Goal: Task Accomplishment & Management: Complete application form

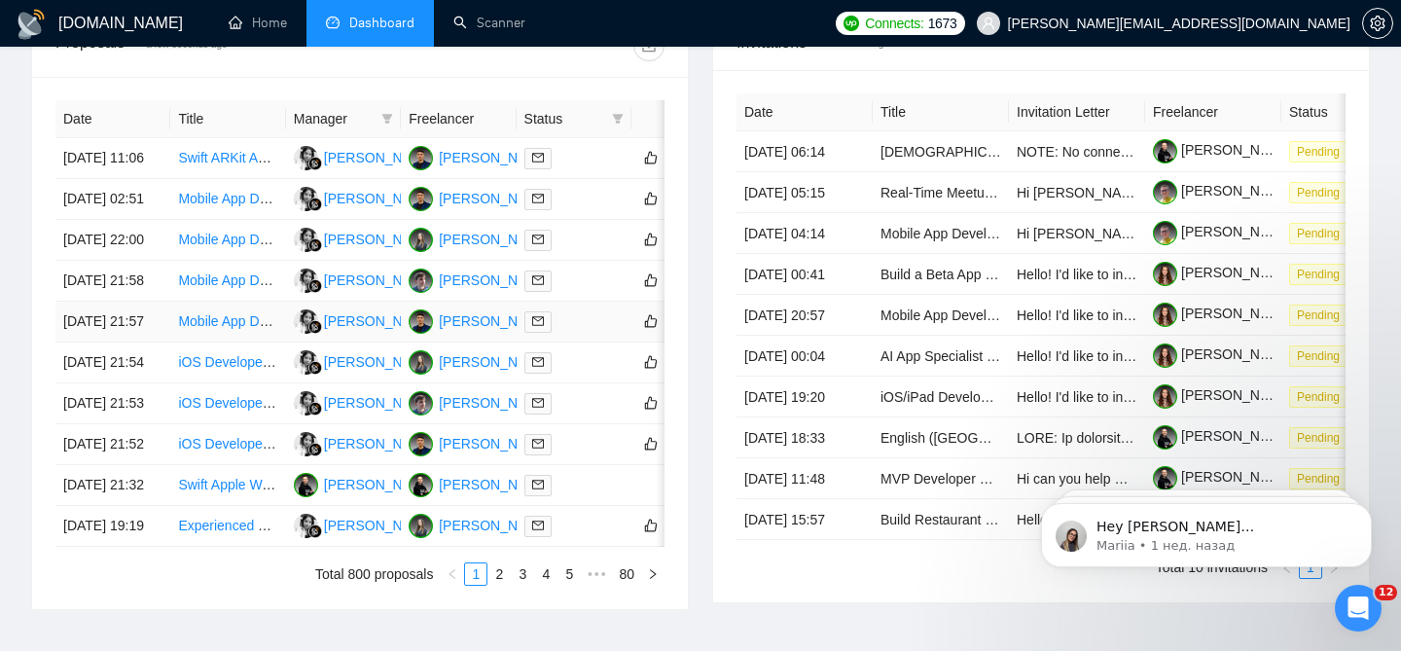
scroll to position [766, 0]
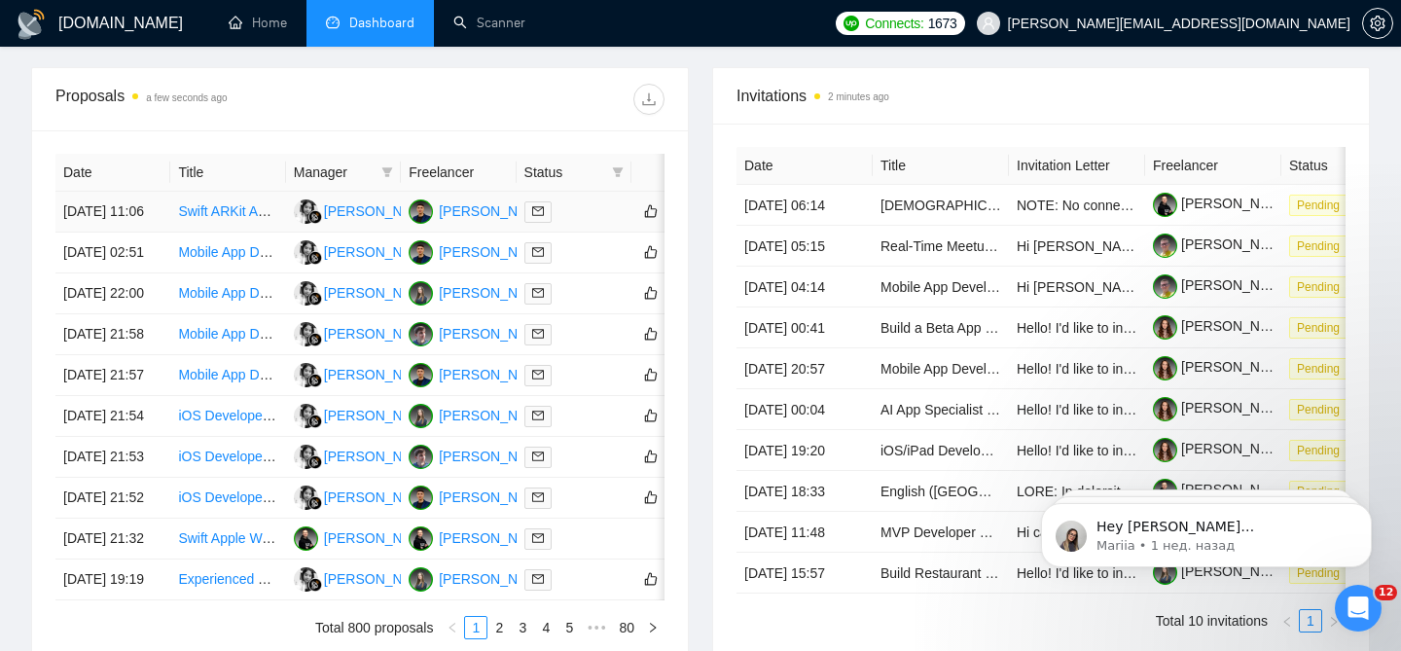
click at [237, 203] on link "Swift ARKit App Development" at bounding box center [267, 211] width 179 height 16
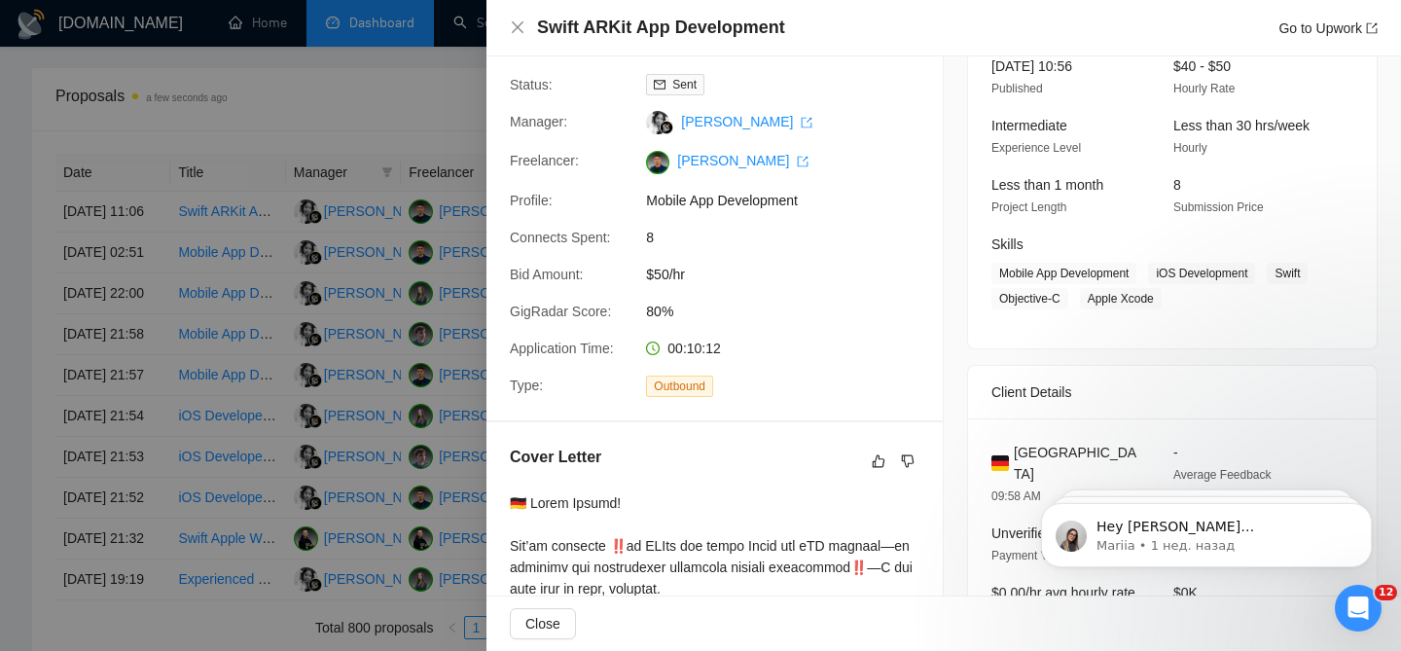
scroll to position [67, 0]
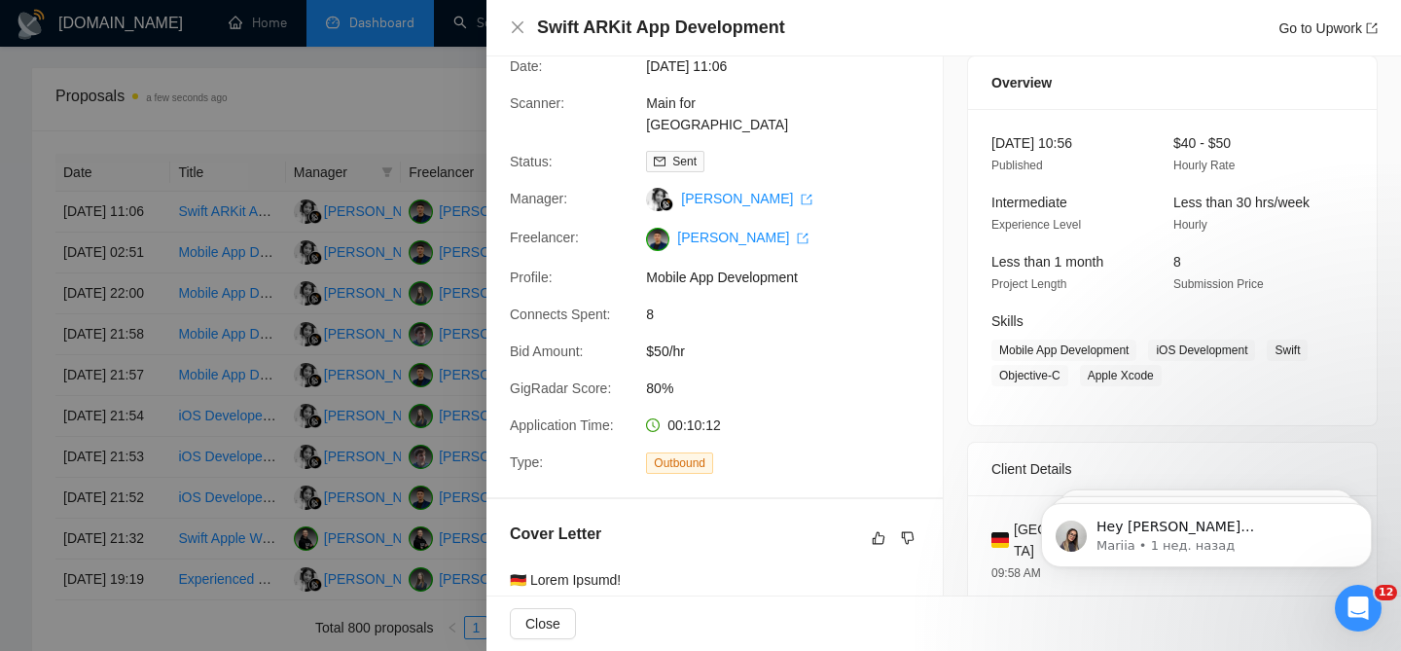
click at [413, 179] on div at bounding box center [700, 325] width 1401 height 651
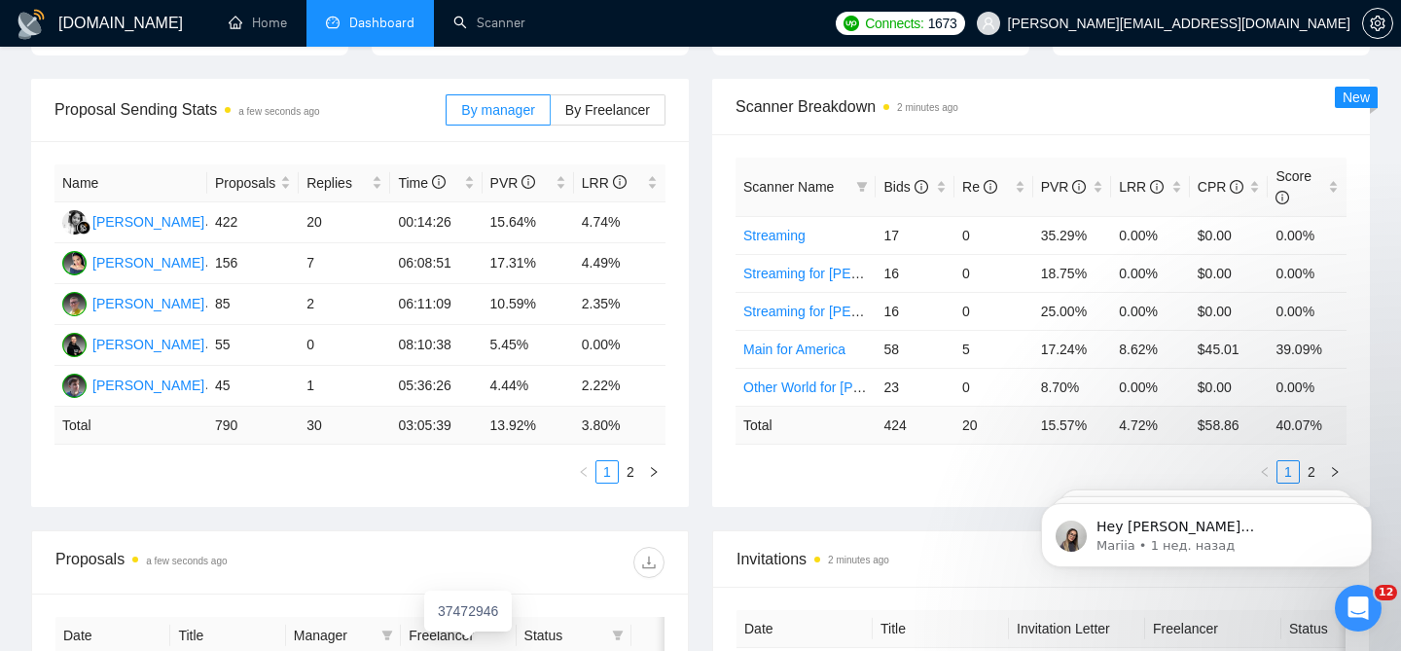
scroll to position [0, 0]
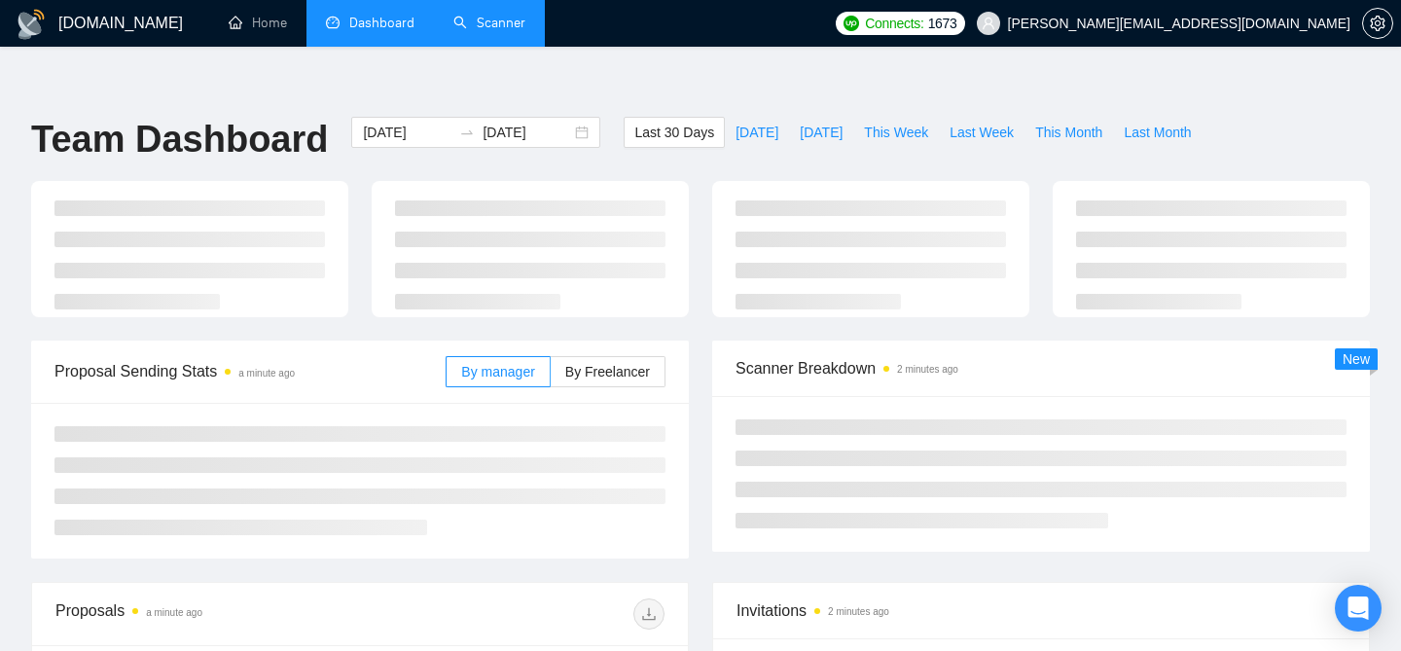
click at [494, 15] on link "Scanner" at bounding box center [489, 23] width 72 height 17
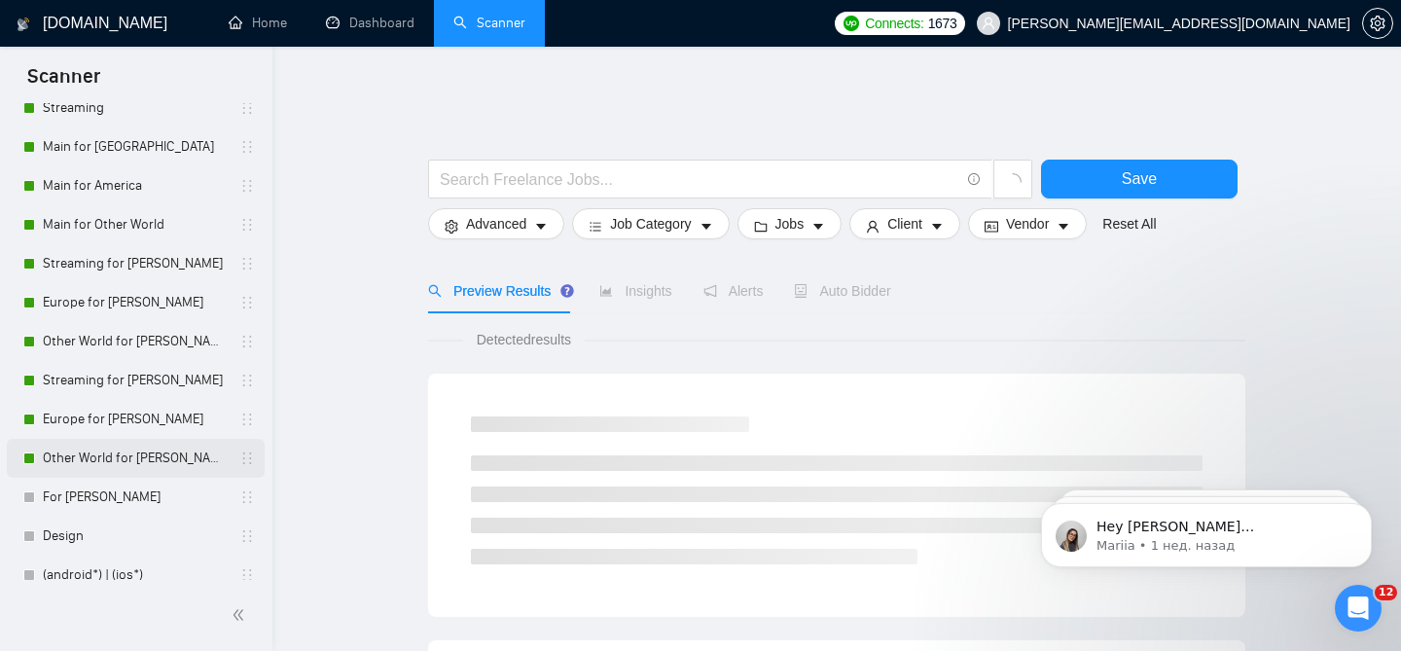
click at [143, 461] on link "Other World for Ann" at bounding box center [135, 458] width 185 height 39
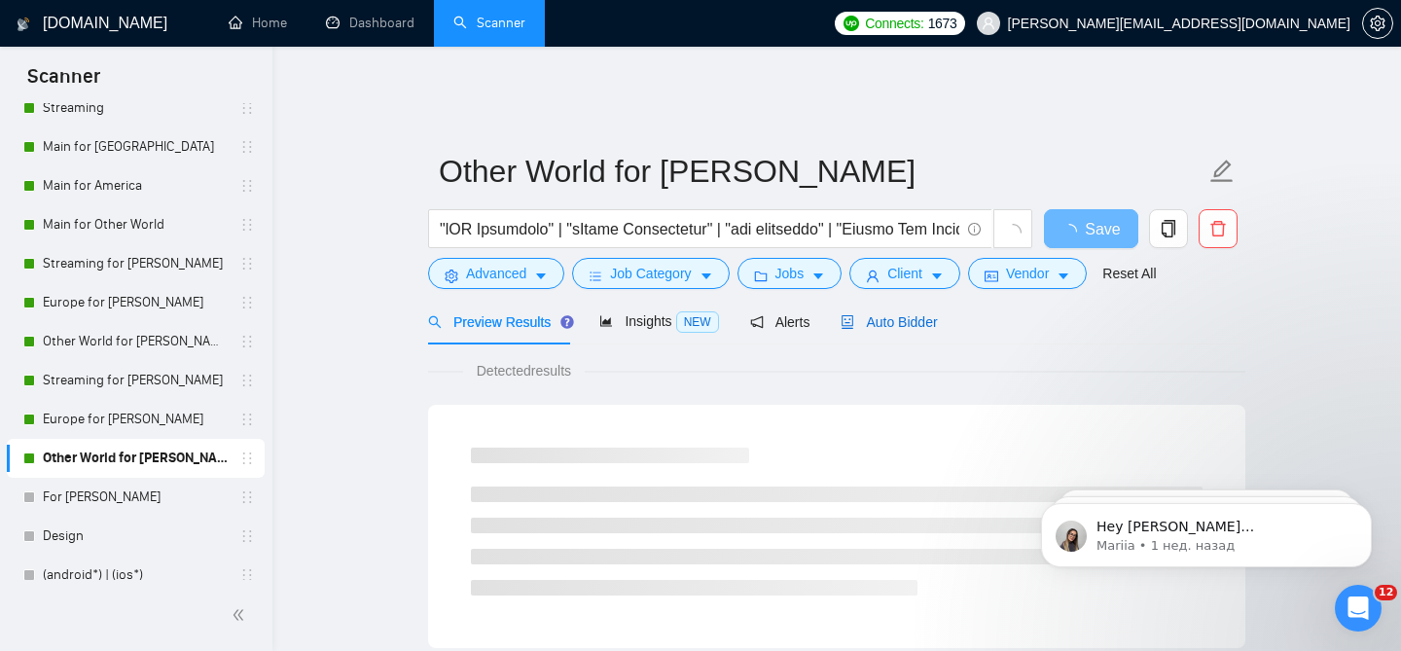
click at [893, 314] on span "Auto Bidder" at bounding box center [889, 322] width 96 height 16
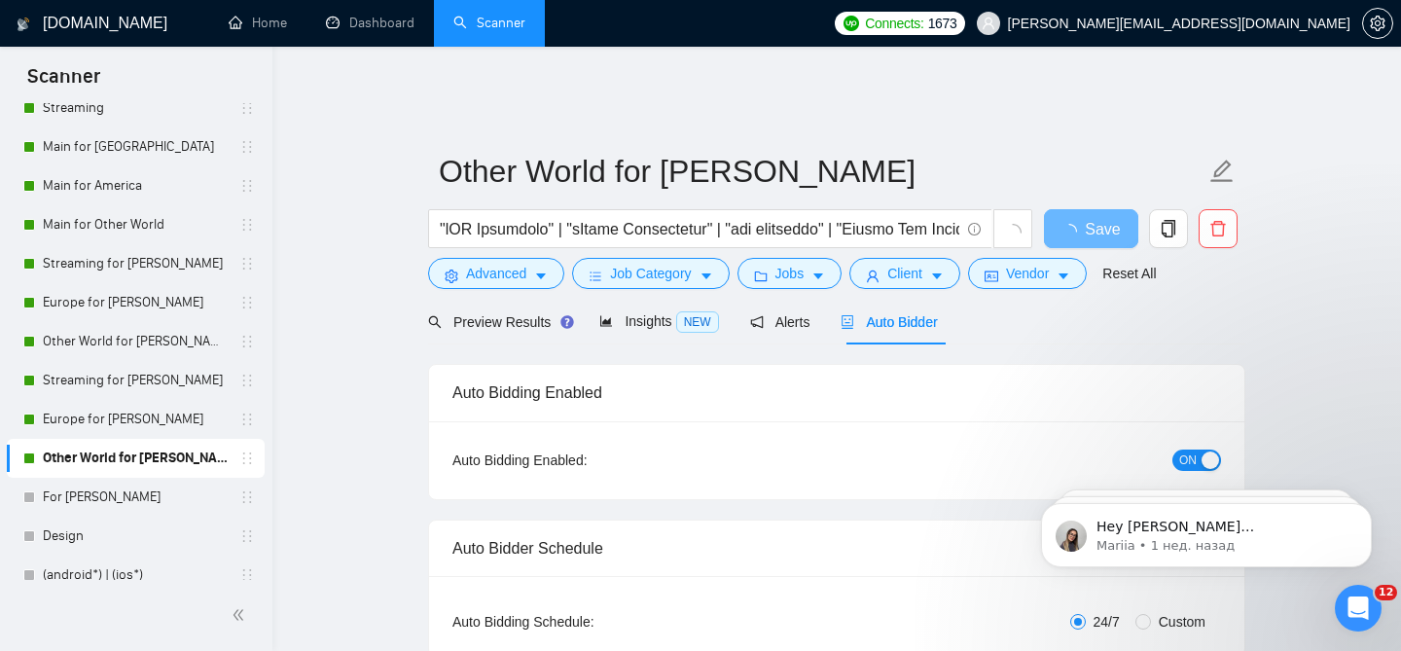
radio input "false"
radio input "true"
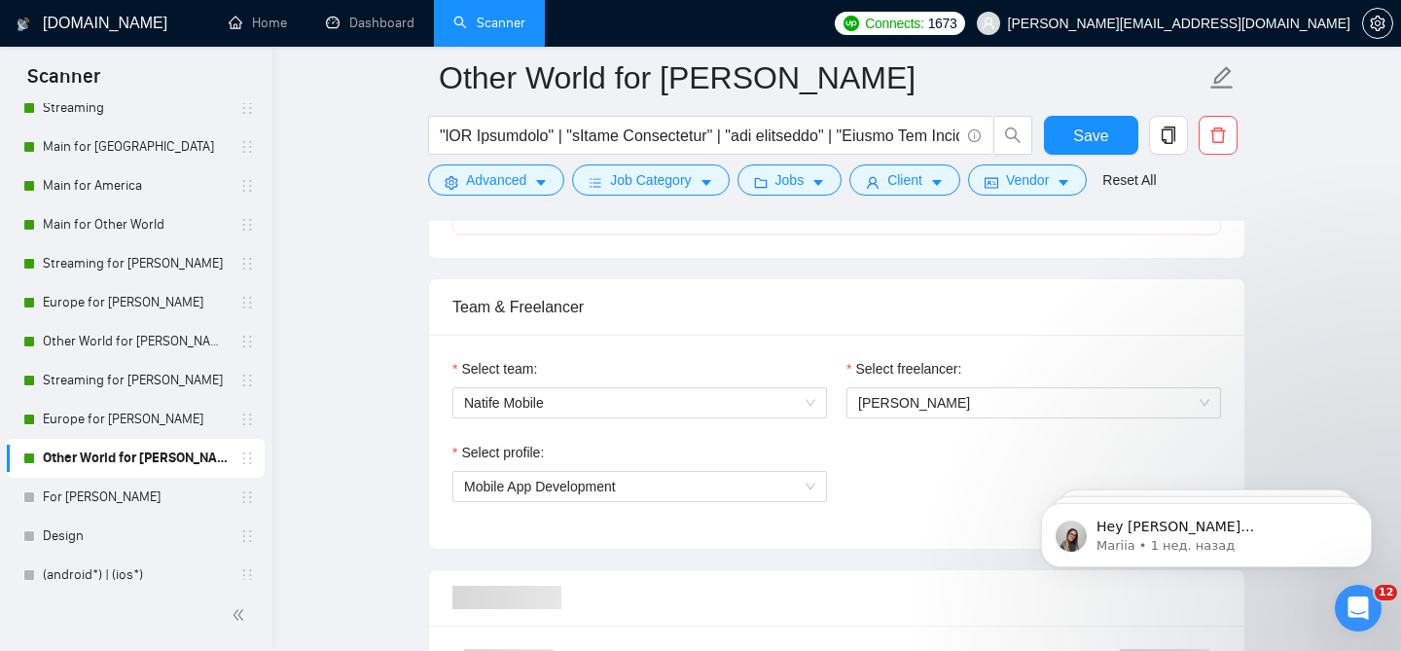
scroll to position [1157, 0]
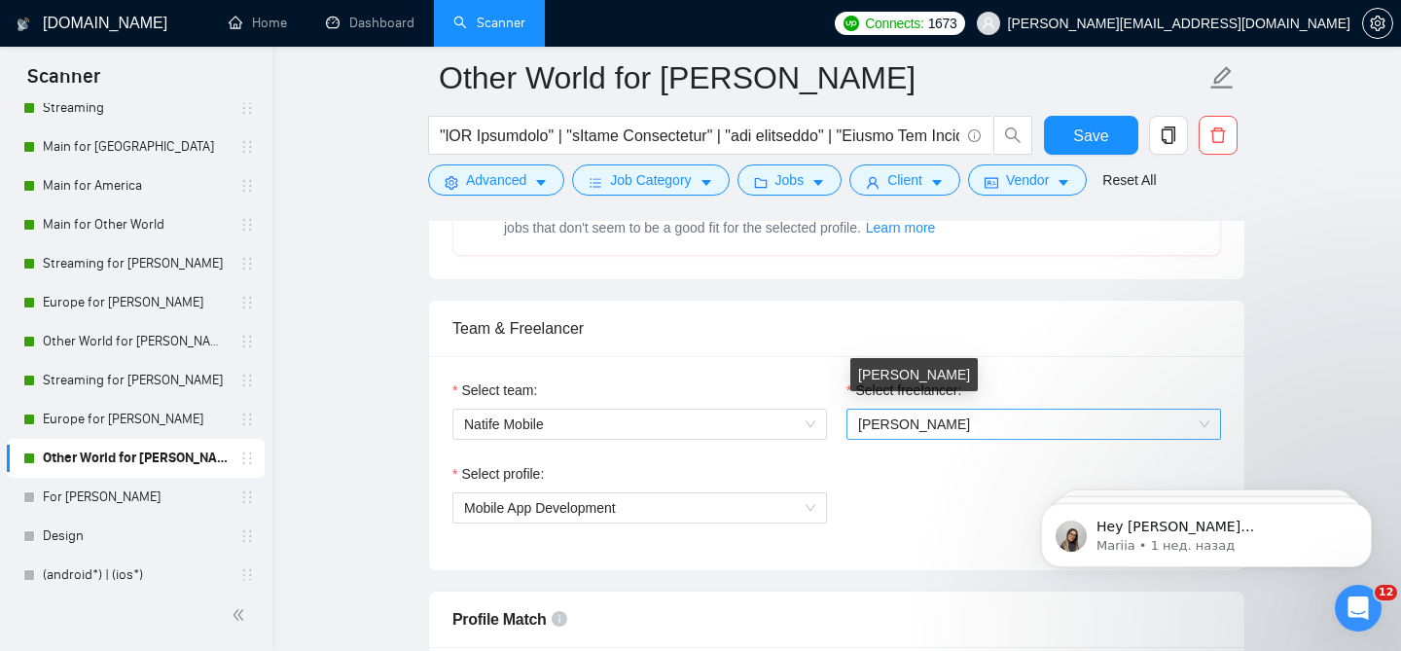
click at [916, 416] on span "[PERSON_NAME]" at bounding box center [914, 424] width 112 height 16
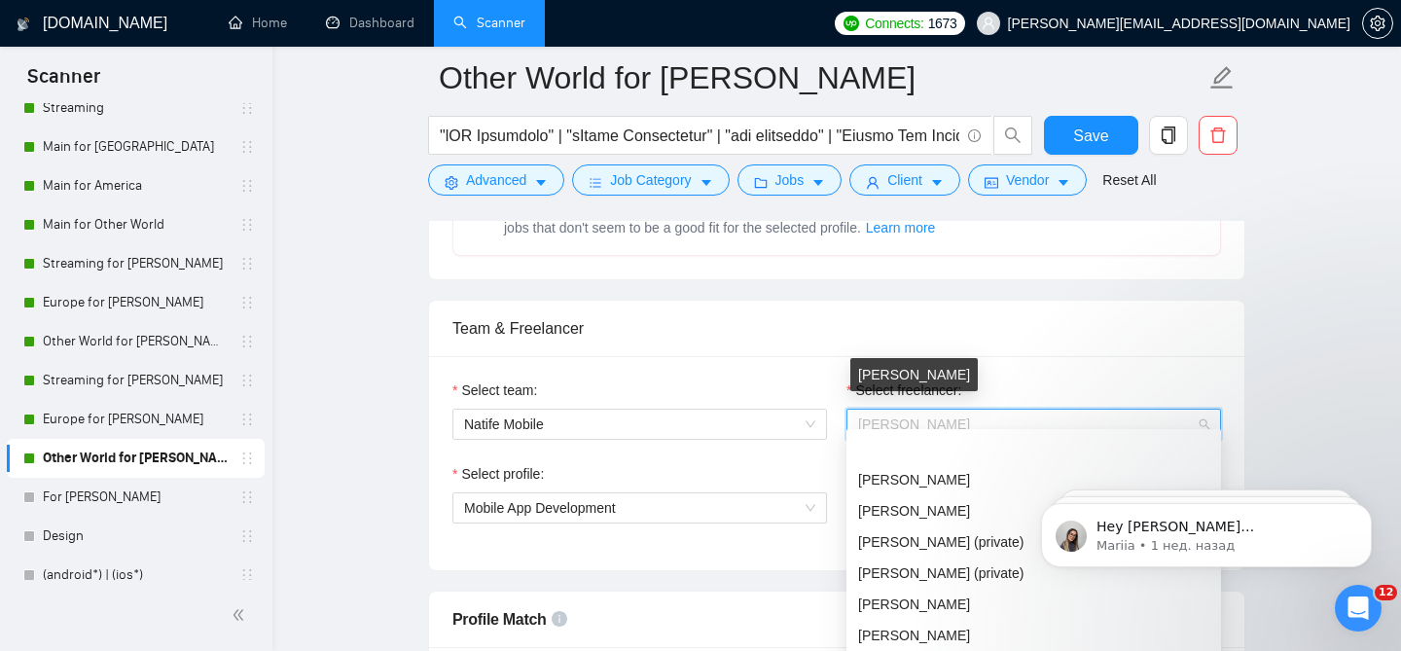
scroll to position [62, 0]
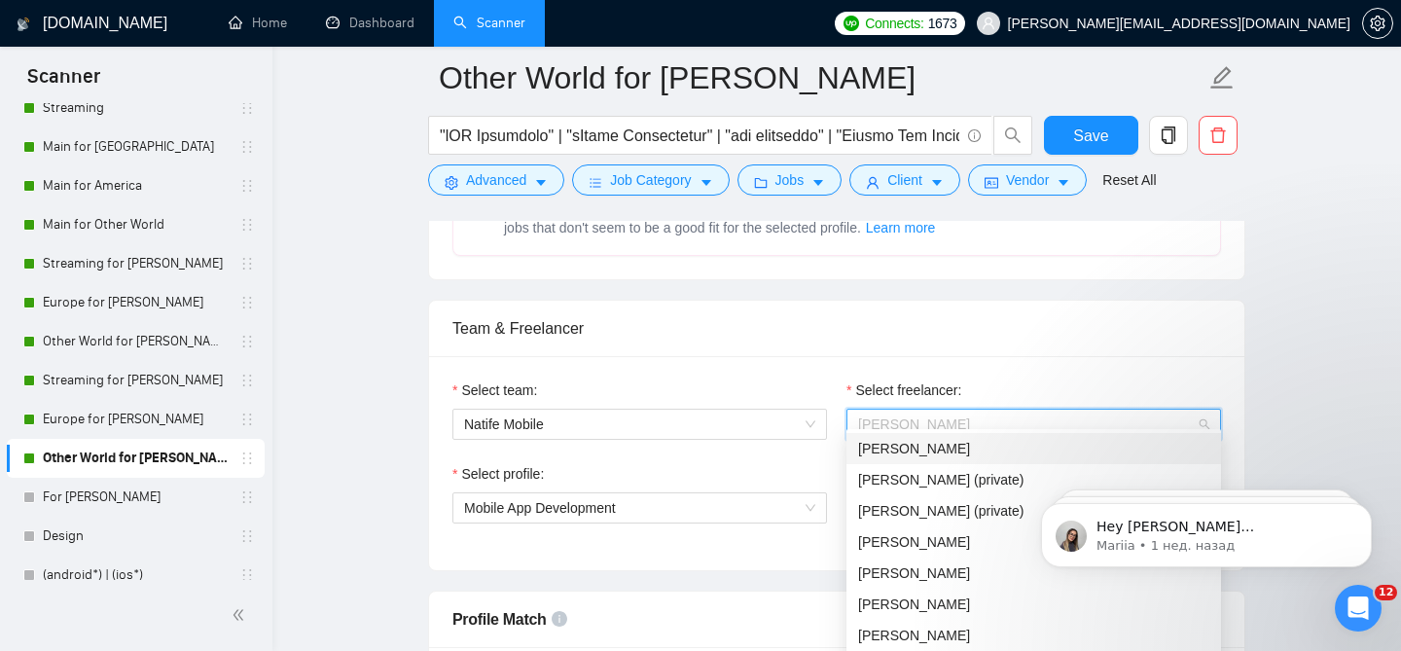
click at [915, 437] on div "[PERSON_NAME]" at bounding box center [1033, 448] width 375 height 31
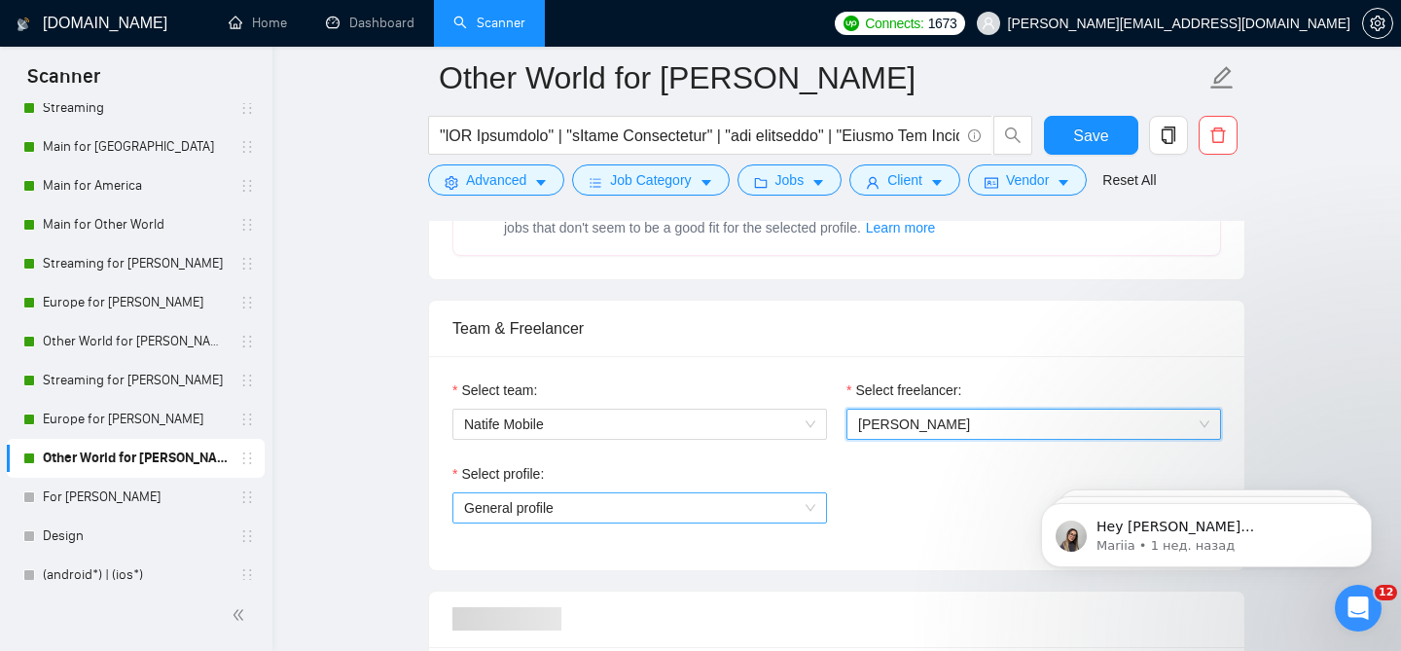
click at [734, 493] on span "General profile" at bounding box center [639, 507] width 351 height 29
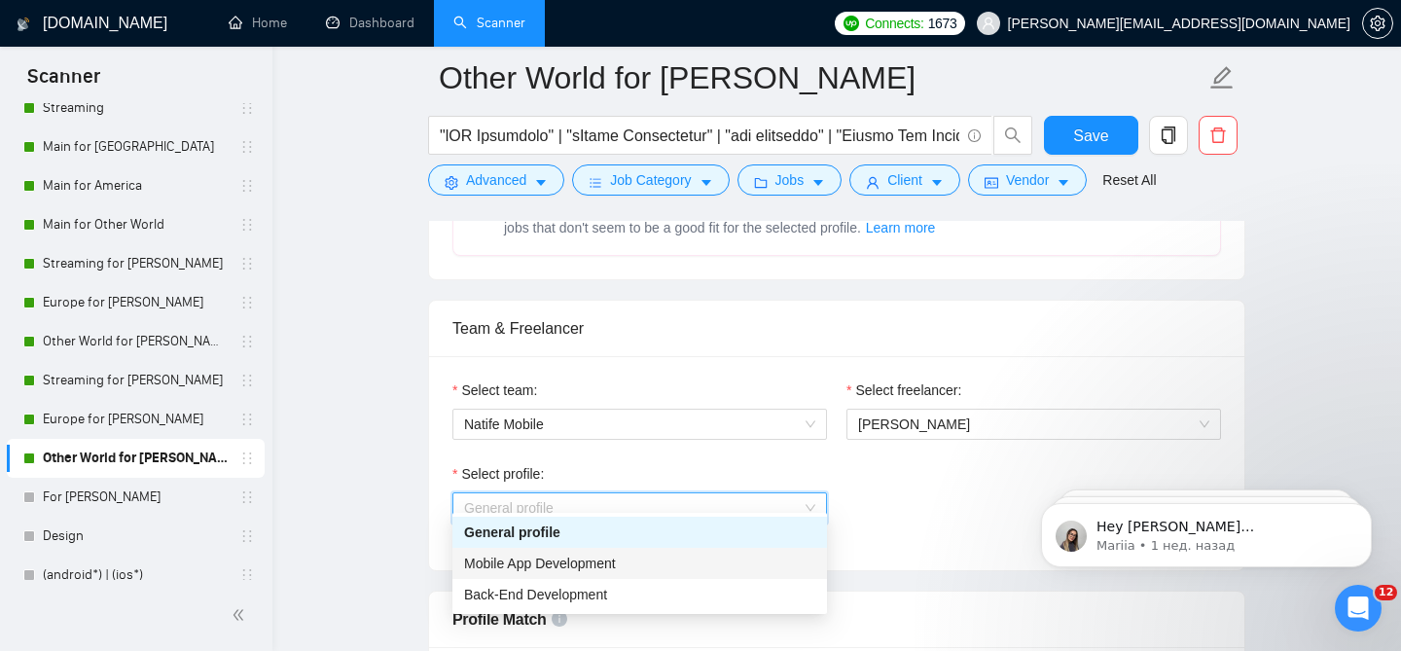
click at [585, 568] on span "Mobile App Development" at bounding box center [540, 563] width 152 height 16
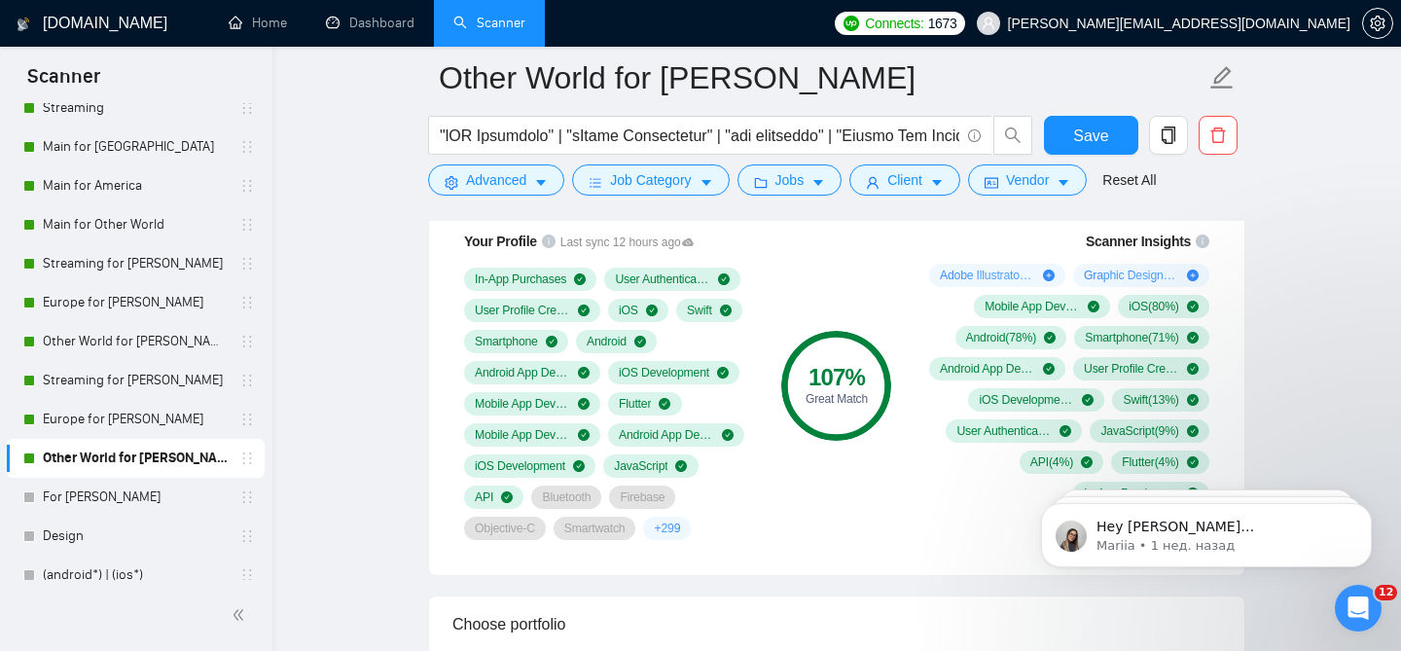
scroll to position [1637, 0]
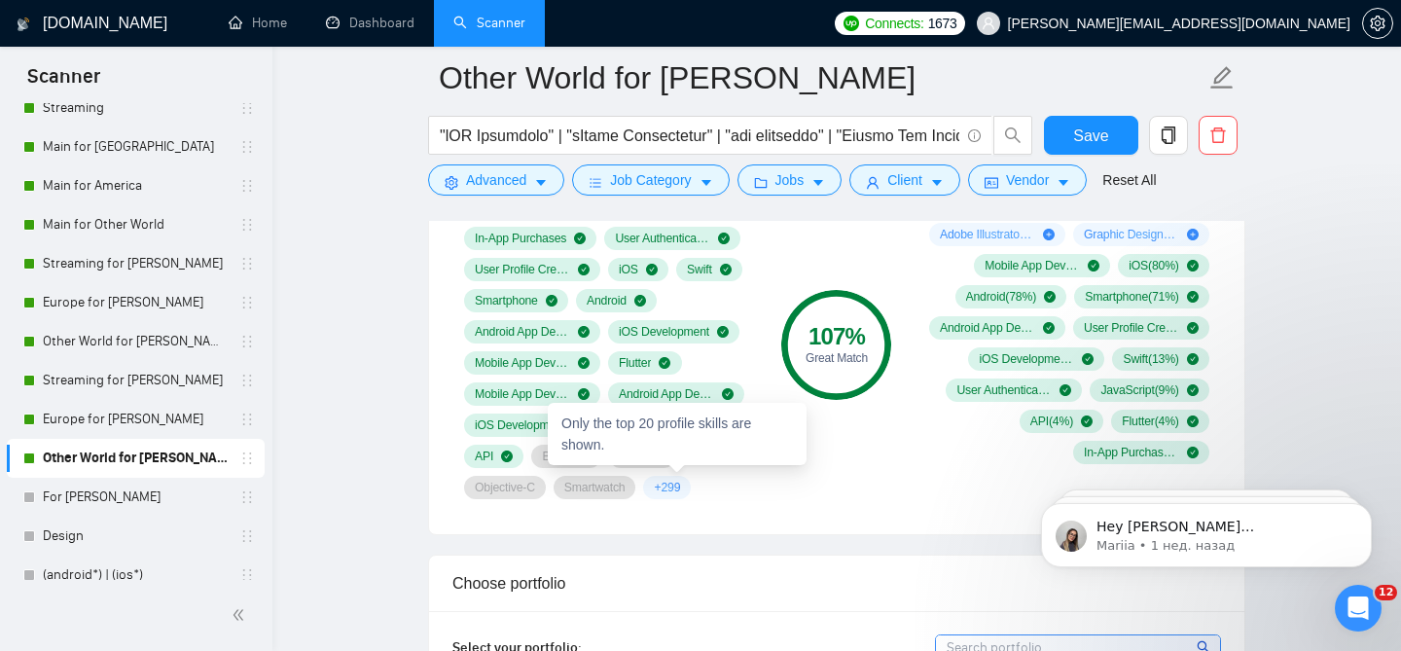
click at [684, 484] on div "+ 299" at bounding box center [667, 487] width 48 height 23
click at [680, 481] on span "+ 299" at bounding box center [667, 488] width 26 height 16
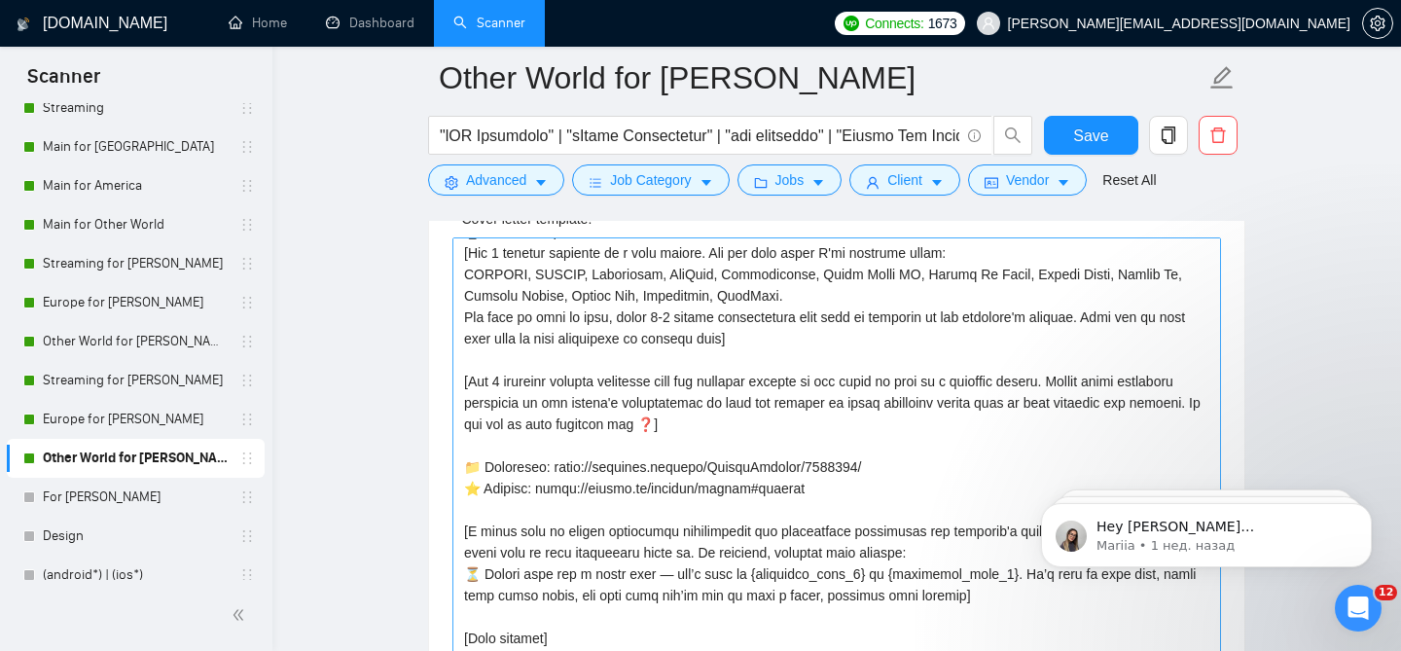
scroll to position [2574, 0]
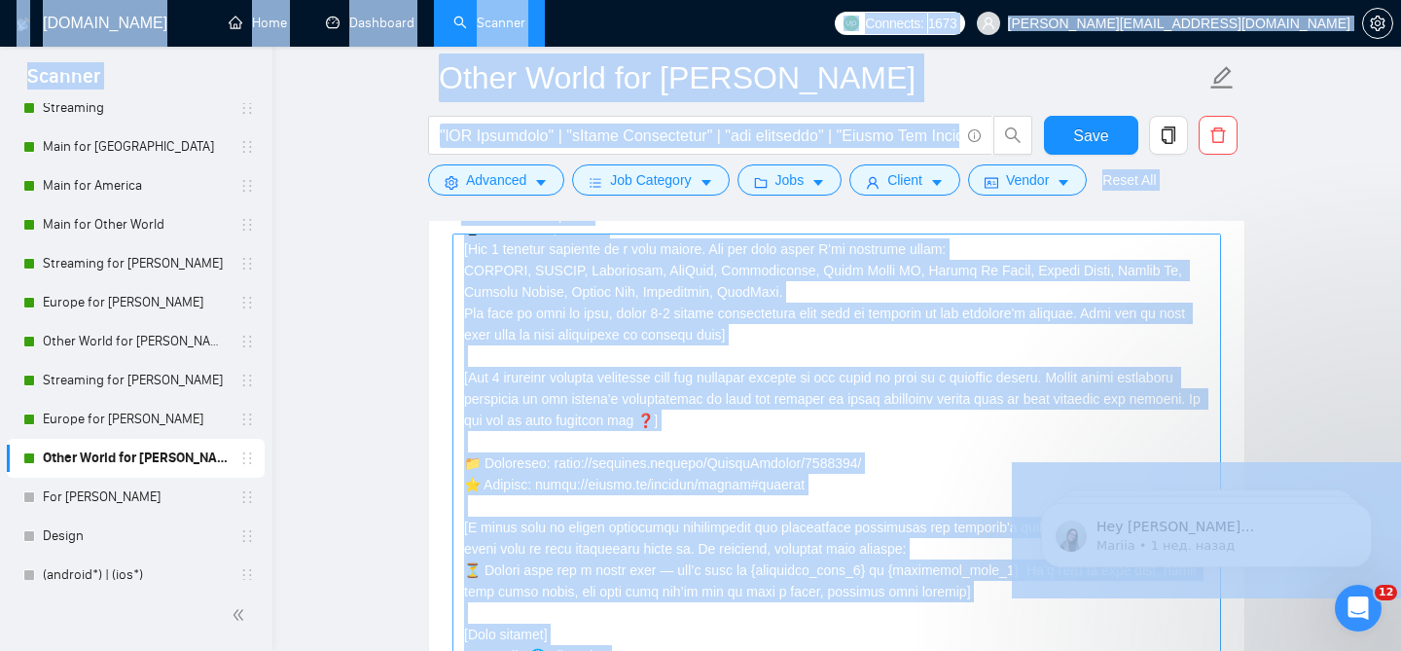
copy body "Scanner New Scanner My Scanners Streaming Main for Europe Main for America Main…"
click at [763, 543] on textarea "Cover letter template:" at bounding box center [836, 452] width 769 height 438
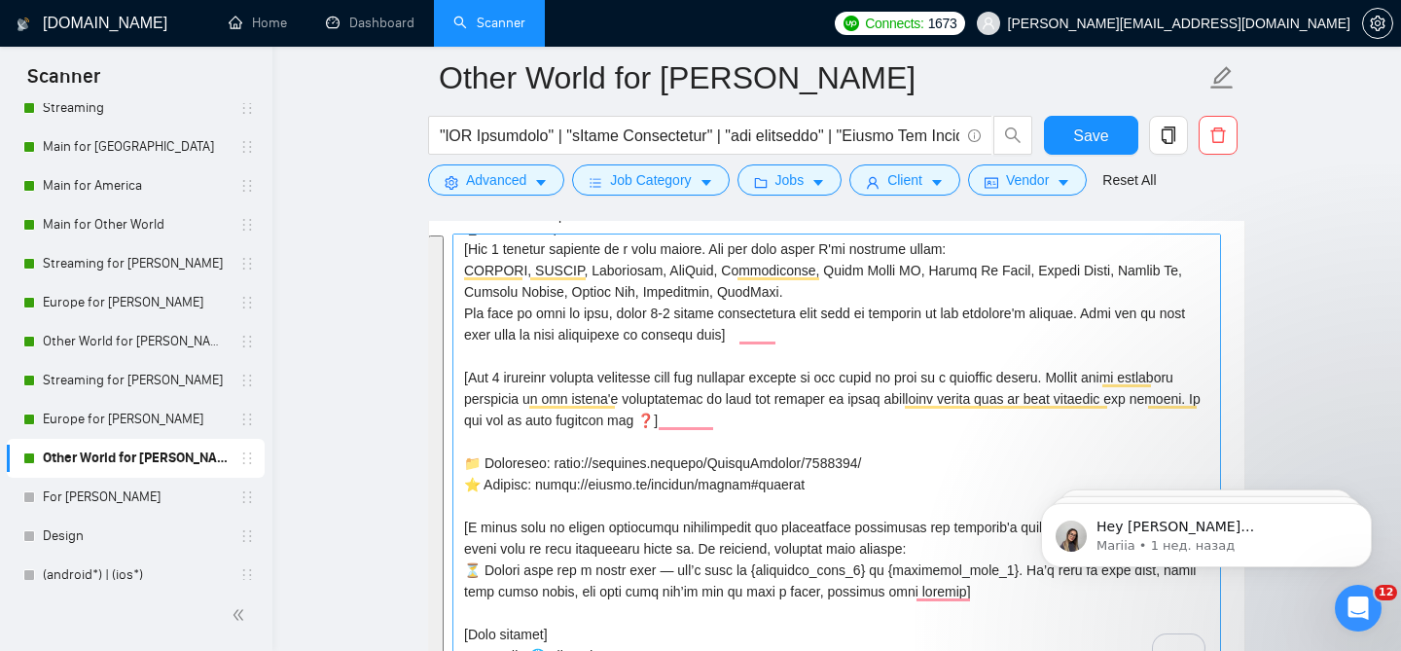
scroll to position [514, 0]
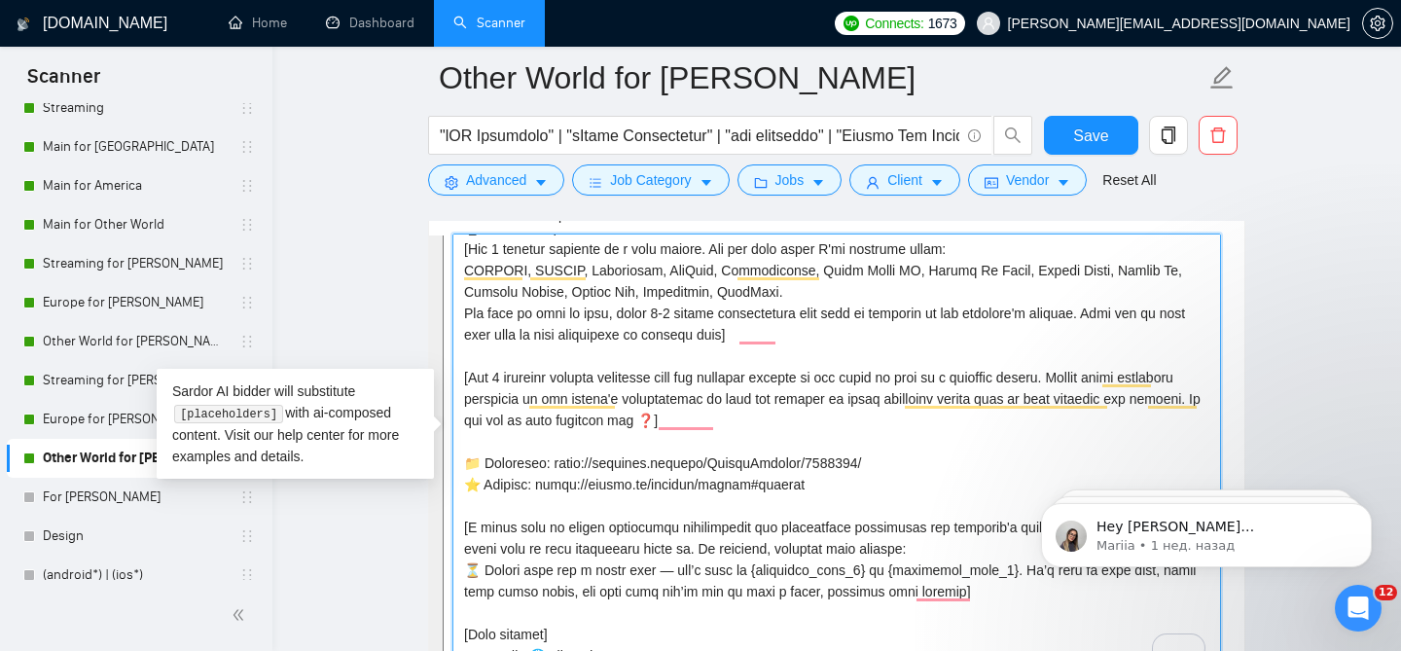
paste textarea "Write a personalized cover letter with reference to clients country (use the em…"
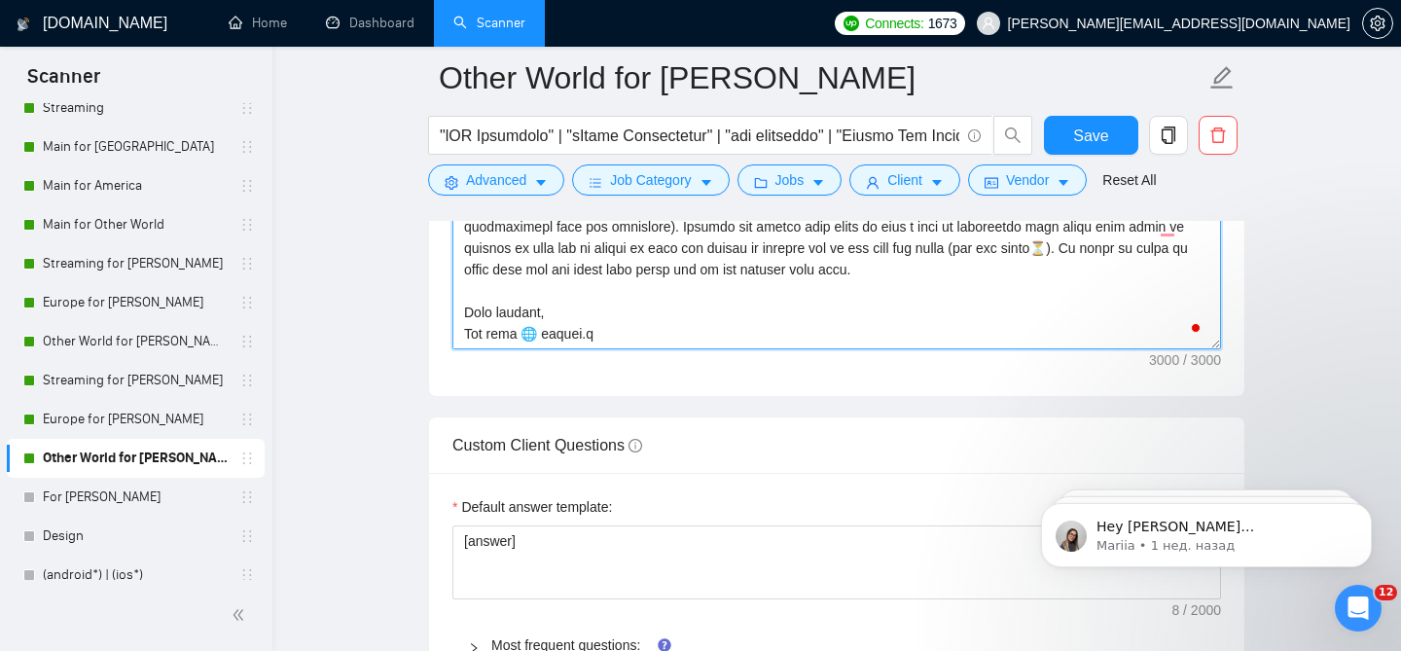
scroll to position [2778, 0]
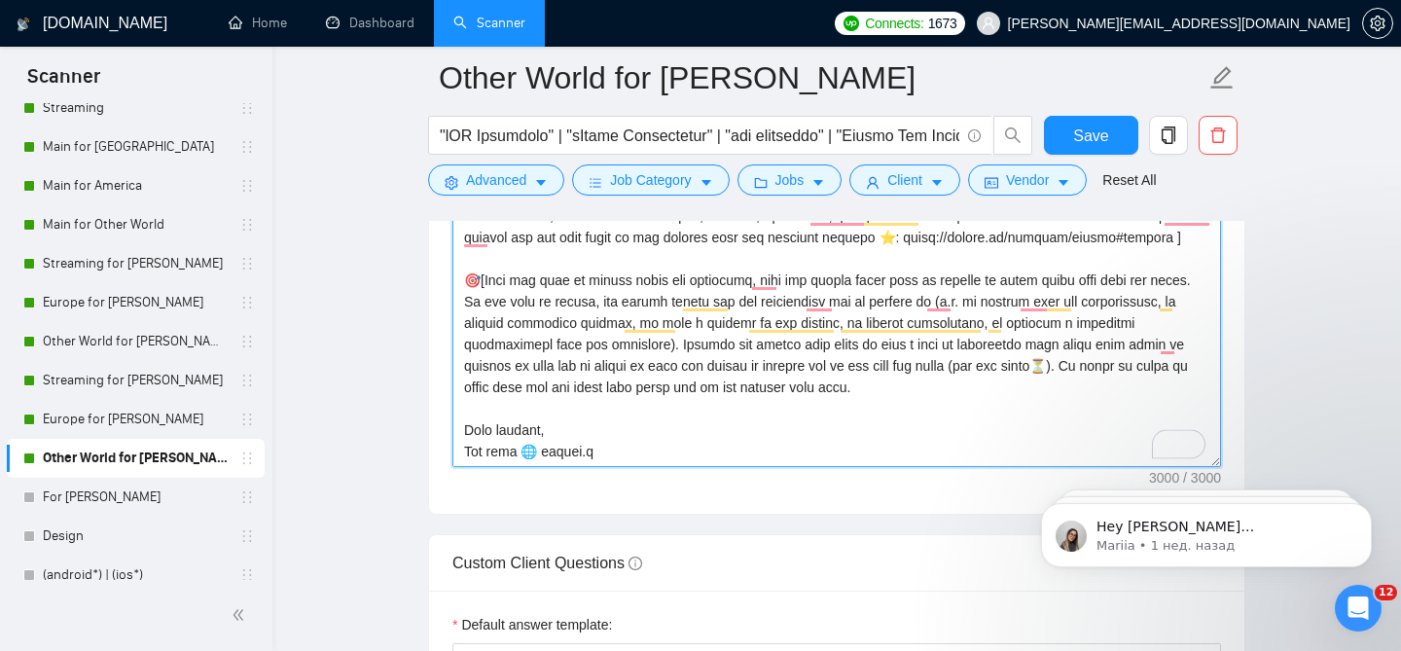
click at [954, 377] on textarea "Cover letter template:" at bounding box center [836, 248] width 769 height 438
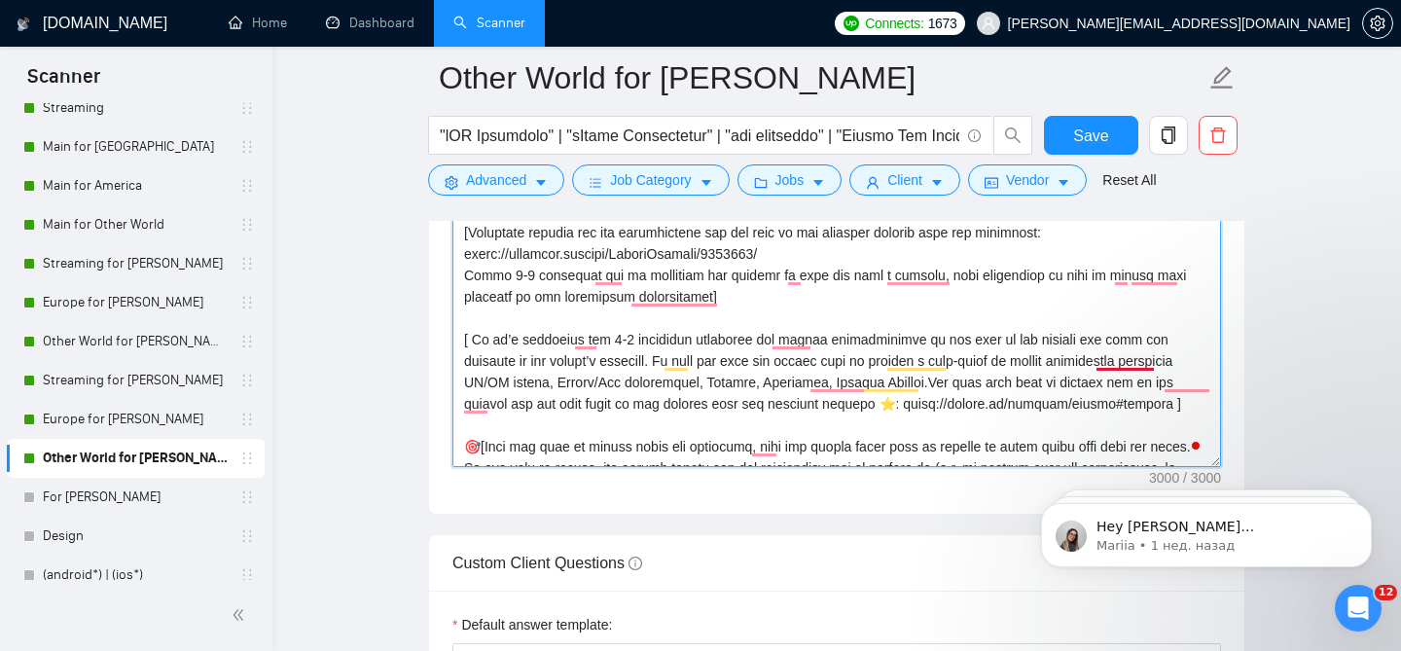
scroll to position [0, 0]
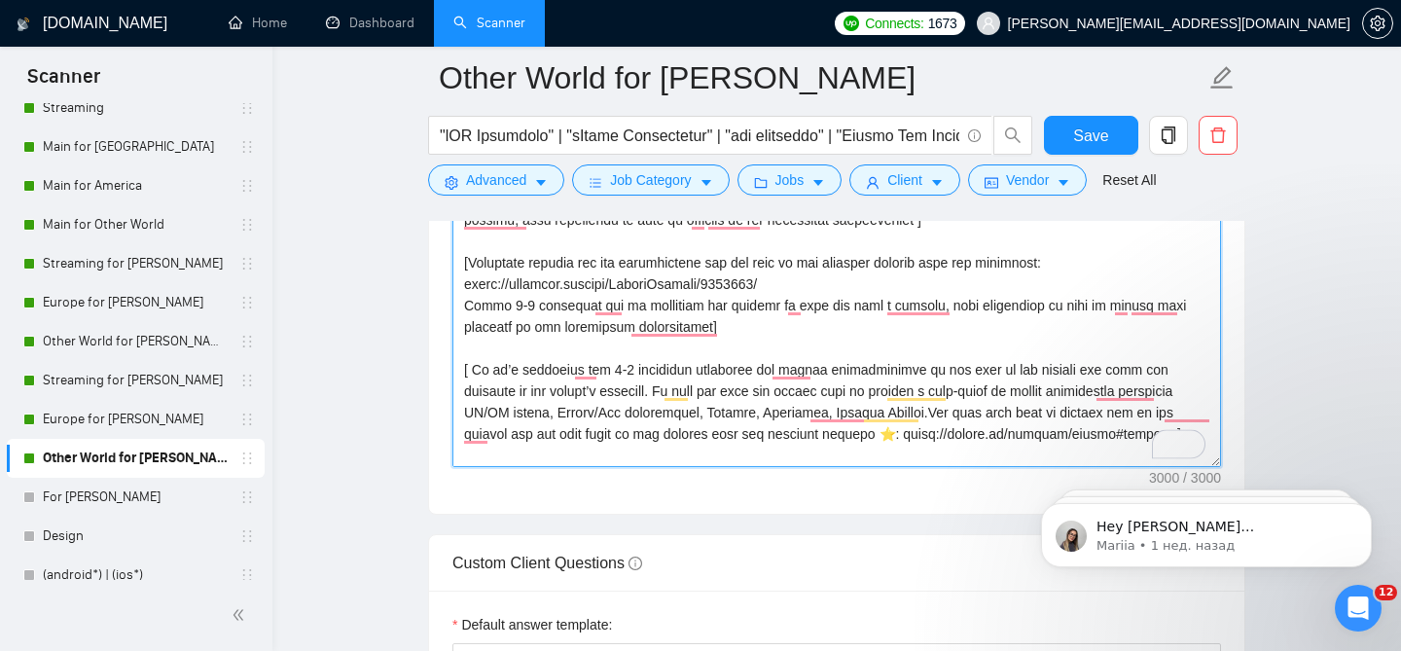
click at [1091, 416] on textarea "Cover letter template:" at bounding box center [836, 248] width 769 height 438
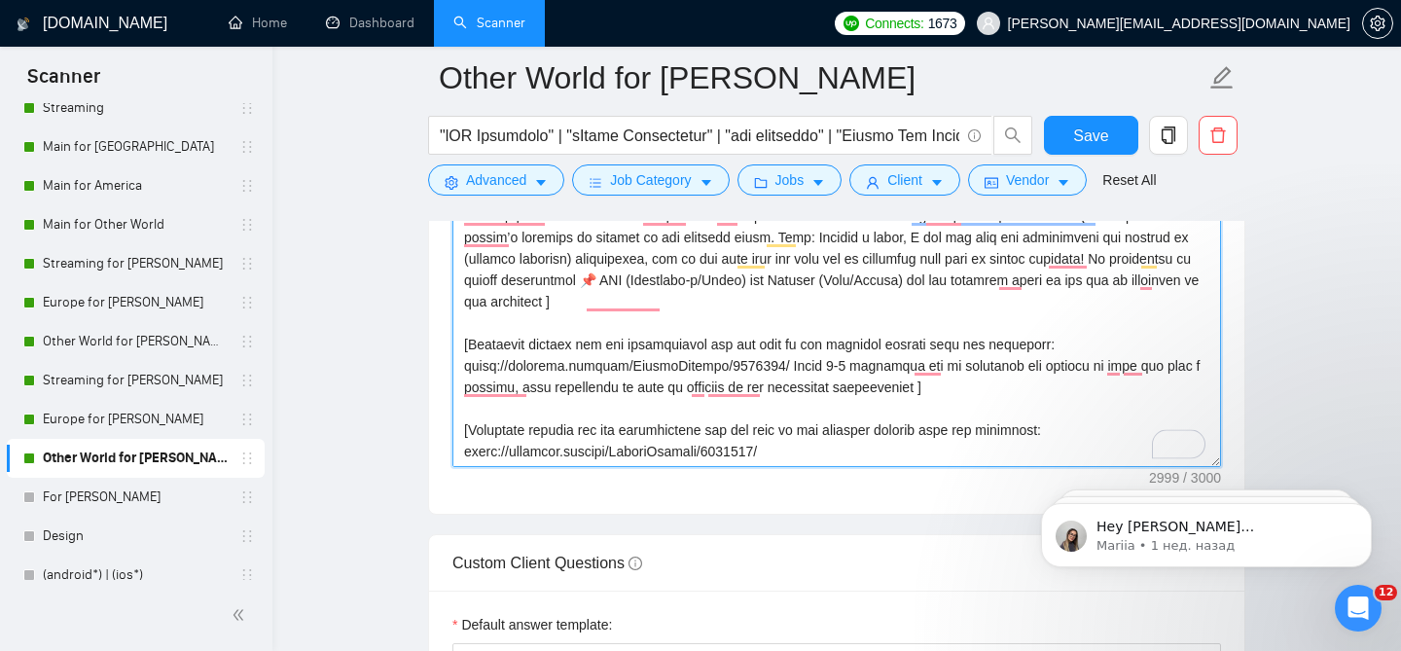
click at [959, 375] on textarea "Cover letter template:" at bounding box center [836, 248] width 769 height 438
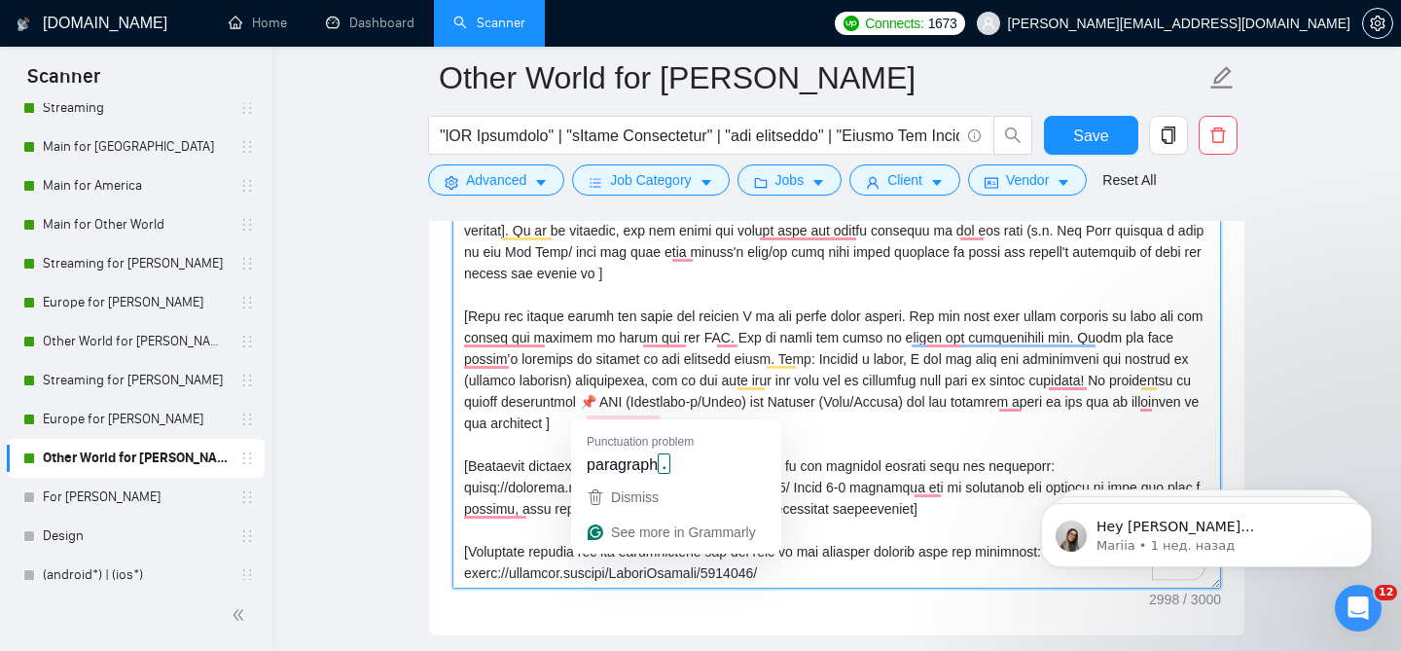
click at [654, 410] on textarea "Cover letter template:" at bounding box center [836, 370] width 769 height 438
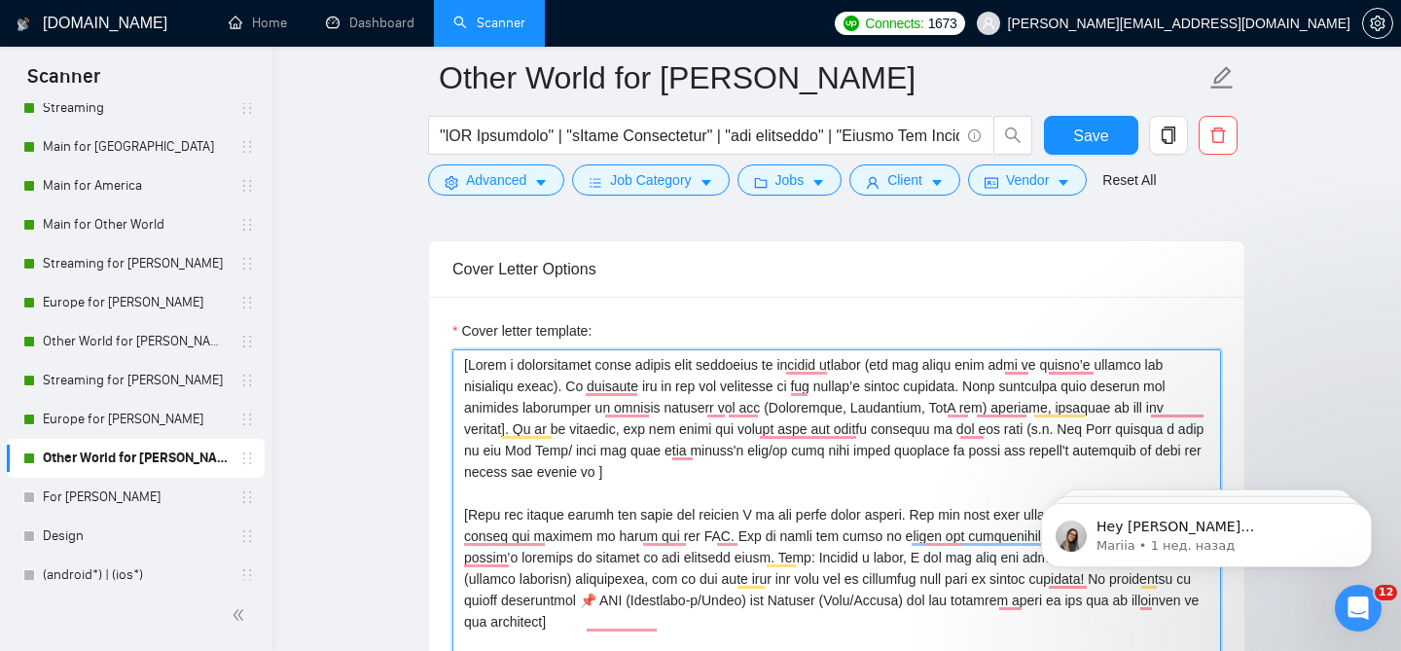
click at [523, 458] on textarea "Cover letter template:" at bounding box center [836, 568] width 769 height 438
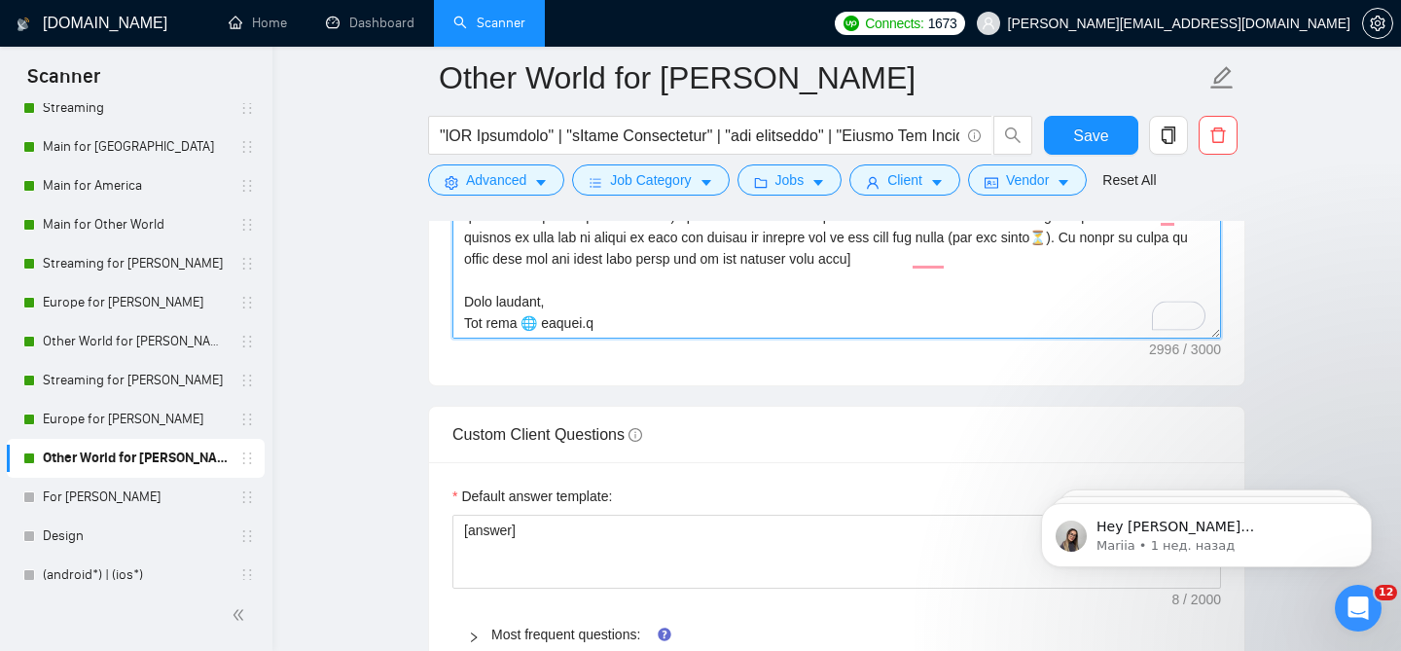
click at [598, 319] on textarea "Cover letter template:" at bounding box center [836, 120] width 769 height 438
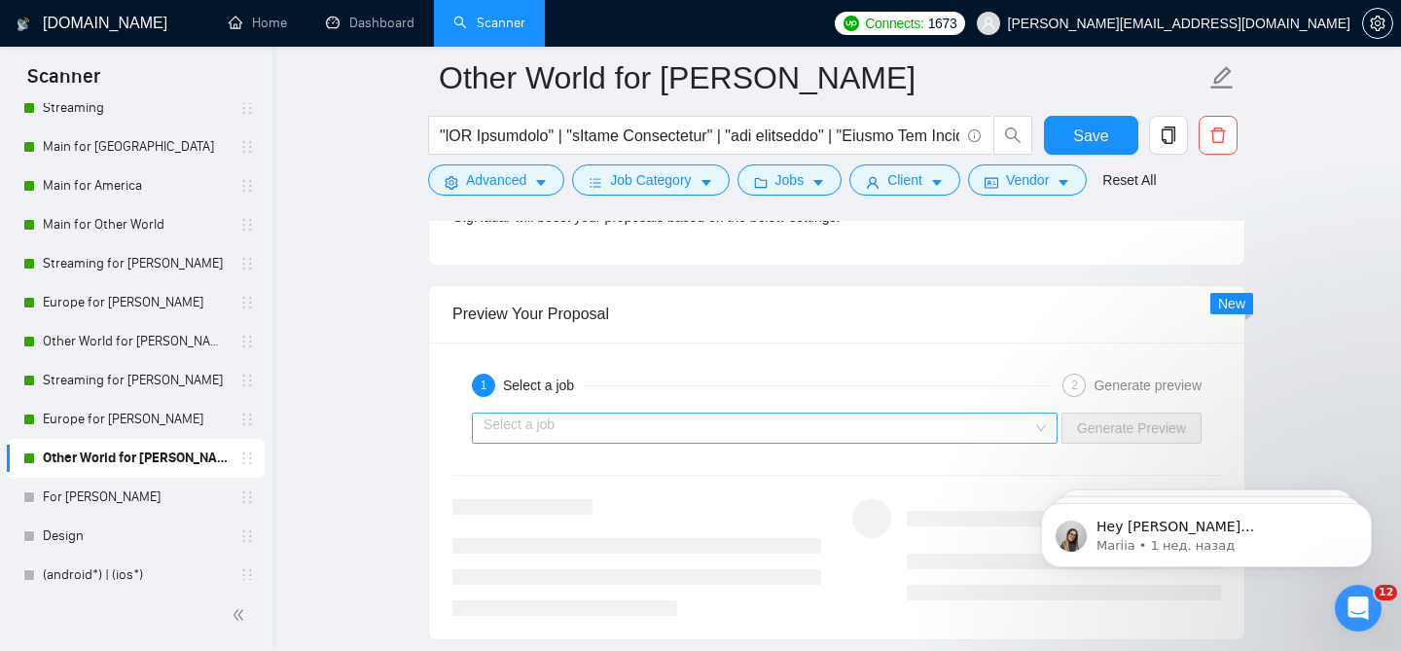
click at [727, 428] on div "Select a job" at bounding box center [765, 427] width 586 height 31
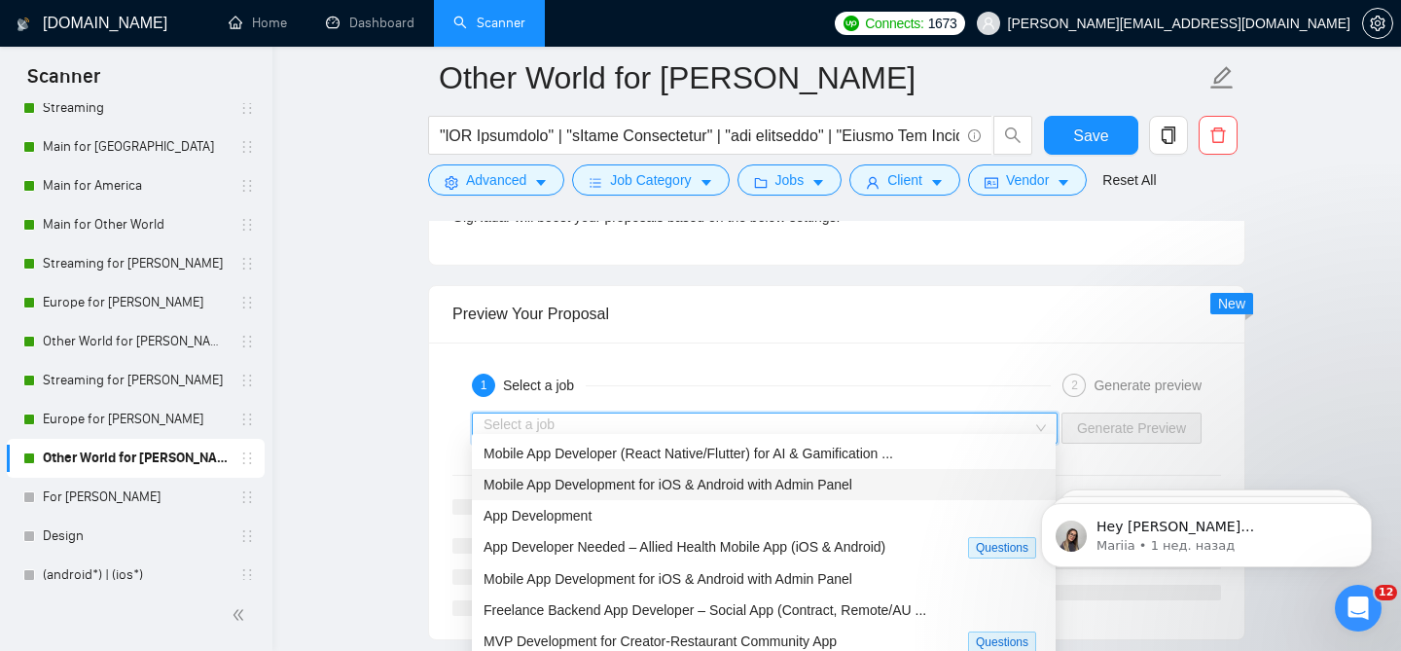
click at [711, 488] on span "Mobile App Development for iOS & Android with Admin Panel" at bounding box center [667, 485] width 369 height 16
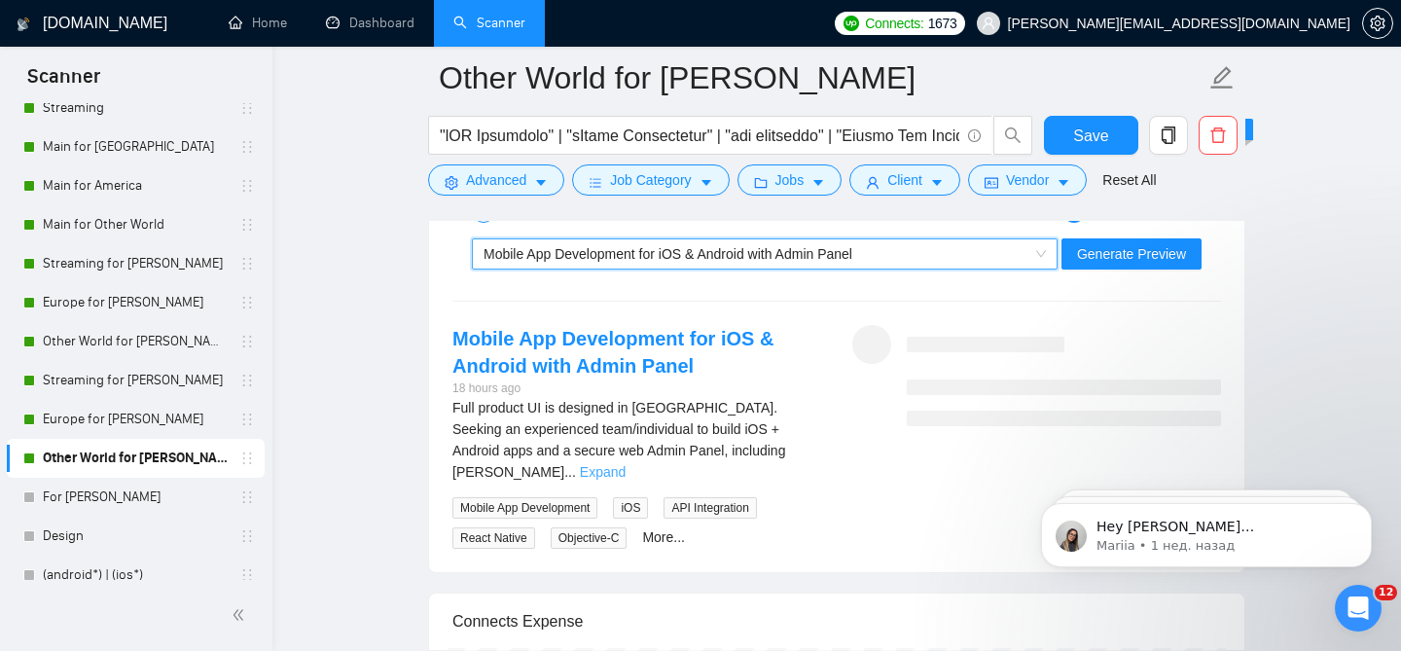
click at [626, 464] on link "Expand" at bounding box center [603, 472] width 46 height 16
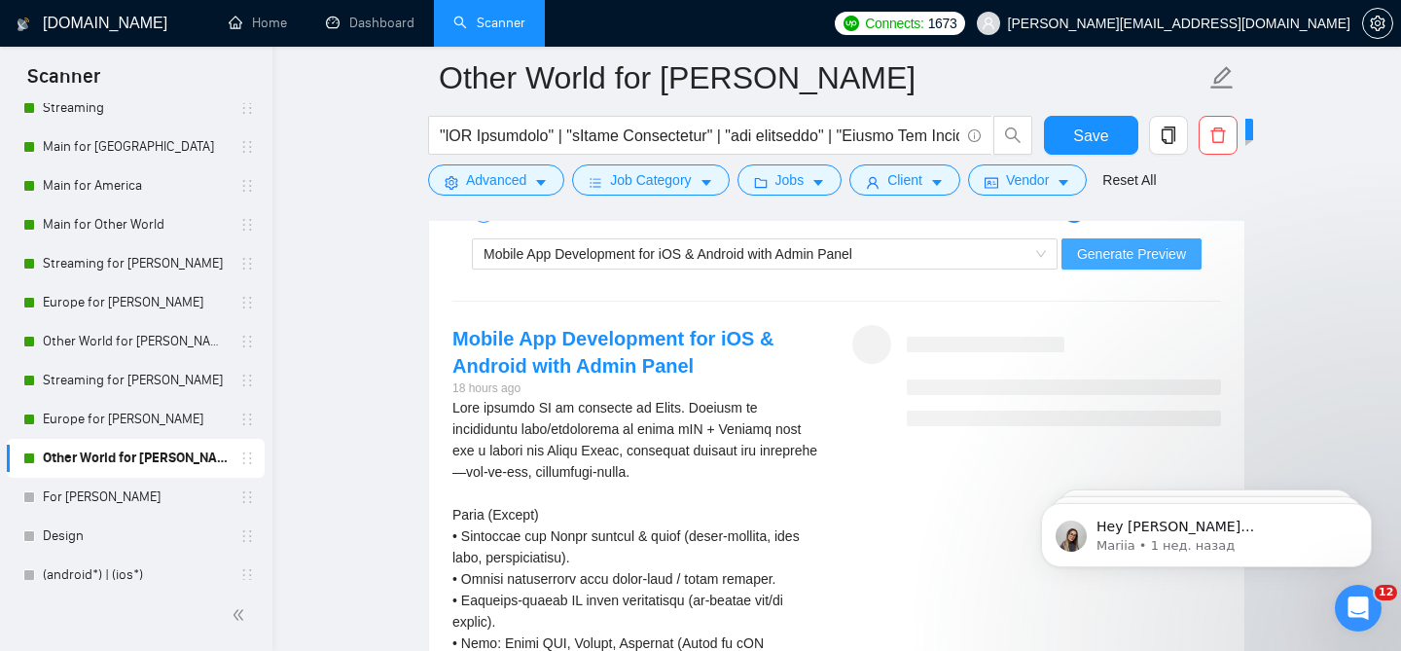
click at [1092, 238] on button "Generate Preview" at bounding box center [1131, 253] width 140 height 31
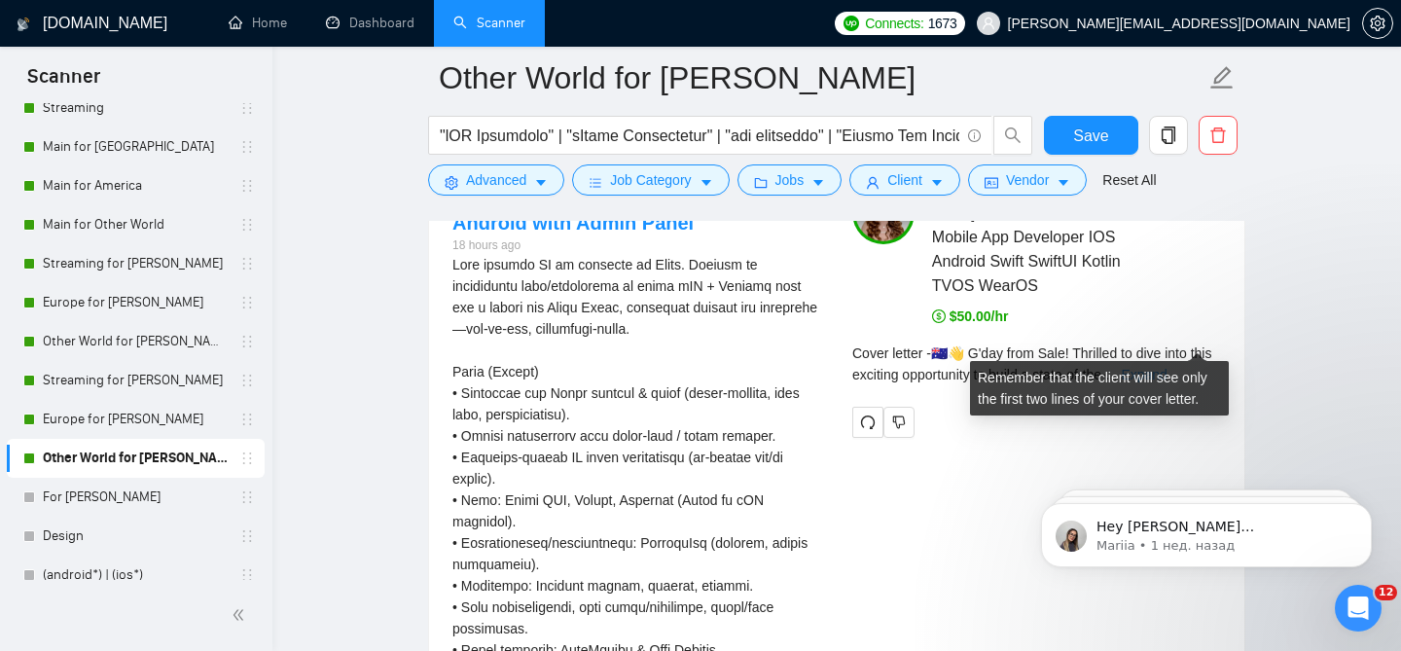
click at [1166, 367] on link "Expand" at bounding box center [1144, 375] width 46 height 16
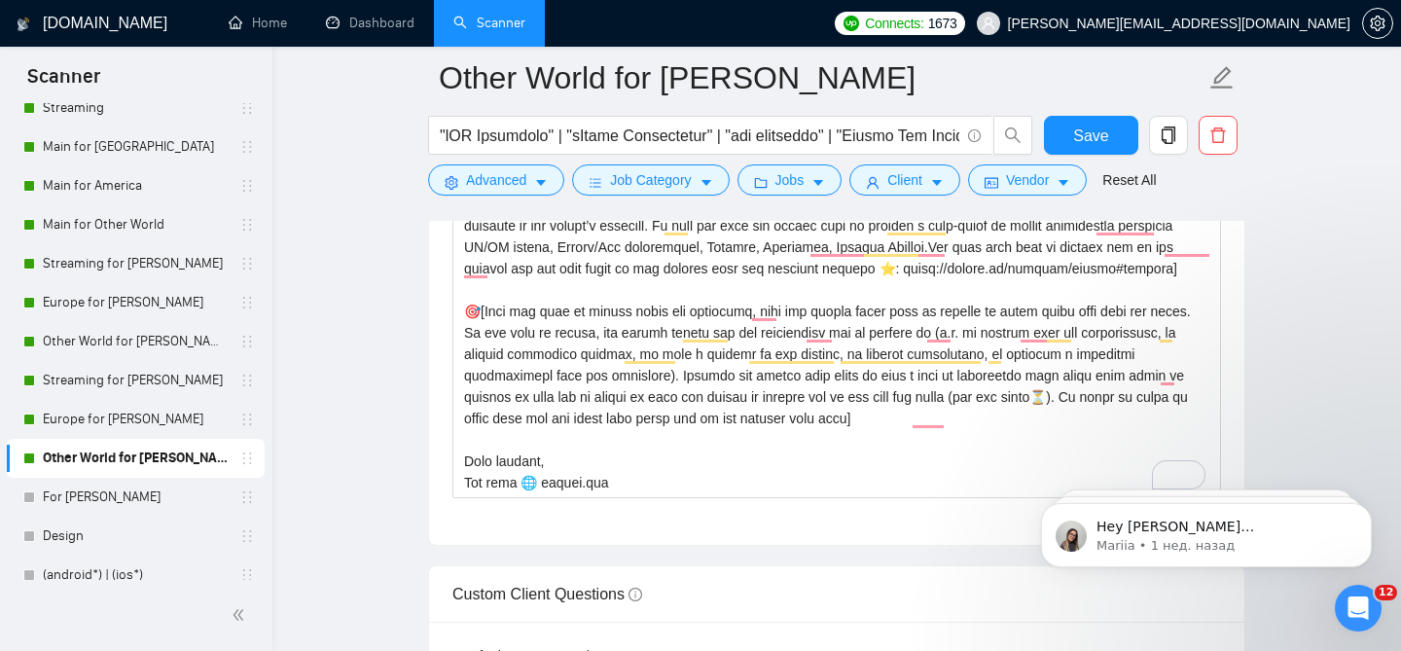
scroll to position [2642, 0]
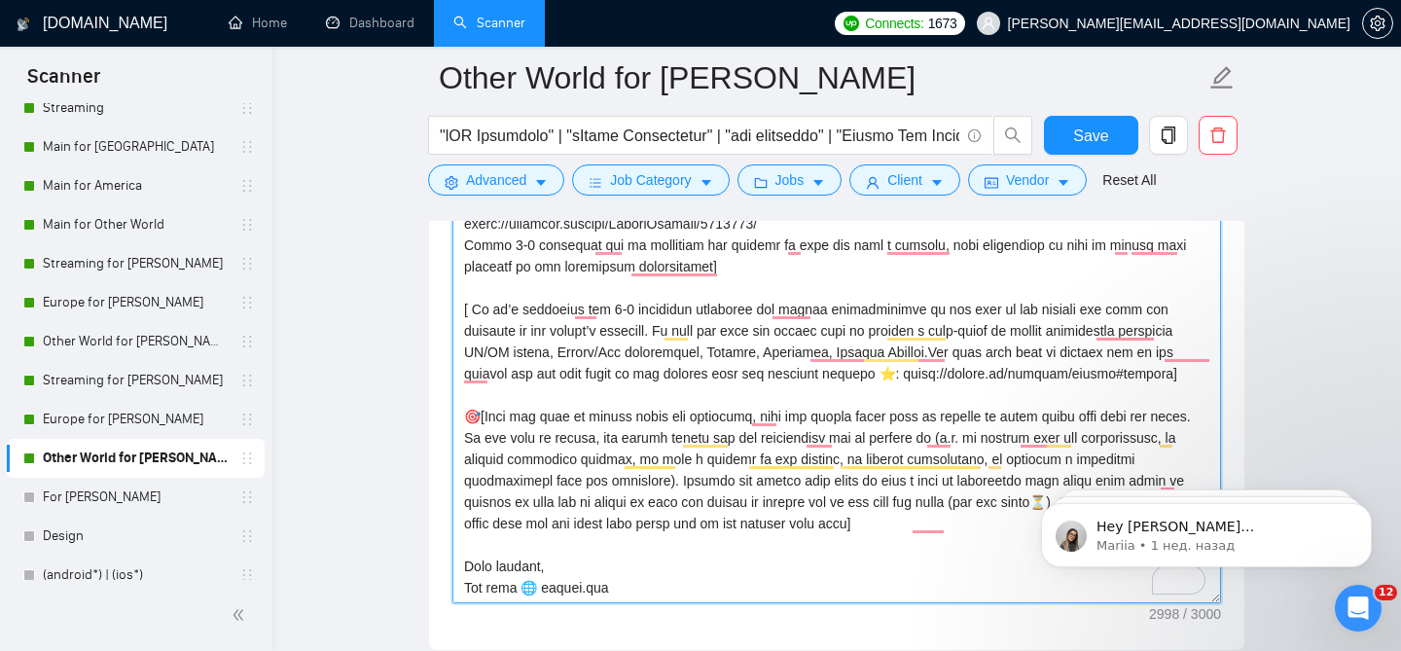
click at [699, 335] on textarea "Cover letter template:" at bounding box center [836, 384] width 769 height 438
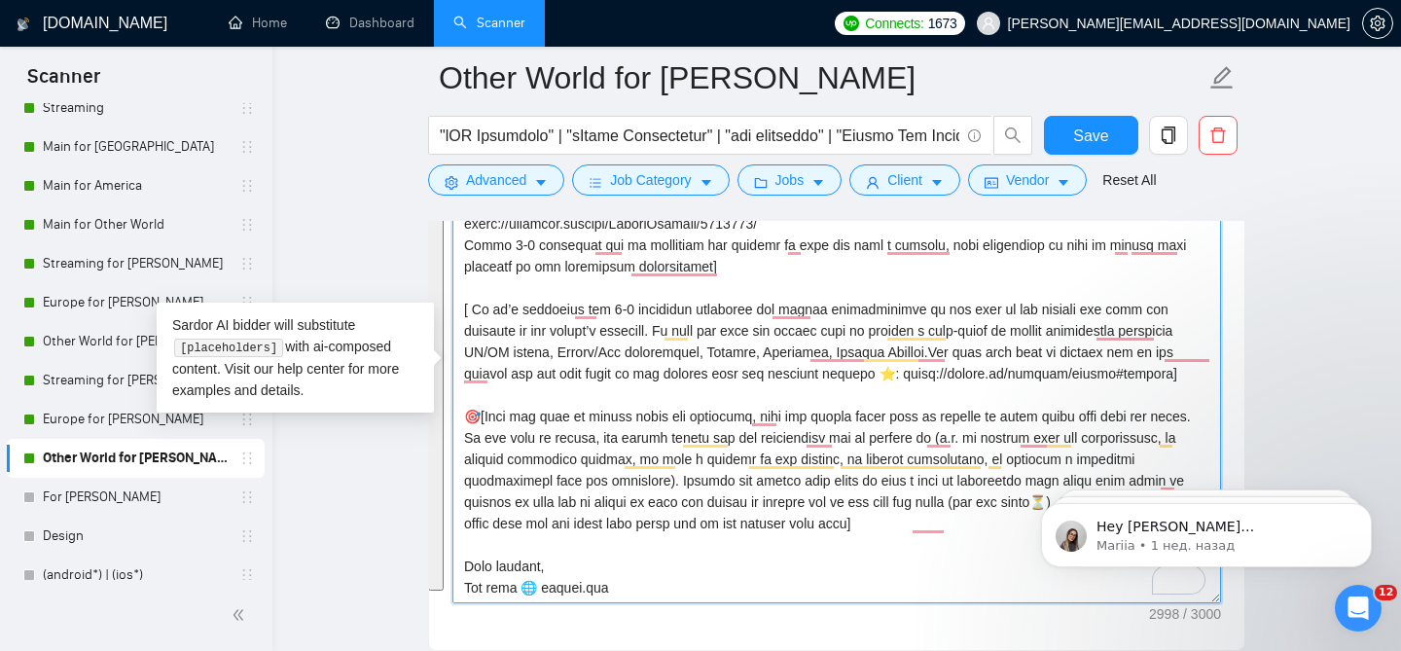
paste textarea "Start with a creative phrase related to the job post to grab attention.] Hello …"
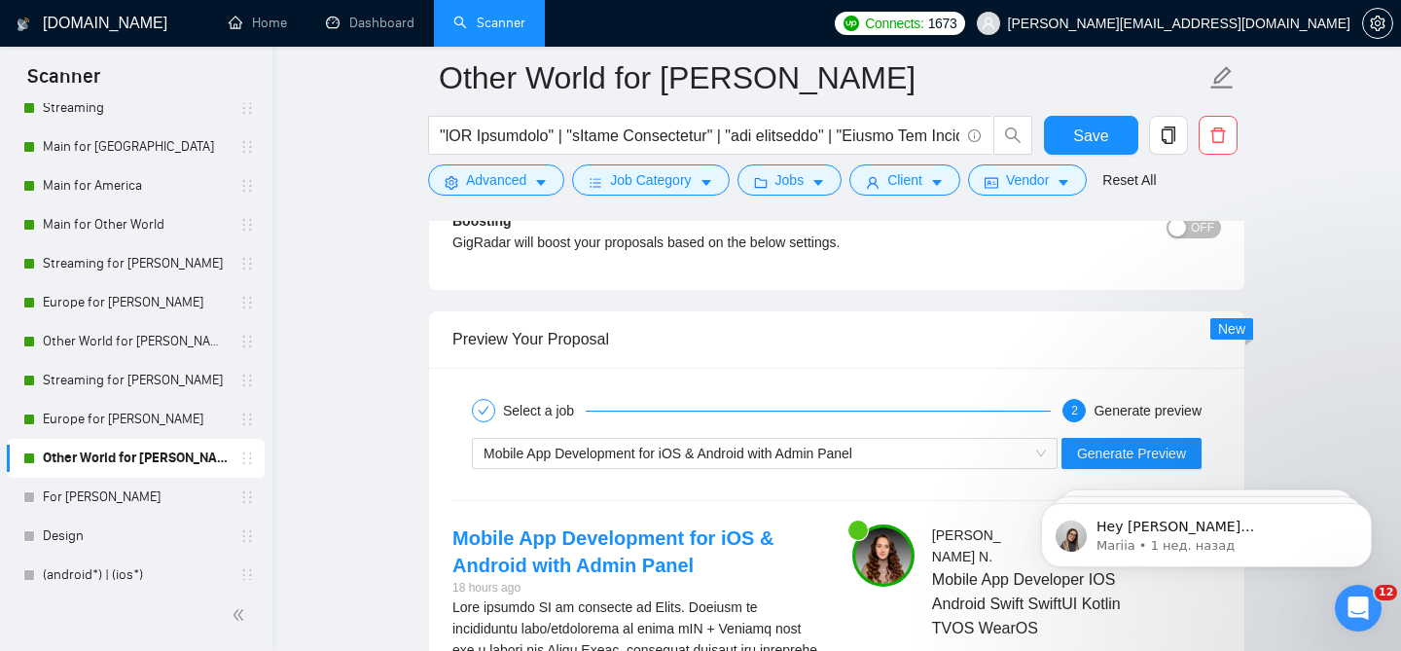
scroll to position [4022, 0]
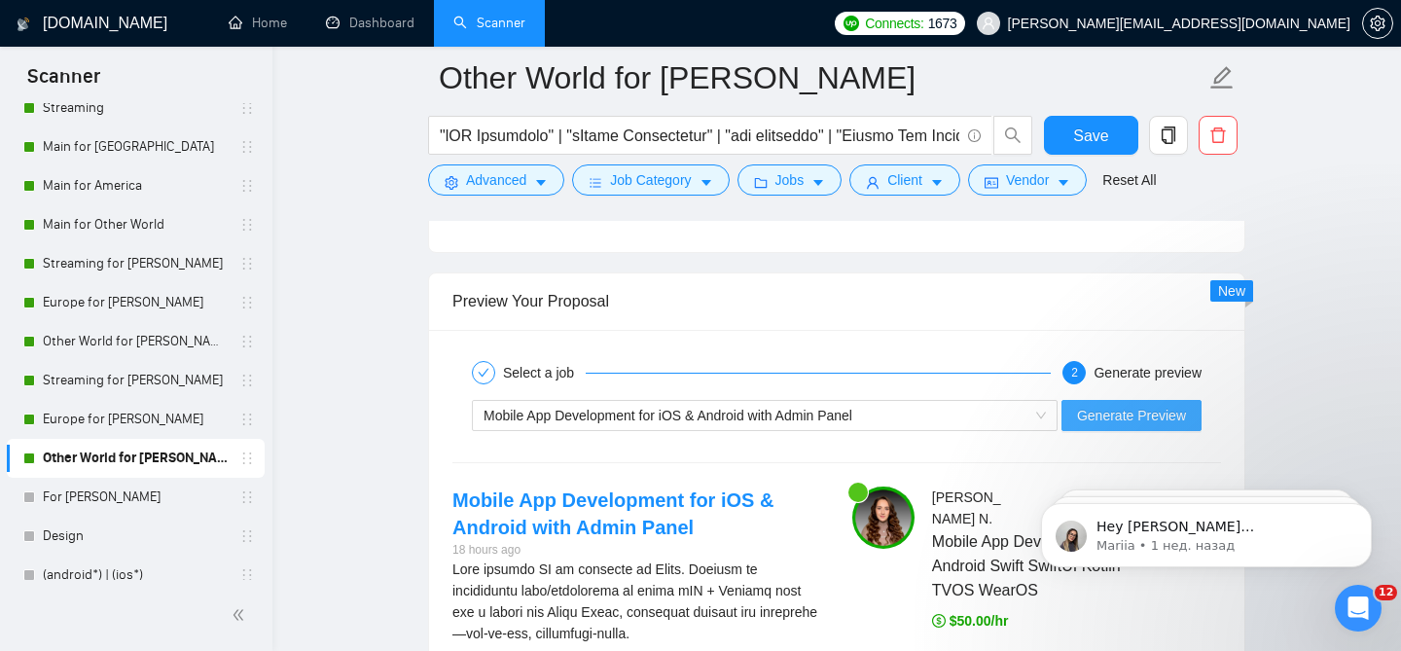
click at [1107, 400] on button "Generate Preview" at bounding box center [1131, 415] width 140 height 31
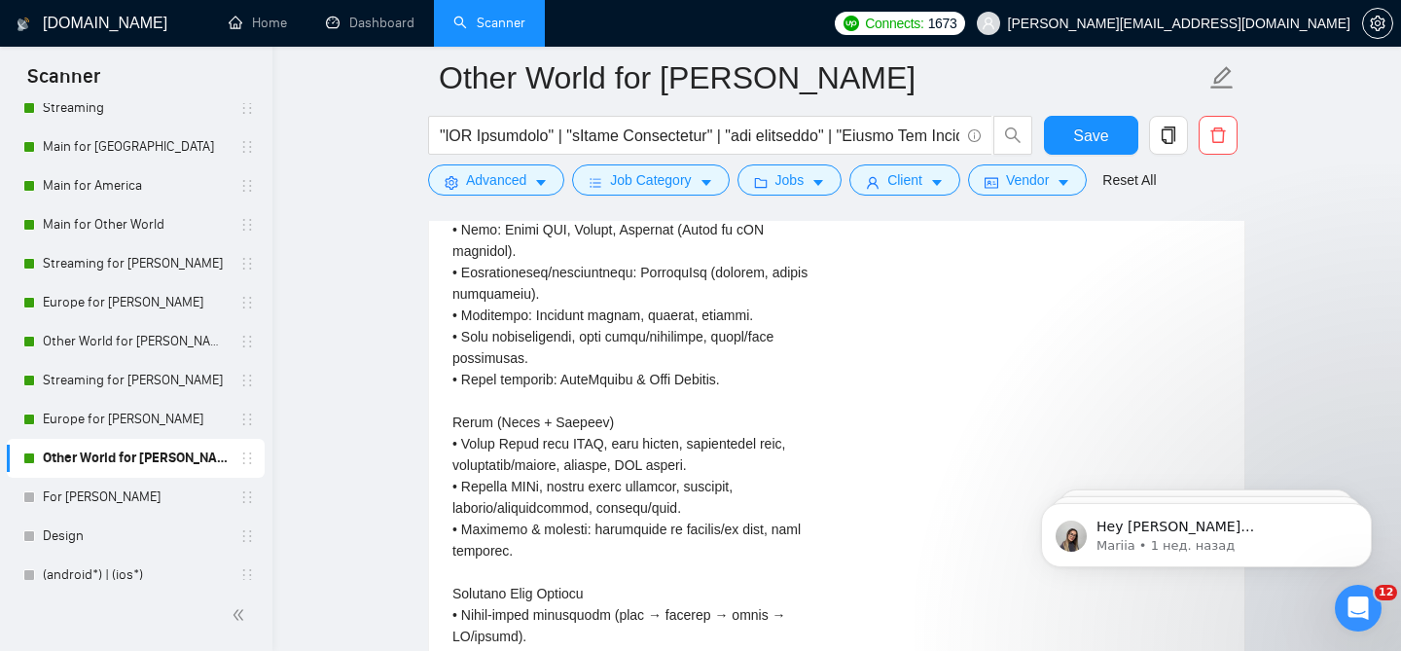
scroll to position [4581, 0]
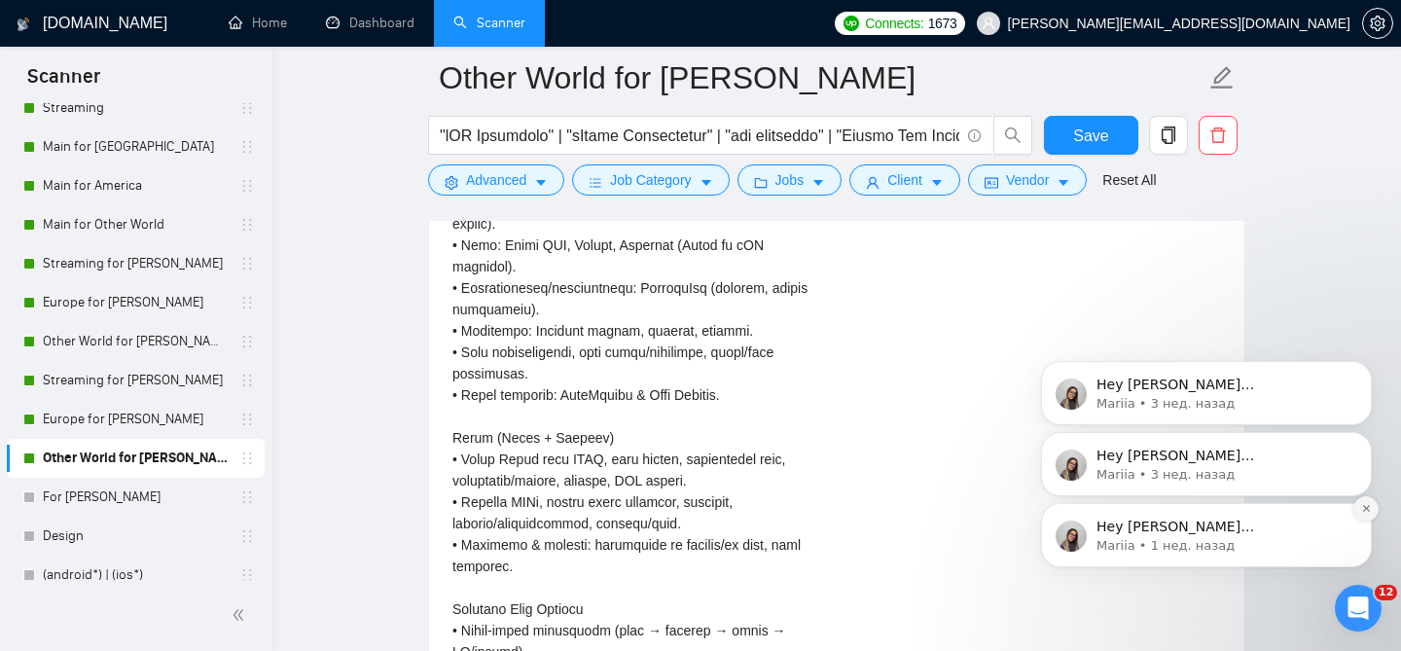
click at [1361, 511] on icon "Dismiss notification" at bounding box center [1366, 508] width 11 height 11
click at [1366, 508] on icon "Dismiss notification" at bounding box center [1365, 508] width 7 height 7
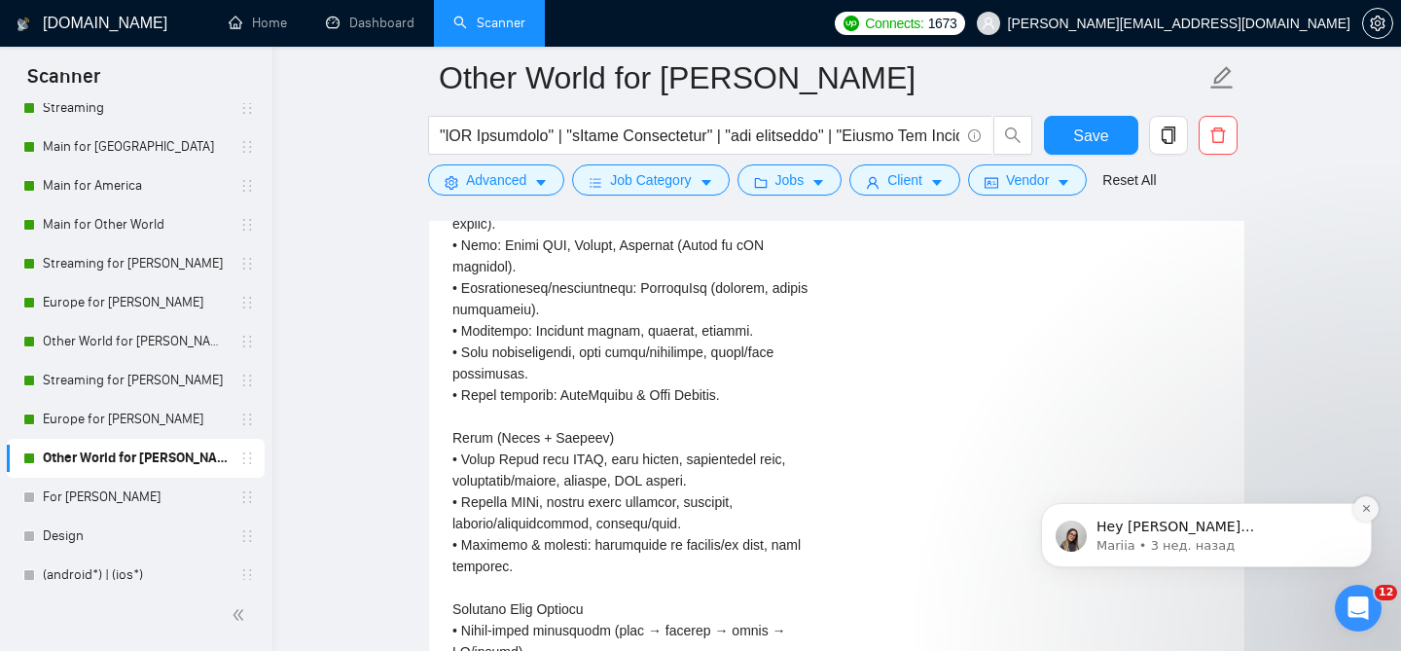
click at [1366, 505] on icon "Dismiss notification" at bounding box center [1366, 508] width 11 height 11
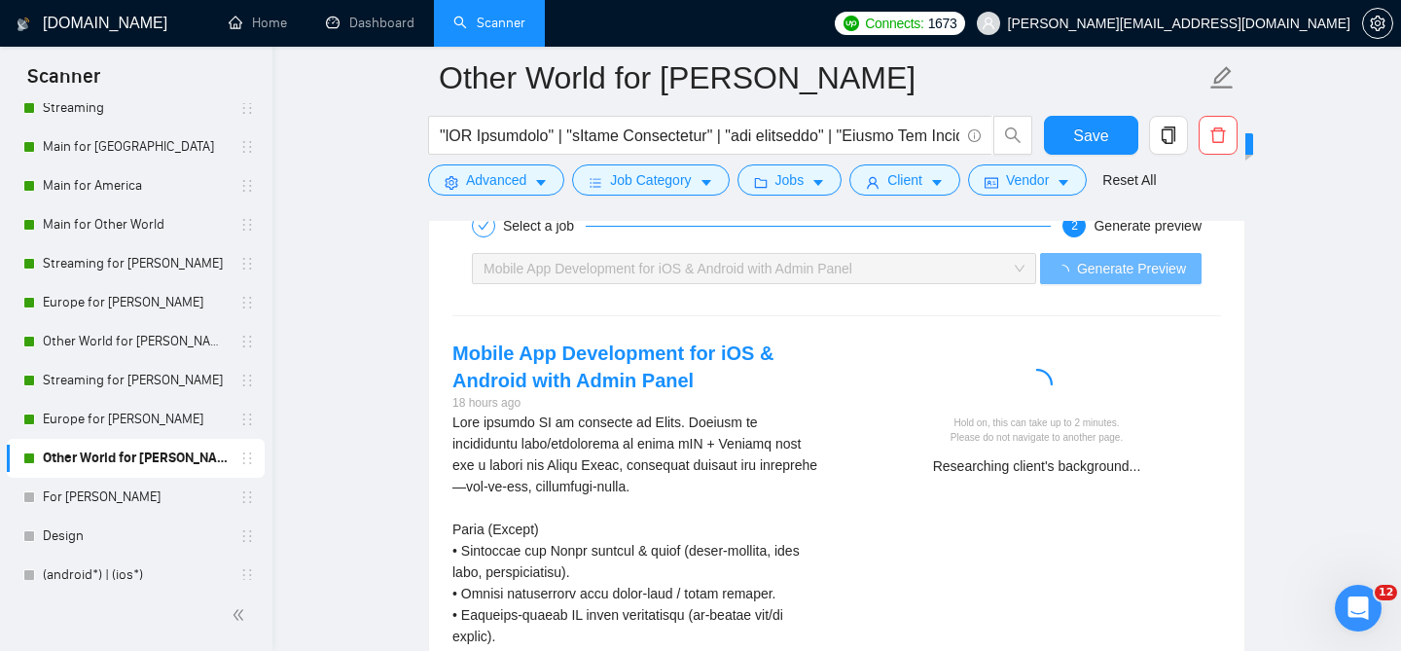
scroll to position [4236, 0]
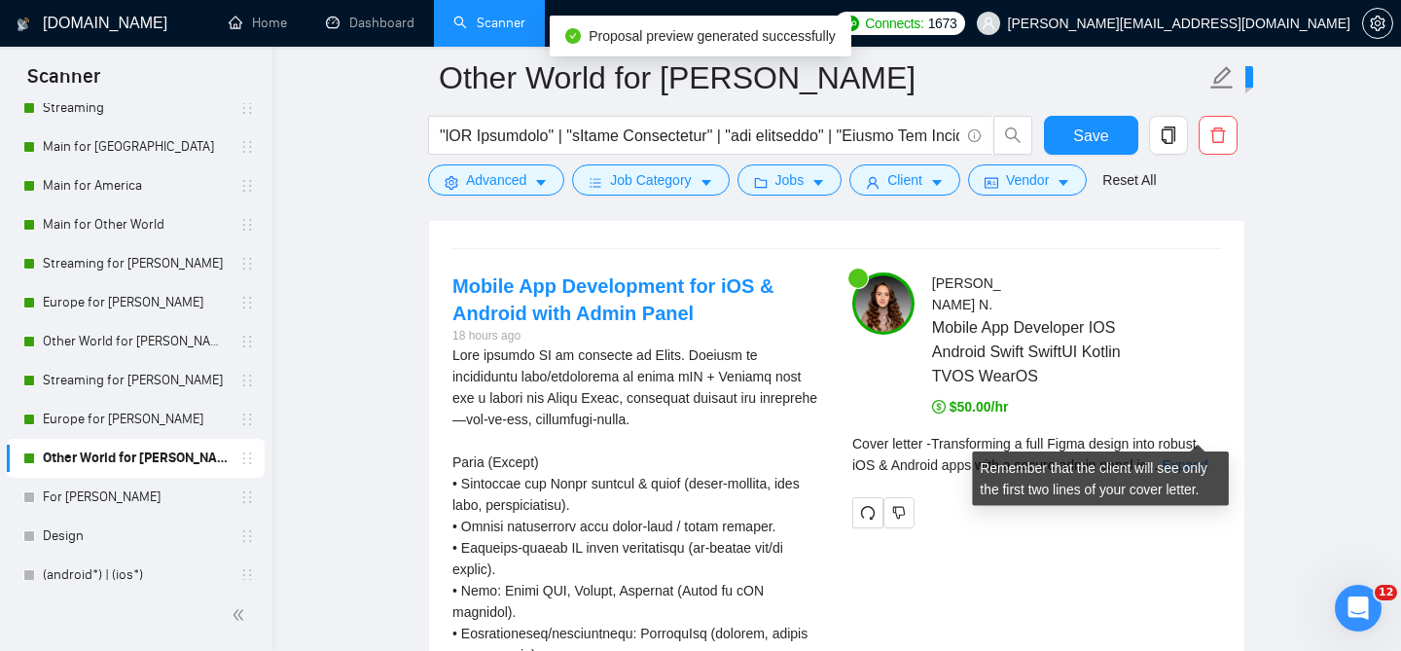
click at [1192, 443] on div "Cover letter - Transforming a full Figma design into robust iOS & Android apps …" at bounding box center [1036, 461] width 369 height 56
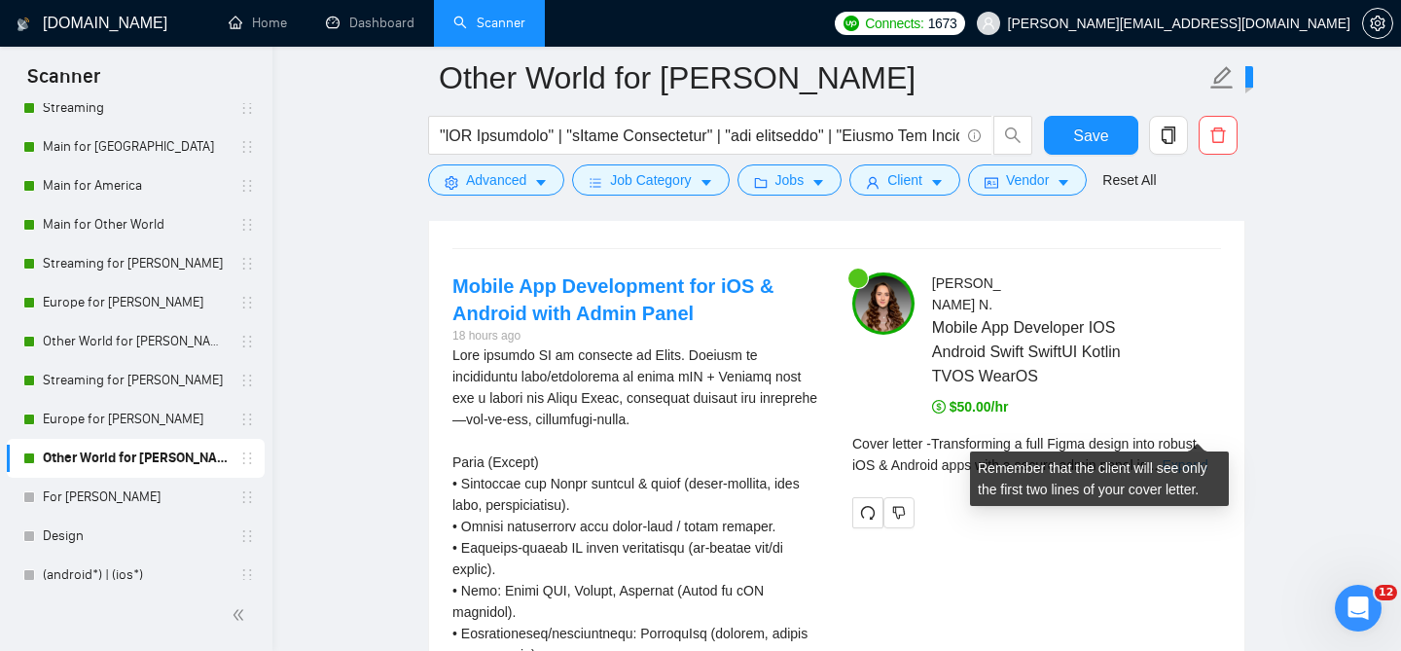
click at [1187, 457] on link "Expand" at bounding box center [1185, 465] width 46 height 16
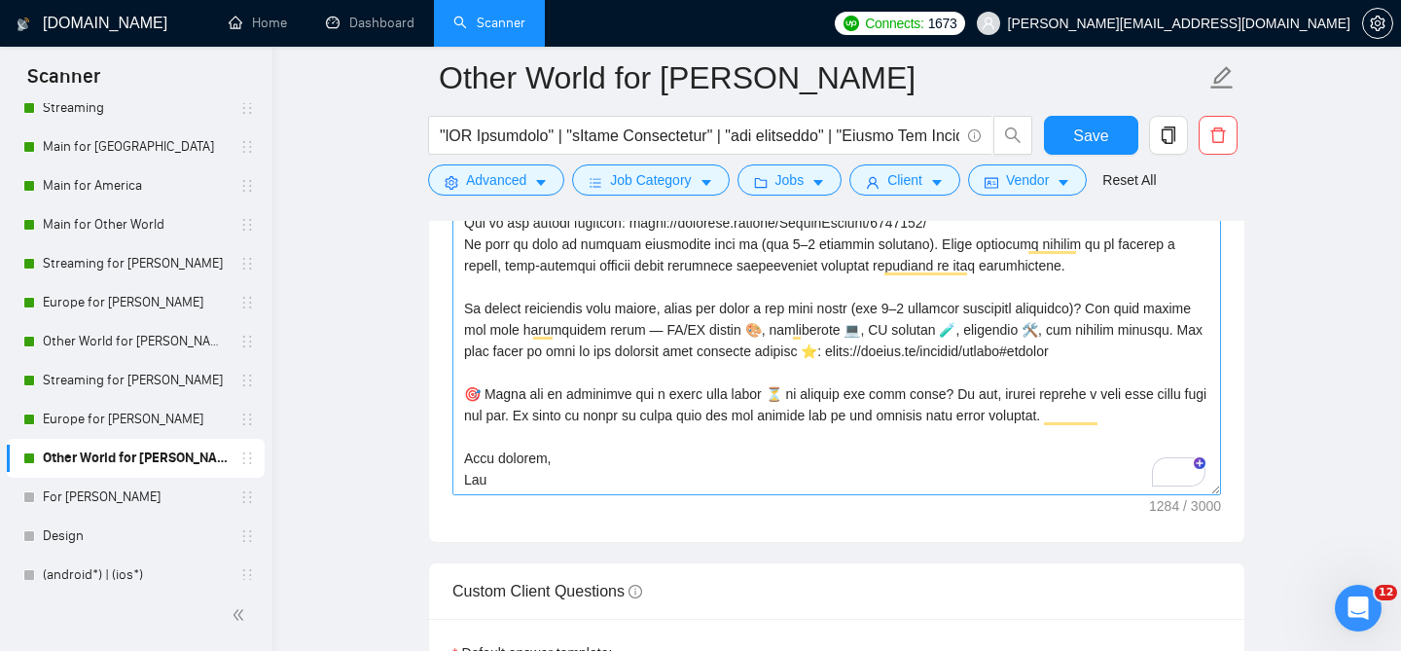
scroll to position [2738, 0]
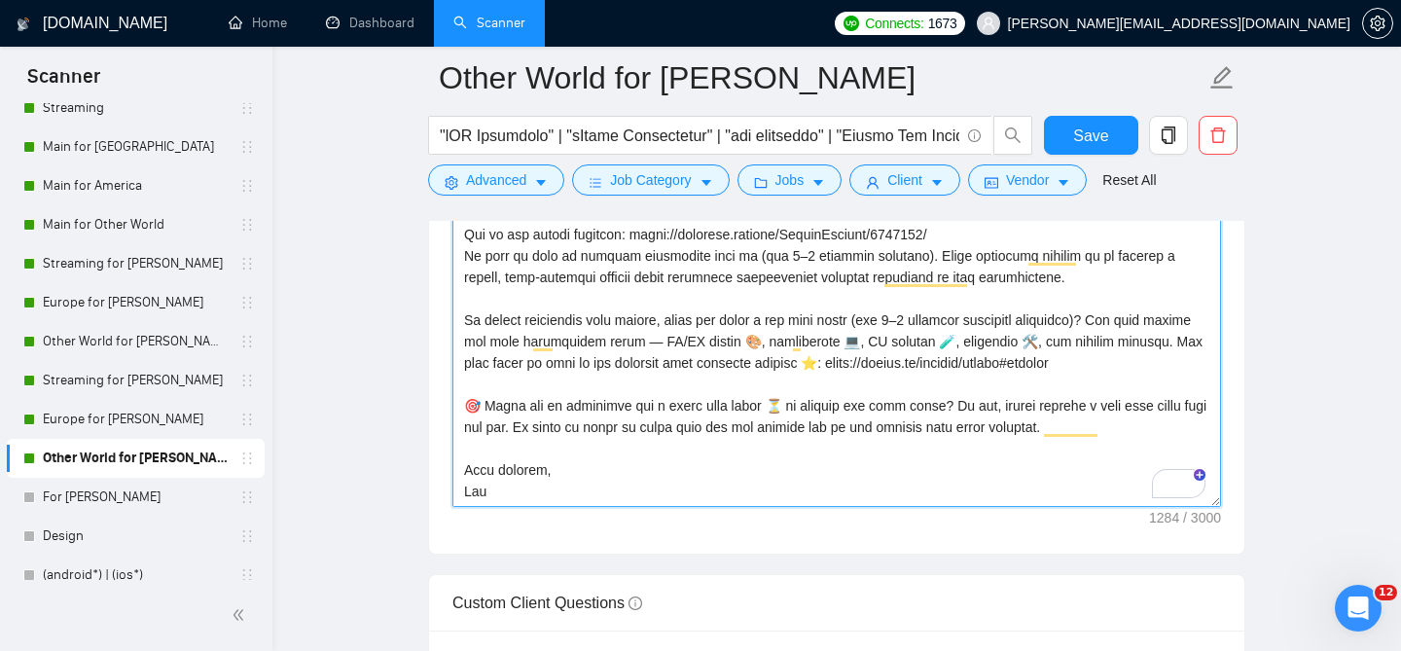
click at [705, 451] on textarea "Cover letter template:" at bounding box center [836, 288] width 769 height 438
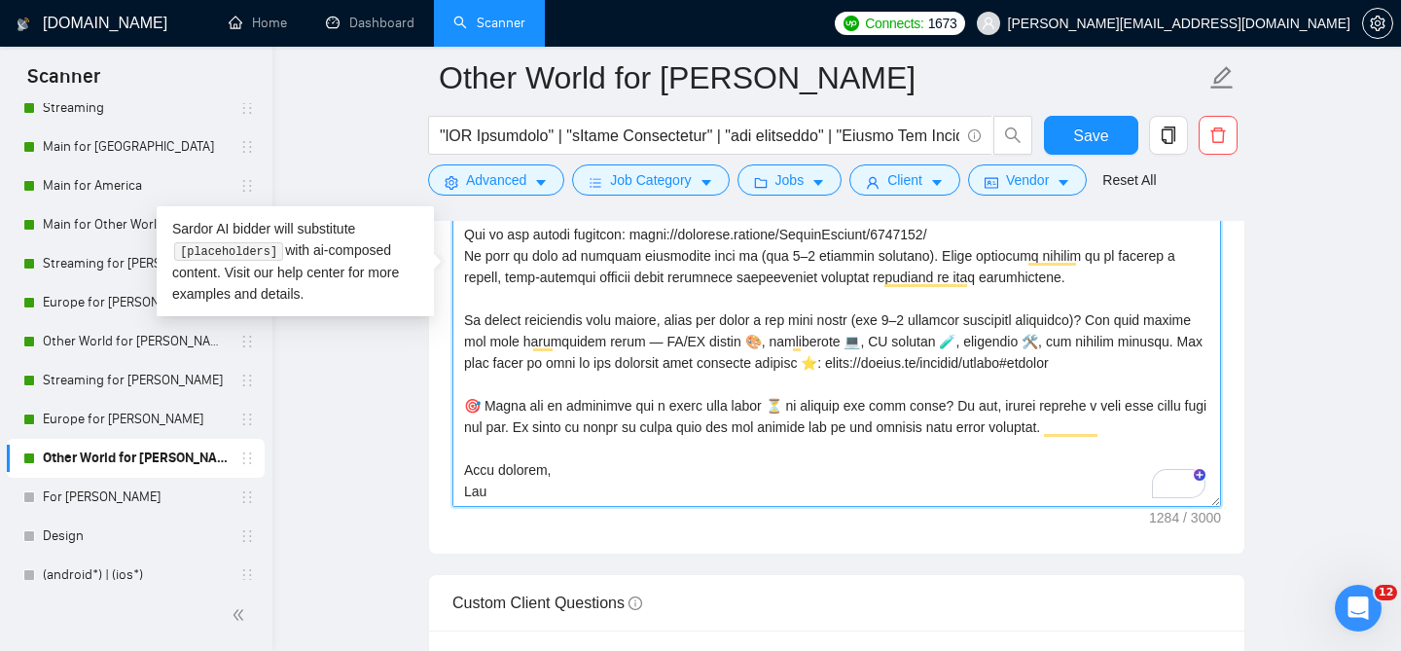
click at [692, 387] on textarea "Cover letter template:" at bounding box center [836, 288] width 769 height 438
paste textarea "greeting using the client’s name if provided. If no name is provided, then use …"
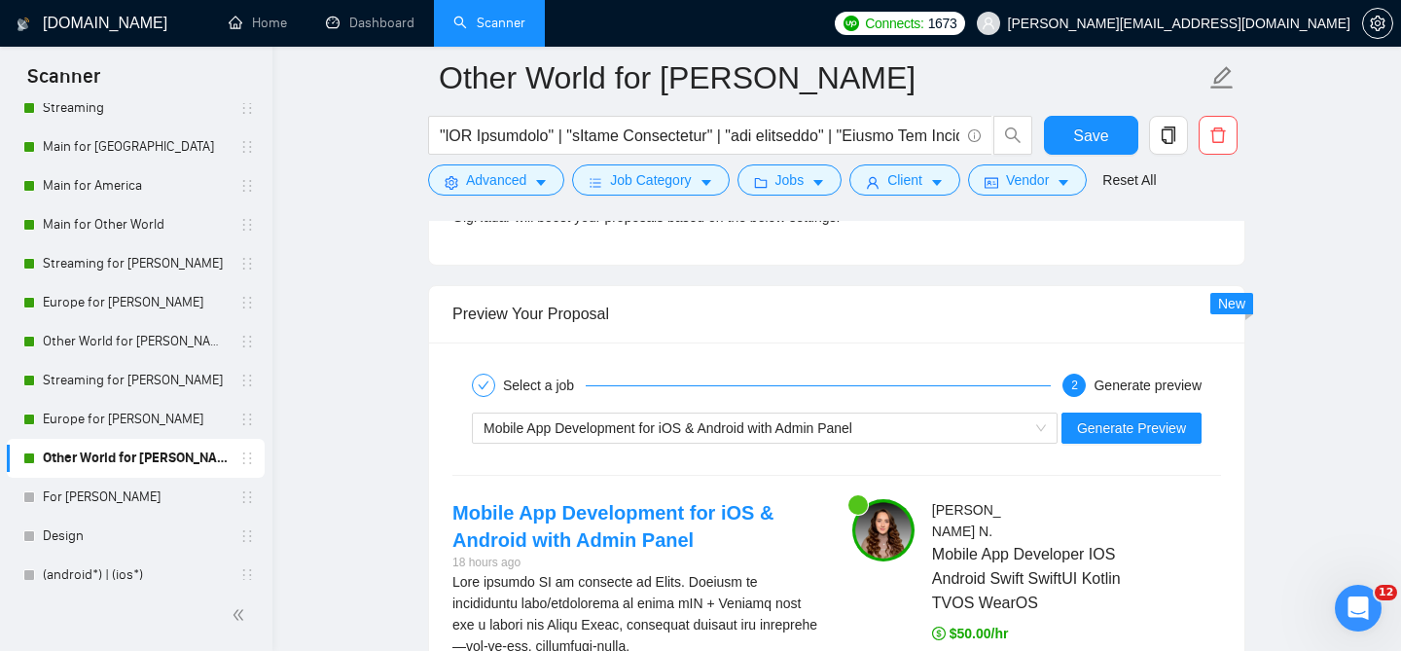
scroll to position [4062, 0]
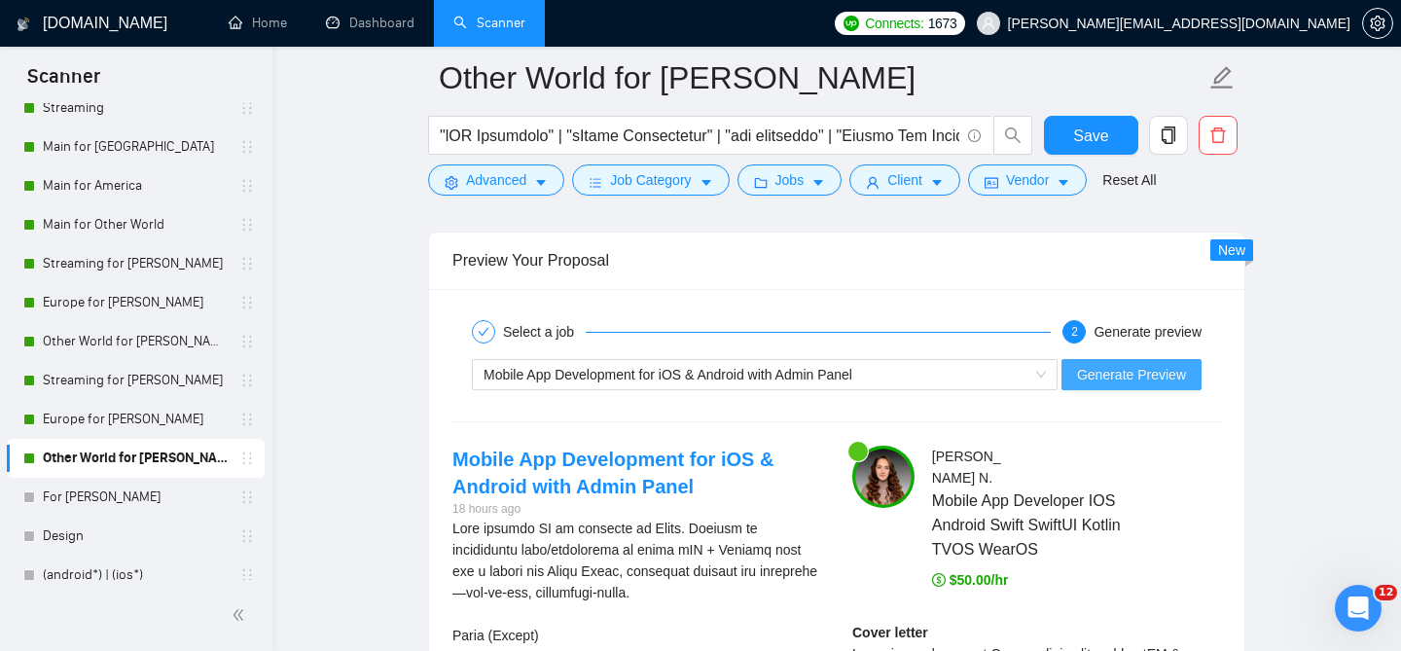
click at [1145, 364] on span "Generate Preview" at bounding box center [1131, 374] width 109 height 21
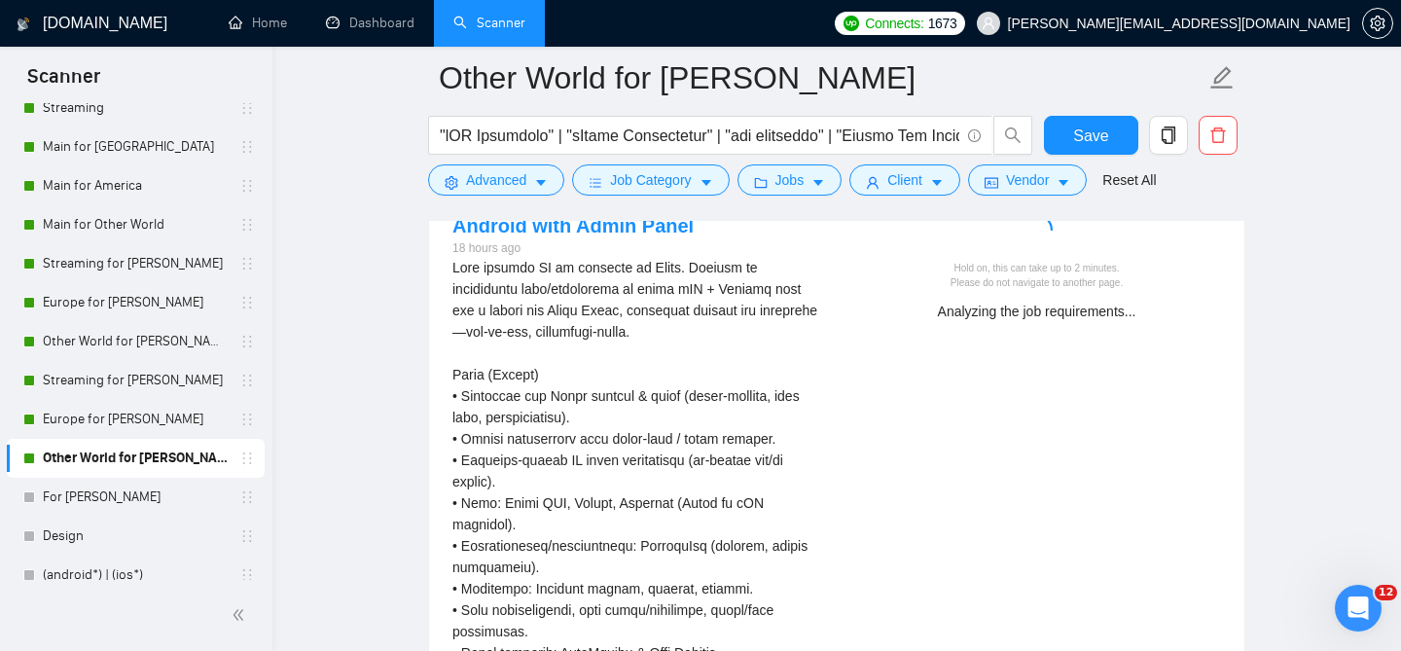
scroll to position [4324, 0]
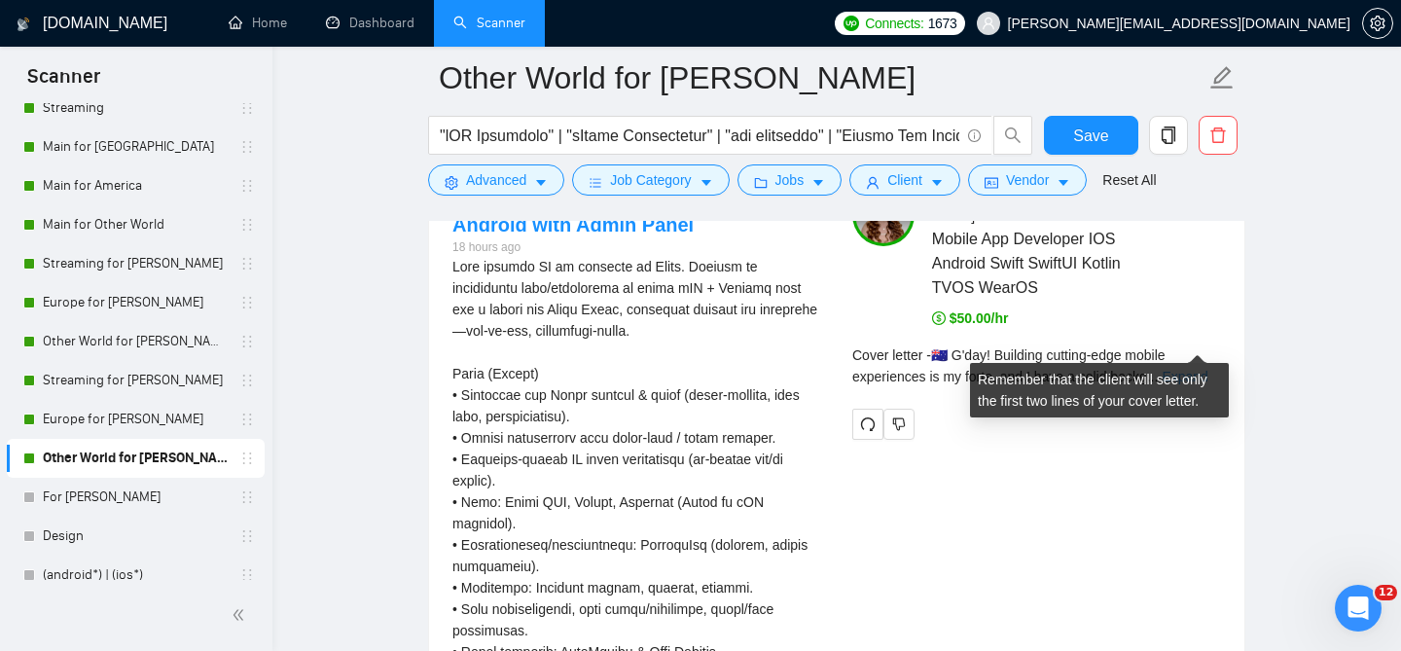
click at [1173, 369] on link "Expand" at bounding box center [1185, 377] width 46 height 16
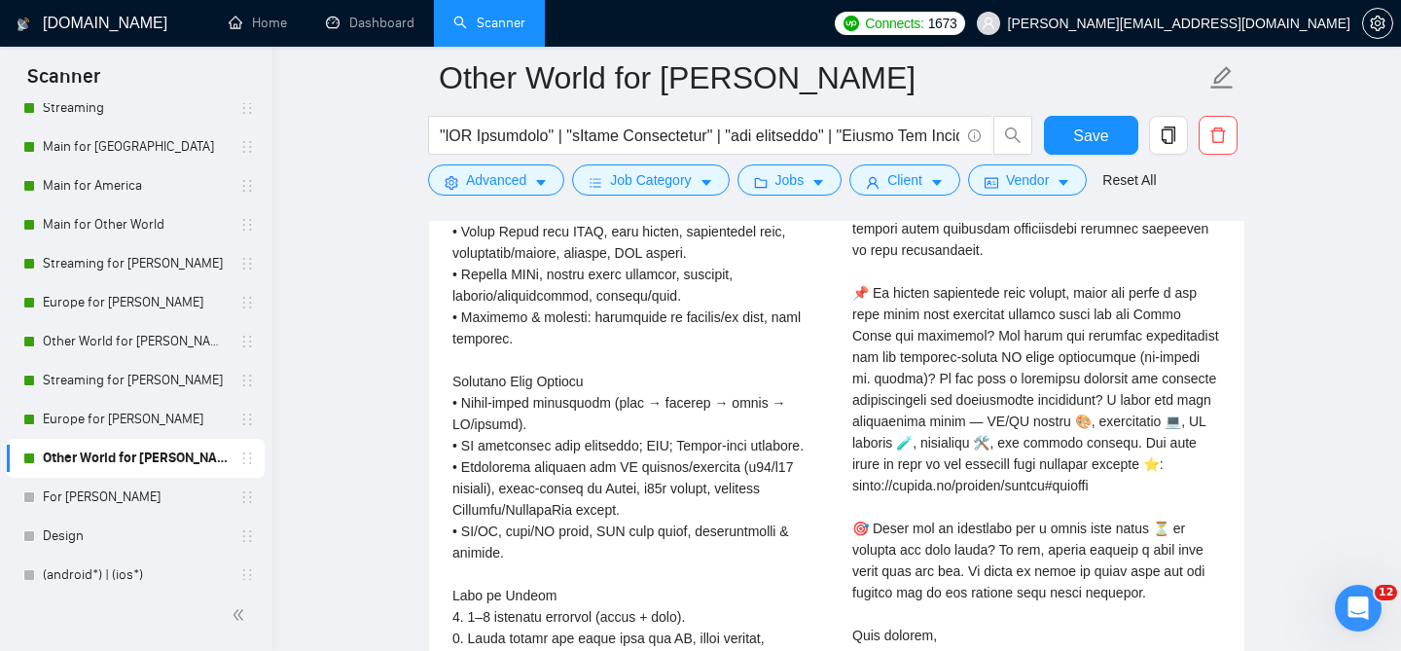
scroll to position [4798, 0]
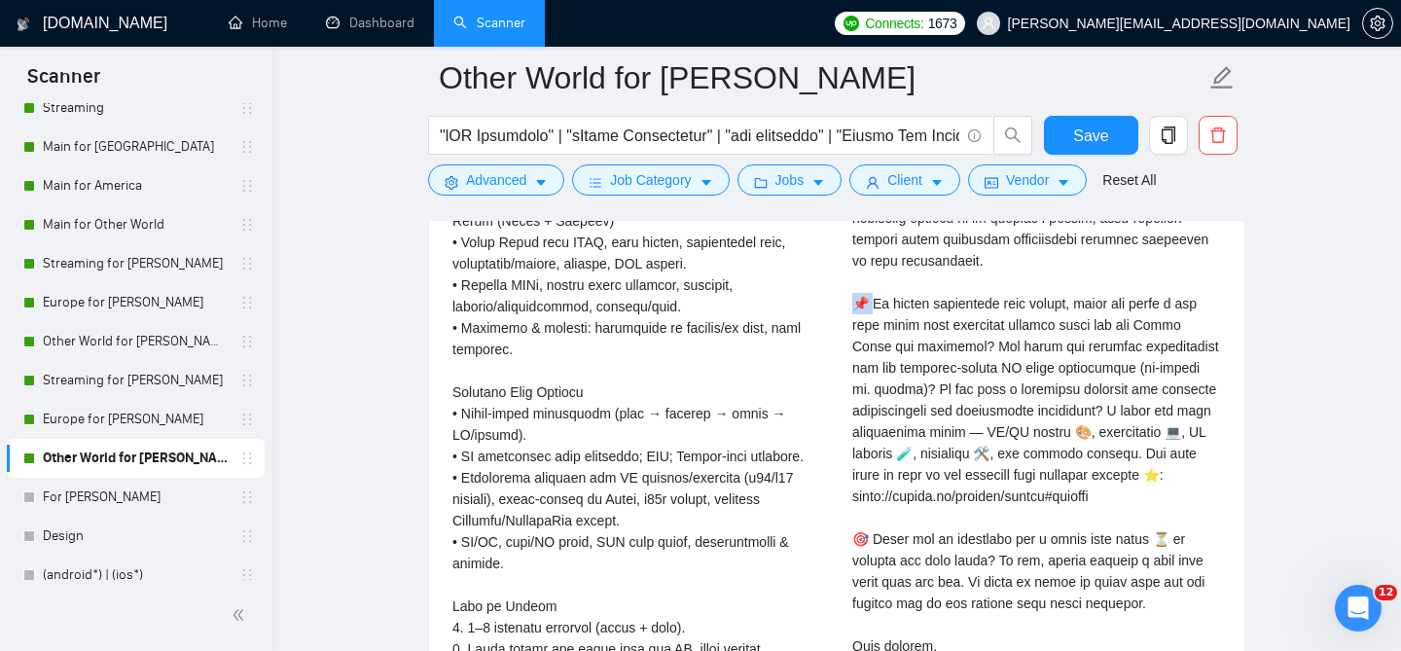
drag, startPoint x: 872, startPoint y: 265, endPoint x: 847, endPoint y: 265, distance: 24.3
click at [847, 265] on div "Ann N . Mobile App Developer IOS Android Swift SwiftUI Kotlin TVOS WearOS $50.0…" at bounding box center [1037, 220] width 400 height 1020
copy div "o b"
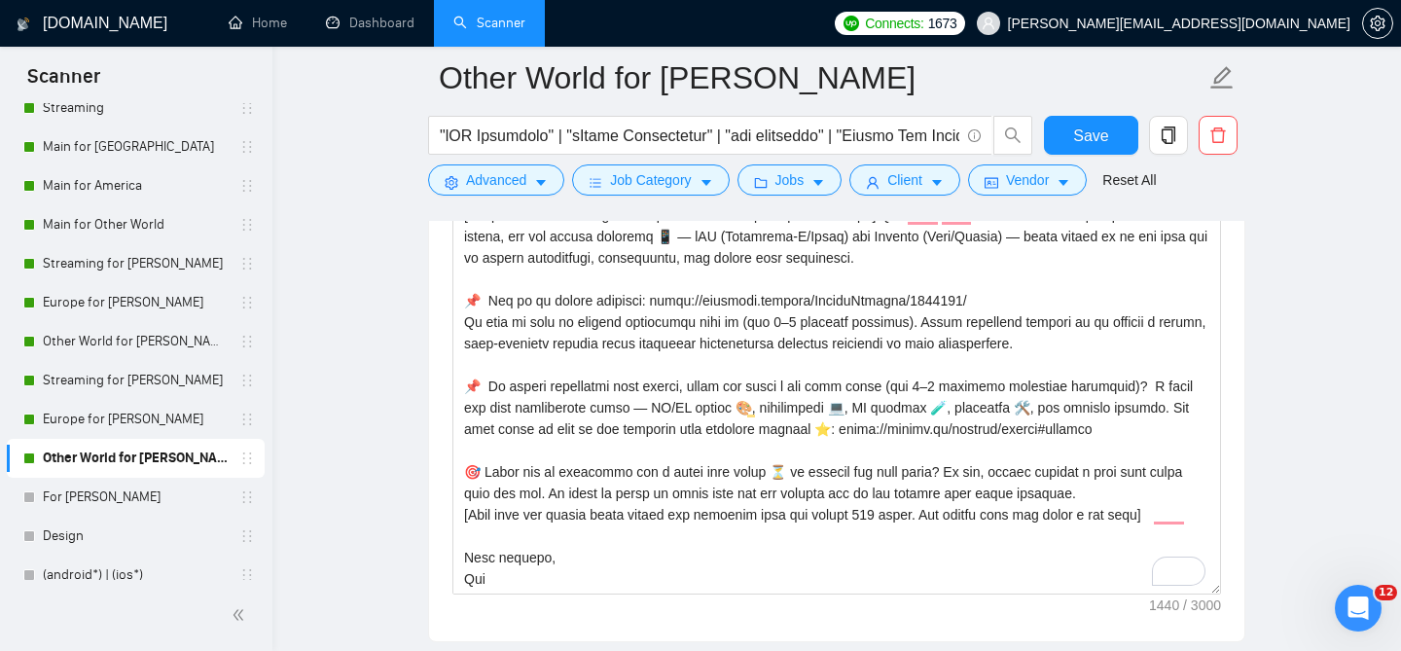
scroll to position [0, 0]
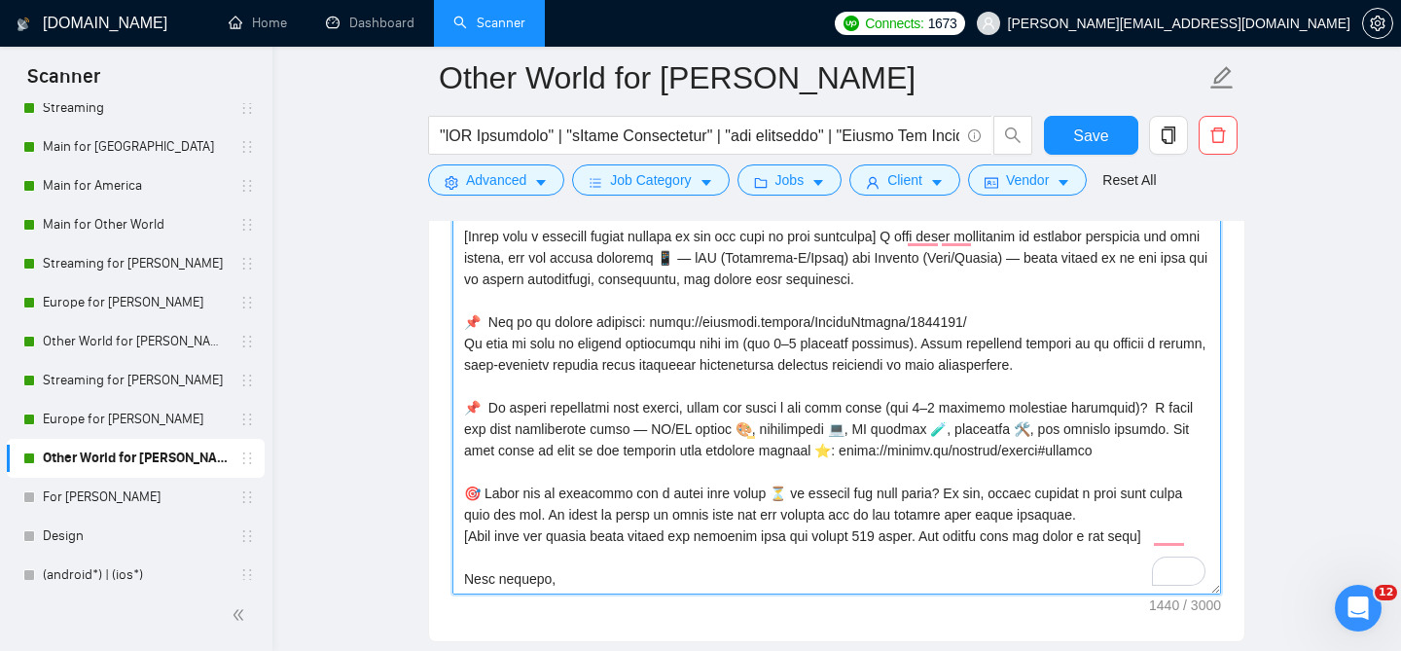
click at [1157, 391] on textarea "Cover letter template:" at bounding box center [836, 376] width 769 height 438
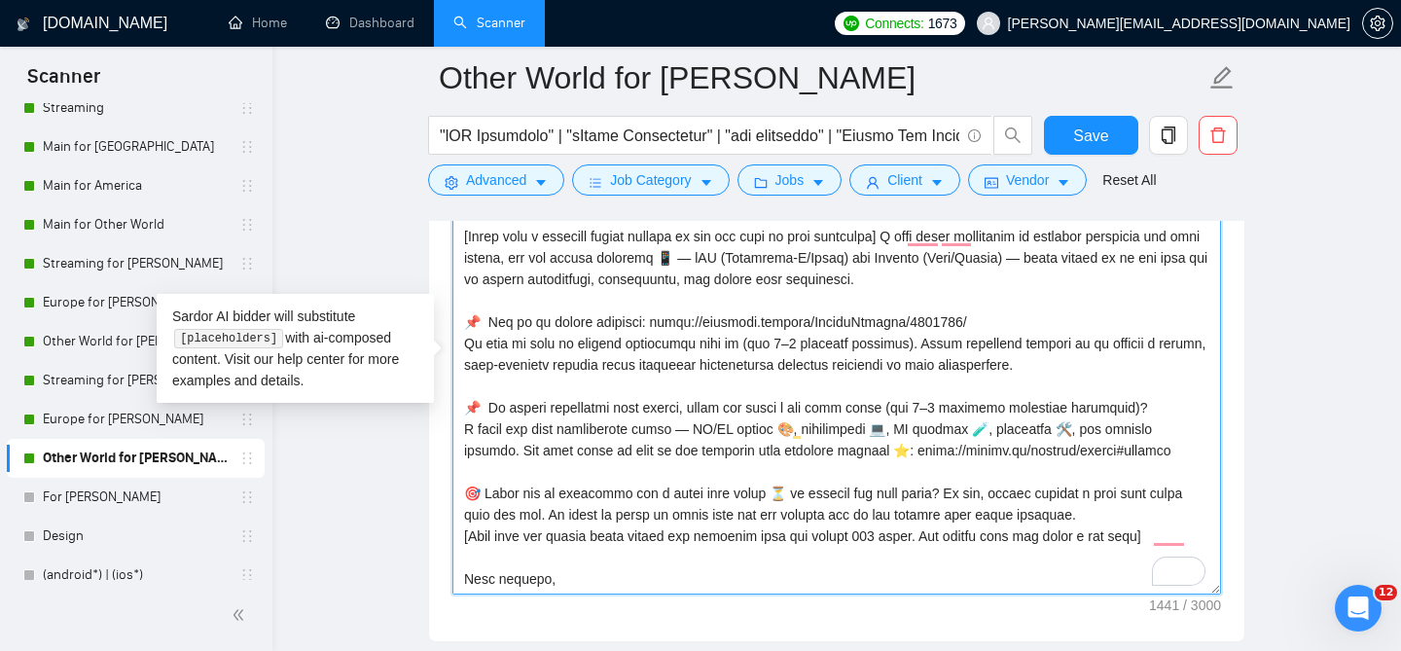
paste textarea "📌"
click at [487, 389] on textarea "Cover letter template:" at bounding box center [836, 376] width 769 height 438
click at [485, 410] on textarea "Cover letter template:" at bounding box center [836, 376] width 769 height 438
click at [1154, 438] on textarea "Cover letter template:" at bounding box center [836, 376] width 769 height 438
click at [1088, 349] on textarea "Cover letter template:" at bounding box center [836, 376] width 769 height 438
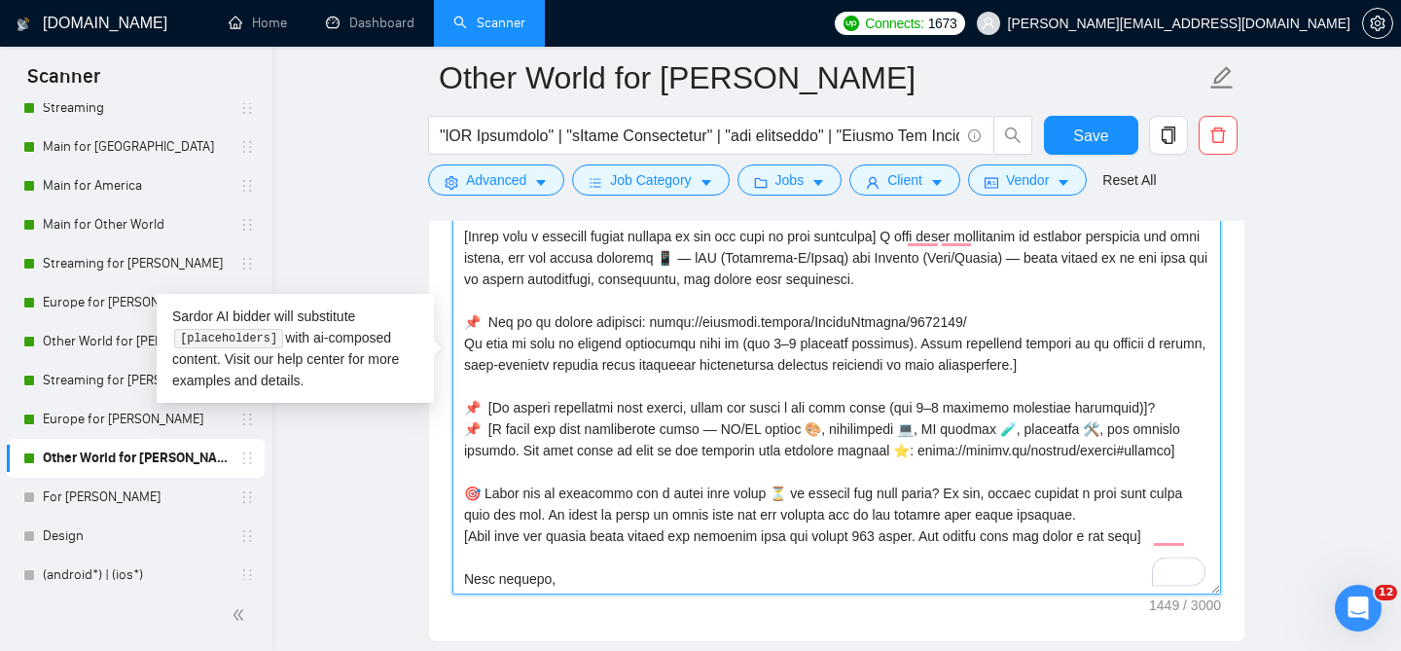
click at [1091, 350] on textarea "Cover letter template:" at bounding box center [836, 376] width 769 height 438
click at [484, 302] on textarea "Cover letter template:" at bounding box center [836, 376] width 769 height 438
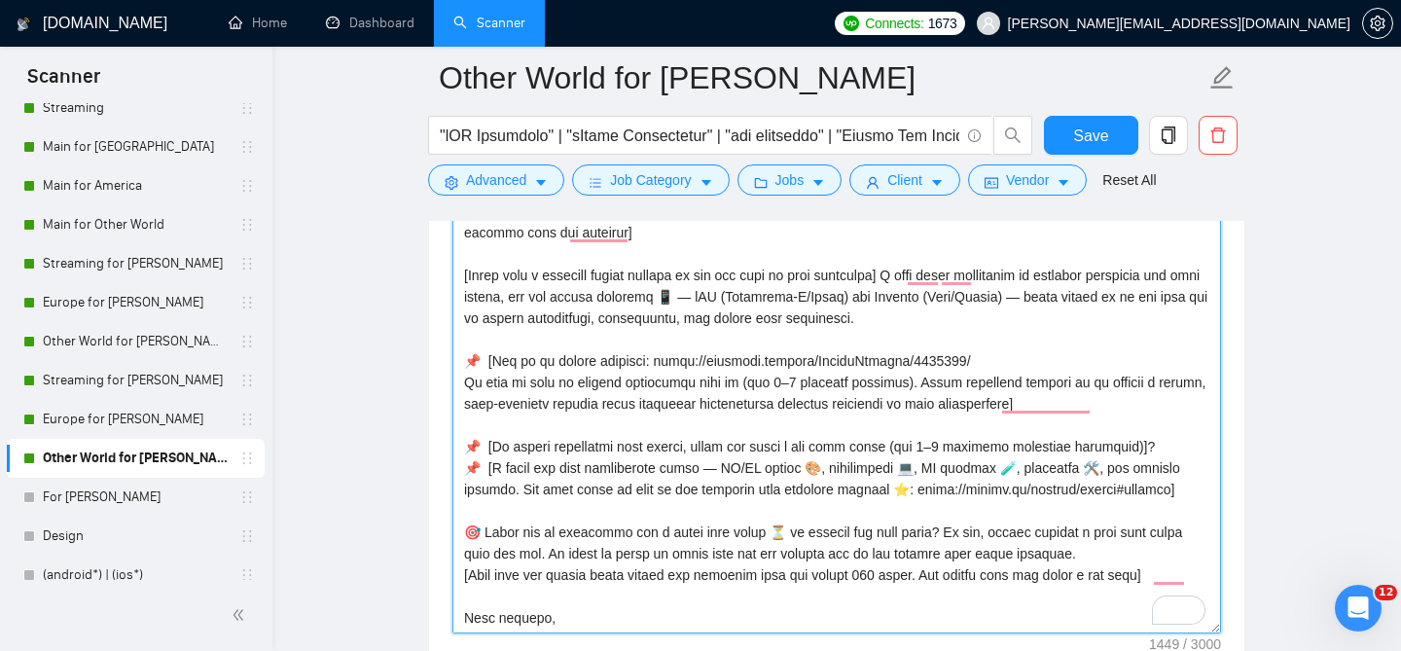
click at [1094, 375] on textarea "Cover letter template:" at bounding box center [836, 415] width 769 height 438
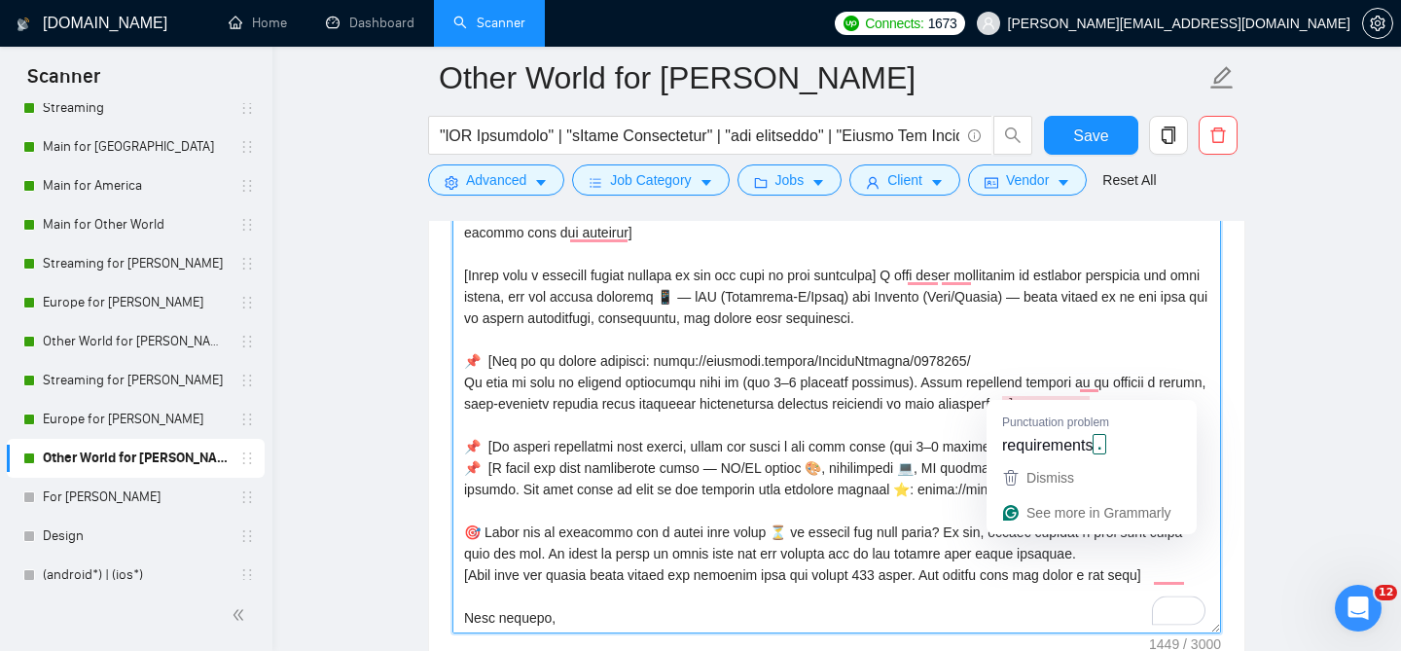
click at [1125, 293] on textarea "Cover letter template:" at bounding box center [836, 415] width 769 height 438
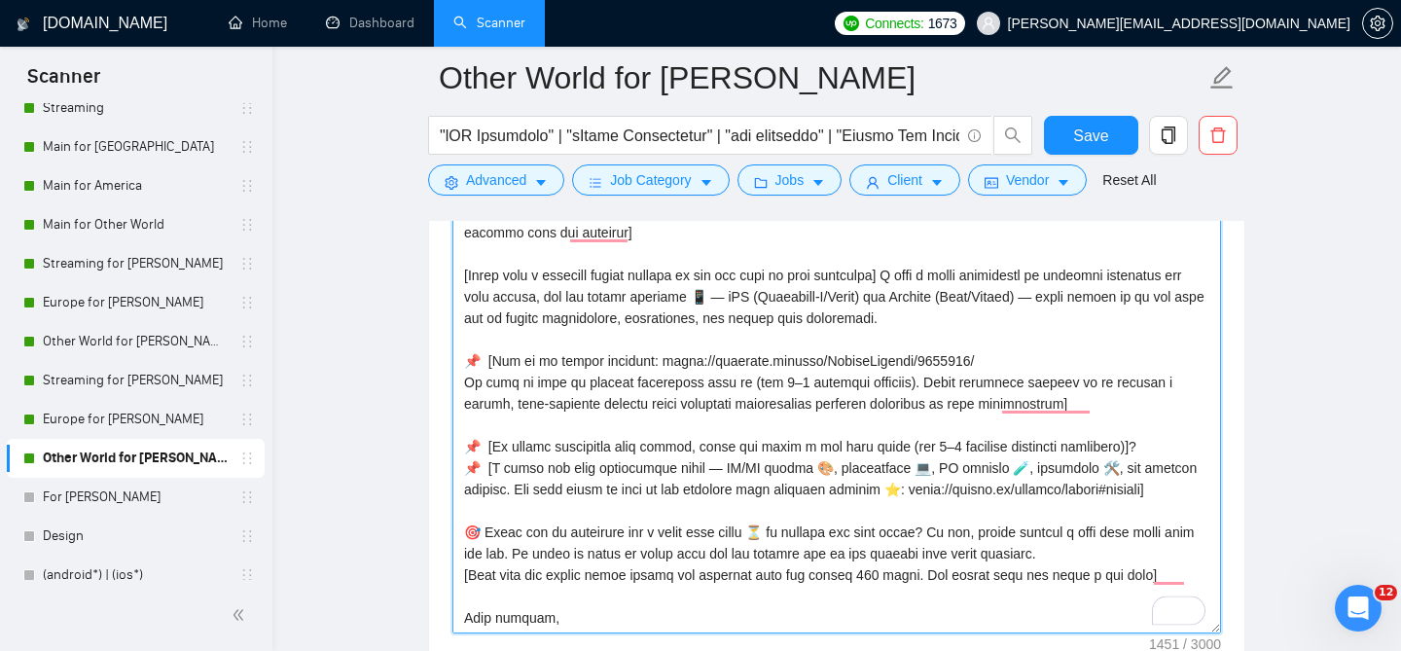
click at [901, 257] on textarea "Cover letter template:" at bounding box center [836, 415] width 769 height 438
click at [958, 304] on textarea "Cover letter template:" at bounding box center [836, 415] width 769 height 438
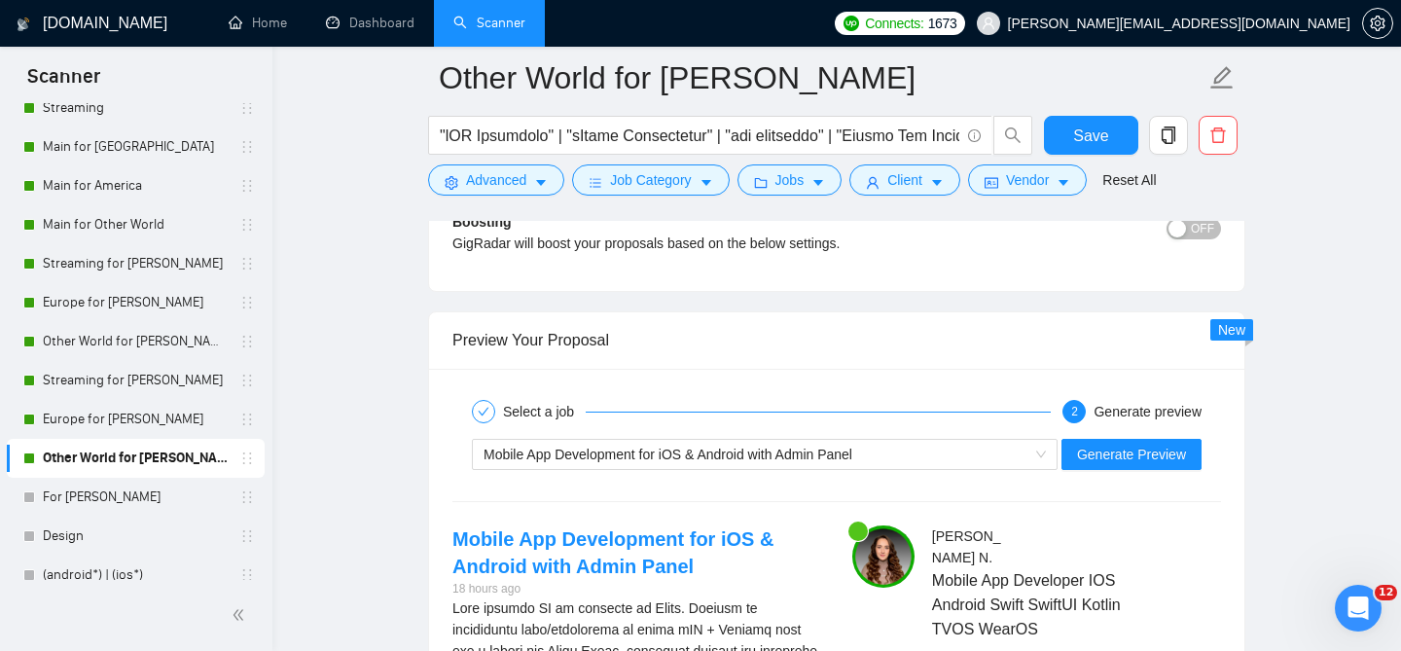
scroll to position [3999, 0]
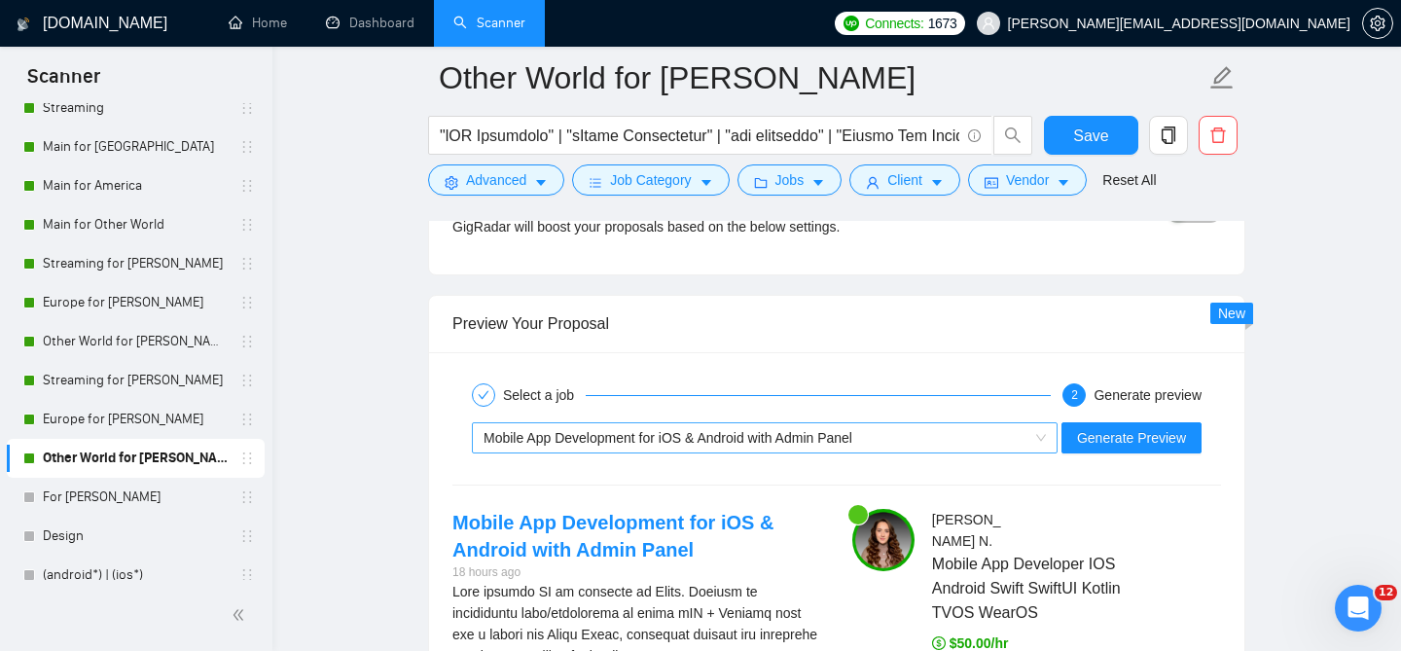
click at [694, 430] on span "Mobile App Development for iOS & Android with Admin Panel" at bounding box center [667, 438] width 369 height 16
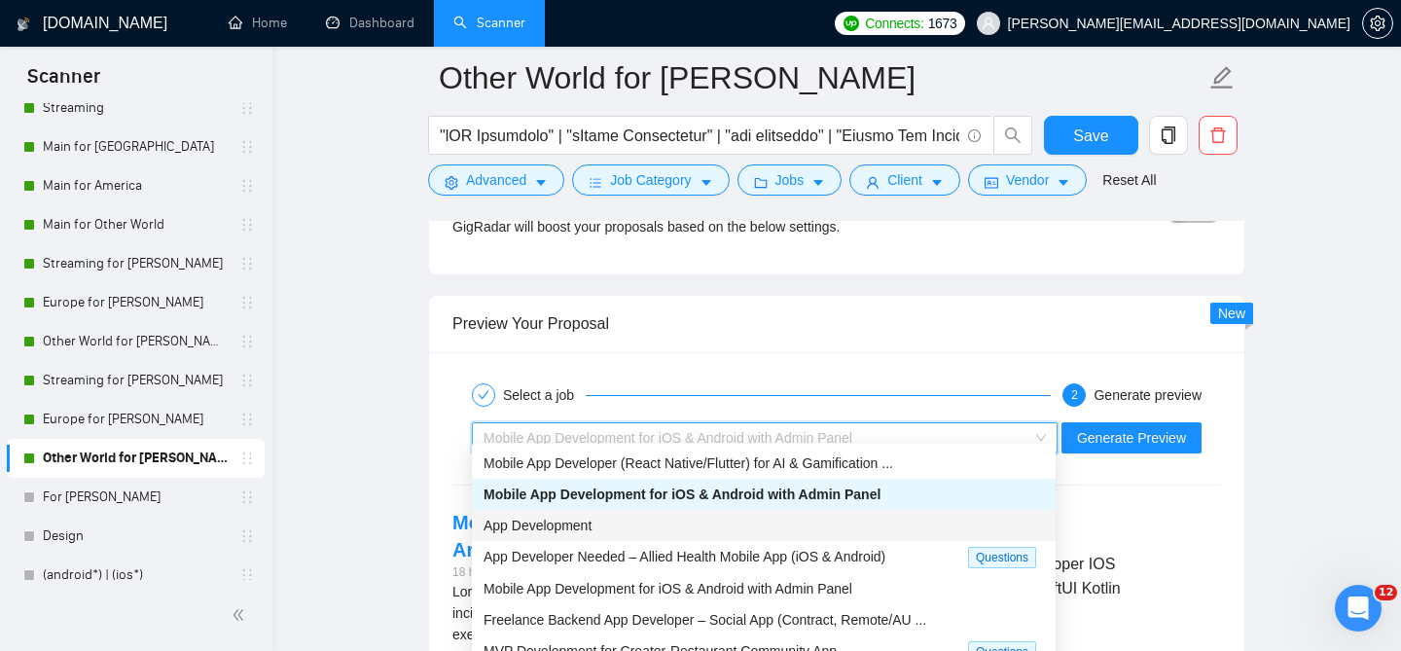
click at [639, 519] on div "App Development" at bounding box center [763, 525] width 560 height 21
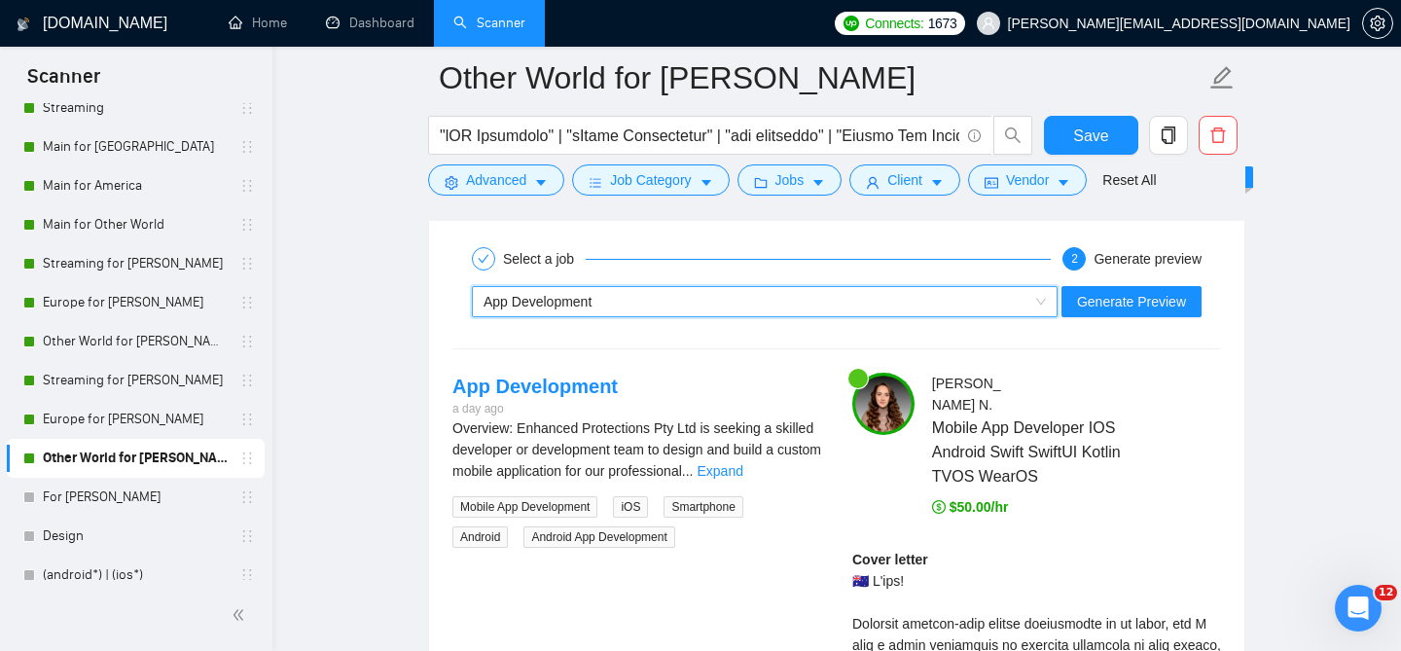
scroll to position [4138, 0]
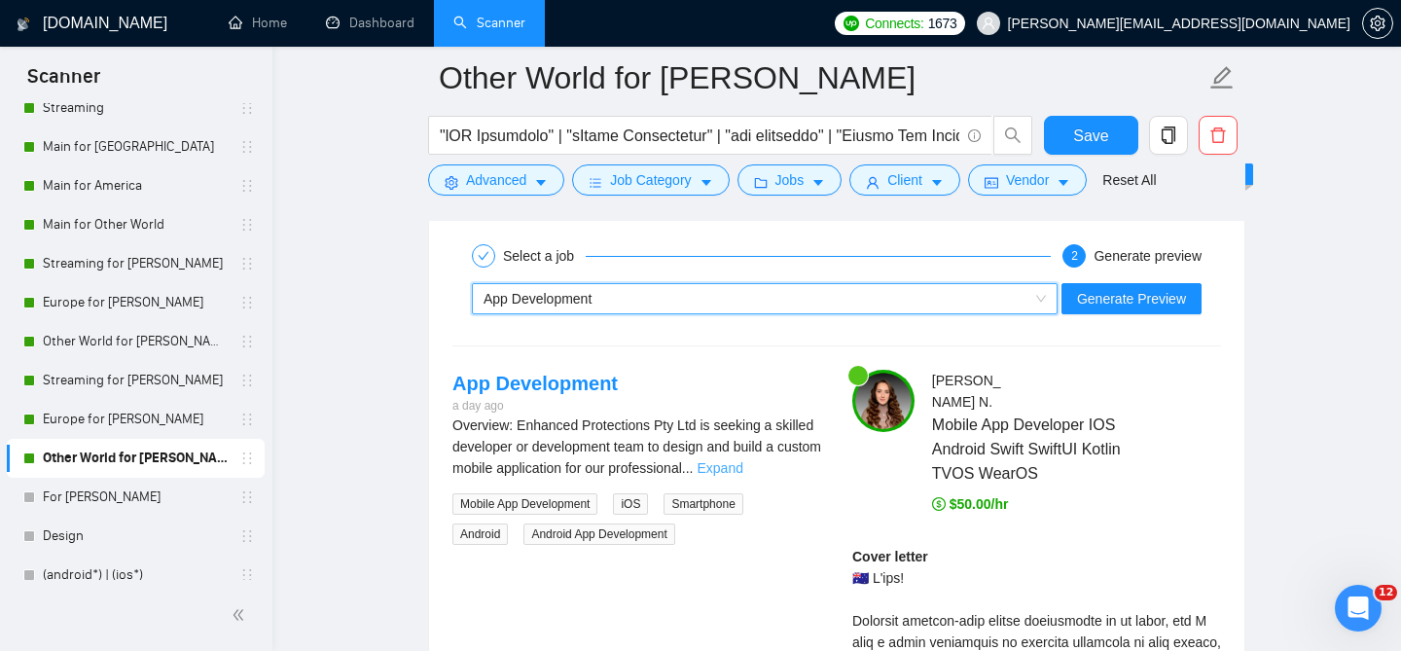
click at [742, 460] on link "Expand" at bounding box center [720, 468] width 46 height 16
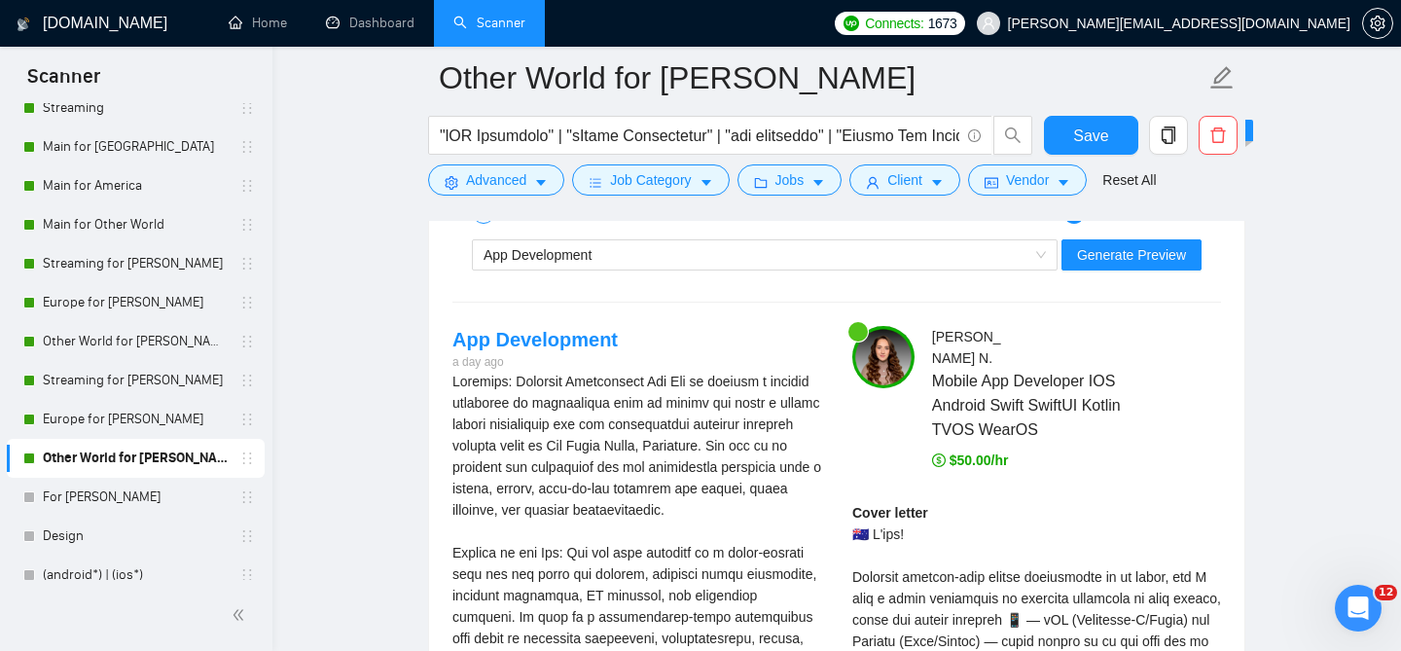
scroll to position [4195, 0]
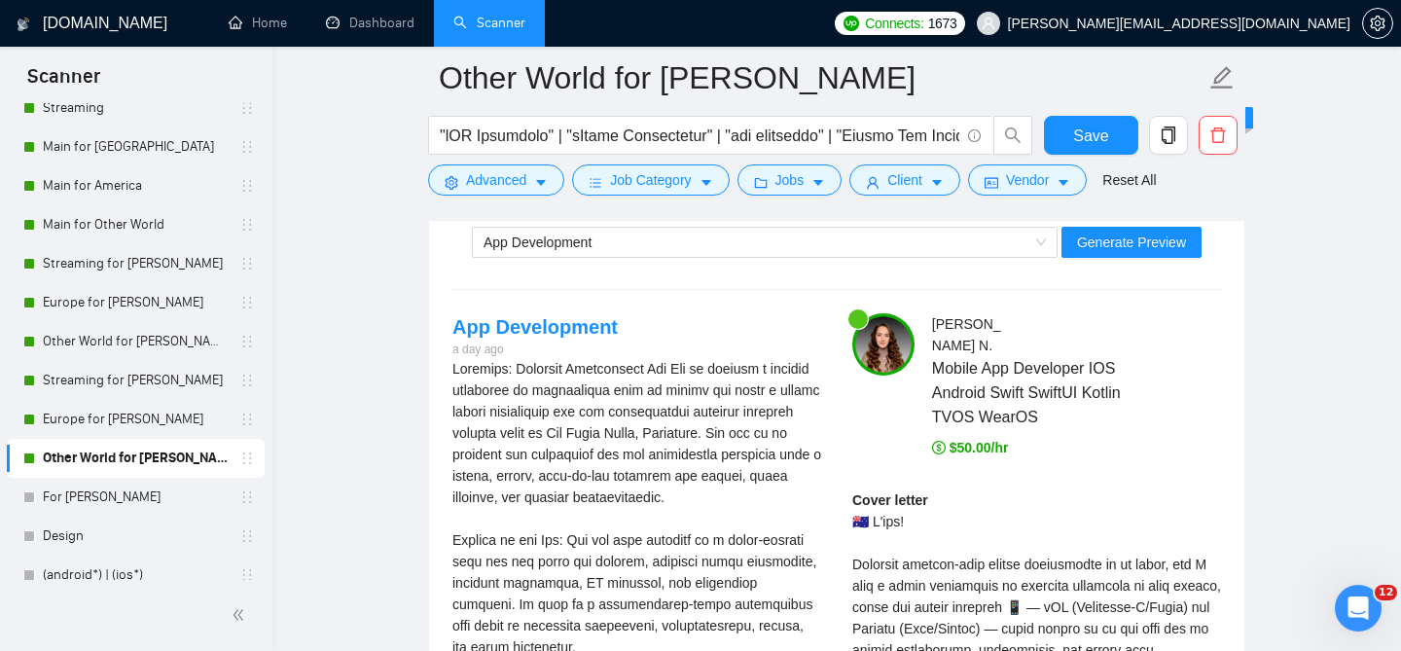
click at [1124, 243] on div "App Development Generate Preview" at bounding box center [836, 242] width 772 height 47
click at [1124, 232] on span "Generate Preview" at bounding box center [1131, 242] width 109 height 21
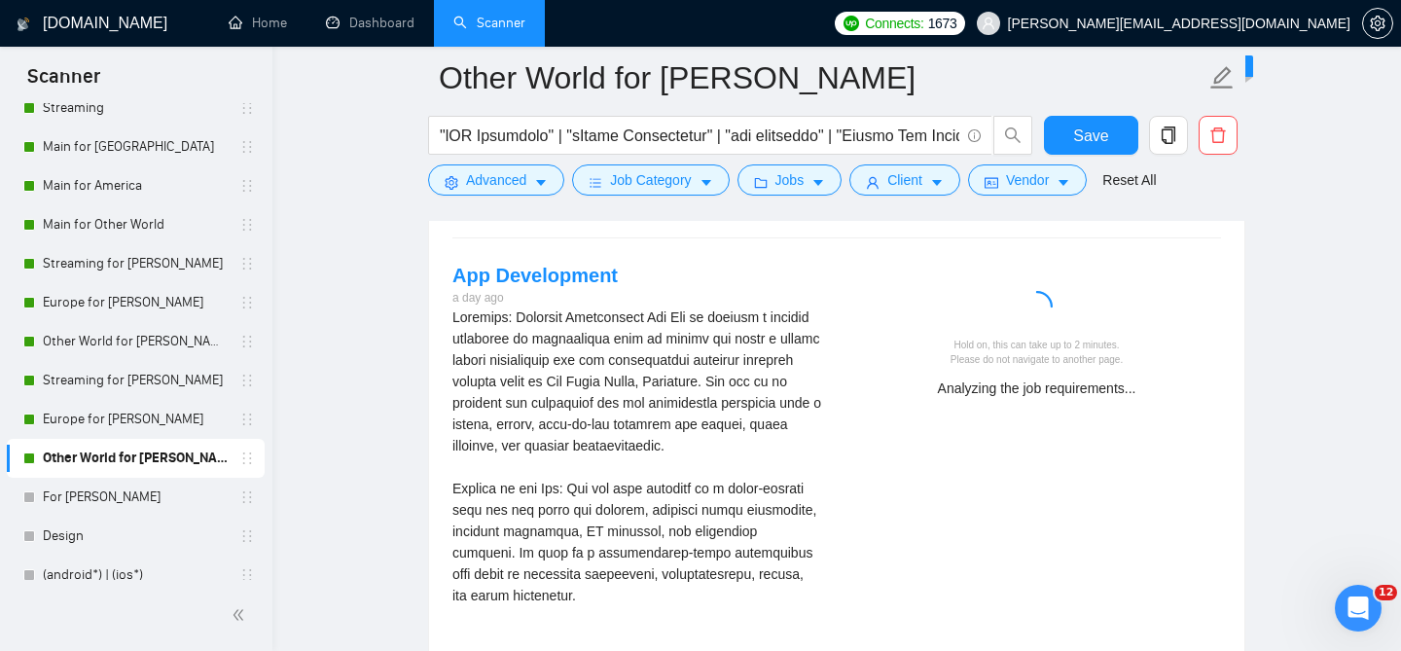
scroll to position [4247, 0]
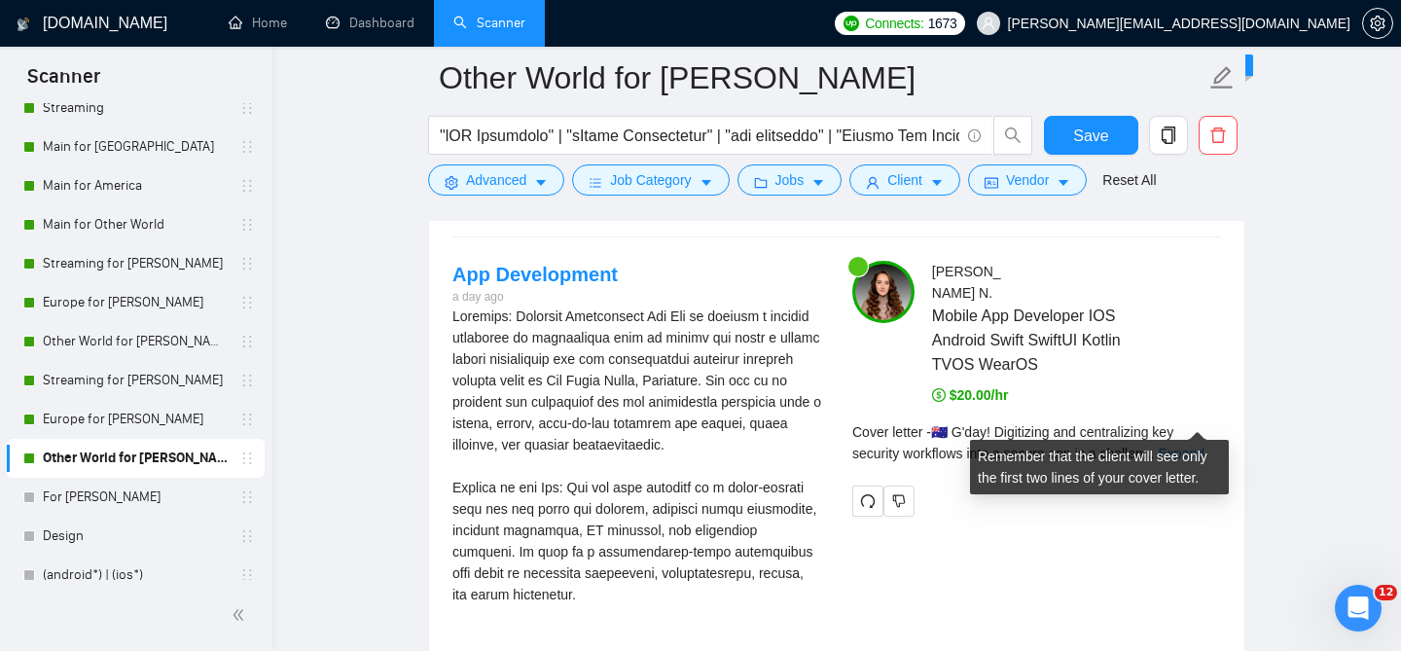
click at [1168, 421] on div "Cover letter - 🇦🇺 G'day! Digitizing and centralizing key security workflows int…" at bounding box center [1036, 442] width 369 height 43
click at [1177, 446] on link "Expand" at bounding box center [1181, 454] width 46 height 16
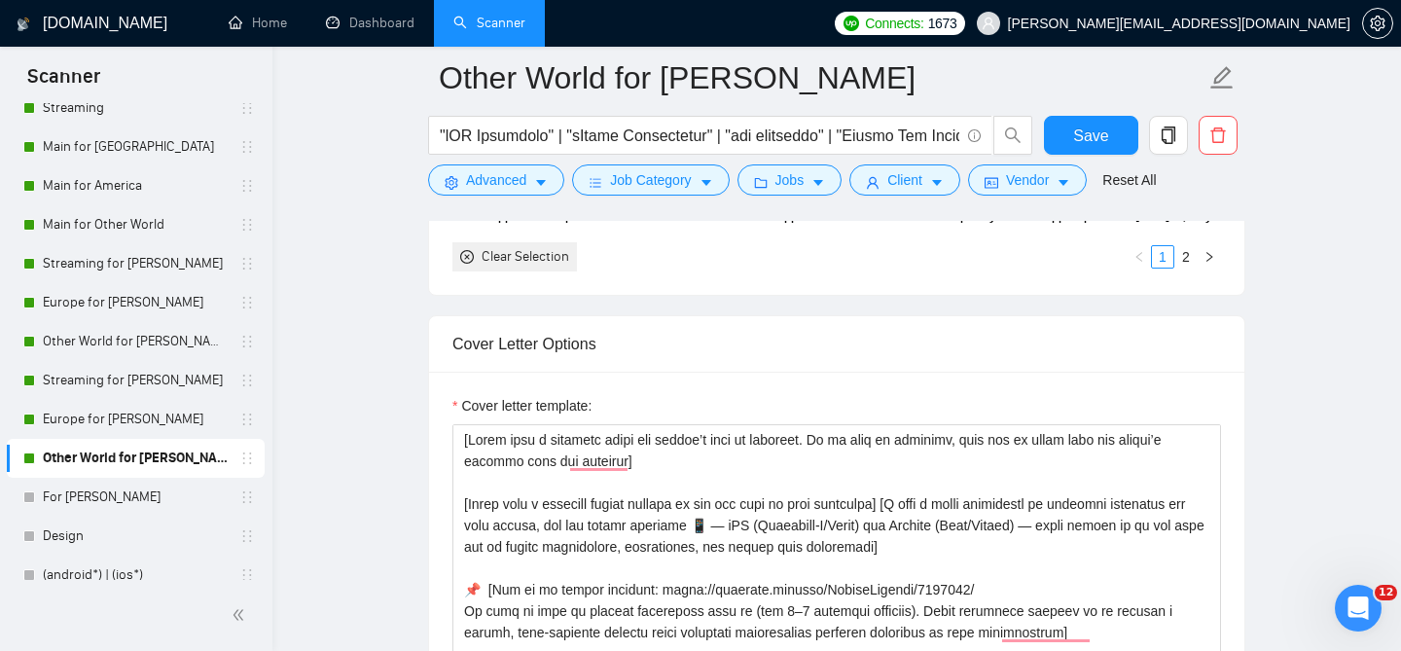
scroll to position [2382, 0]
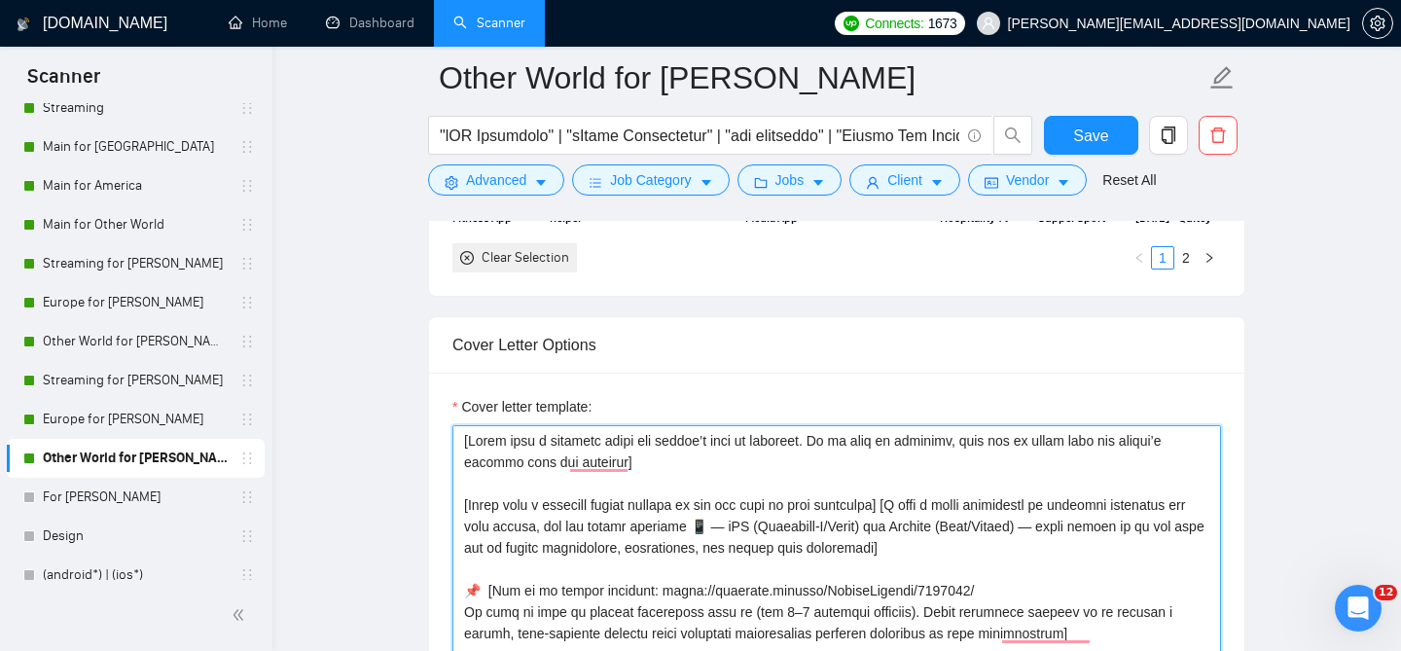
click at [723, 511] on textarea "Cover letter template:" at bounding box center [836, 644] width 769 height 438
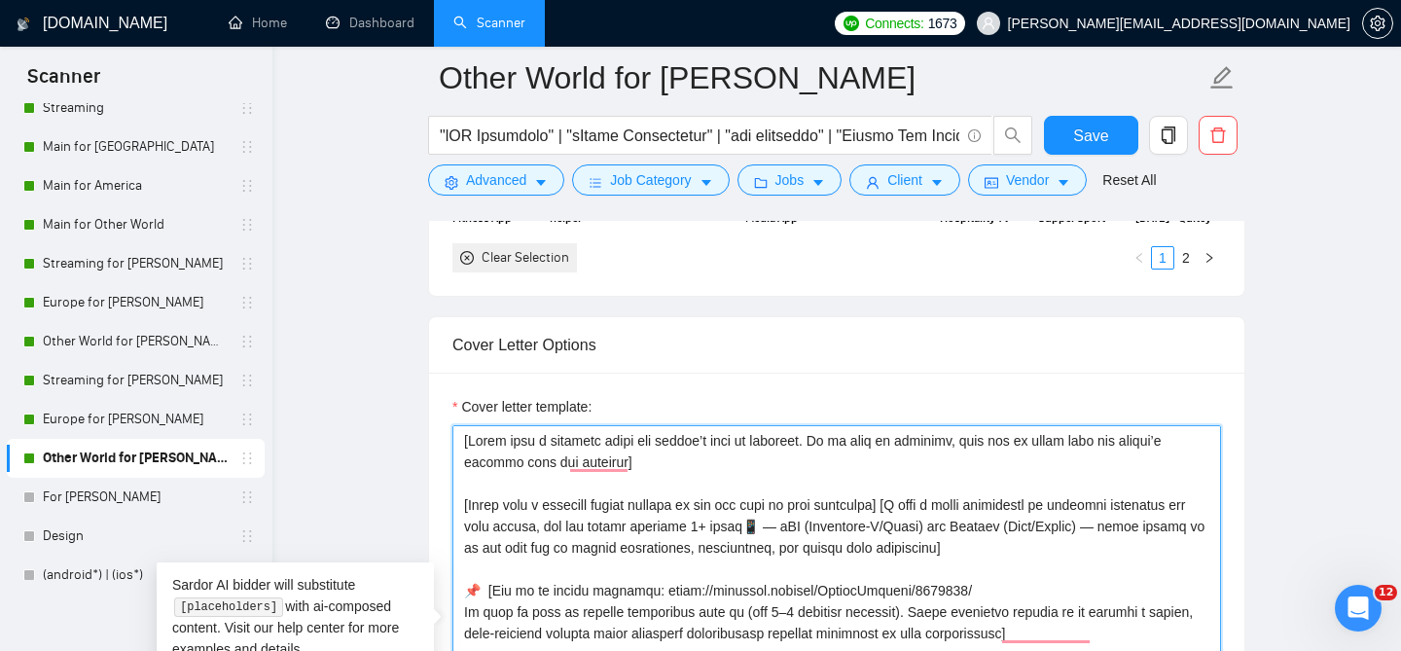
click at [755, 513] on textarea "Cover letter template:" at bounding box center [836, 644] width 769 height 438
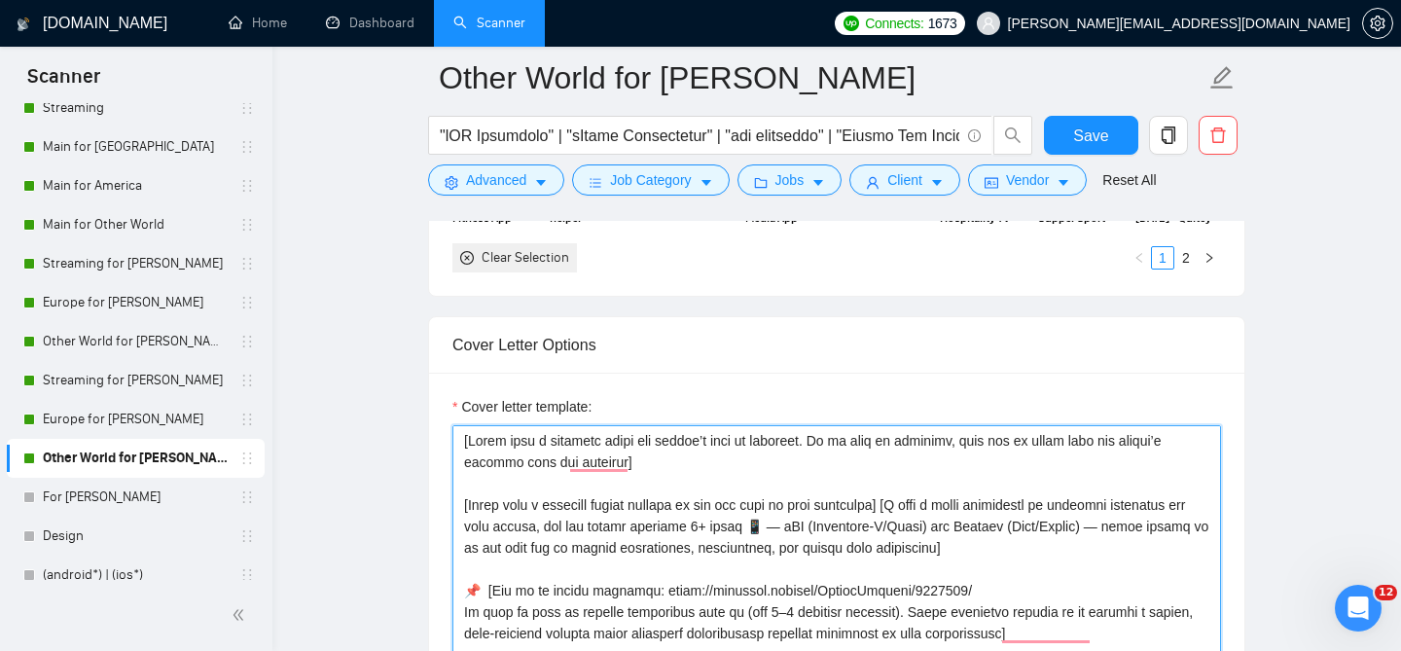
click at [812, 508] on textarea "Cover letter template:" at bounding box center [836, 644] width 769 height 438
click at [1125, 510] on textarea "Cover letter template:" at bounding box center [836, 644] width 769 height 438
click at [814, 509] on textarea "Cover letter template:" at bounding box center [836, 644] width 769 height 438
paste textarea "Pick one of the most critical points they mentioned and tell them why I would b…"
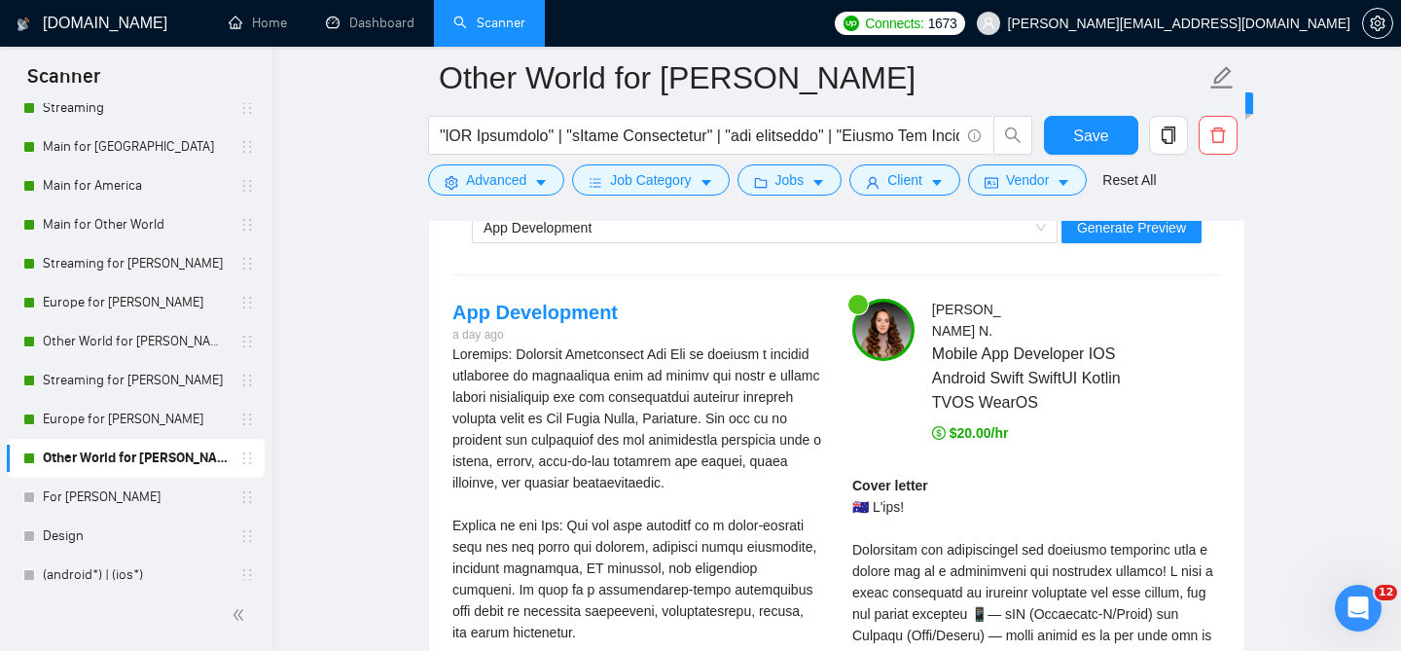
scroll to position [4095, 0]
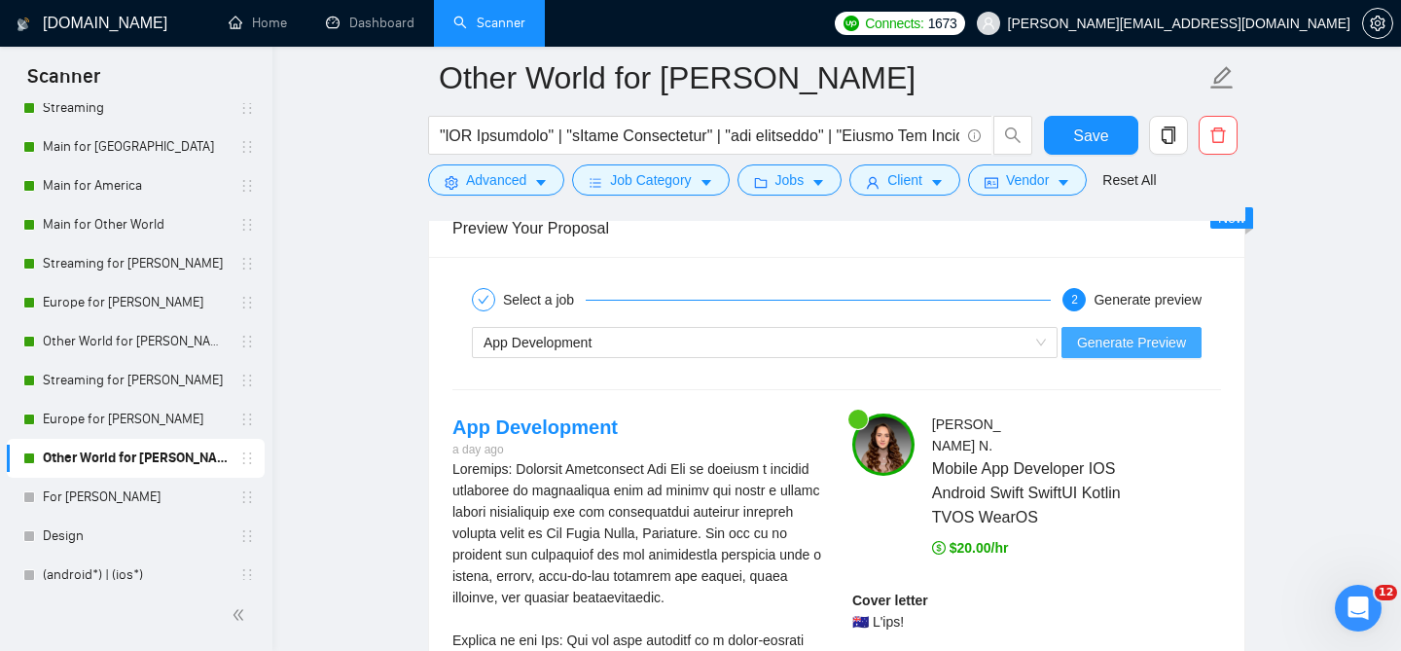
click at [1085, 332] on span "Generate Preview" at bounding box center [1131, 342] width 109 height 21
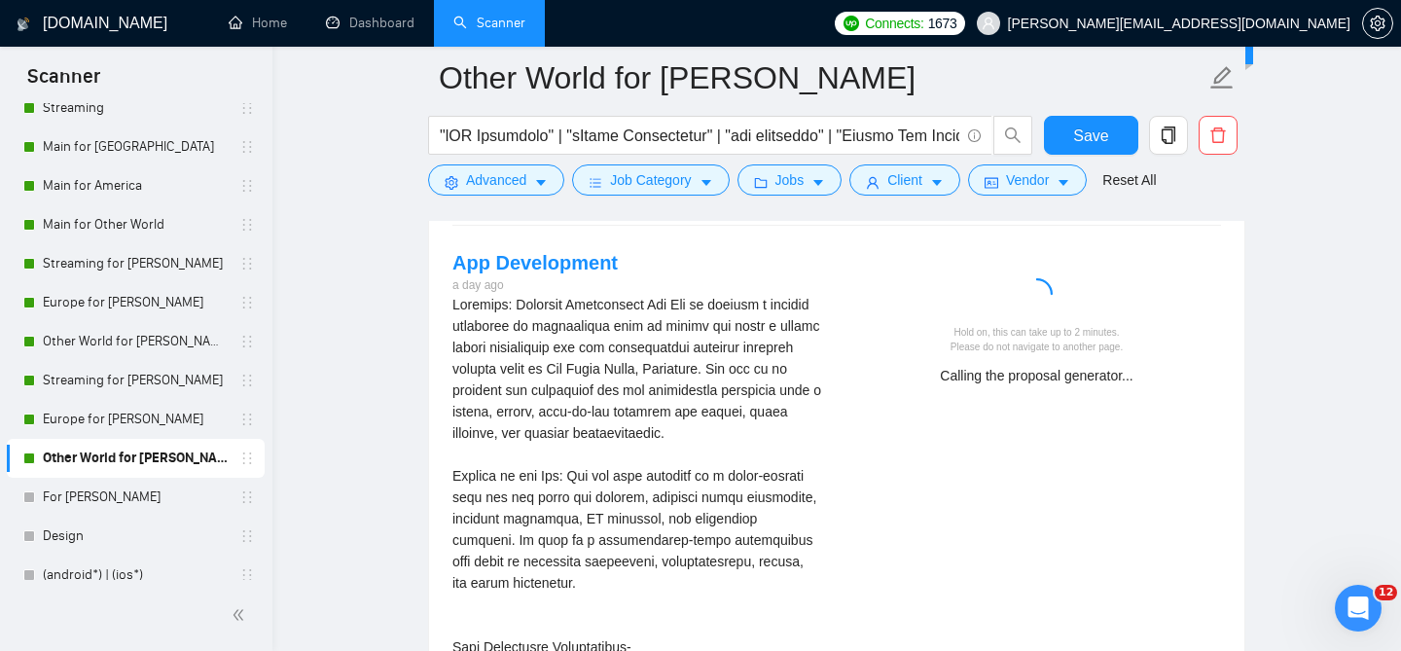
scroll to position [4261, 0]
click at [1342, 613] on div "Открыть службу сообщений Intercom" at bounding box center [1355, 605] width 64 height 64
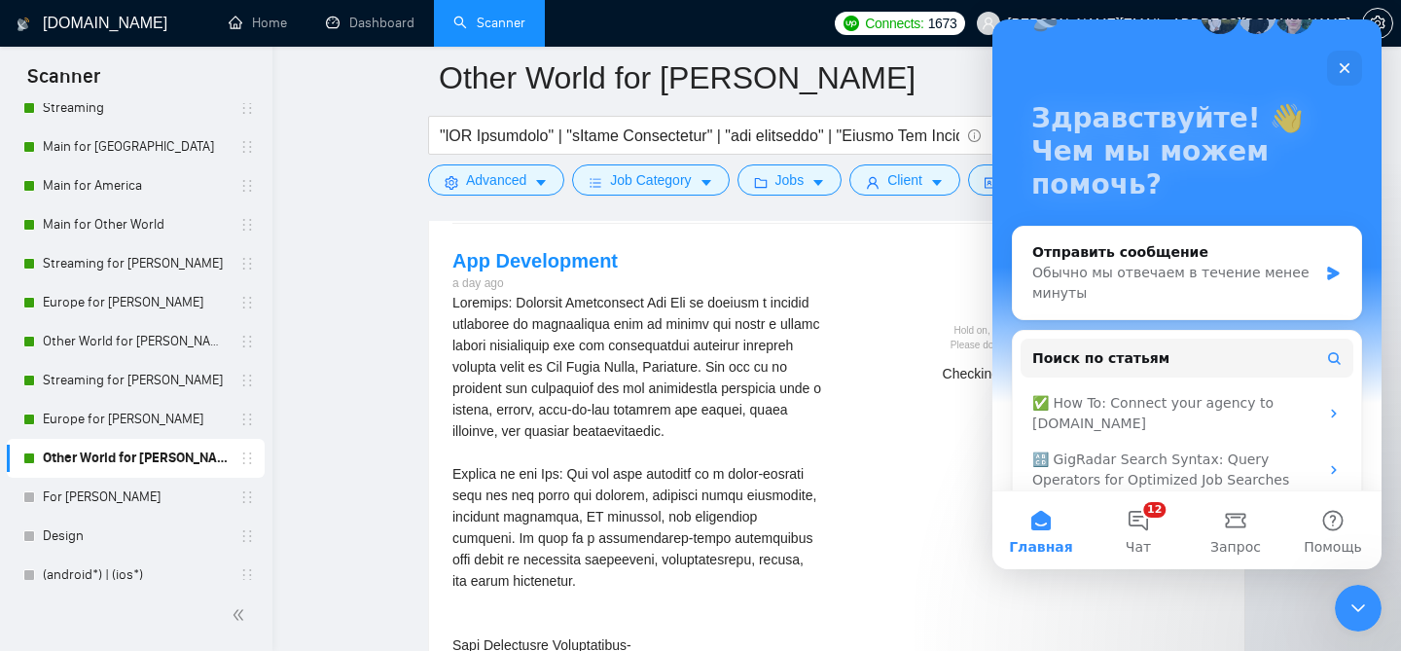
scroll to position [154, 0]
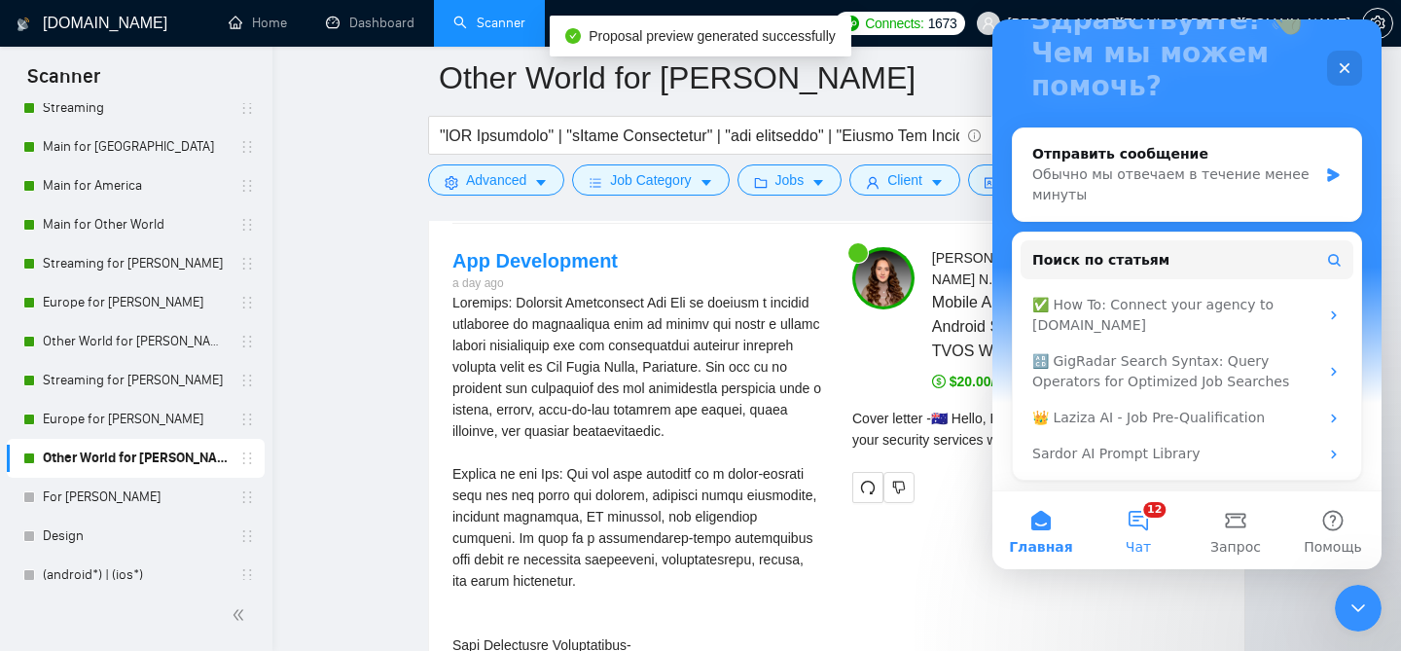
click at [1171, 521] on button "12 Чат" at bounding box center [1138, 530] width 97 height 78
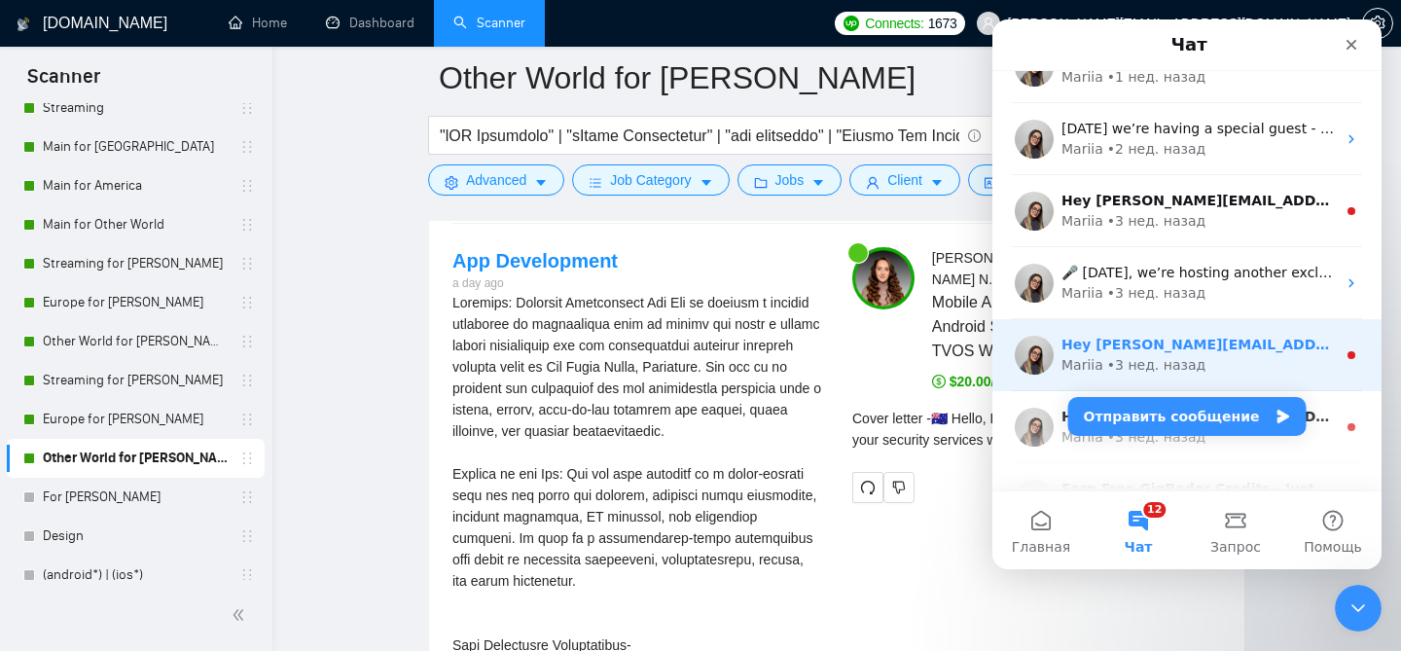
scroll to position [153, 0]
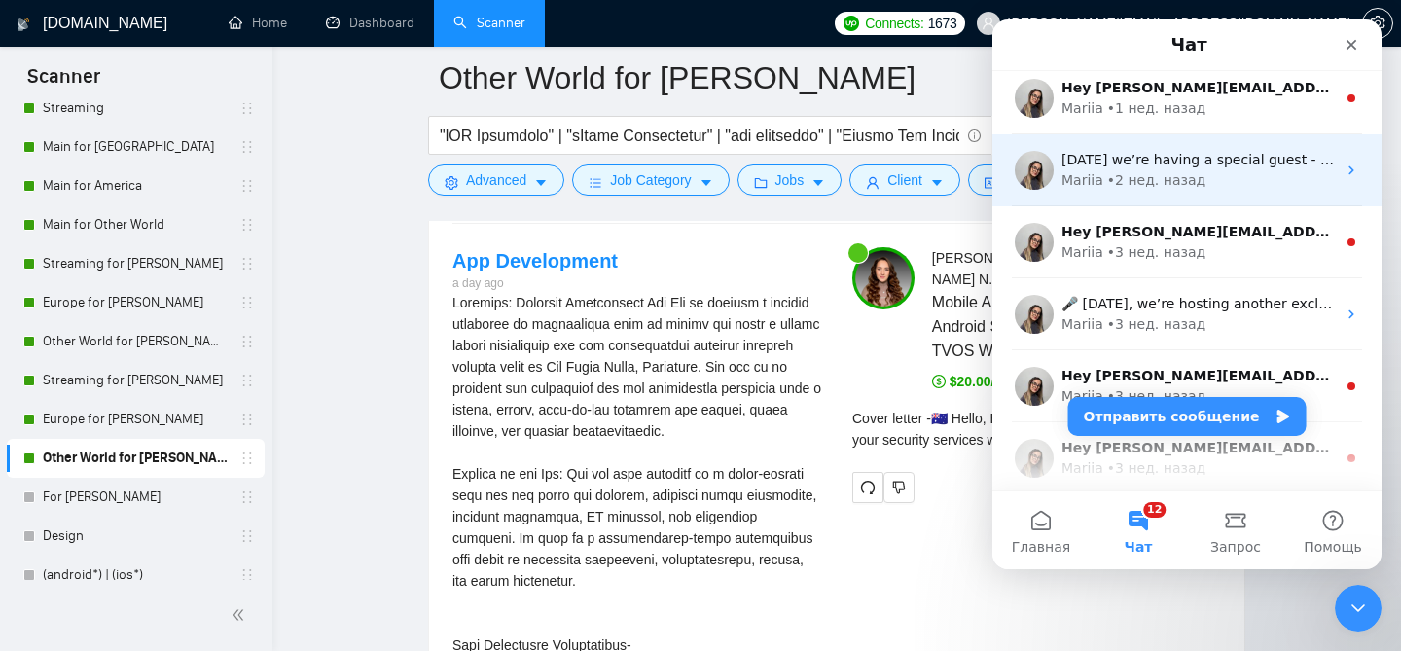
click at [1192, 181] on div "• 2 нед. назад" at bounding box center [1156, 180] width 98 height 20
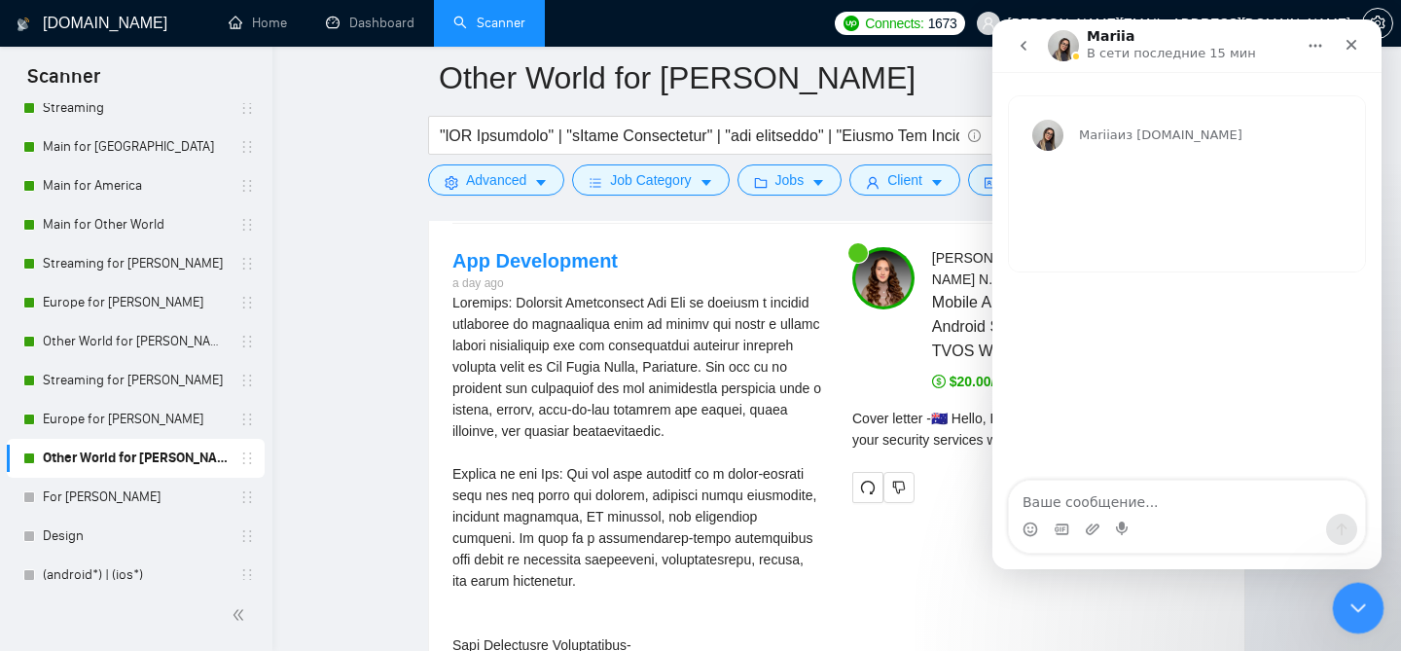
click at [1347, 605] on icon "Закрыть службу сообщений Intercom" at bounding box center [1354, 604] width 23 height 23
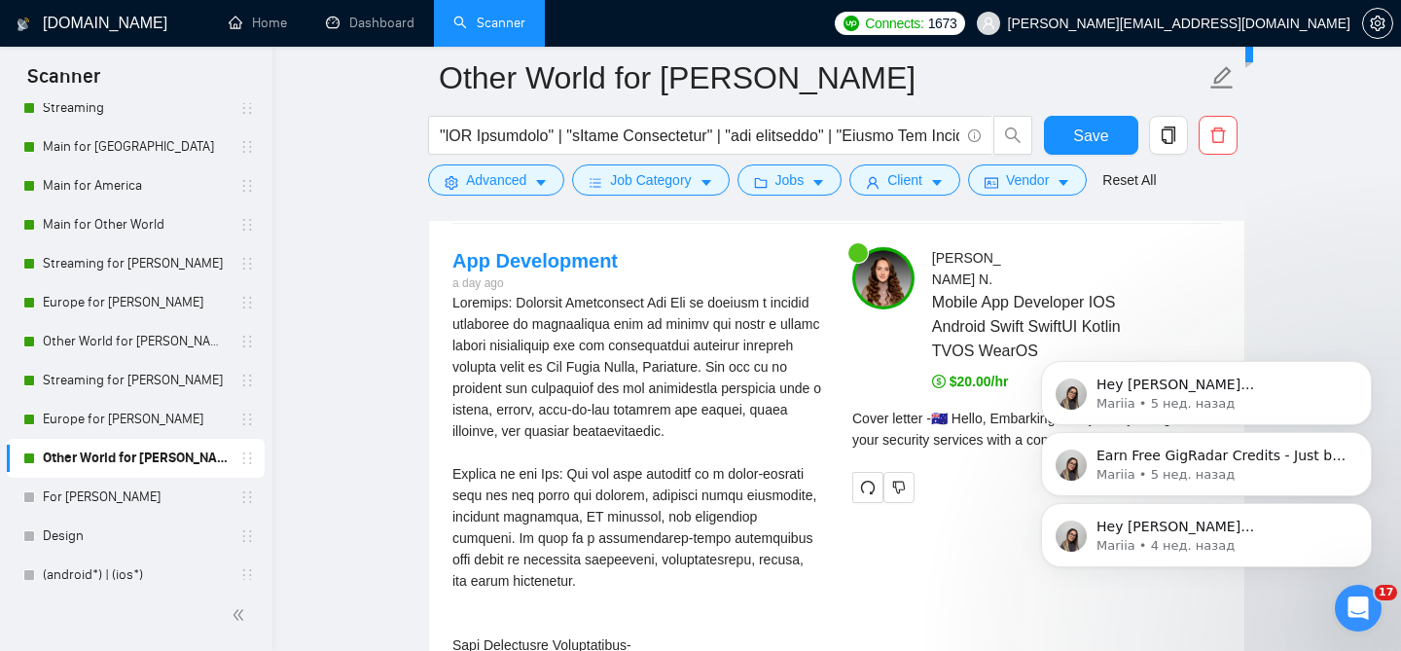
scroll to position [0, 0]
click at [1362, 503] on icon "Dismiss notification" at bounding box center [1366, 508] width 11 height 11
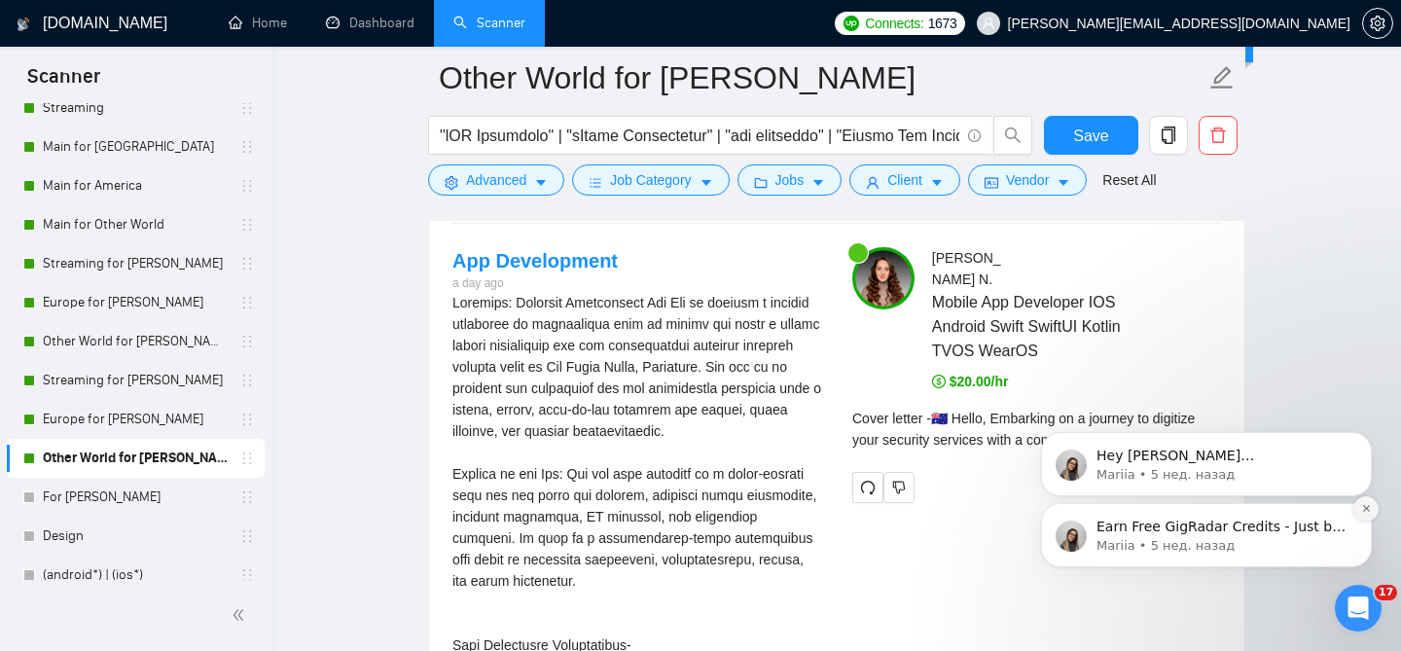
click at [1363, 517] on button "Dismiss notification" at bounding box center [1365, 508] width 25 height 25
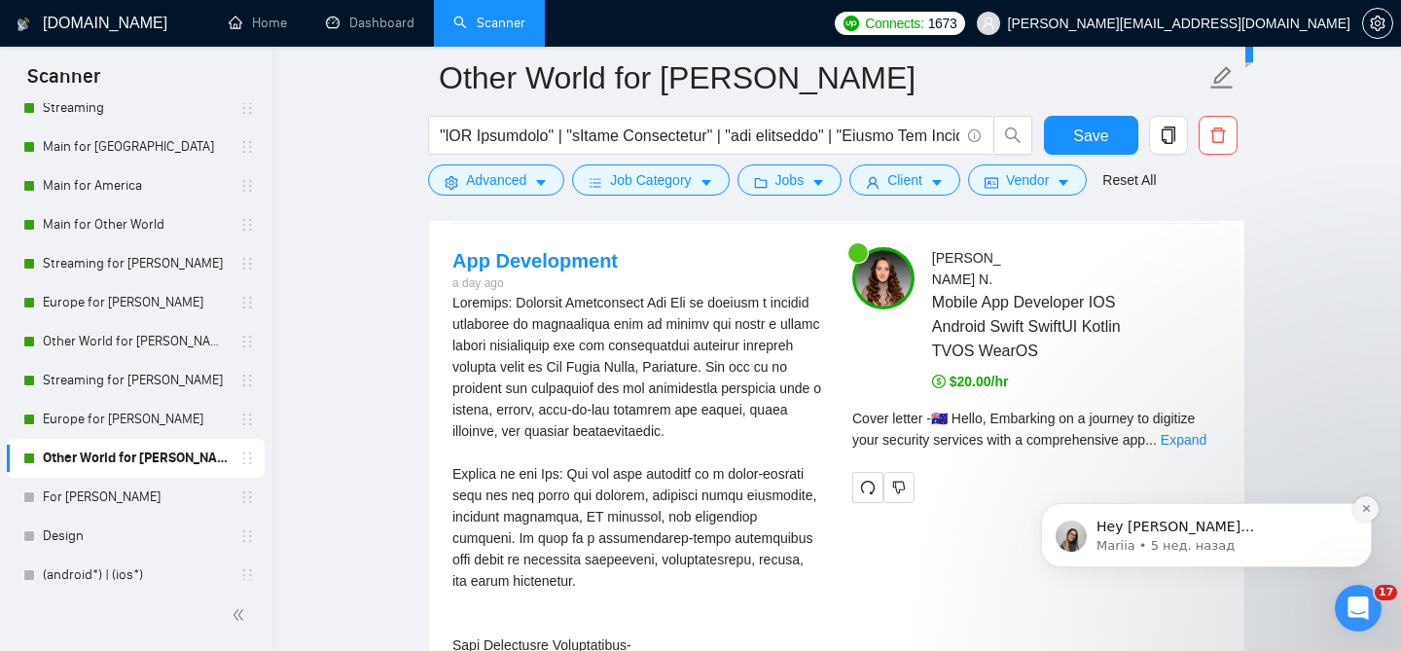
click at [1363, 513] on icon "Dismiss notification" at bounding box center [1366, 508] width 11 height 11
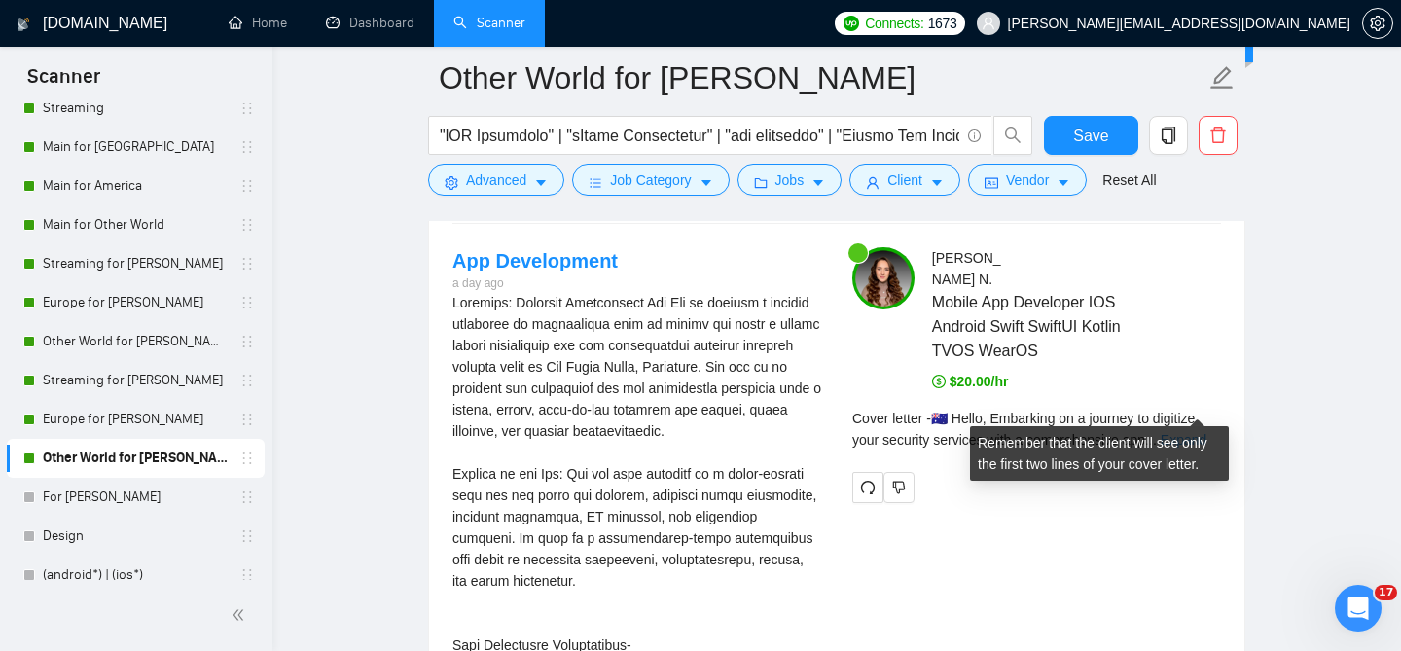
click at [1190, 432] on link "Expand" at bounding box center [1184, 440] width 46 height 16
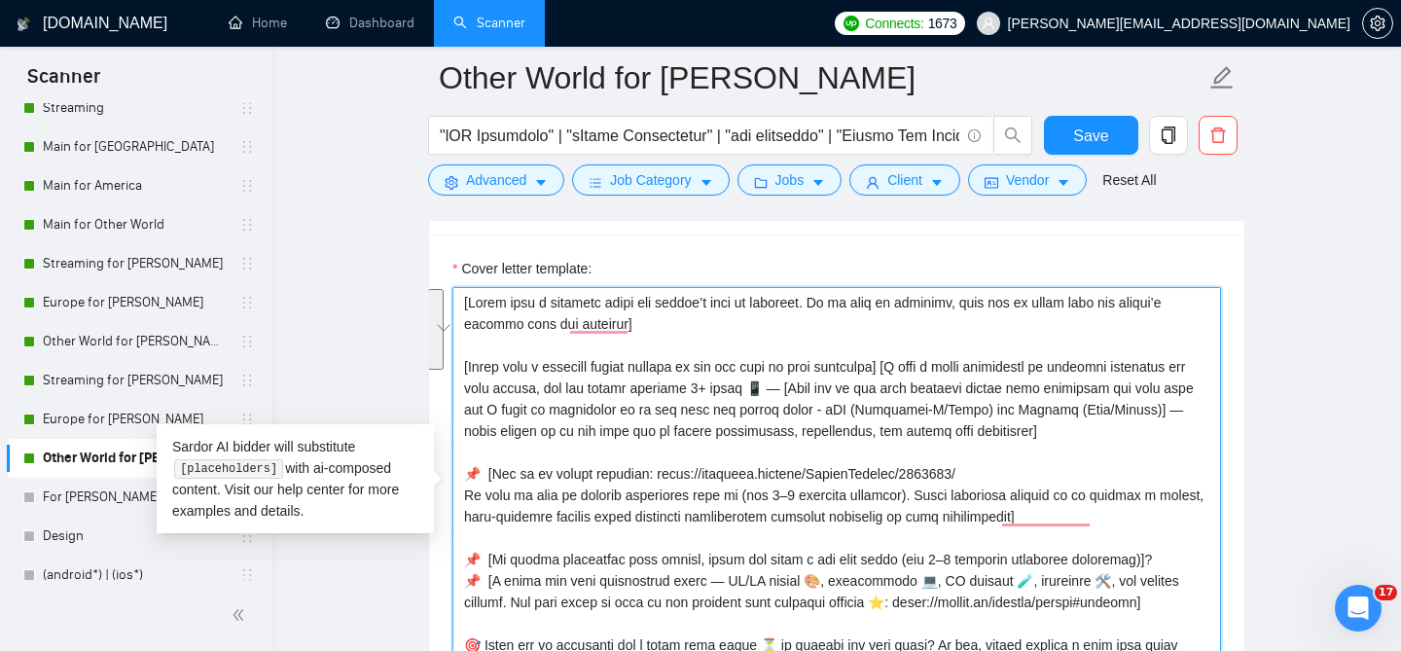
drag, startPoint x: 1091, startPoint y: 423, endPoint x: 464, endPoint y: 348, distance: 631.0
click at [464, 348] on textarea "Cover letter template:" at bounding box center [836, 506] width 769 height 438
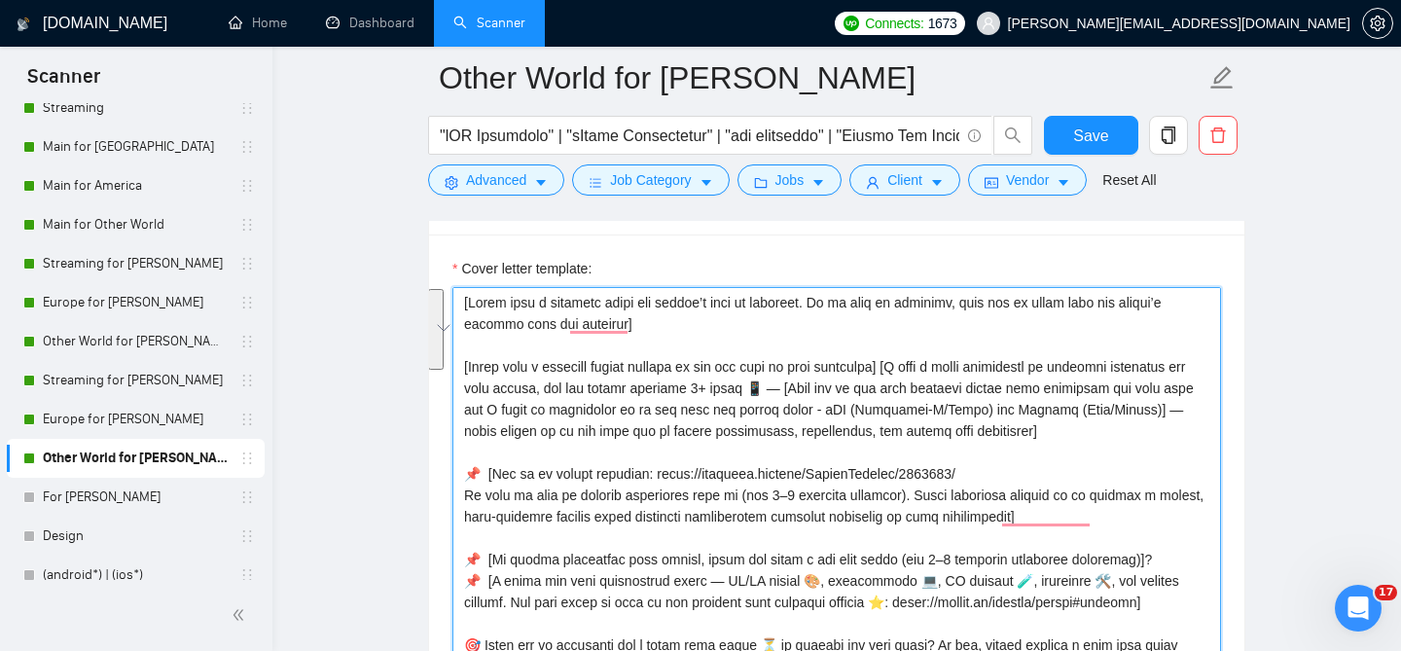
paste textarea "small 5 -7 words creative sentence related to the job post to grab attention] W…"
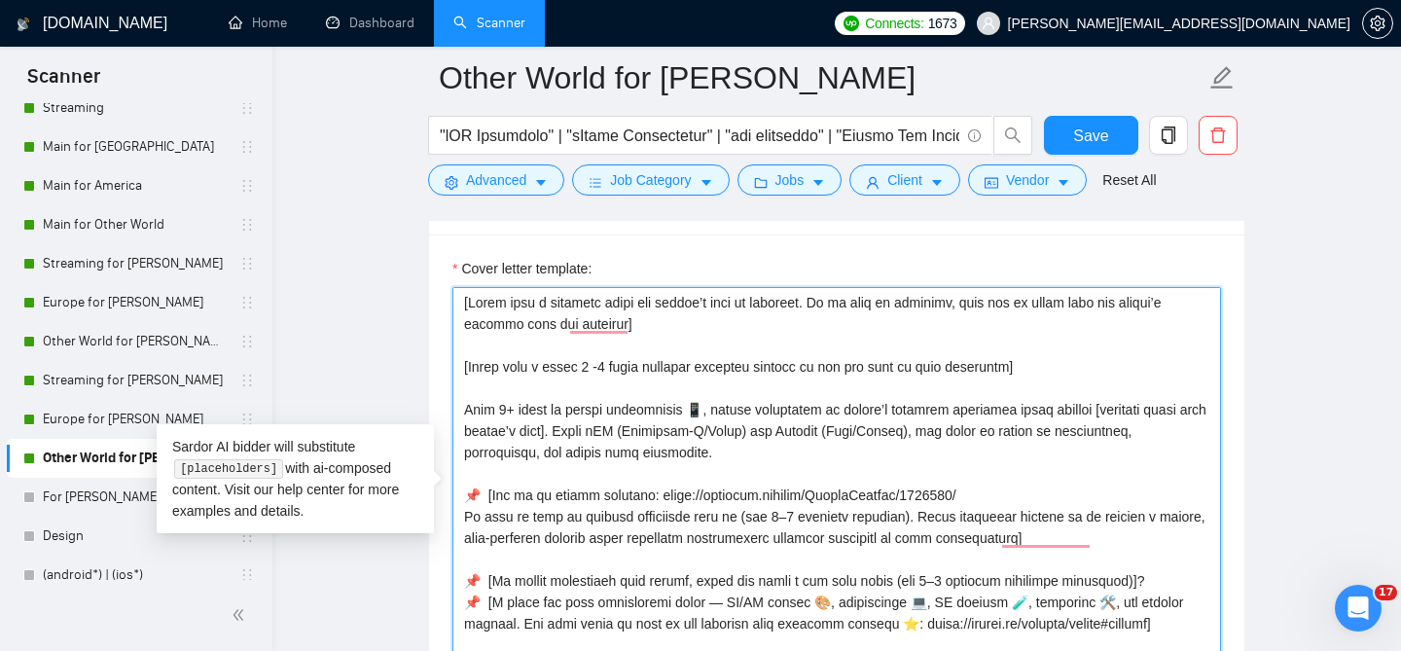
scroll to position [2494, 0]
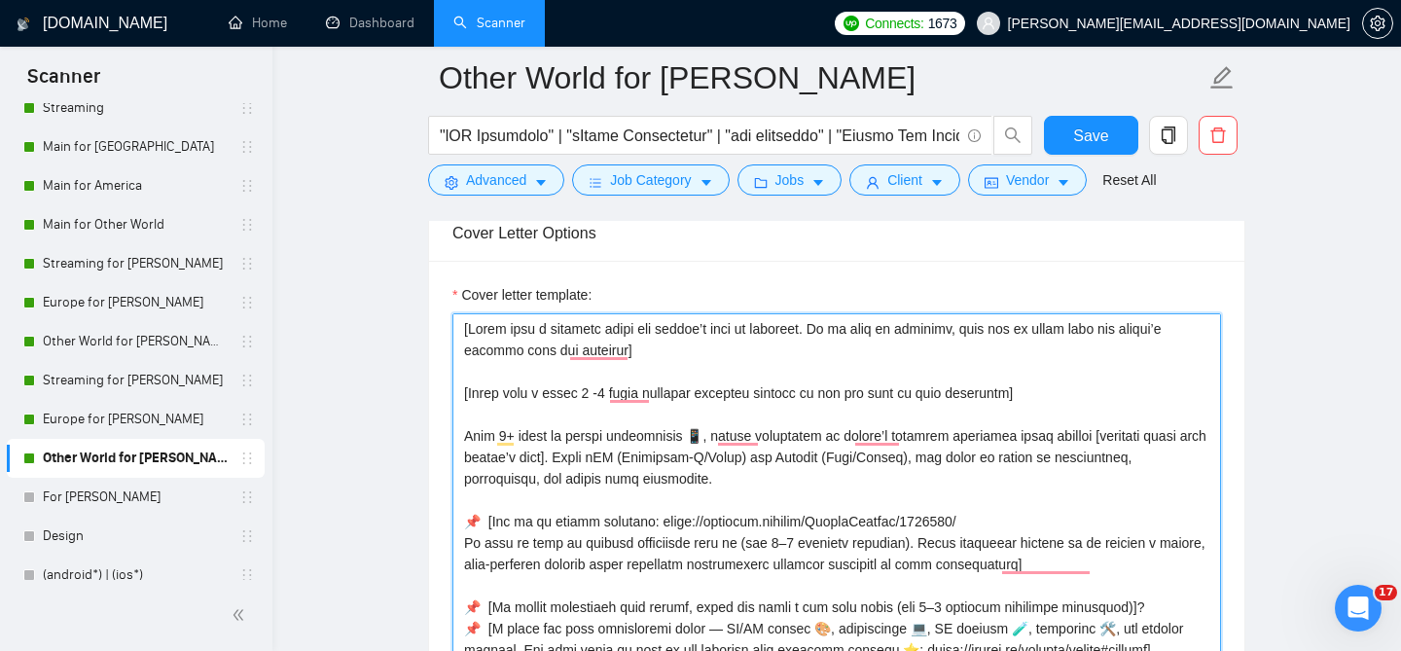
click at [484, 405] on textarea "Cover letter template:" at bounding box center [836, 532] width 769 height 438
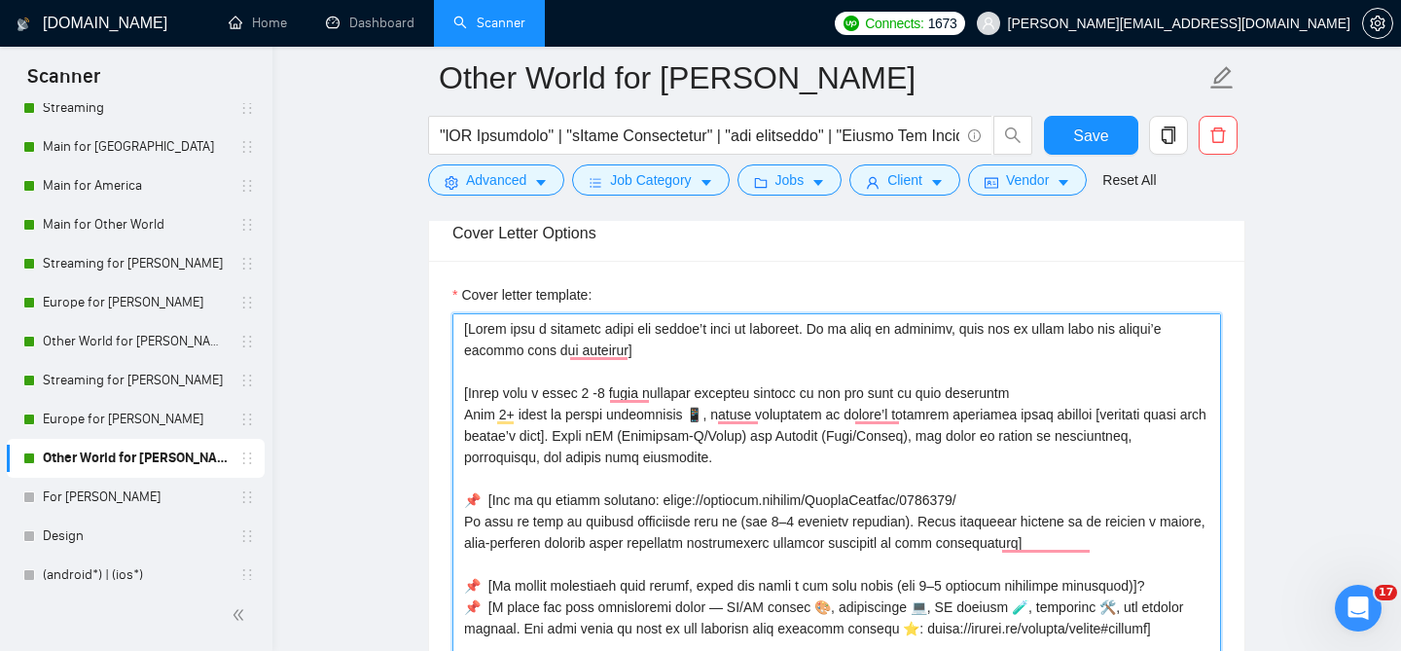
click at [777, 441] on textarea "Cover letter template:" at bounding box center [836, 532] width 769 height 438
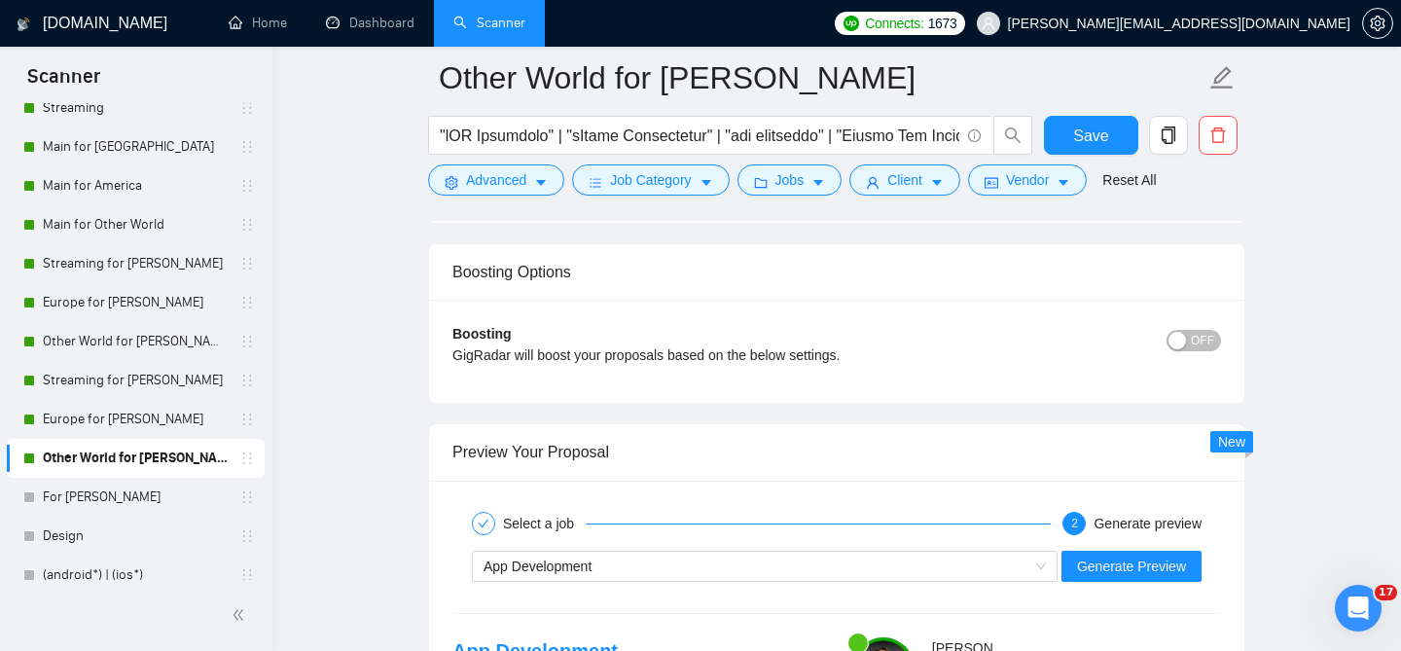
scroll to position [4025, 0]
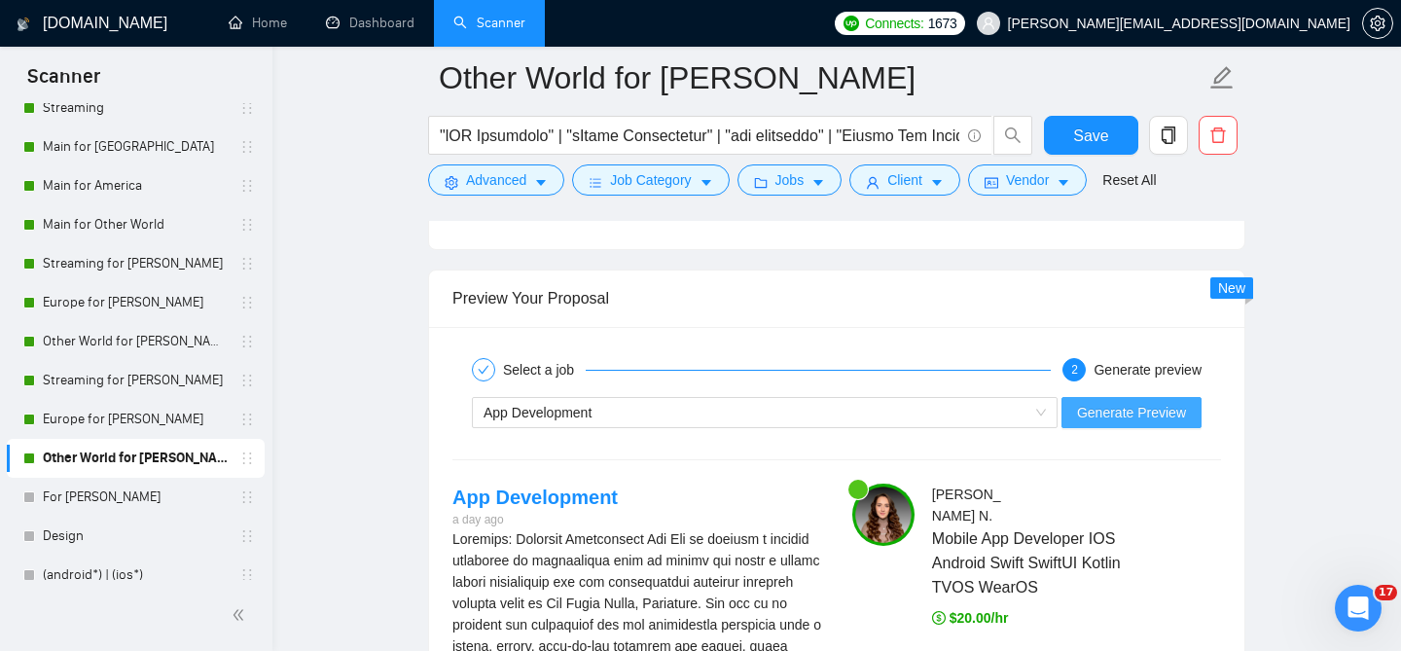
click at [1107, 402] on span "Generate Preview" at bounding box center [1131, 412] width 109 height 21
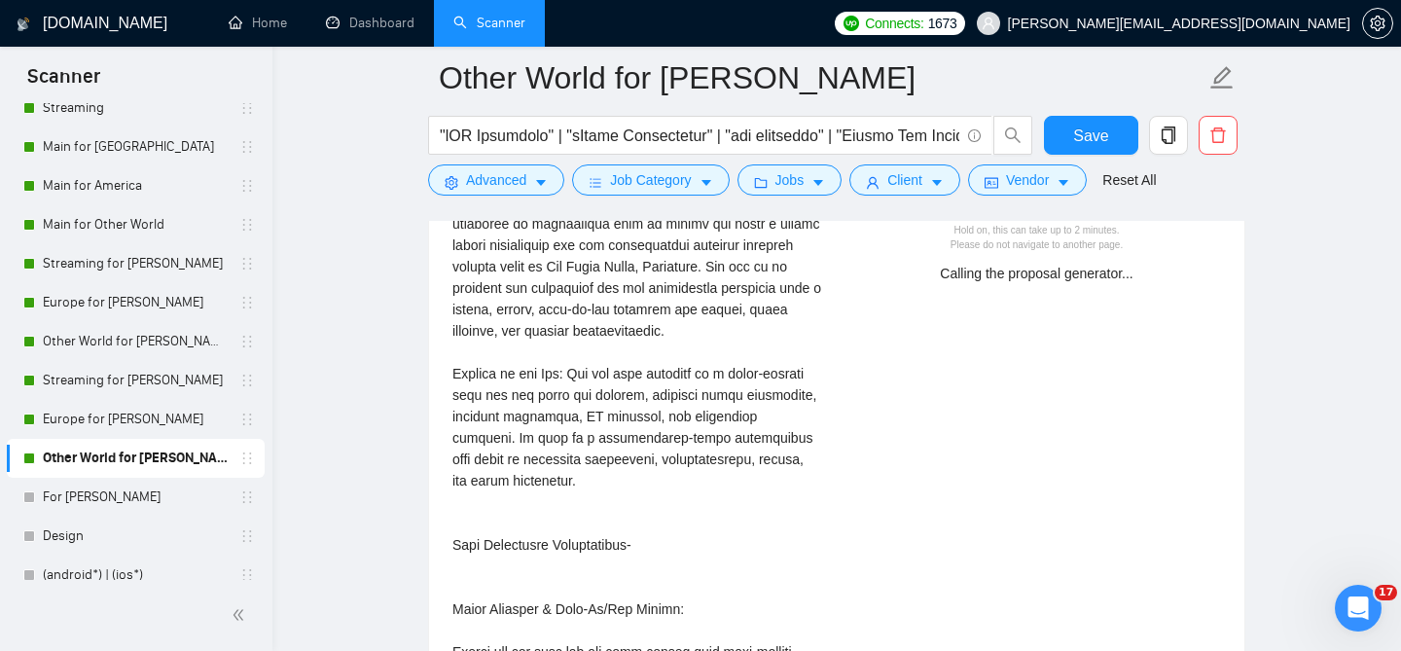
scroll to position [4355, 0]
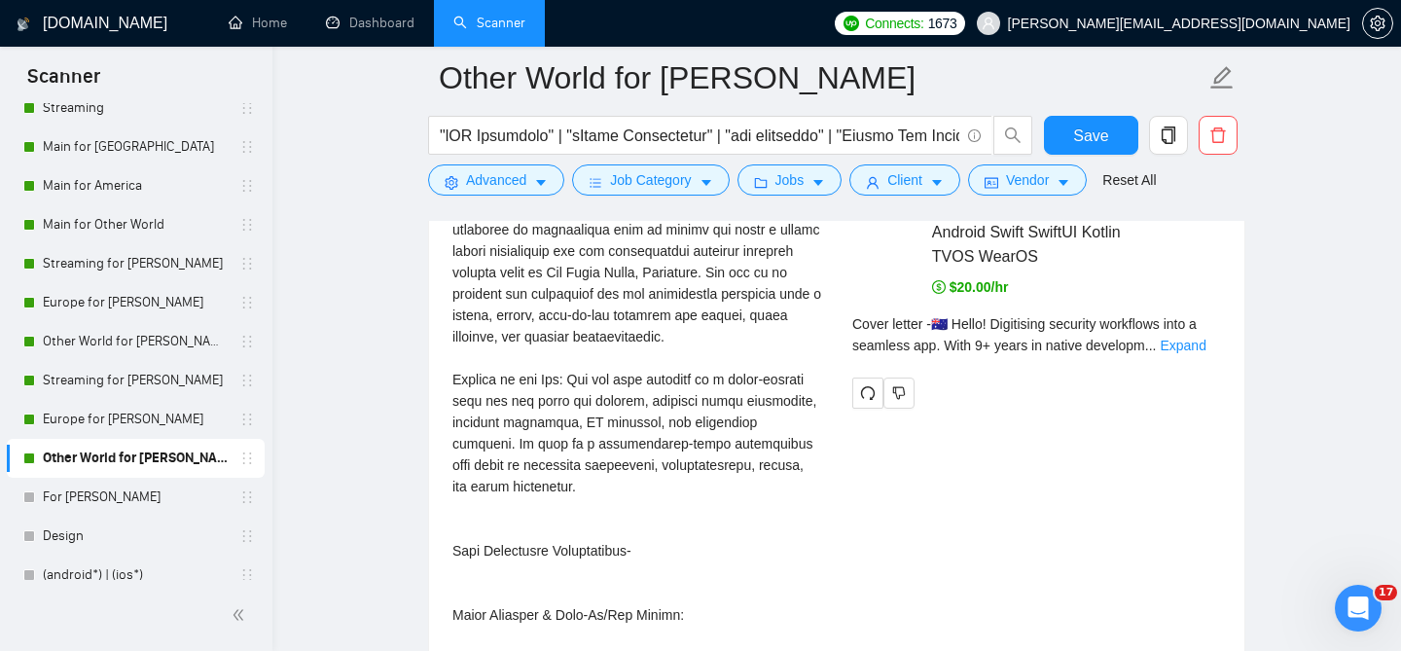
click at [1223, 314] on div "Ann N . Mobile App Developer IOS Android Swift SwiftUI Kotlin TVOS WearOS $20.0…" at bounding box center [1037, 281] width 400 height 256
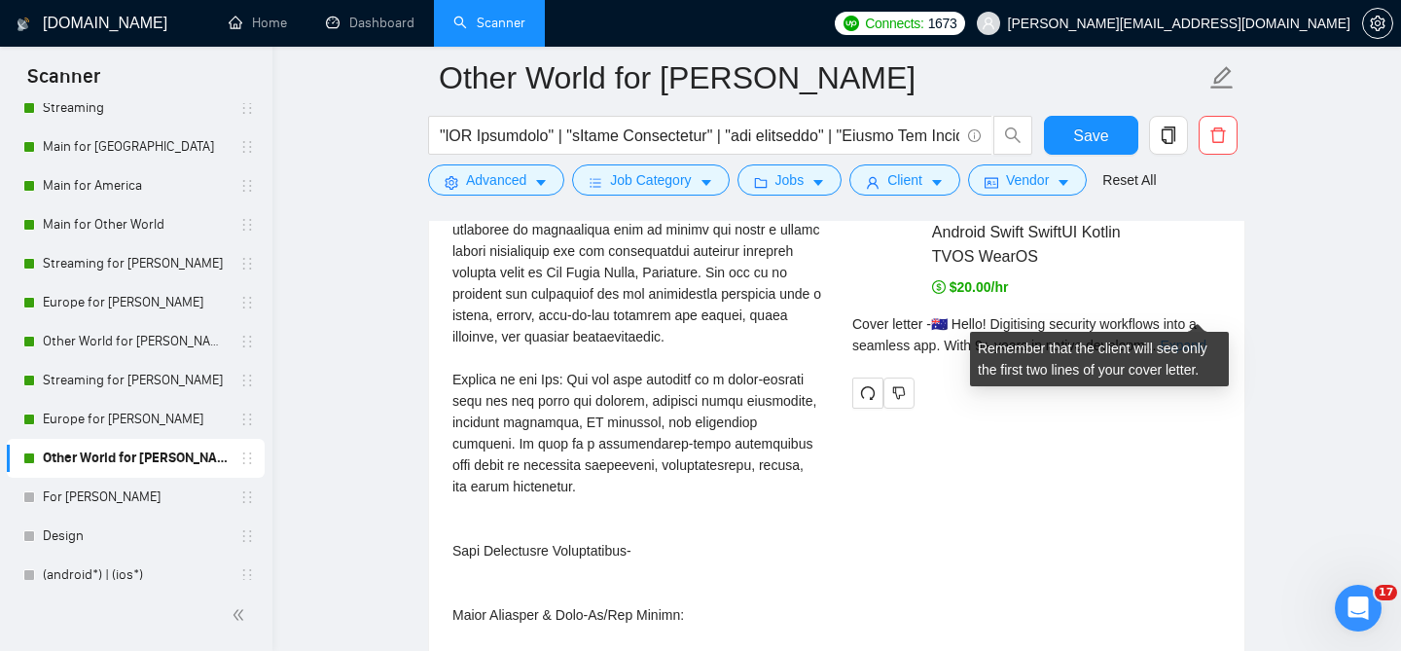
click at [1197, 338] on link "Expand" at bounding box center [1183, 346] width 46 height 16
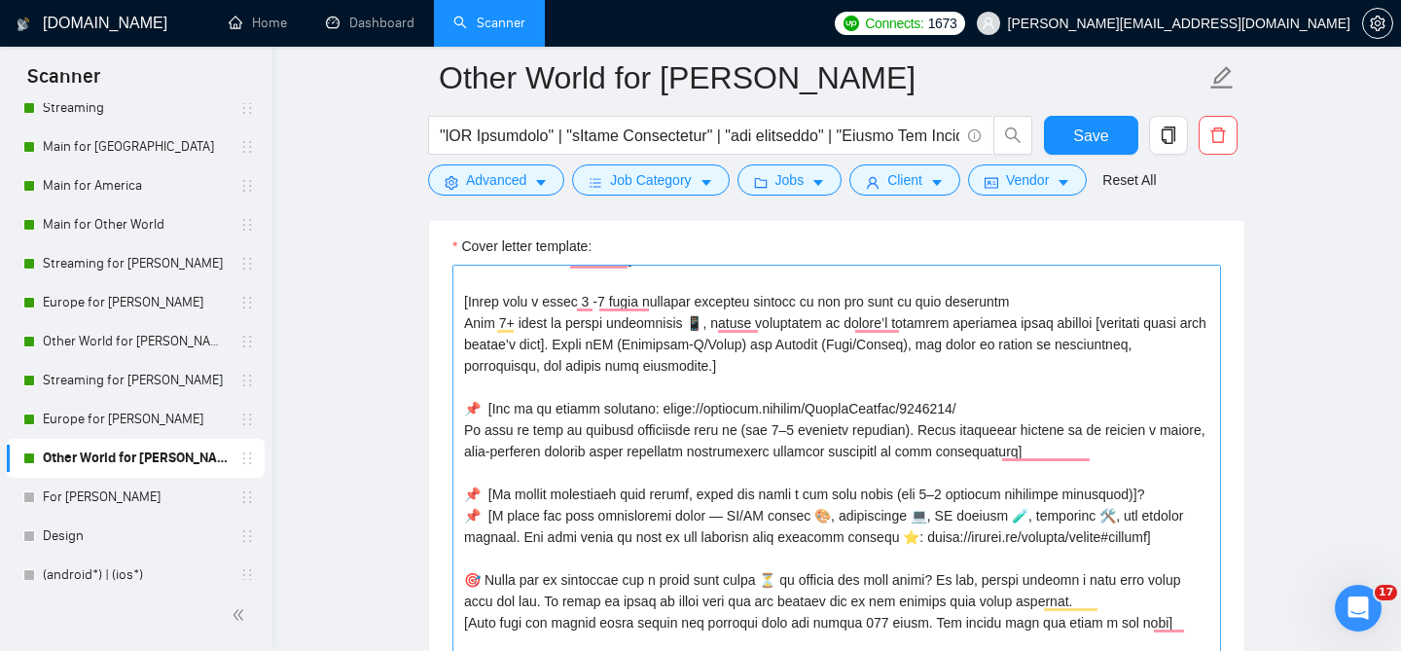
scroll to position [0, 0]
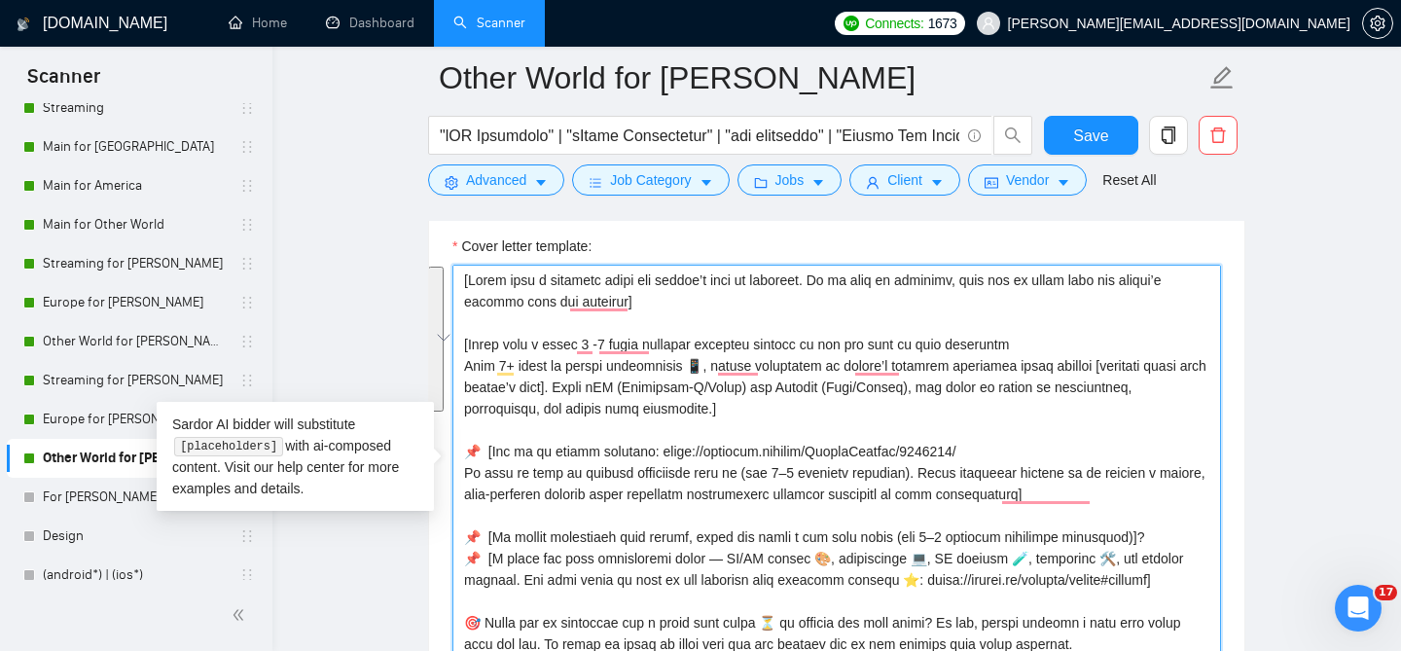
drag, startPoint x: 734, startPoint y: 395, endPoint x: 467, endPoint y: 260, distance: 298.9
click at [467, 265] on textarea "Cover letter template:" at bounding box center [836, 484] width 769 height 438
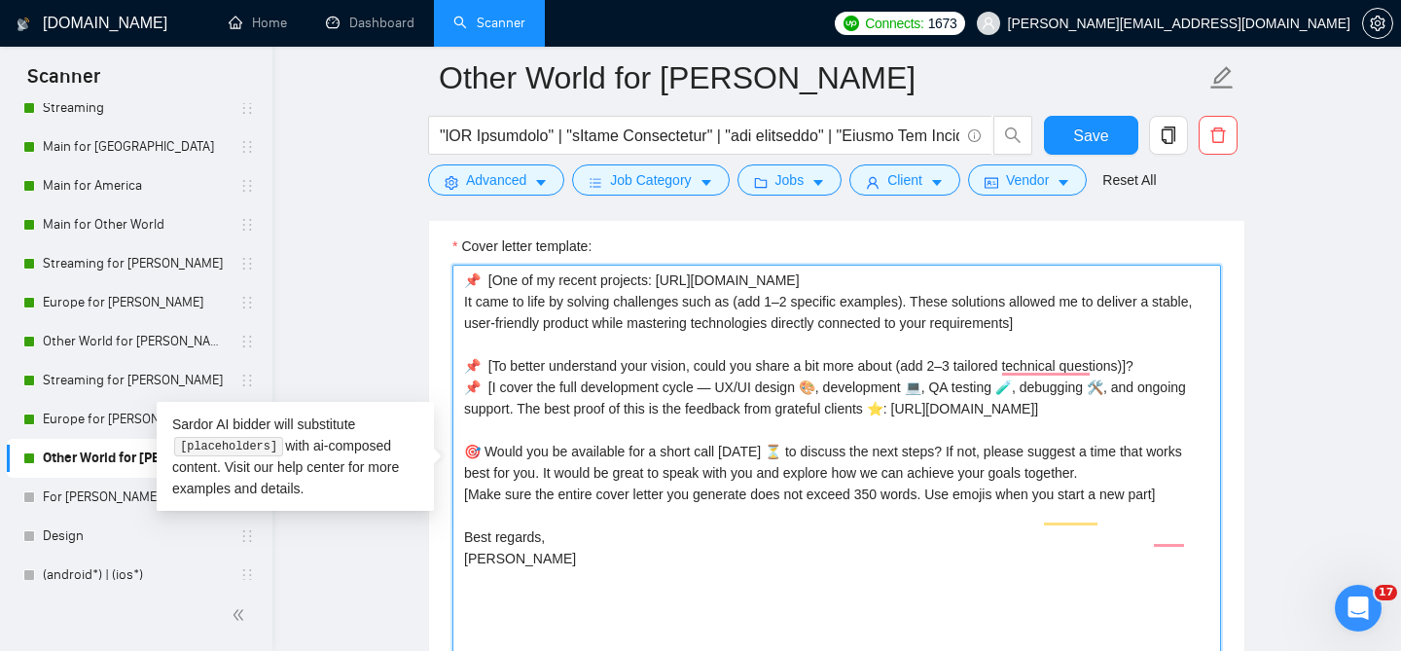
paste textarea "[General rules: Don't say "I understand this" - say "I can help with this". Len…"
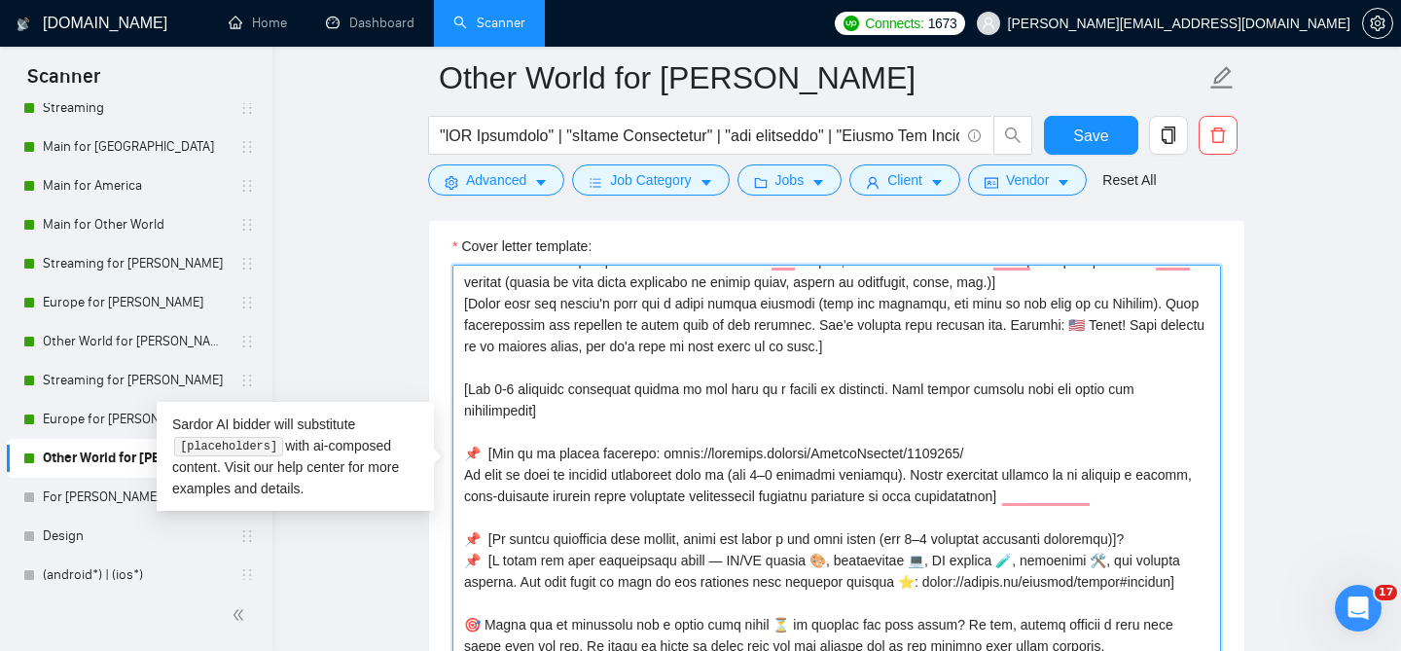
scroll to position [74, 0]
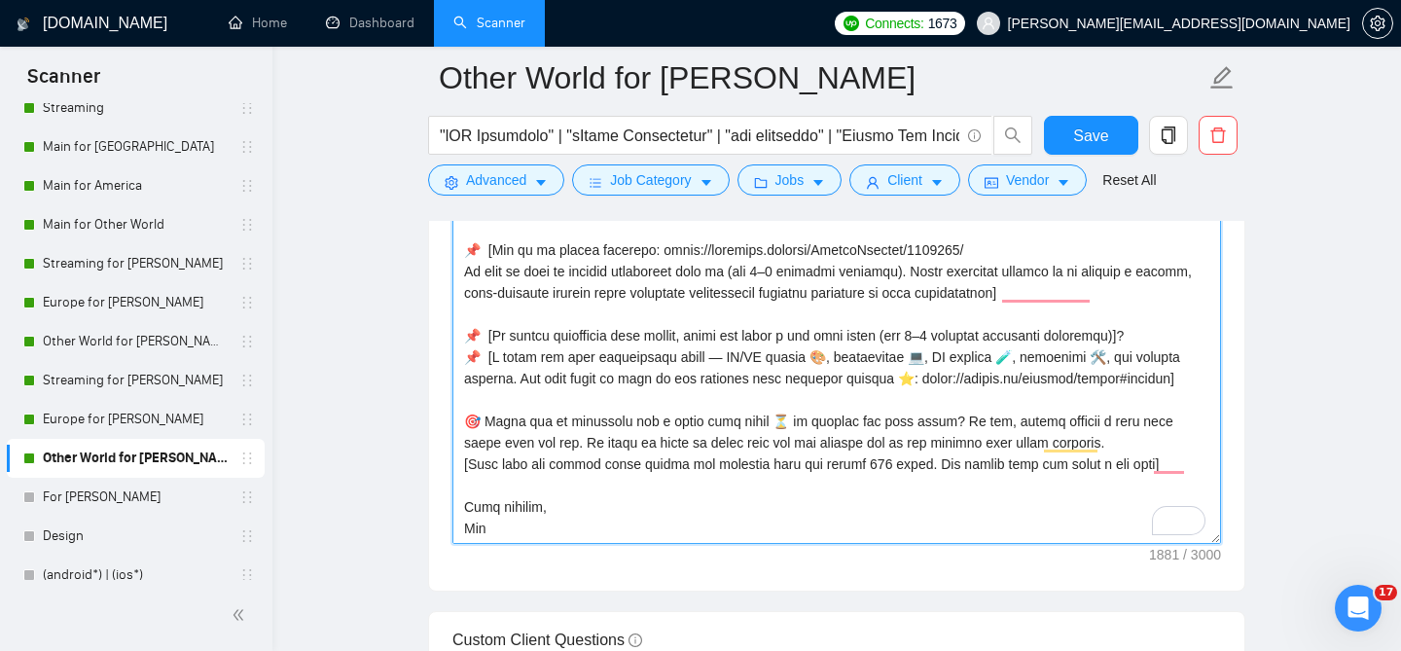
drag, startPoint x: 1171, startPoint y: 327, endPoint x: 482, endPoint y: 324, distance: 689.7
click at [482, 324] on textarea "Cover letter template:" at bounding box center [836, 325] width 769 height 438
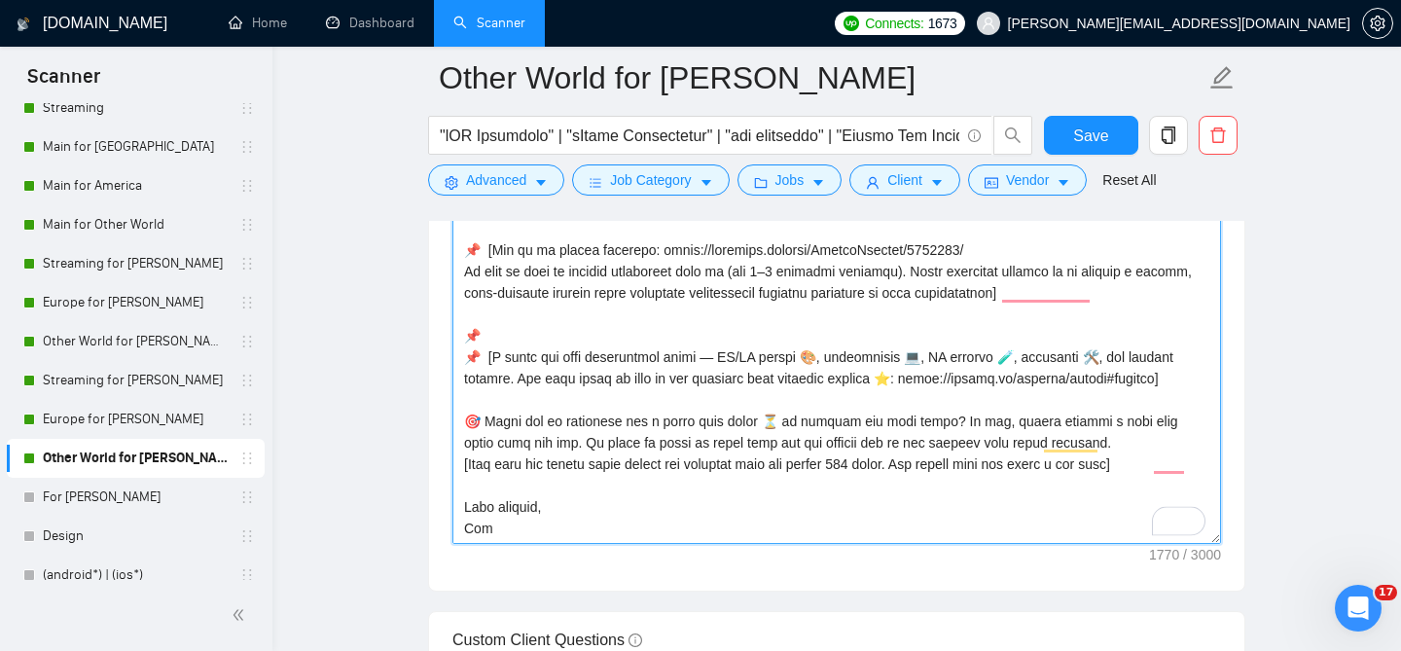
drag, startPoint x: 492, startPoint y: 320, endPoint x: 464, endPoint y: 319, distance: 28.2
click at [464, 319] on textarea "Cover letter template:" at bounding box center [836, 325] width 769 height 438
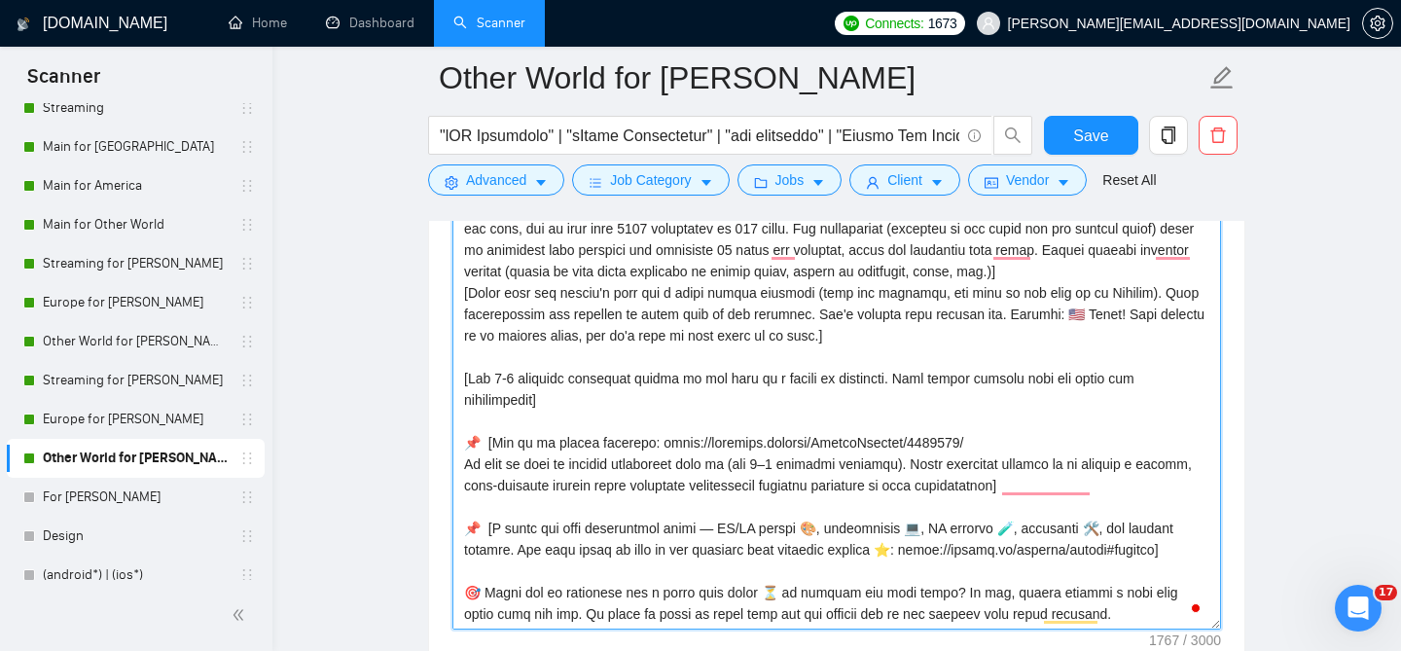
click at [462, 364] on textarea "Cover letter template:" at bounding box center [836, 411] width 769 height 438
paste textarea "📌"
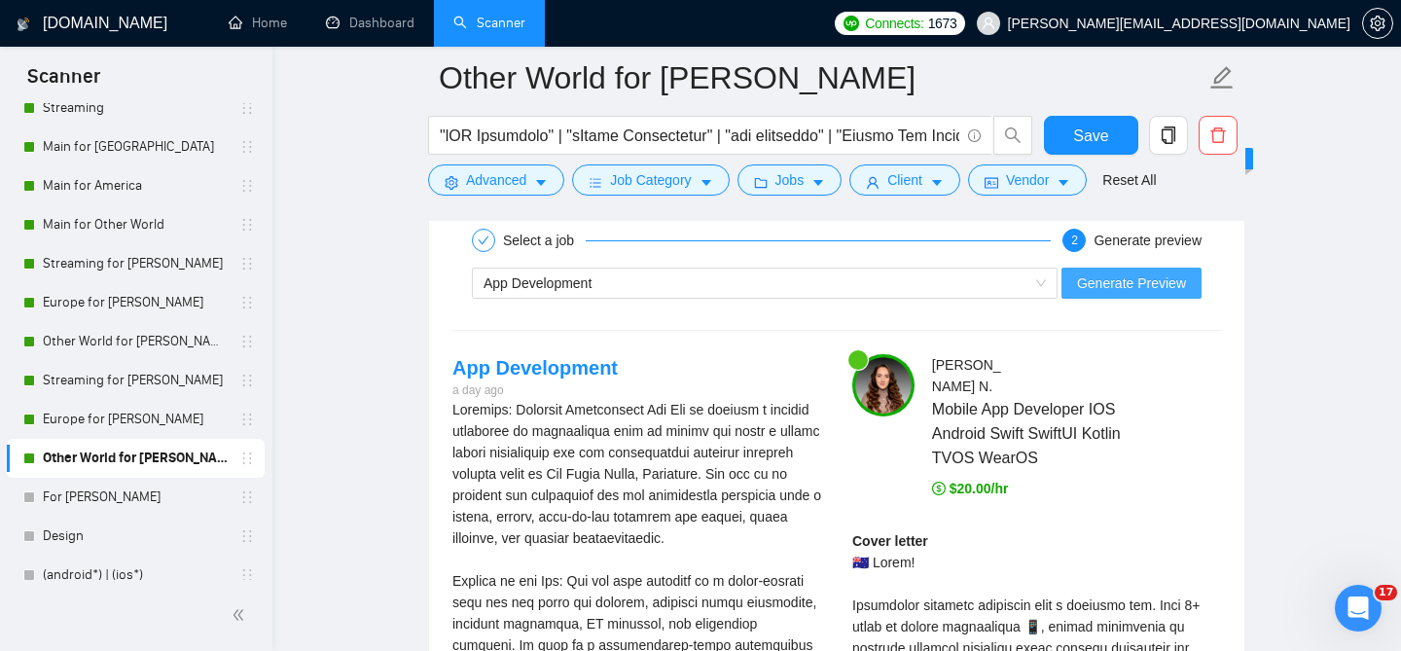
click at [1099, 272] on span "Generate Preview" at bounding box center [1131, 282] width 109 height 21
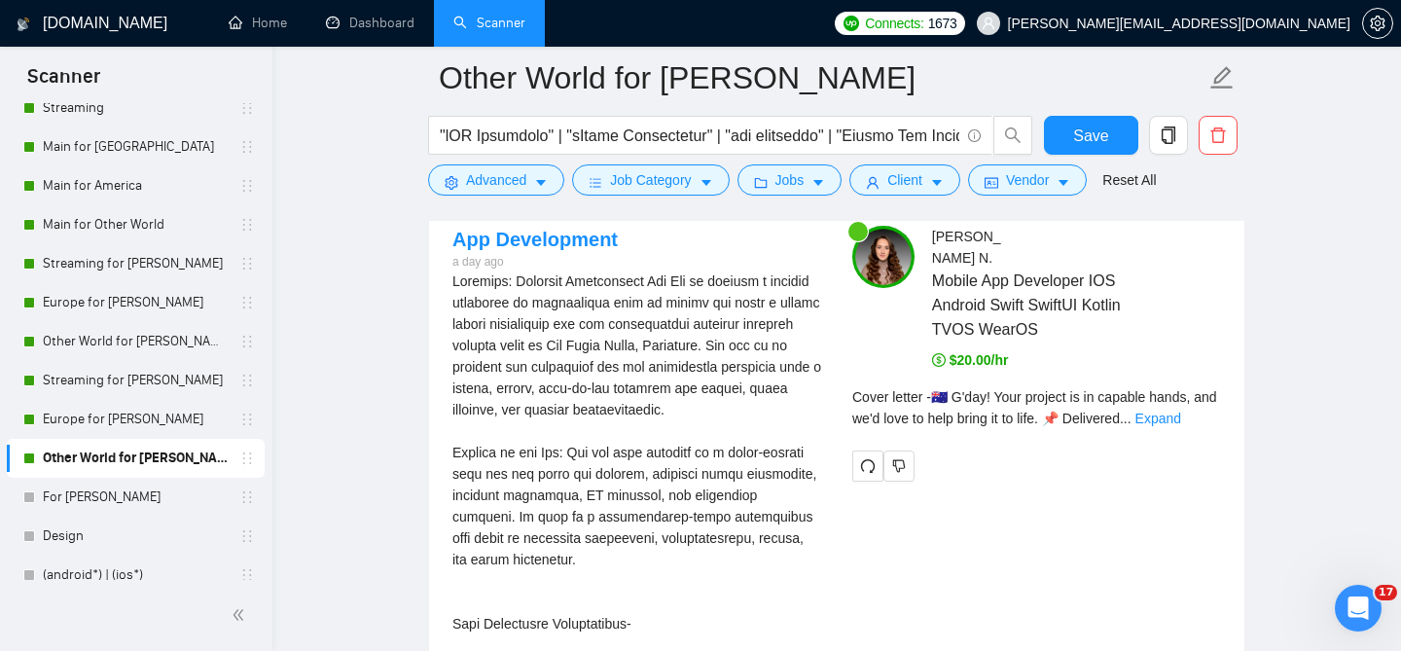
scroll to position [4290, 0]
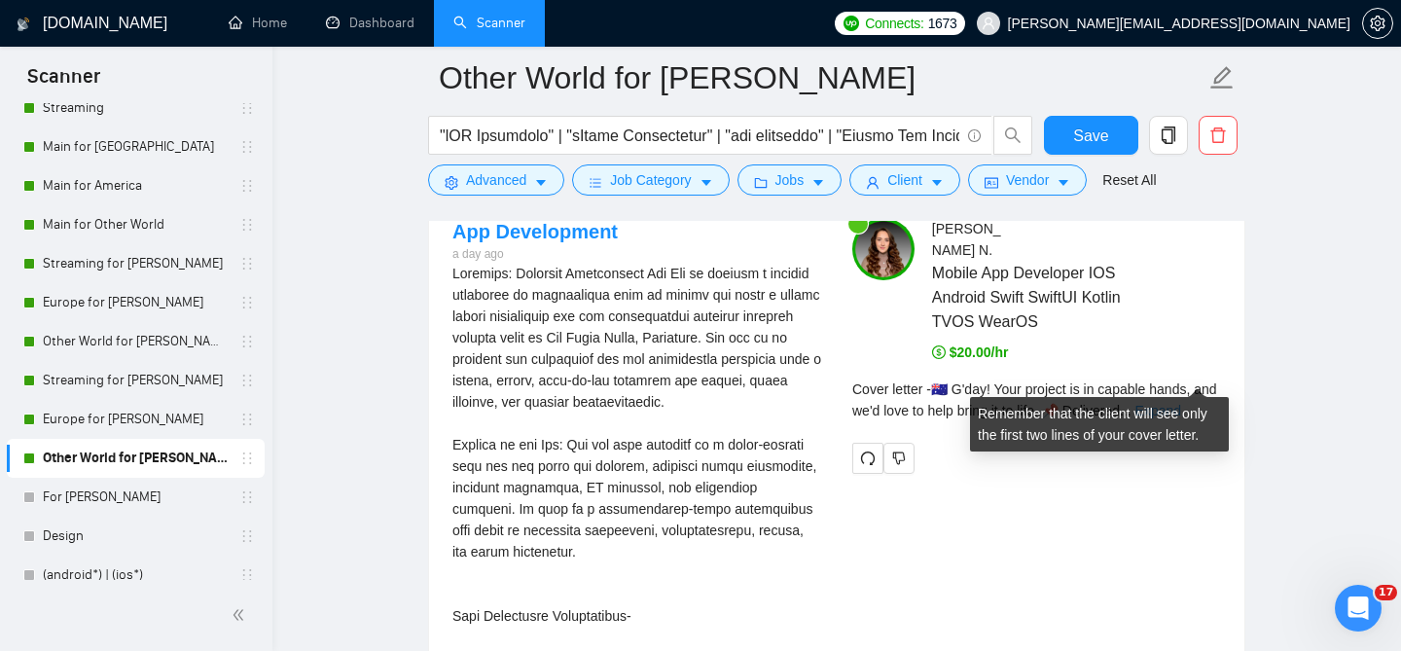
click at [1181, 403] on link "Expand" at bounding box center [1158, 411] width 46 height 16
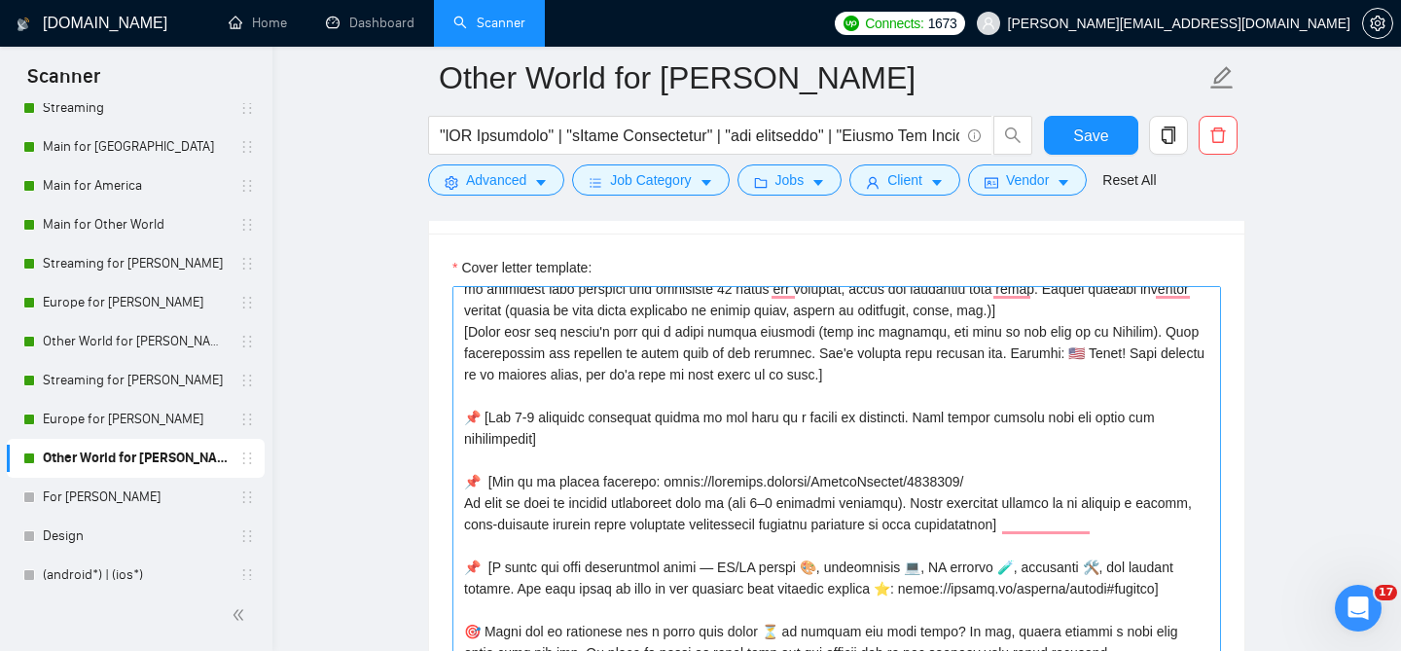
scroll to position [86, 0]
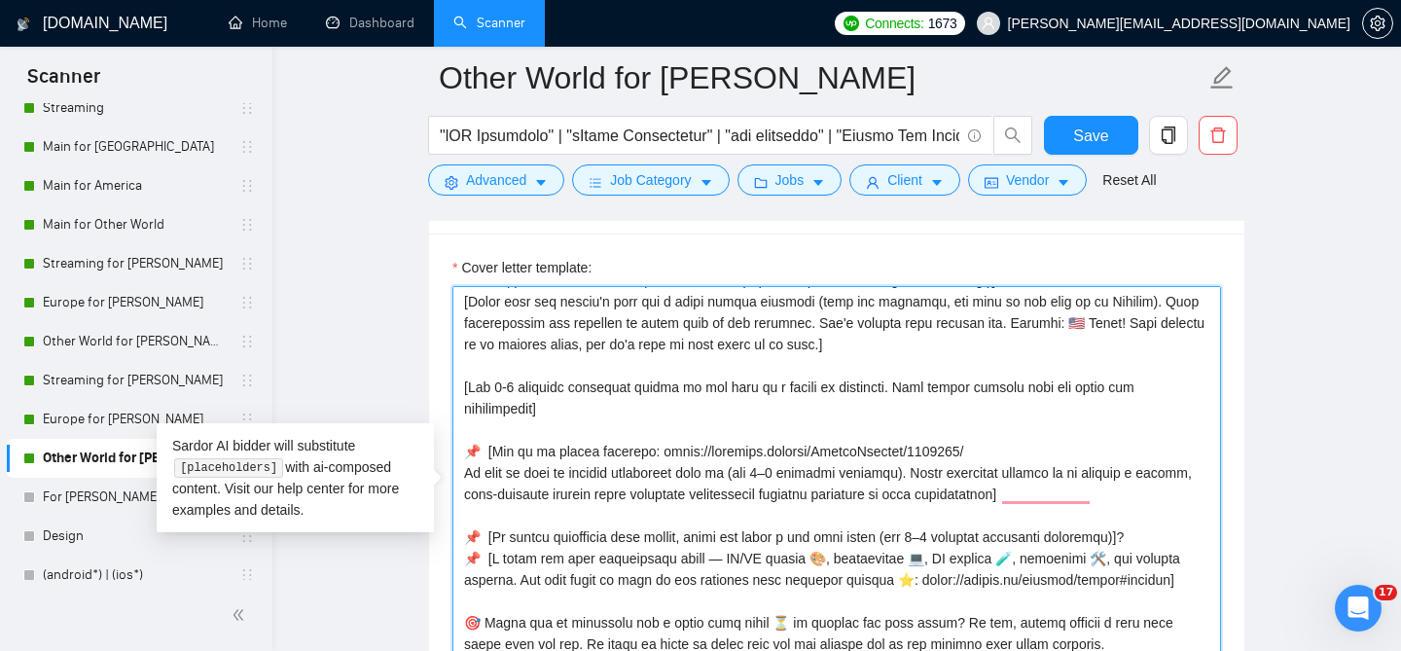
click at [685, 423] on textarea "Cover letter template:" at bounding box center [836, 505] width 769 height 438
drag, startPoint x: 1169, startPoint y: 522, endPoint x: 400, endPoint y: 519, distance: 769.5
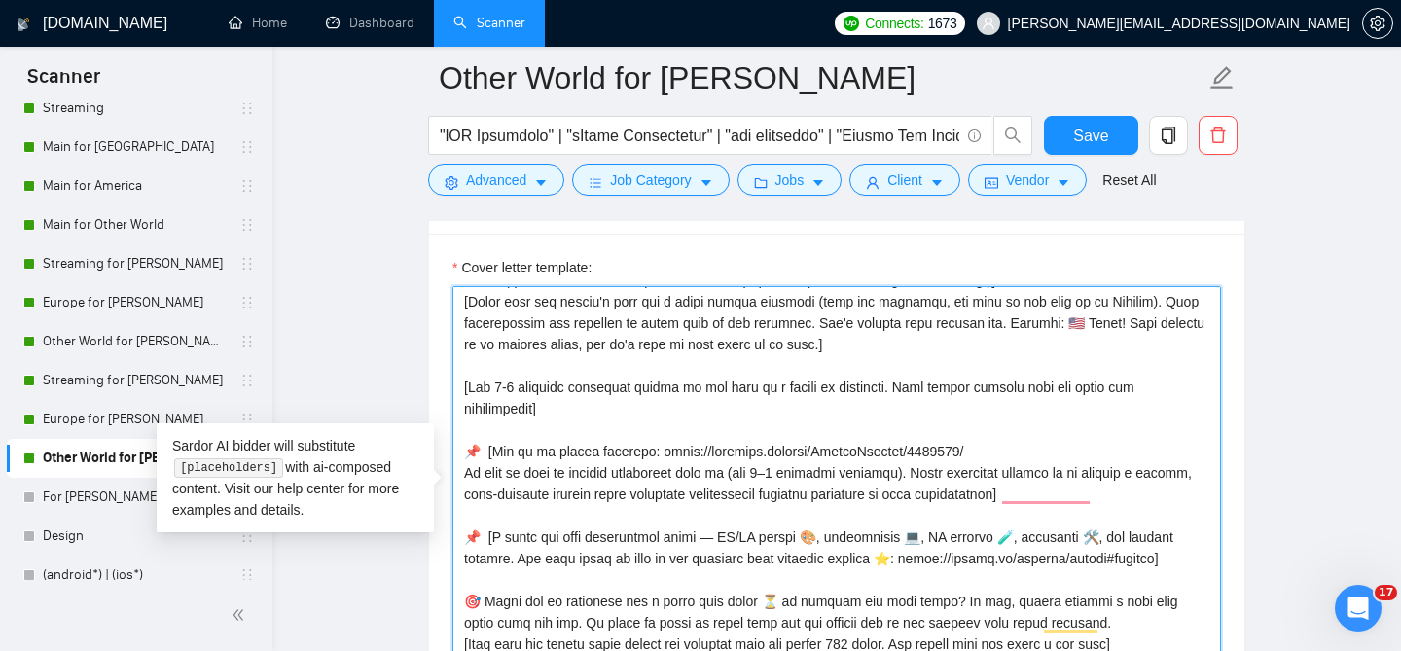
scroll to position [47, 0]
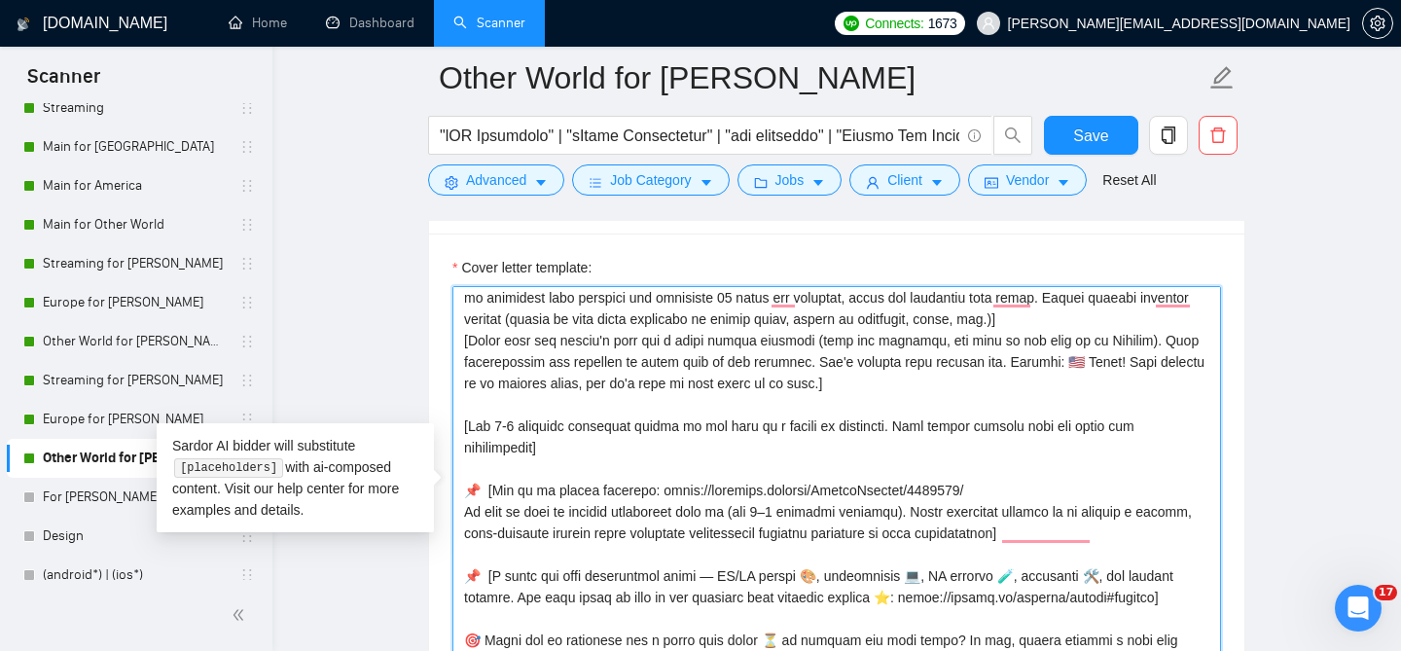
drag, startPoint x: 549, startPoint y: 434, endPoint x: 462, endPoint y: 411, distance: 89.7
click at [458, 408] on div "Cover Letter Options Cover letter template:" at bounding box center [836, 474] width 817 height 594
paste textarea "📌 [To better understand your vision, could you share a bit more about (add 2–3 …"
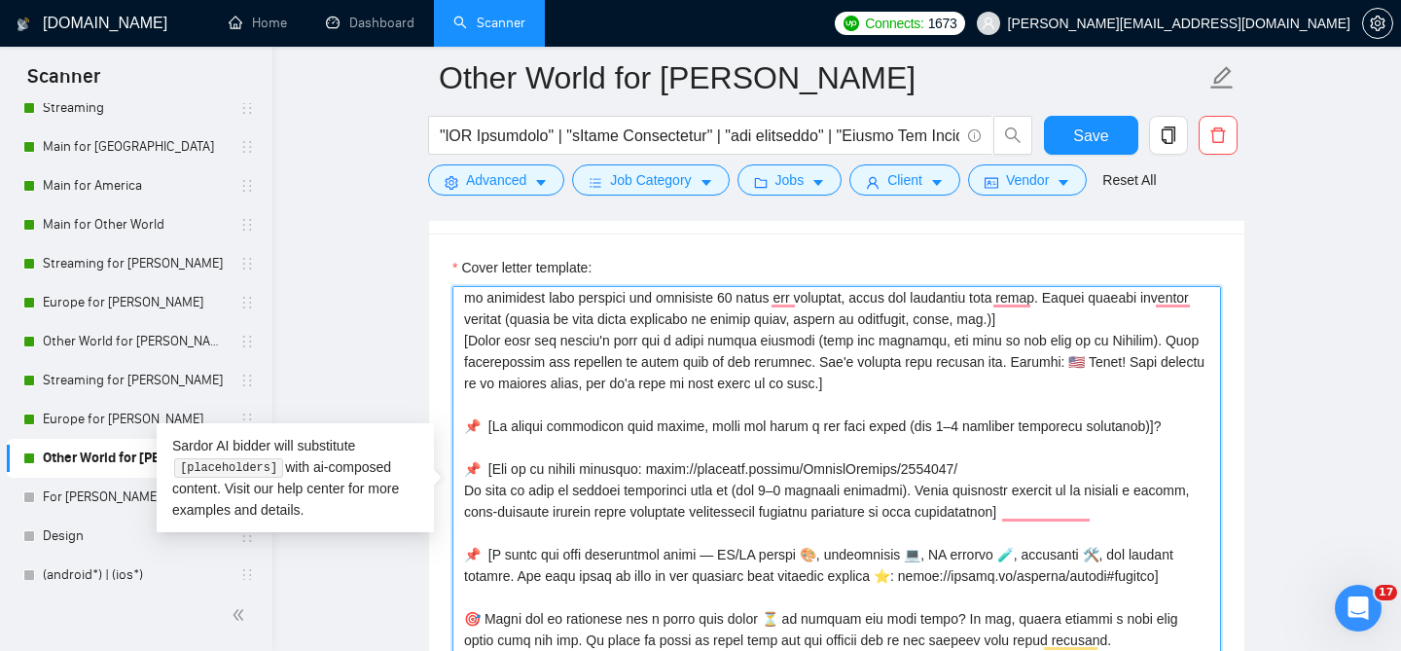
scroll to position [64, 0]
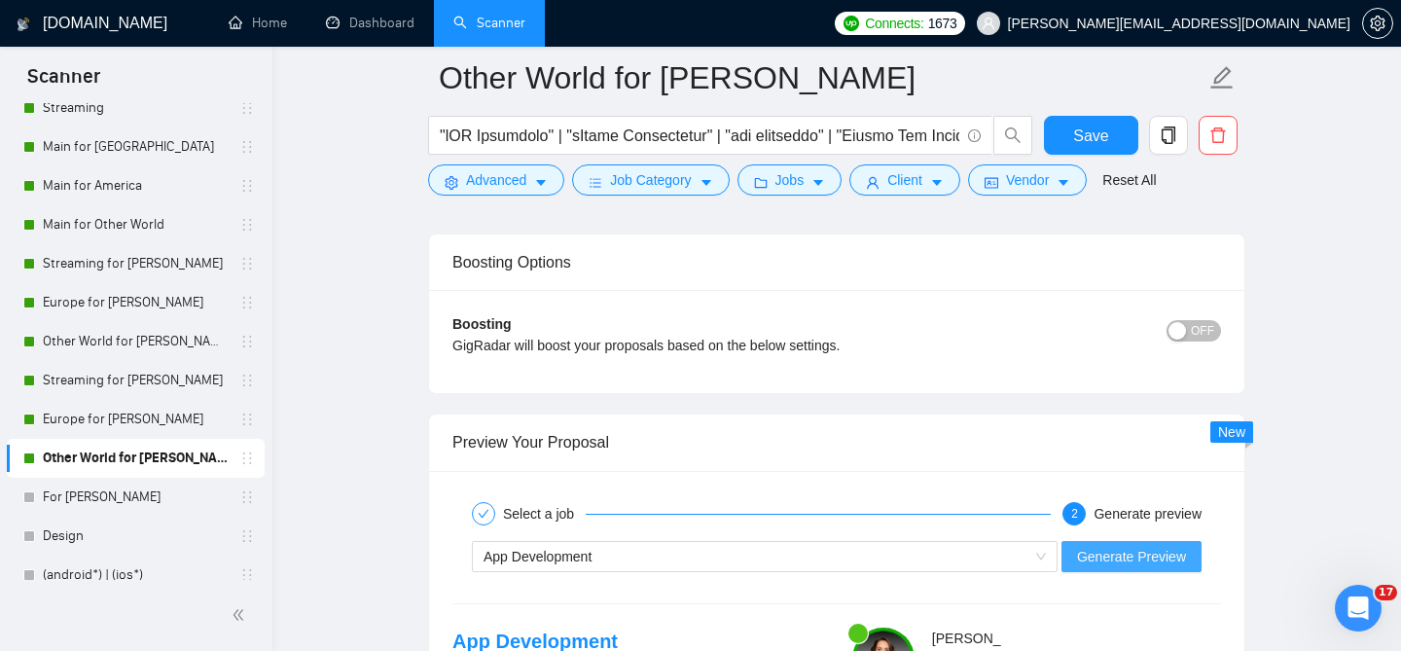
click at [1084, 546] on span "Generate Preview" at bounding box center [1131, 556] width 109 height 21
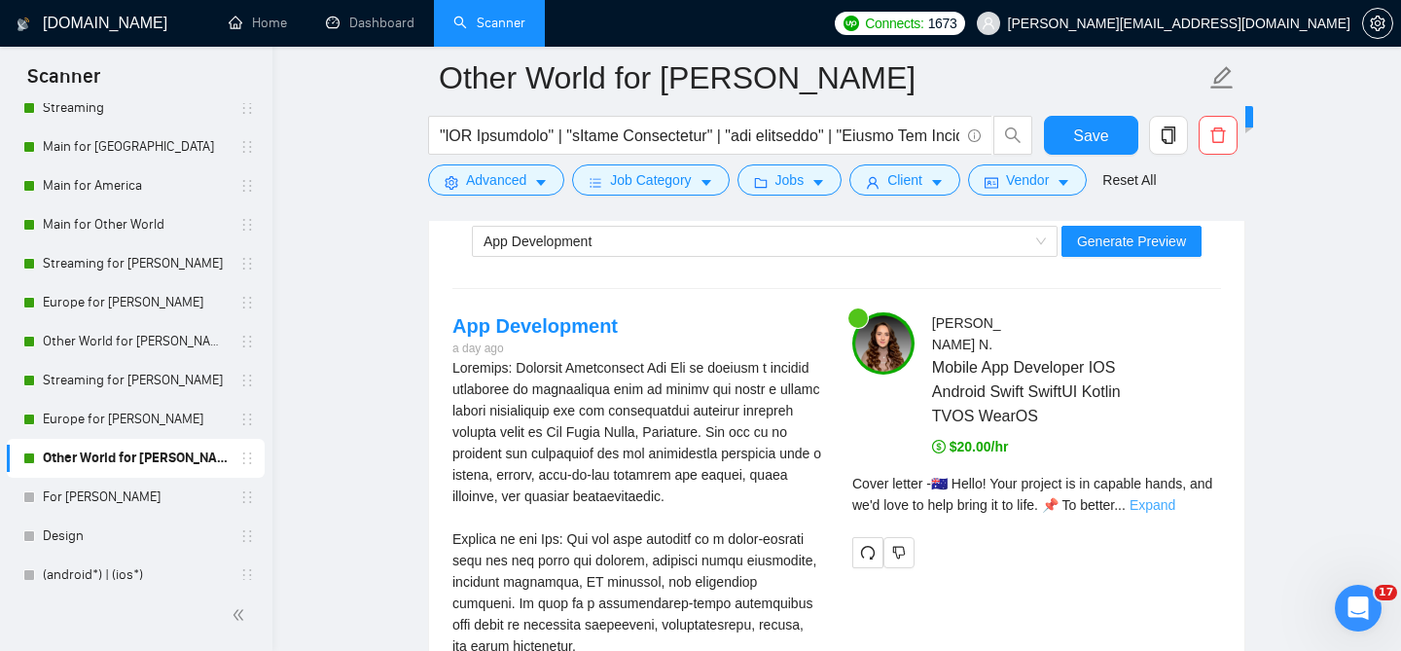
click at [1175, 497] on link "Expand" at bounding box center [1152, 505] width 46 height 16
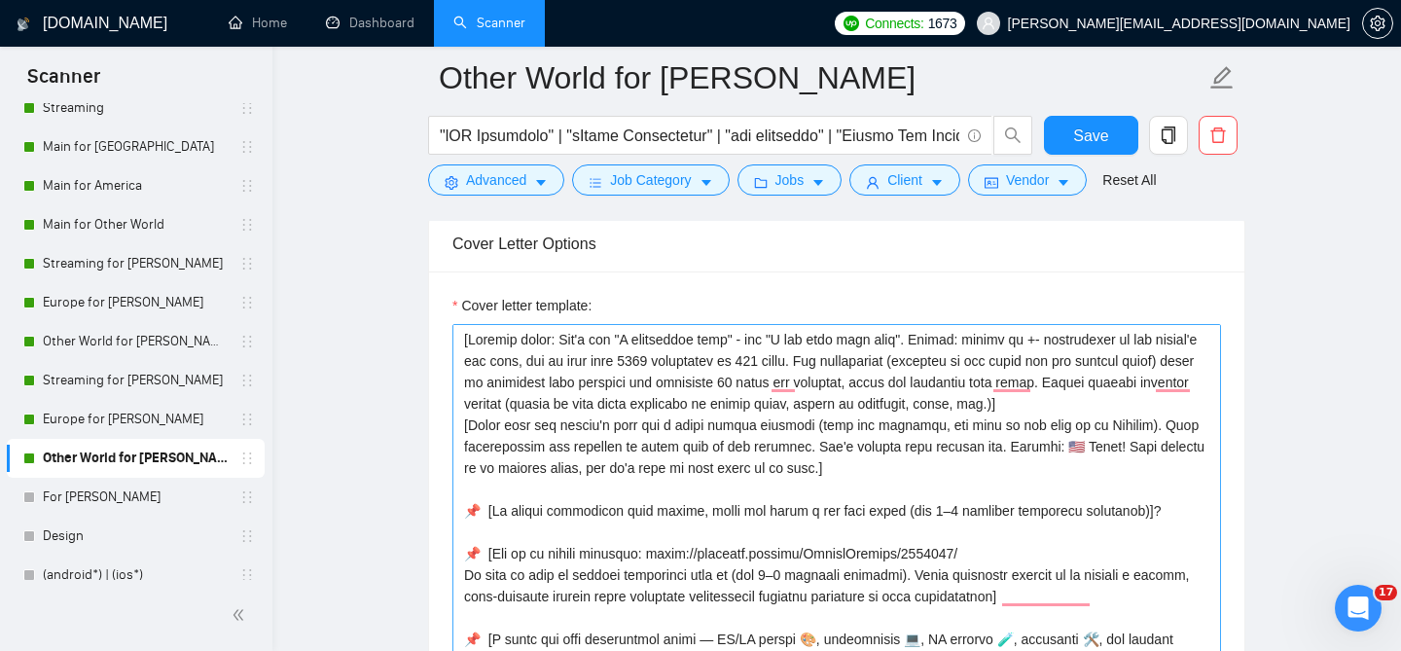
scroll to position [2483, 0]
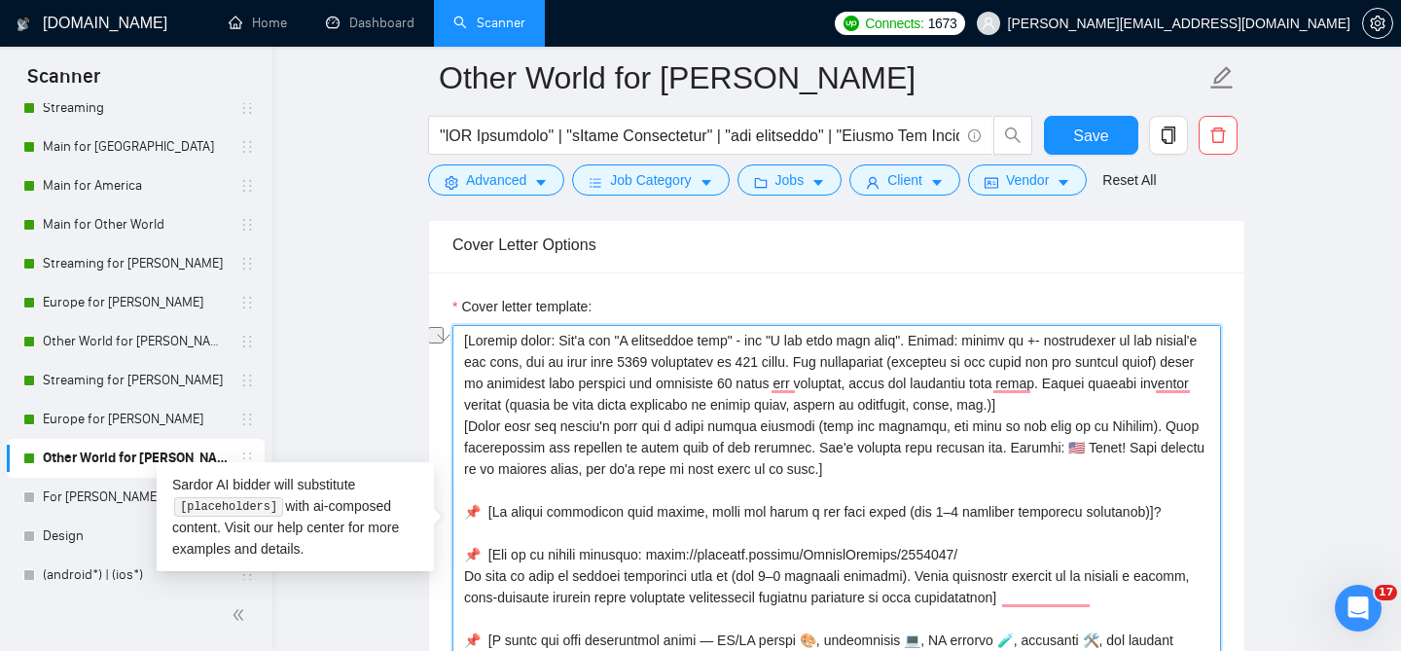
drag, startPoint x: 1191, startPoint y: 395, endPoint x: 996, endPoint y: 377, distance: 195.3
click at [996, 377] on textarea "Cover letter template:" at bounding box center [836, 544] width 769 height 438
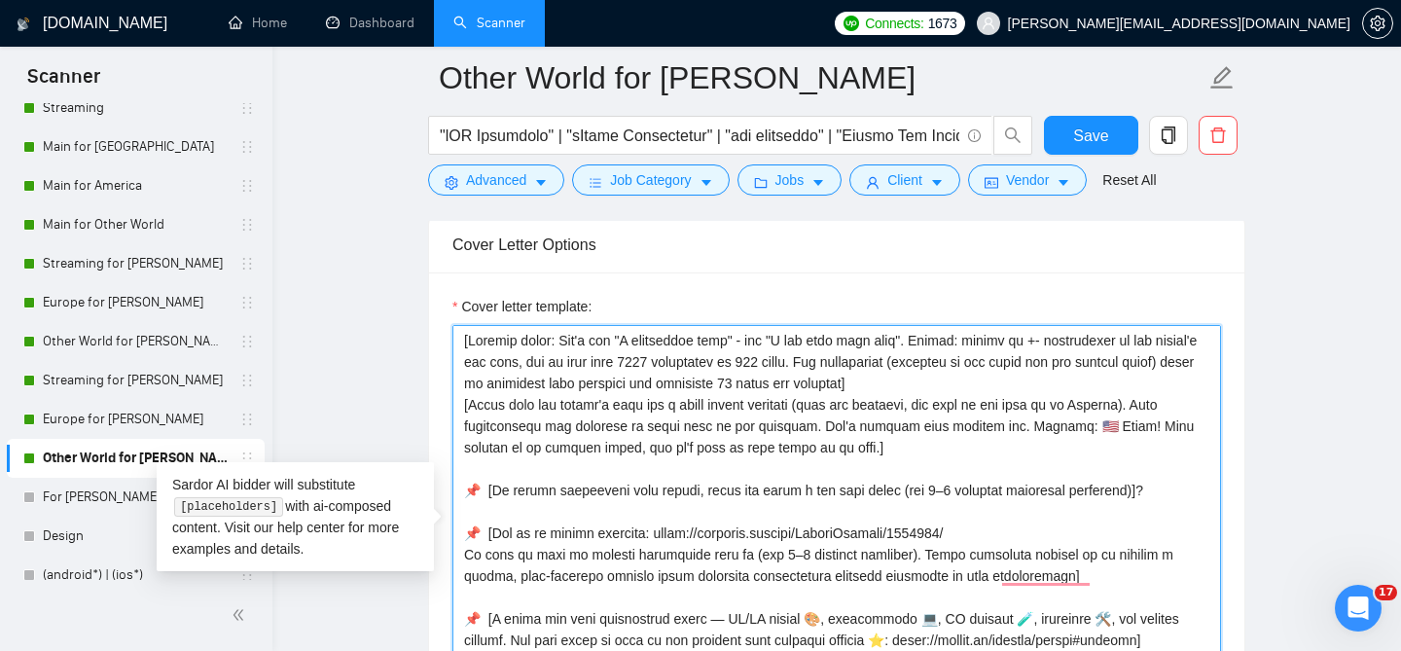
scroll to position [43, 0]
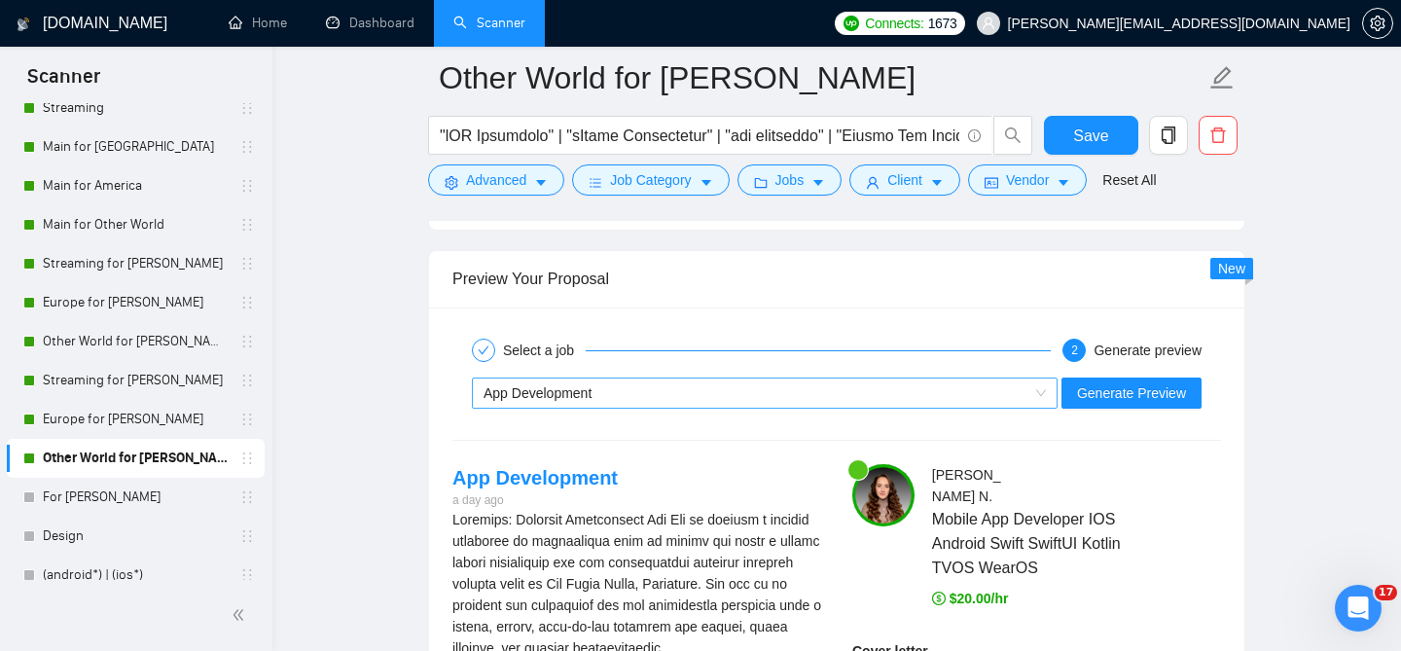
click at [644, 378] on div "App Development" at bounding box center [755, 392] width 545 height 29
type textarea "[General rules: Don't say "I understand this" - say "I can help with this". Len…"
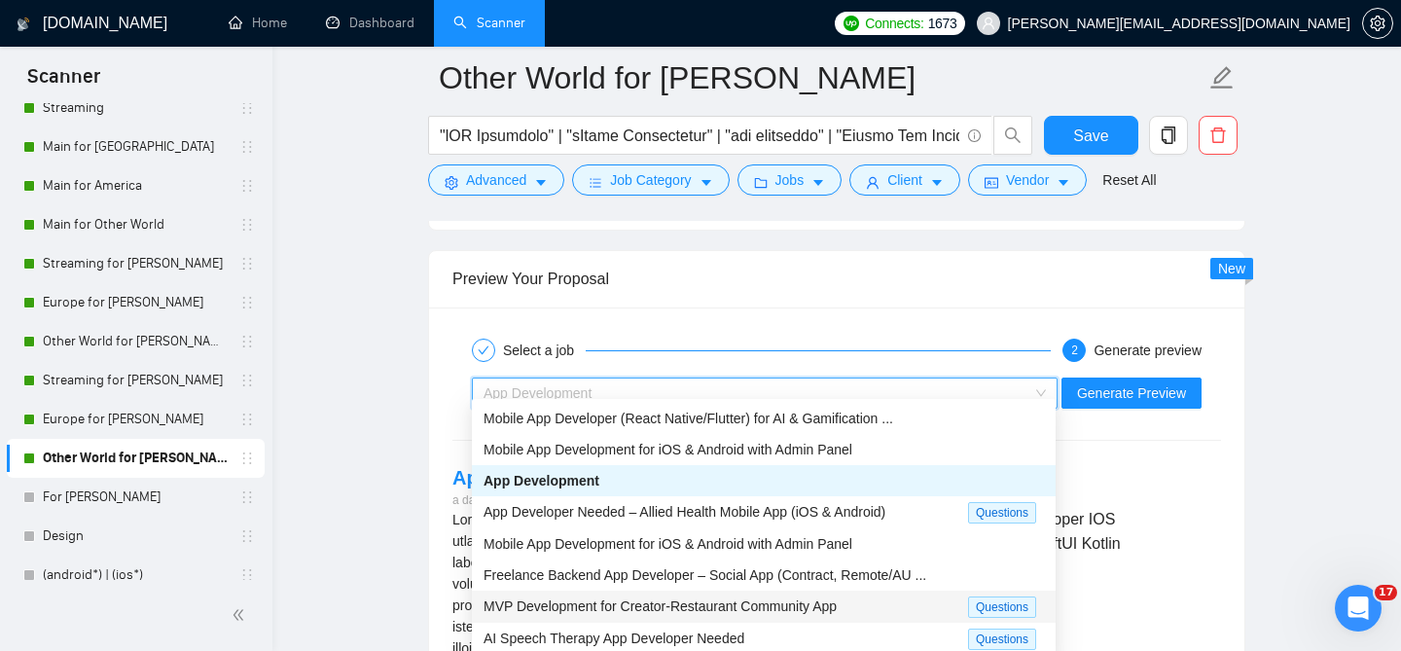
click at [611, 602] on span "MVP Development for Creator-Restaurant Community App" at bounding box center [659, 606] width 353 height 16
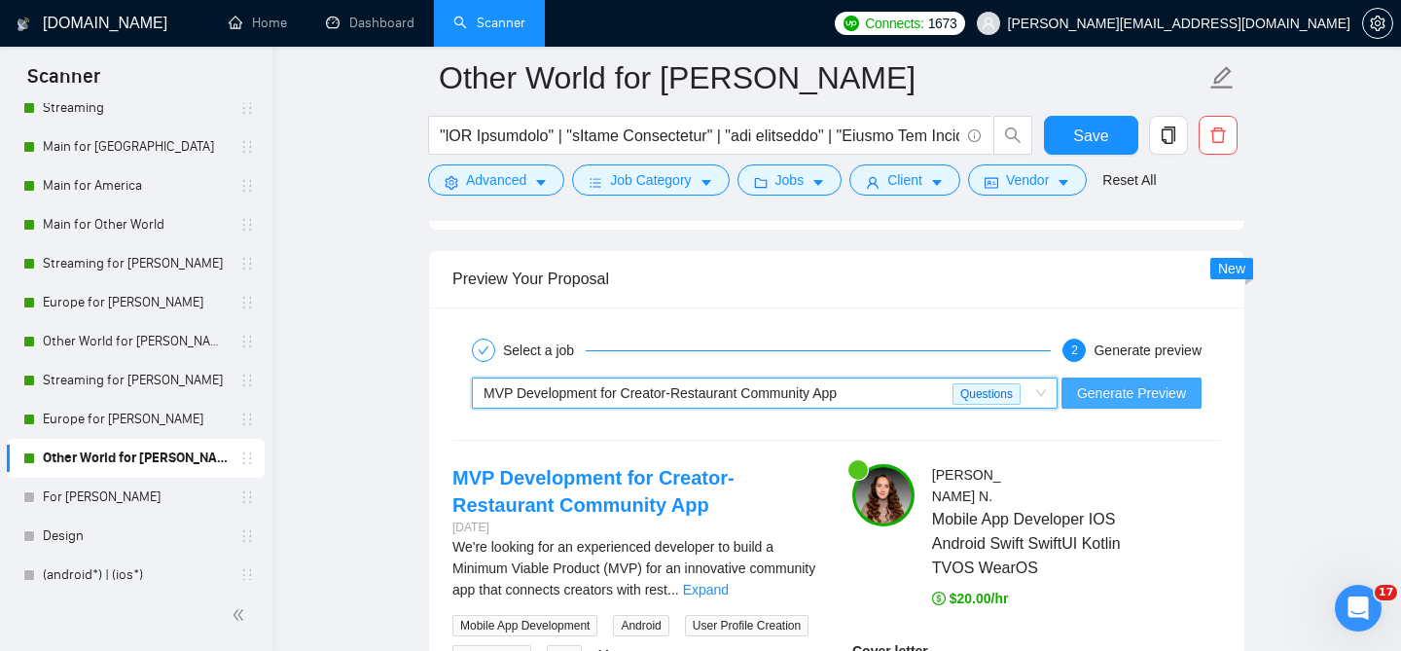
click at [1106, 386] on span "Generate Preview" at bounding box center [1131, 392] width 109 height 21
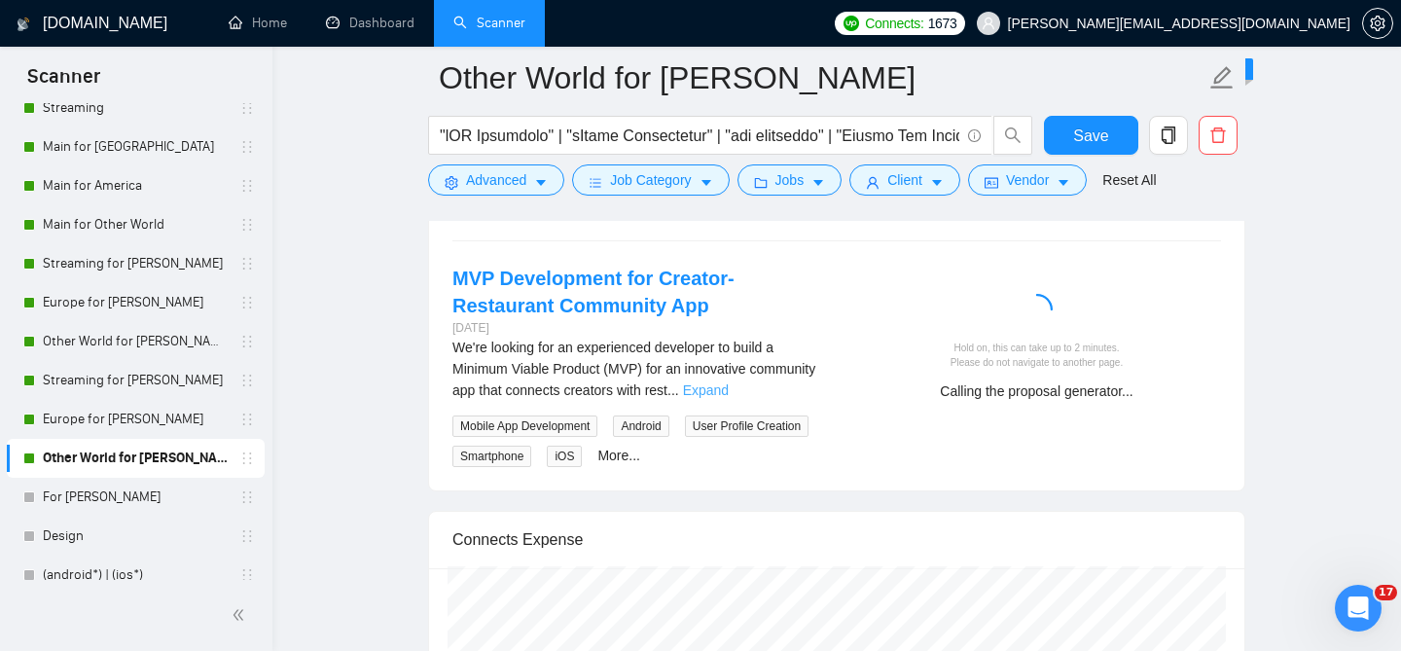
click at [729, 382] on link "Expand" at bounding box center [706, 390] width 46 height 16
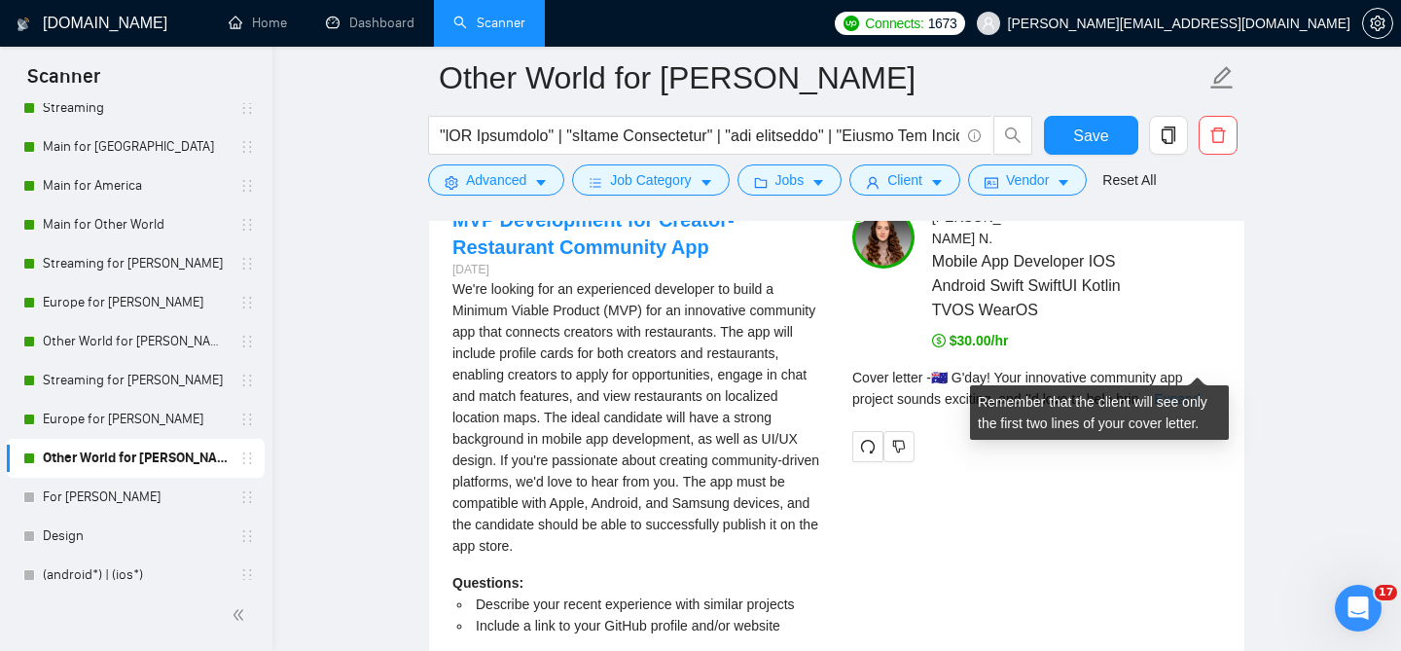
click at [1184, 391] on link "Expand" at bounding box center [1177, 399] width 46 height 16
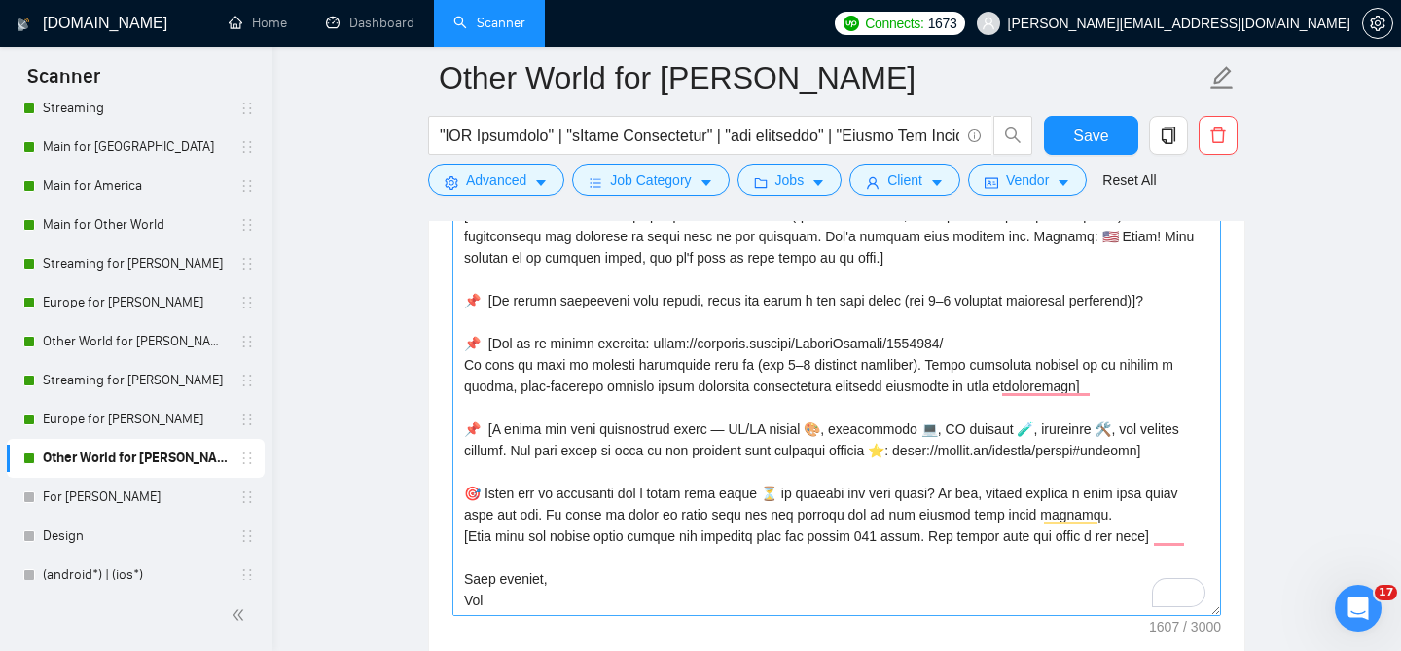
scroll to position [2612, 0]
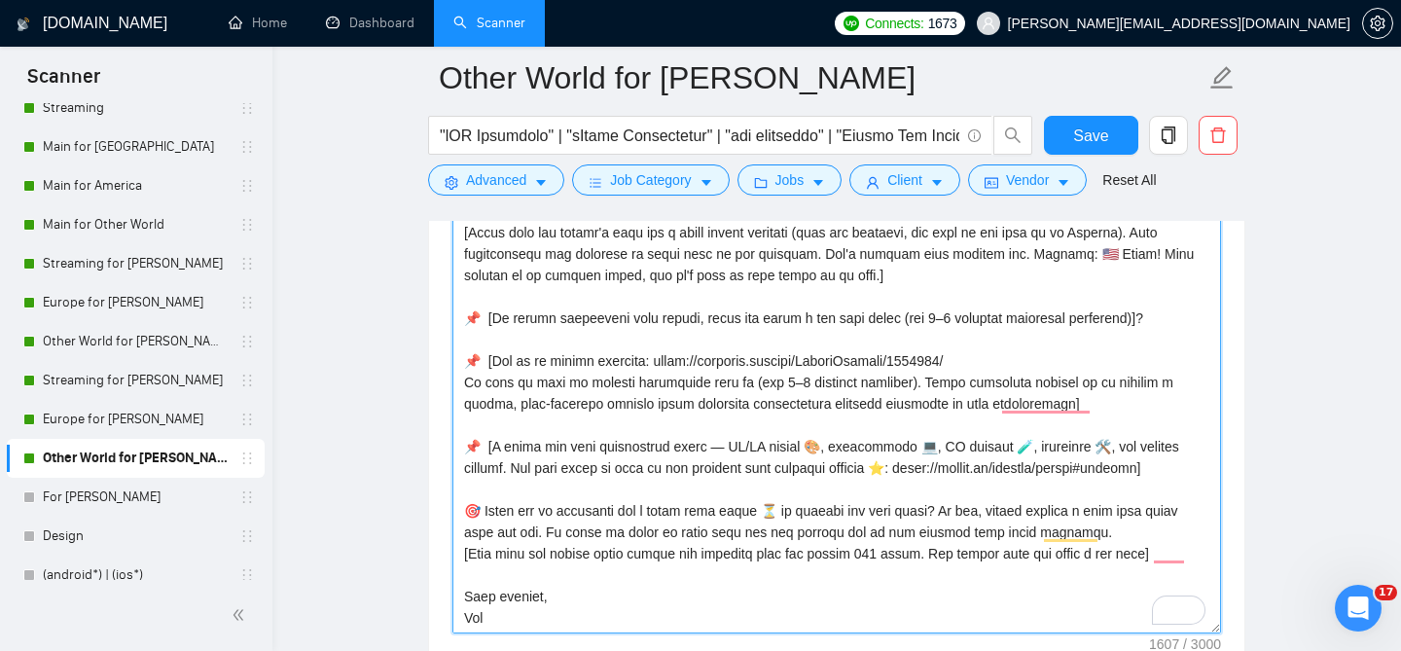
click at [842, 431] on textarea "Cover letter template:" at bounding box center [836, 415] width 769 height 438
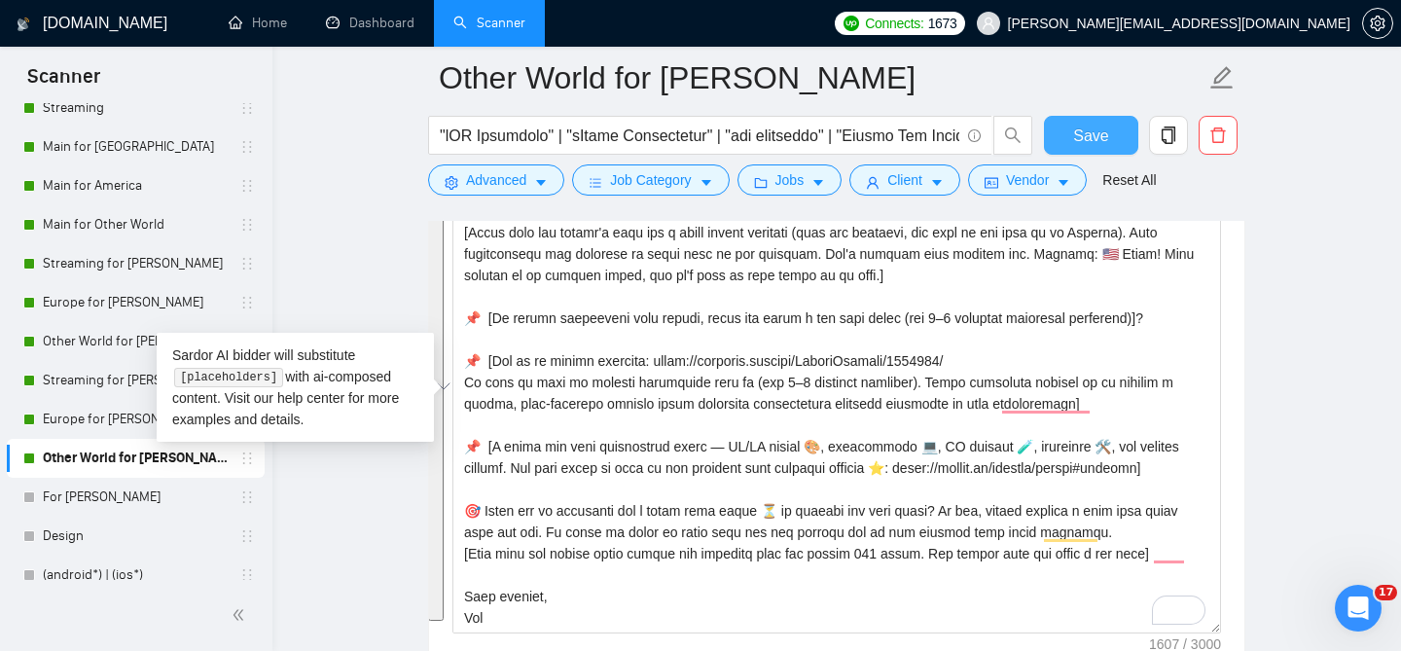
click at [1081, 131] on span "Save" at bounding box center [1090, 136] width 35 height 24
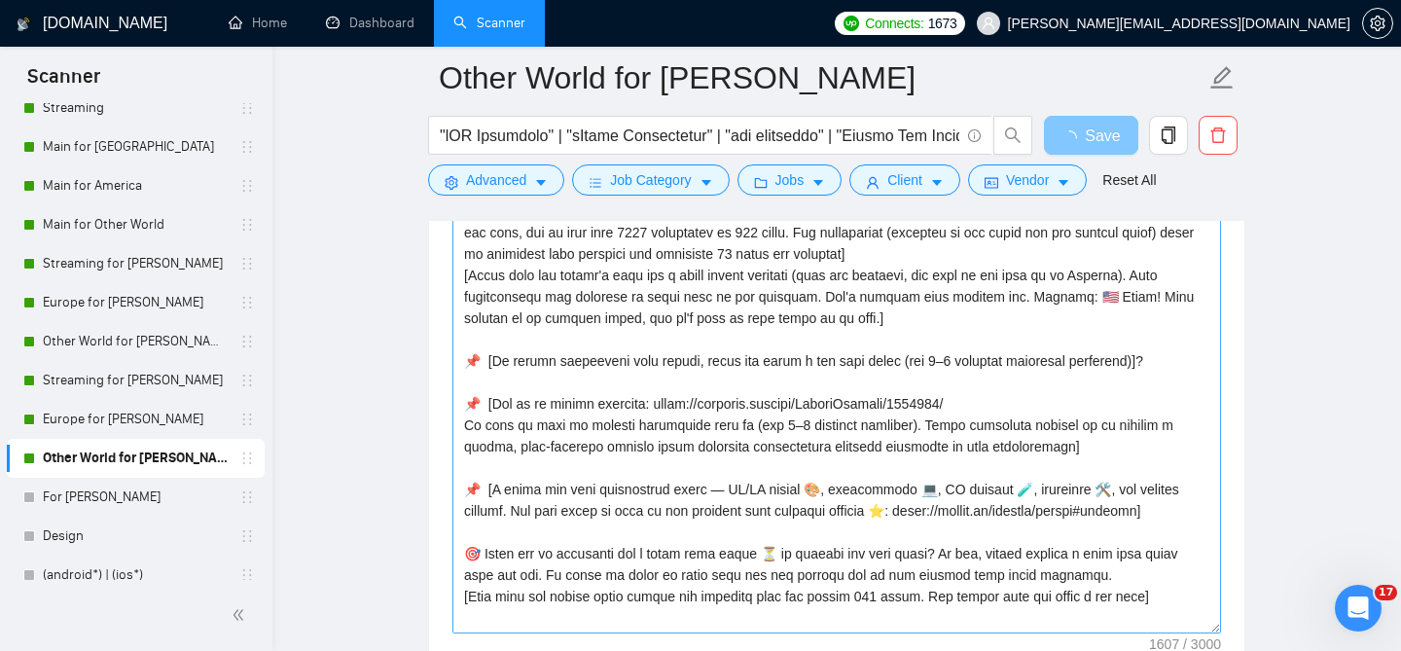
scroll to position [42, 0]
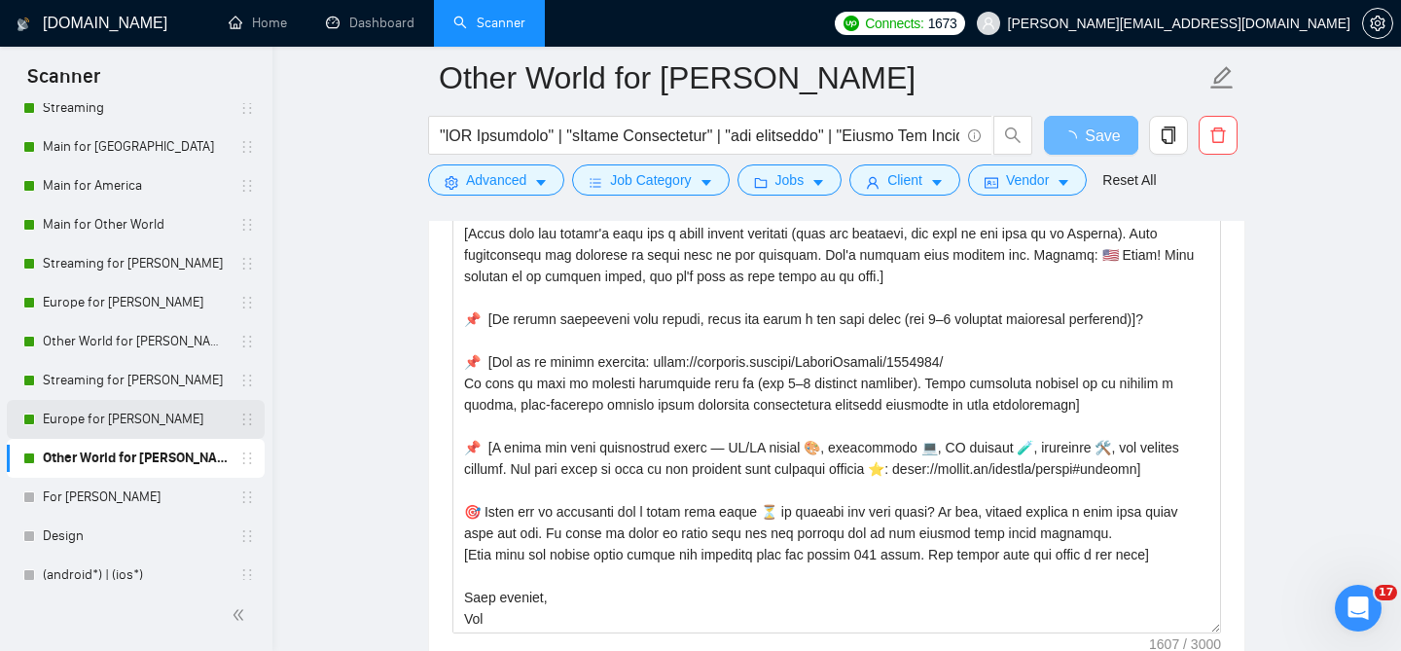
click at [51, 408] on link "Europe for Ann" at bounding box center [135, 419] width 185 height 39
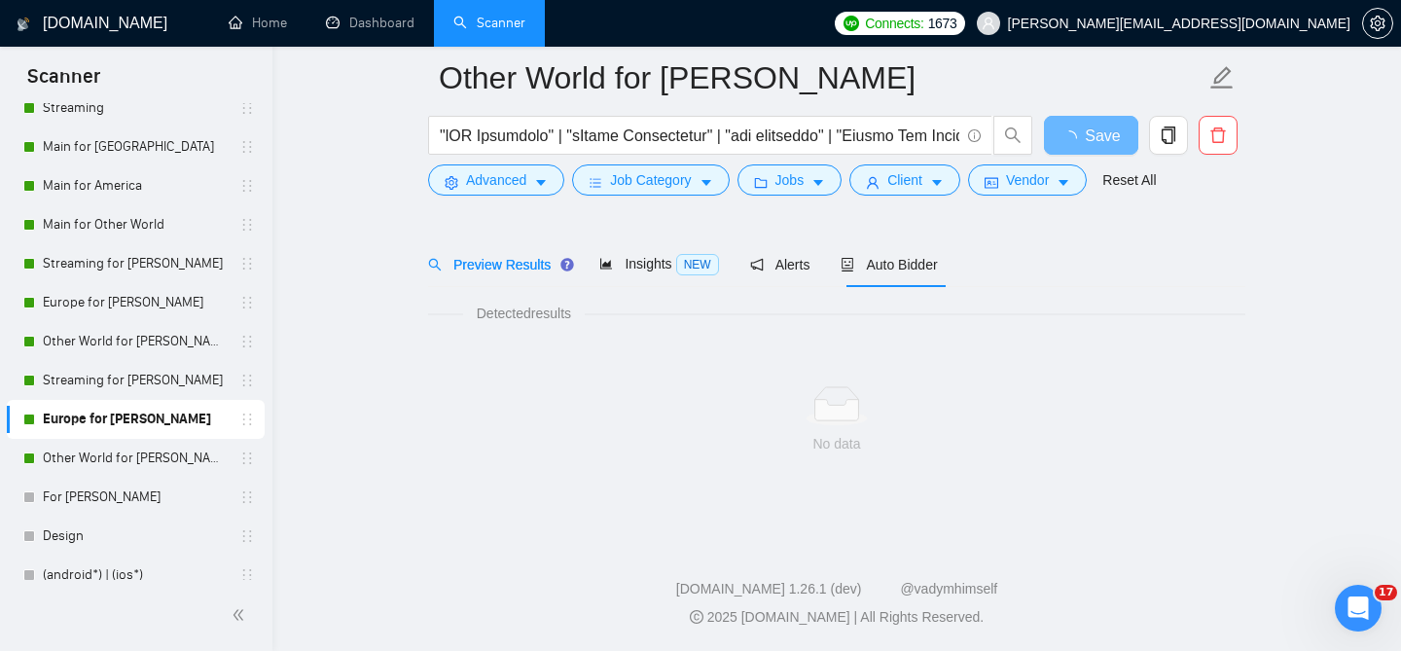
scroll to position [59, 0]
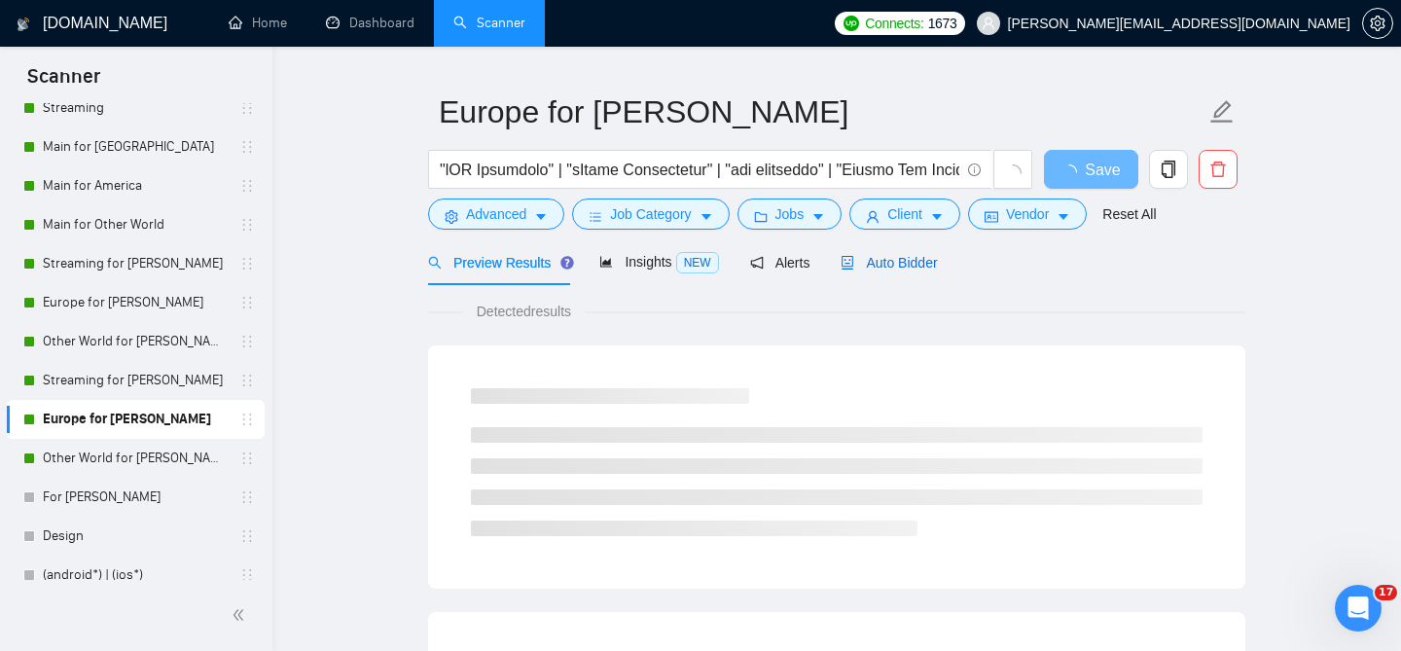
click at [876, 256] on span "Auto Bidder" at bounding box center [889, 263] width 96 height 16
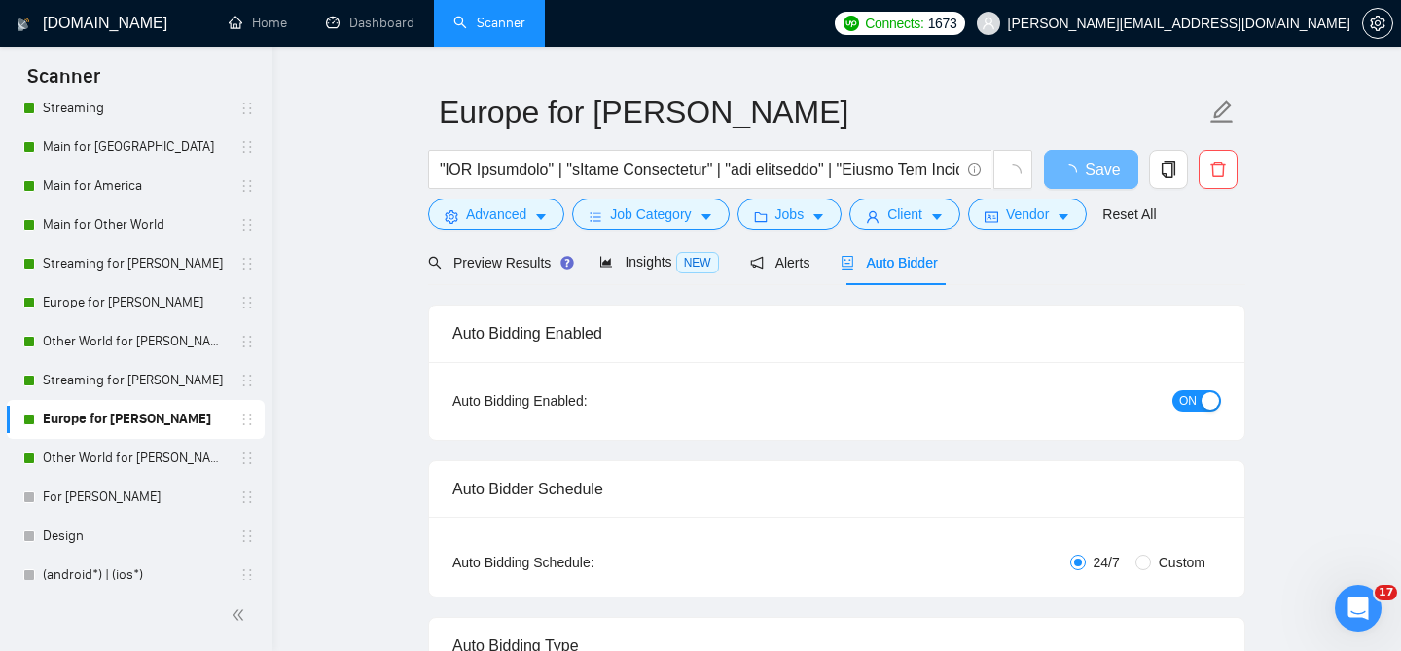
radio input "false"
radio input "true"
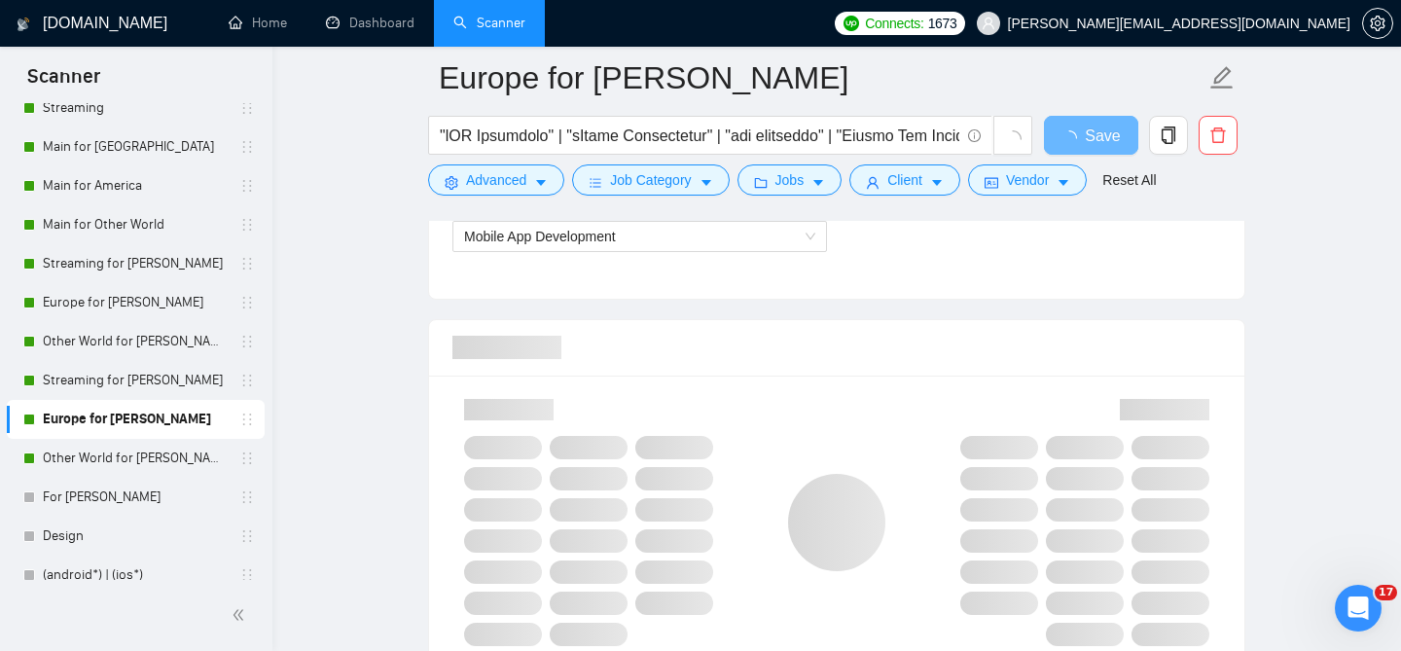
scroll to position [1242, 0]
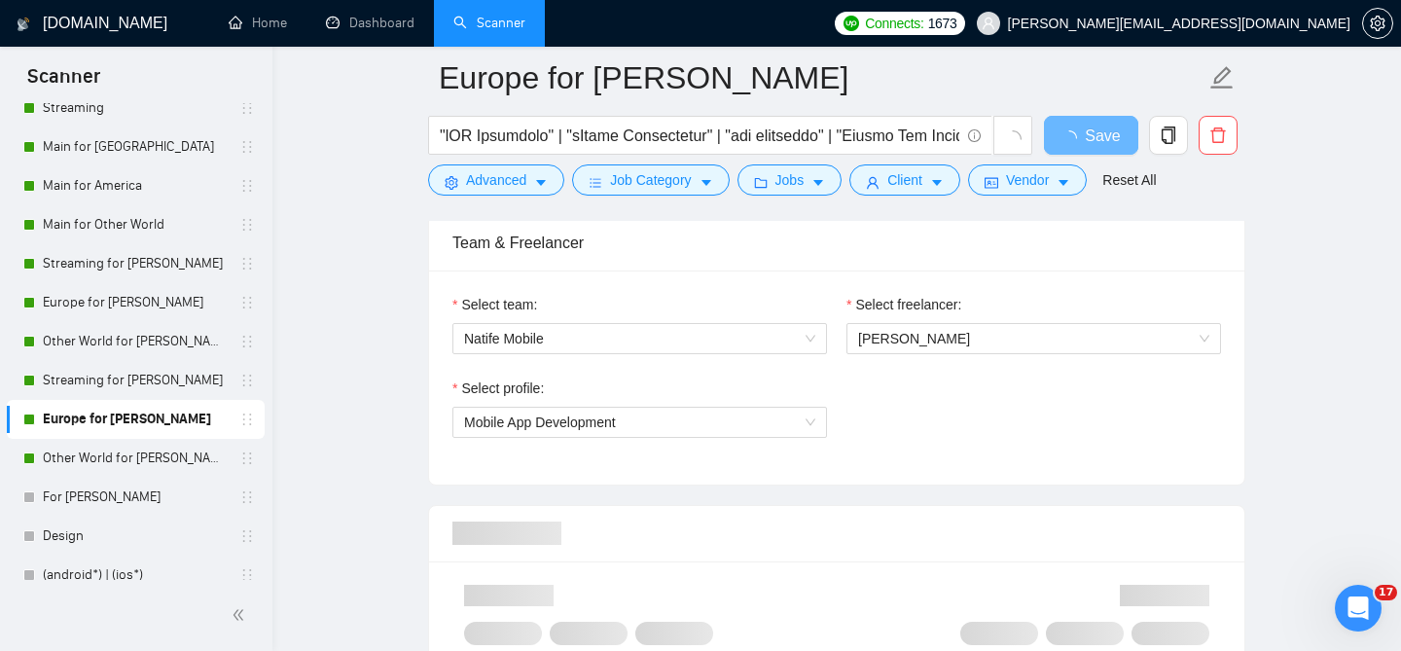
click at [937, 340] on div "Select freelancer: Olha Luhovska" at bounding box center [1034, 336] width 394 height 84
click at [937, 333] on span "[PERSON_NAME]" at bounding box center [1033, 338] width 351 height 29
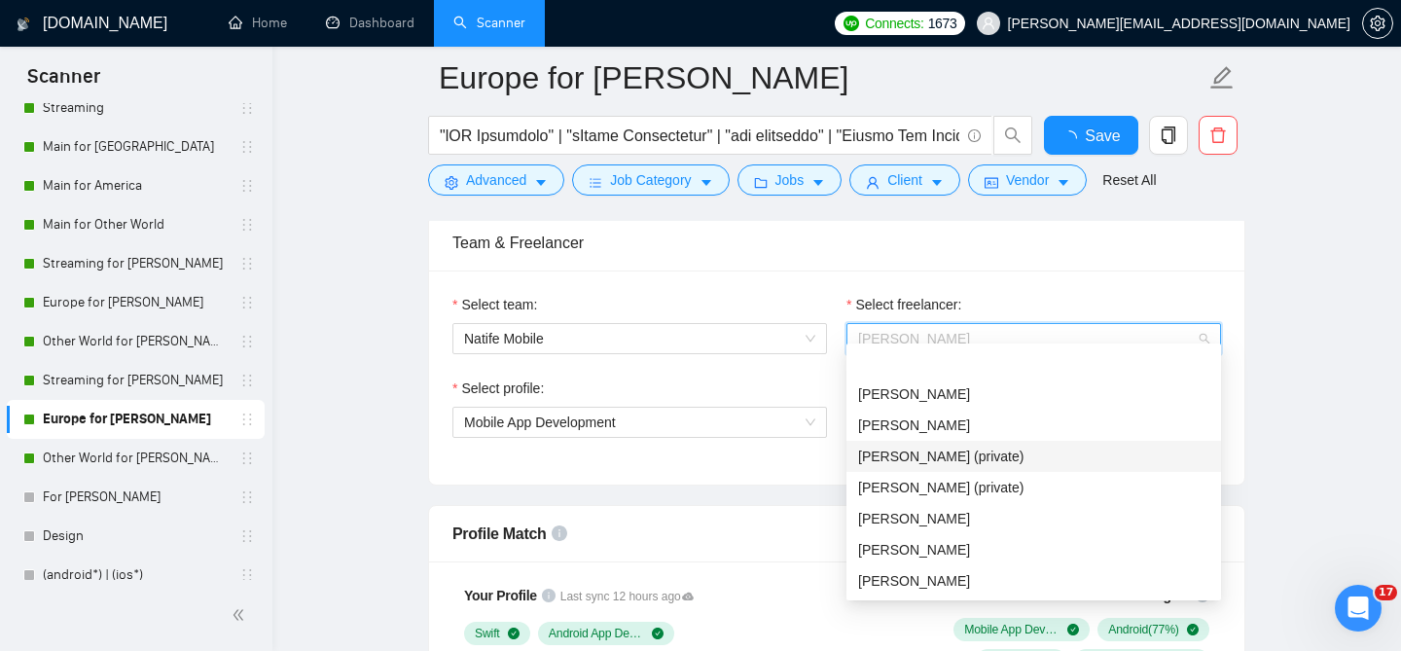
scroll to position [62, 0]
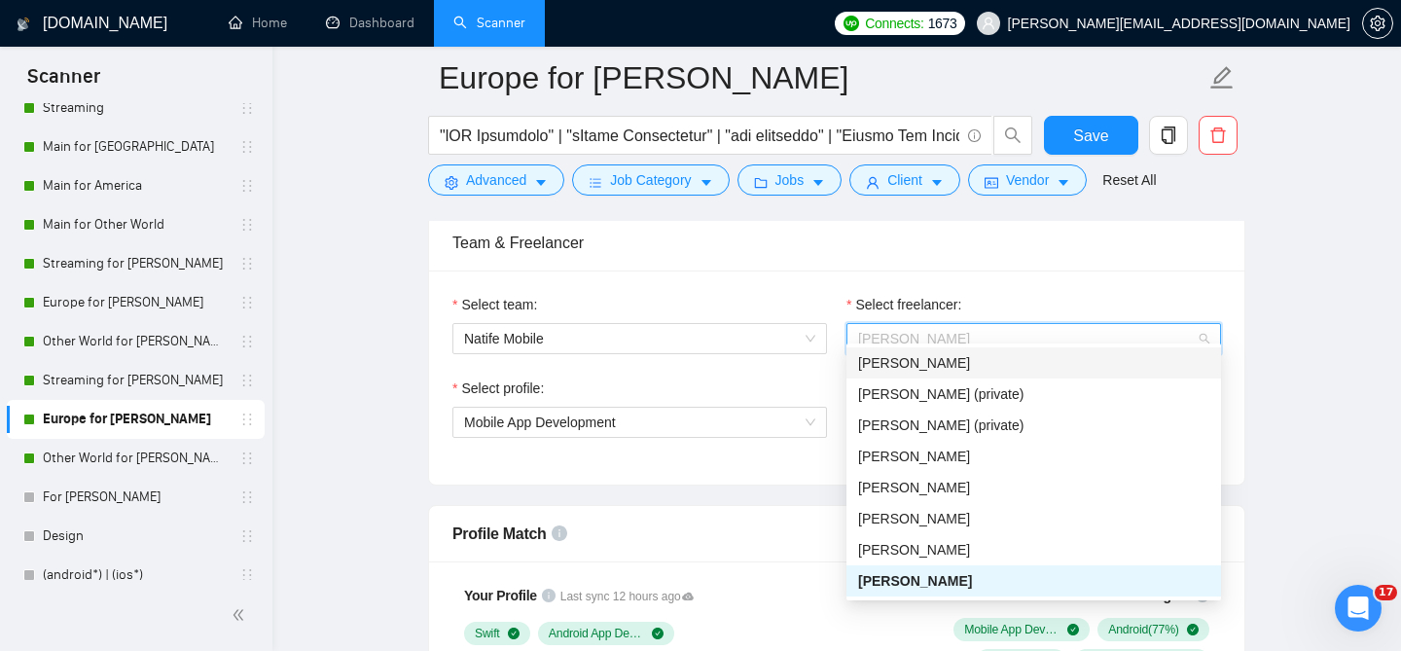
click at [893, 371] on div "[PERSON_NAME]" at bounding box center [1033, 362] width 351 height 21
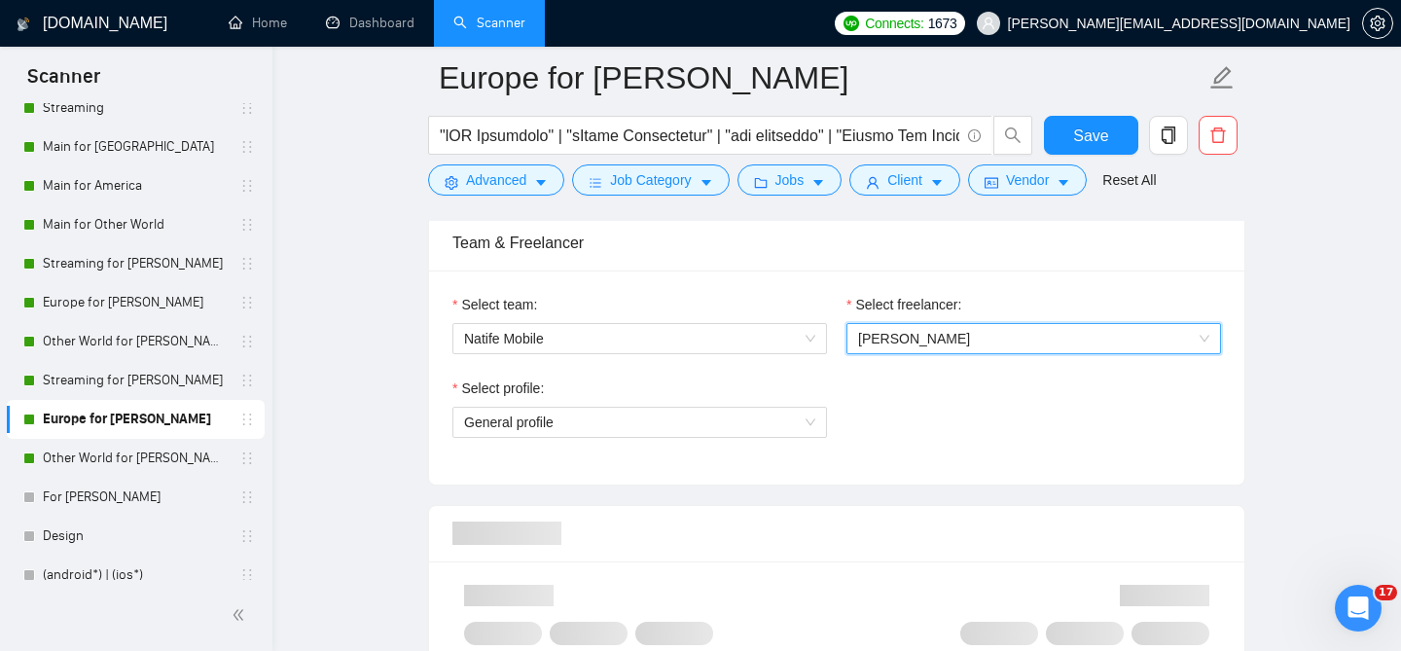
click at [677, 426] on div "Select profile: General profile" at bounding box center [640, 419] width 394 height 84
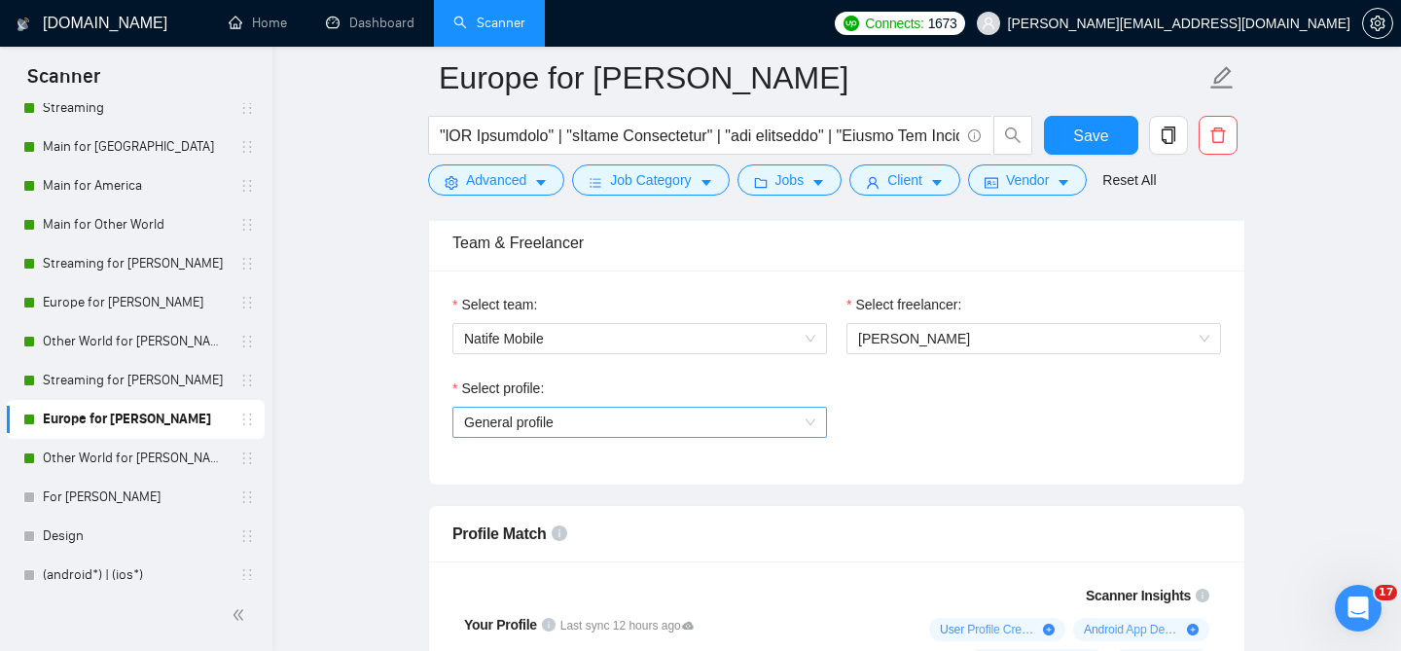
click at [669, 413] on span "General profile" at bounding box center [639, 422] width 351 height 29
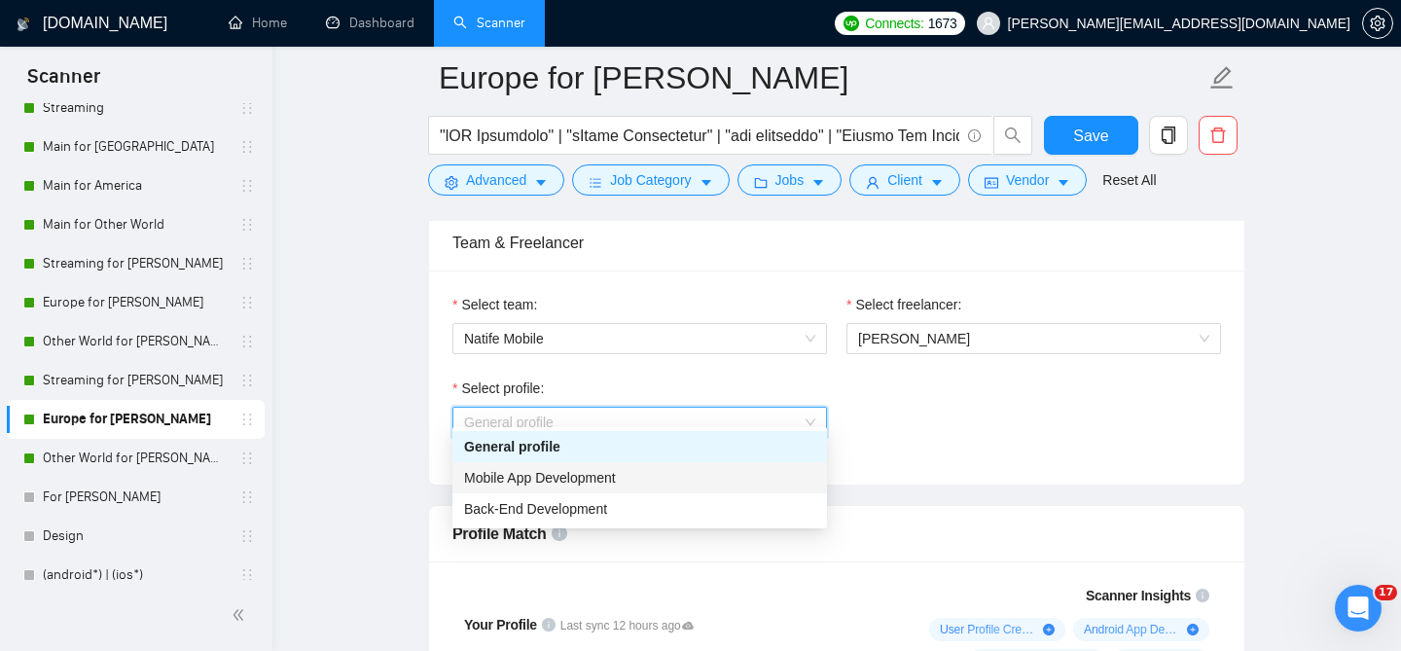
click at [562, 470] on span "Mobile App Development" at bounding box center [540, 478] width 152 height 16
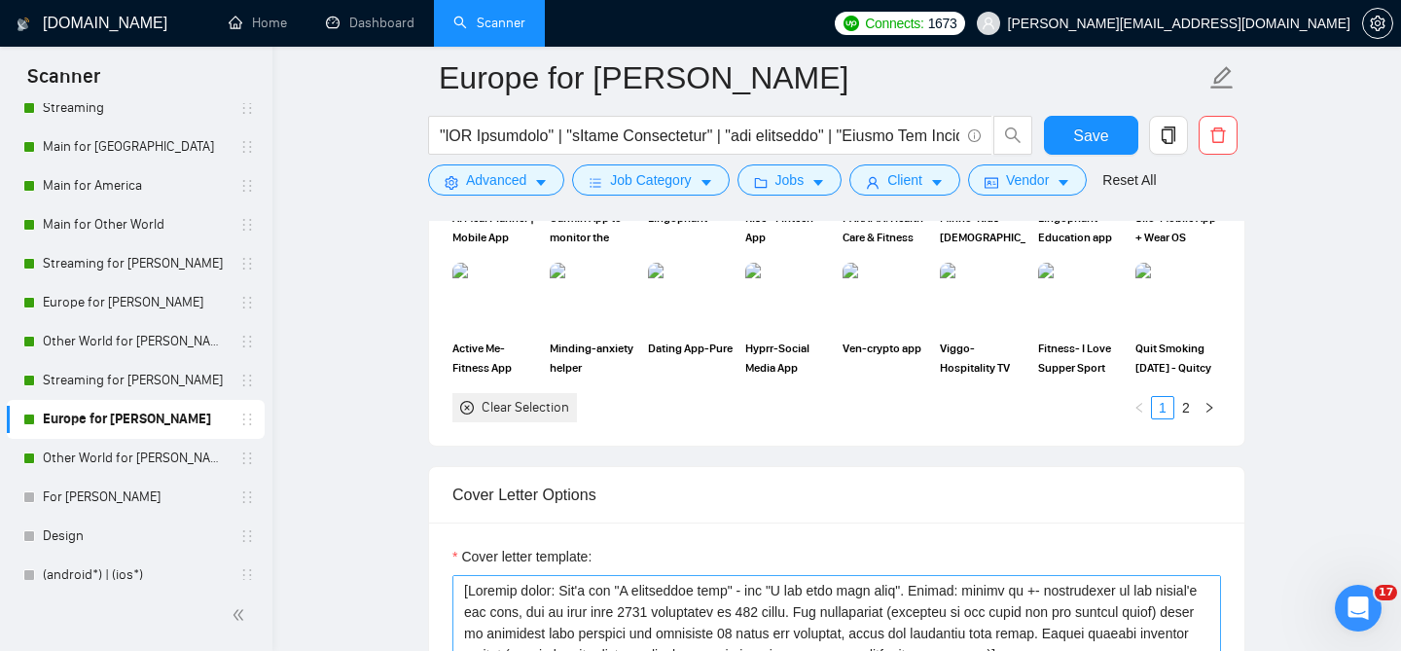
scroll to position [2433, 0]
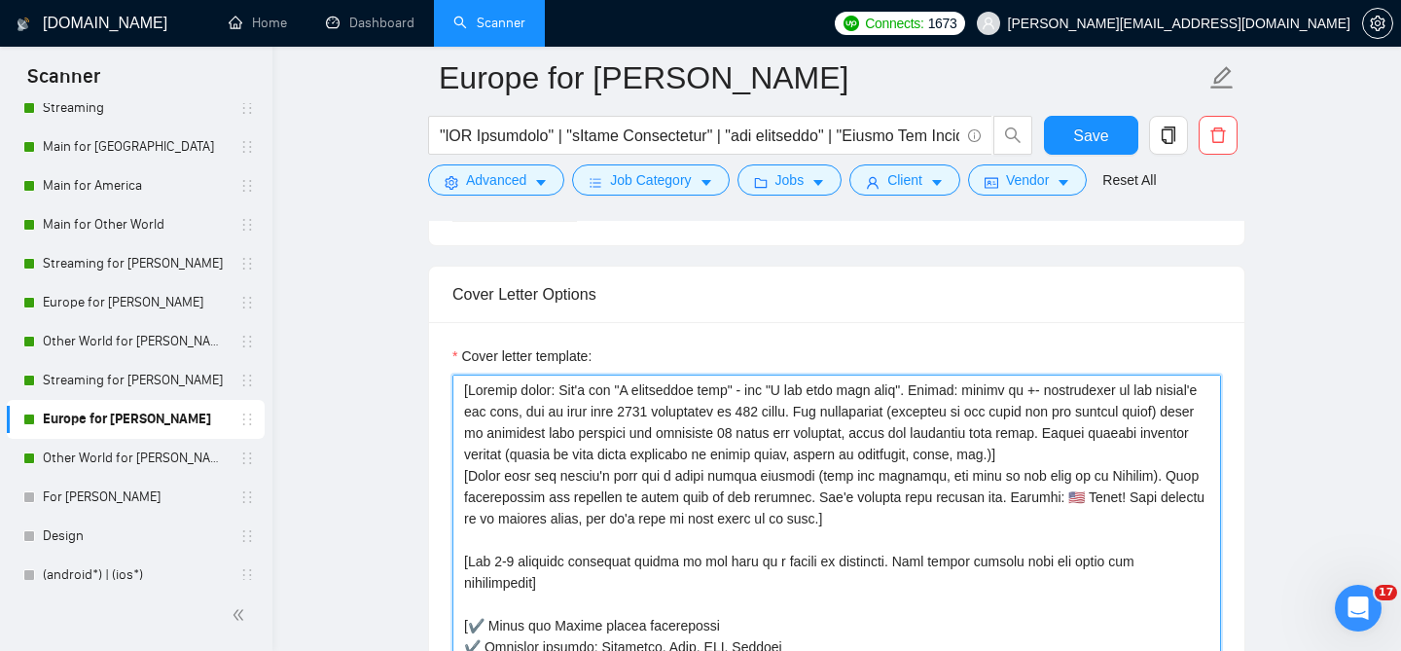
click at [701, 400] on textarea "Cover letter template:" at bounding box center [836, 594] width 769 height 438
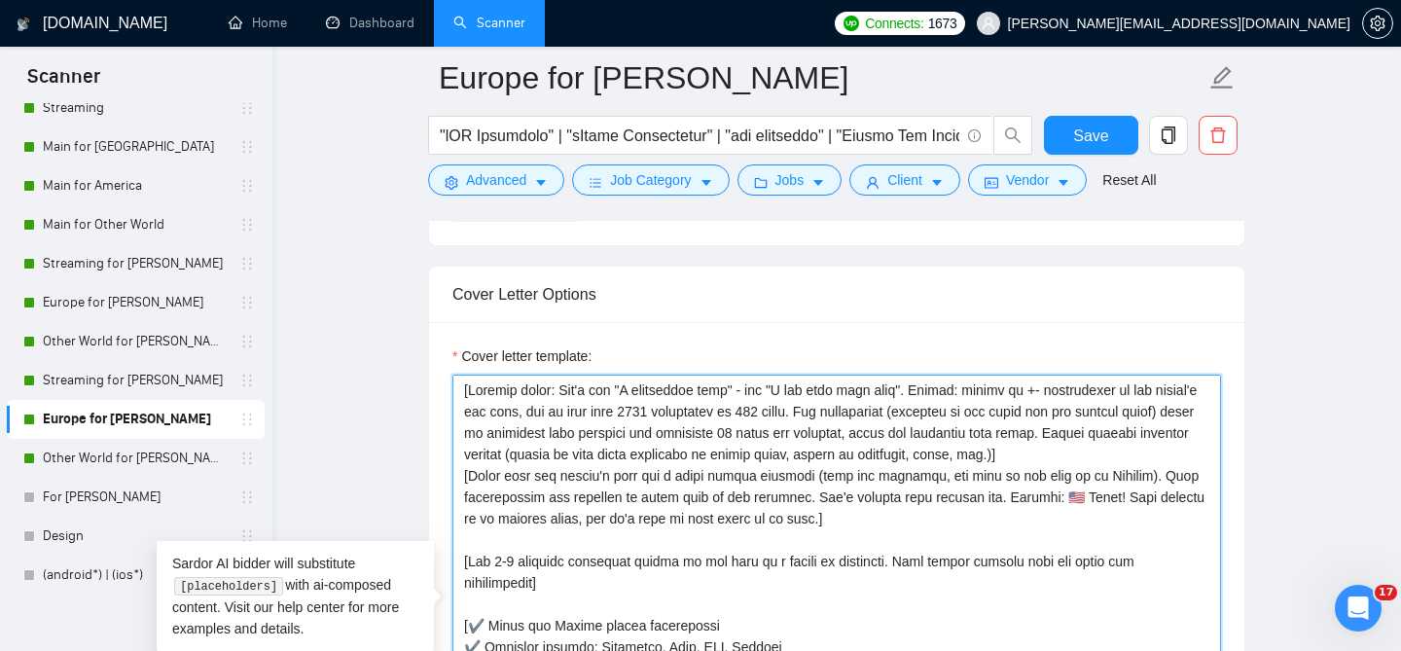
paste textarea "] [Start with the client's flag and a short native greeting (only the greeting,…"
type textarea "[General rules: Don't say "I understand this" - say "I can help with this". Len…"
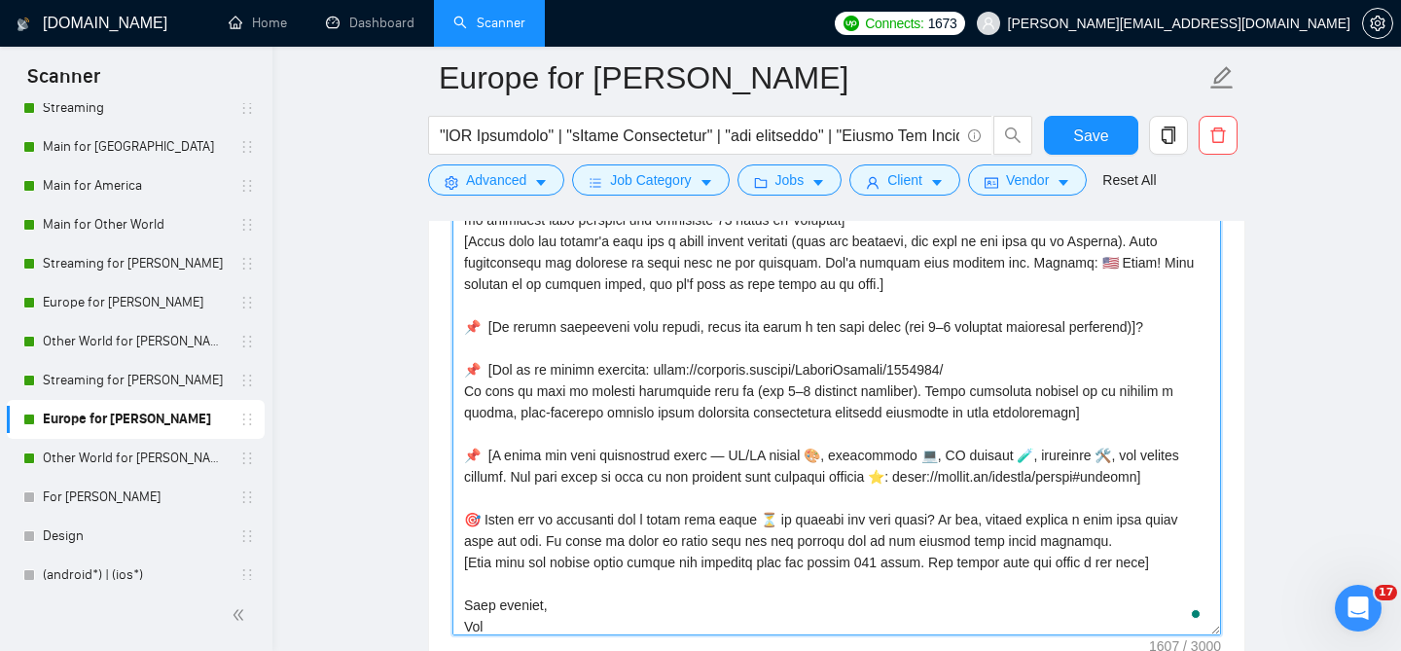
scroll to position [43, 0]
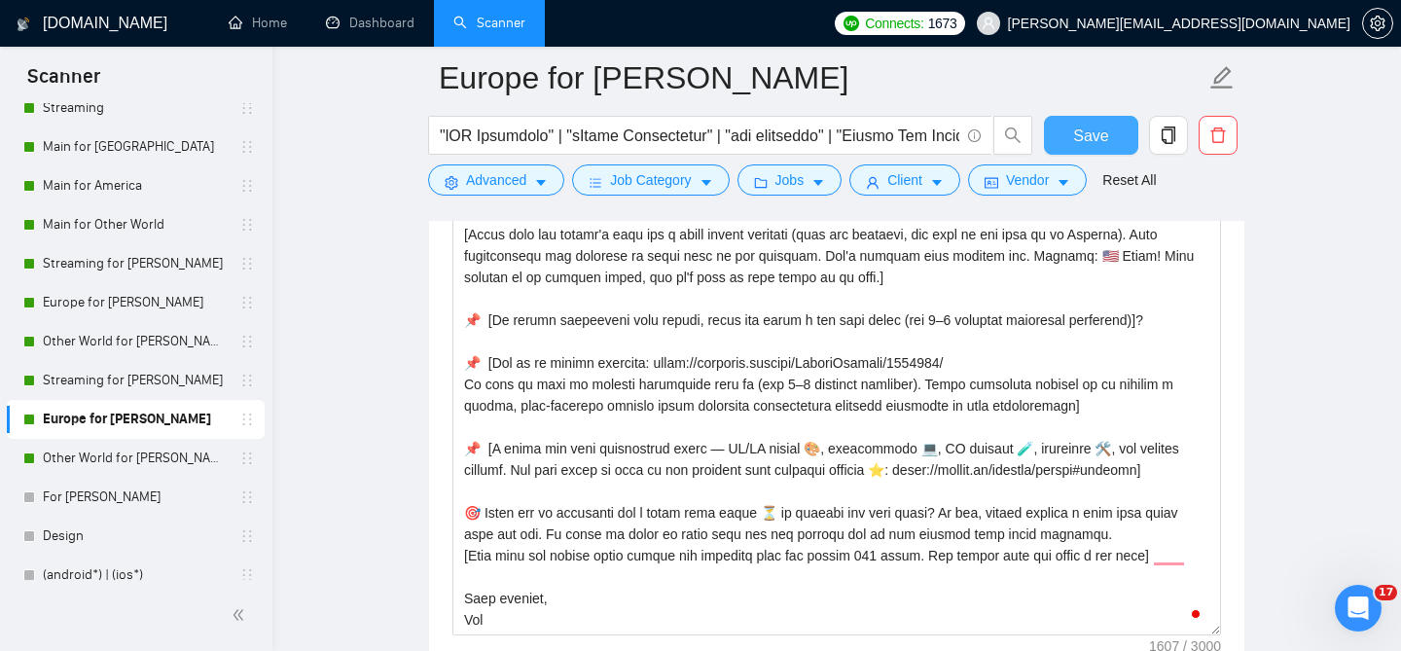
click at [1077, 131] on span "Save" at bounding box center [1090, 136] width 35 height 24
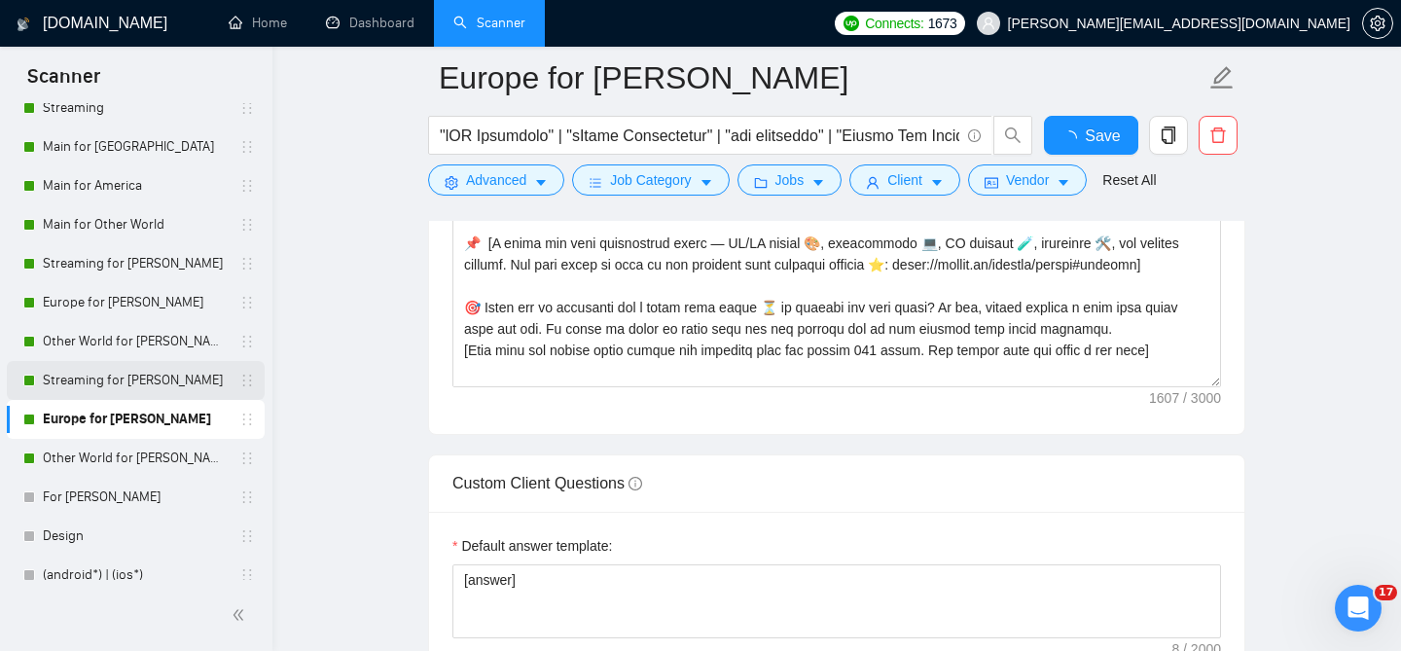
click at [132, 393] on link "Streaming for [PERSON_NAME]" at bounding box center [135, 380] width 185 height 39
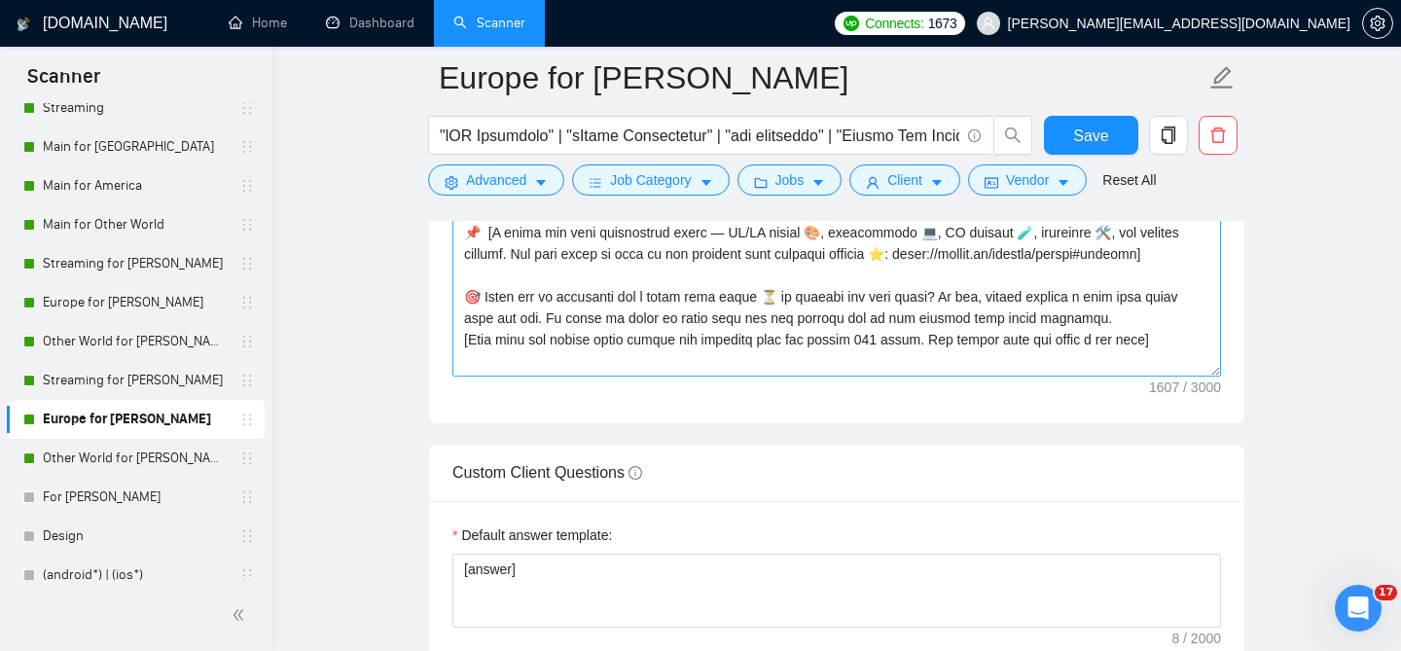
scroll to position [59, 0]
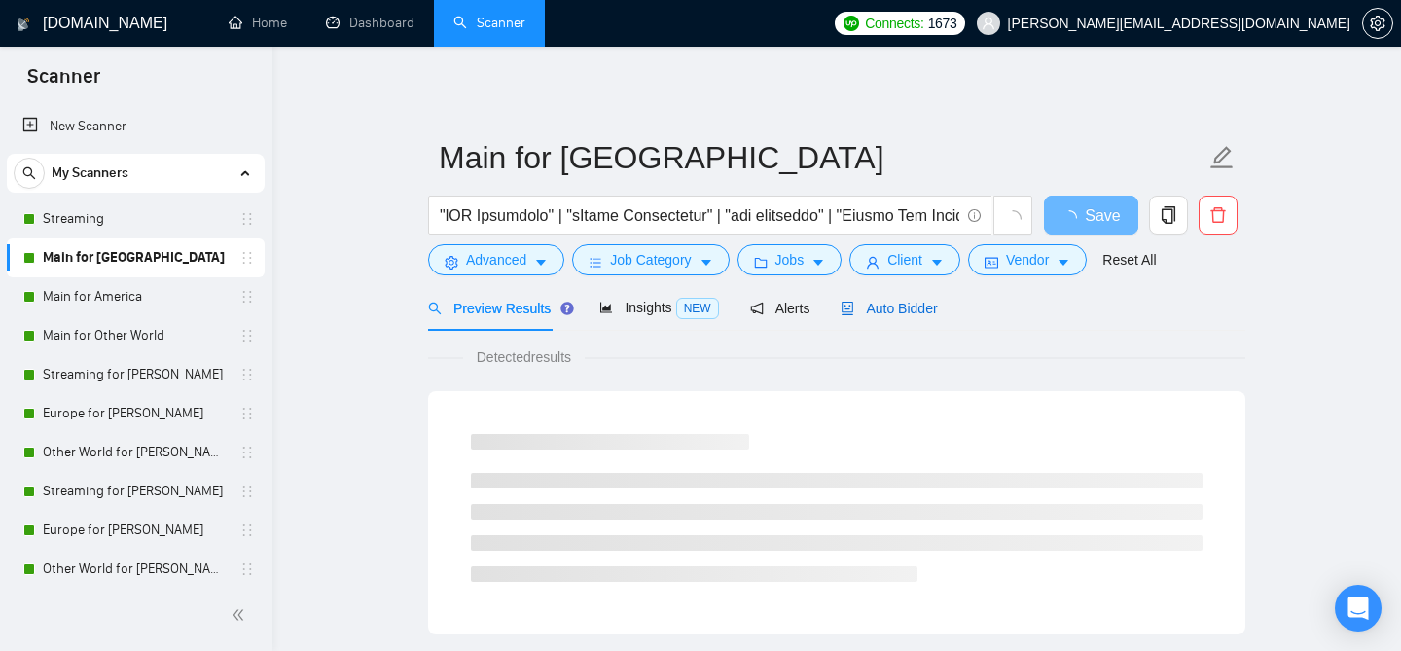
click at [910, 316] on div "Auto Bidder" at bounding box center [889, 308] width 96 height 21
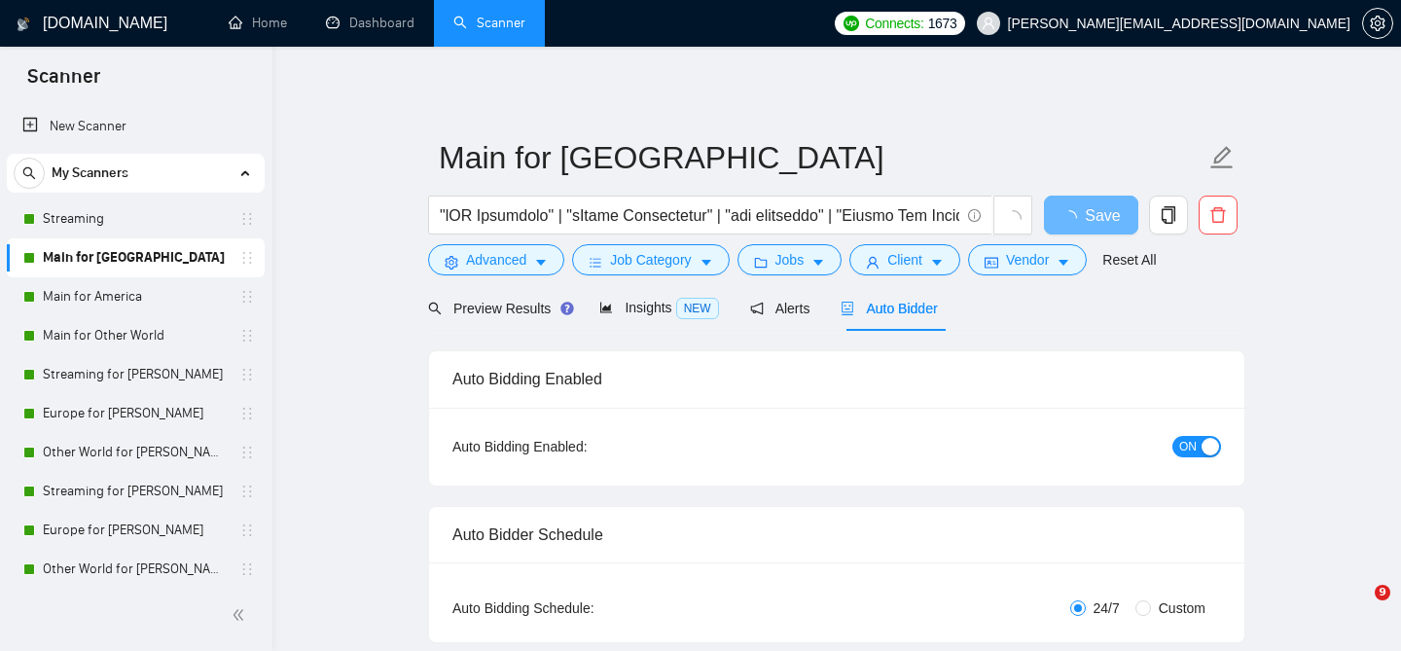
checkbox input "true"
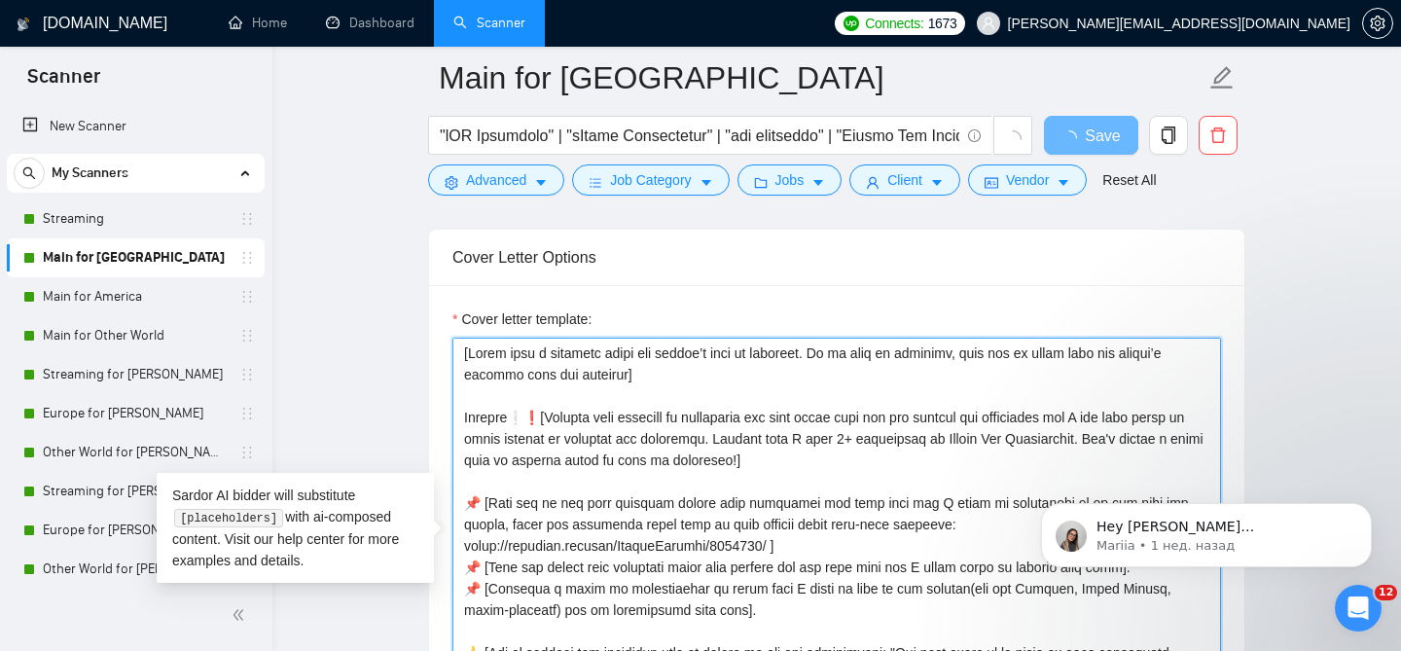
drag, startPoint x: 535, startPoint y: 398, endPoint x: 511, endPoint y: 398, distance: 24.3
click at [511, 398] on textarea "Cover letter template:" at bounding box center [836, 557] width 769 height 438
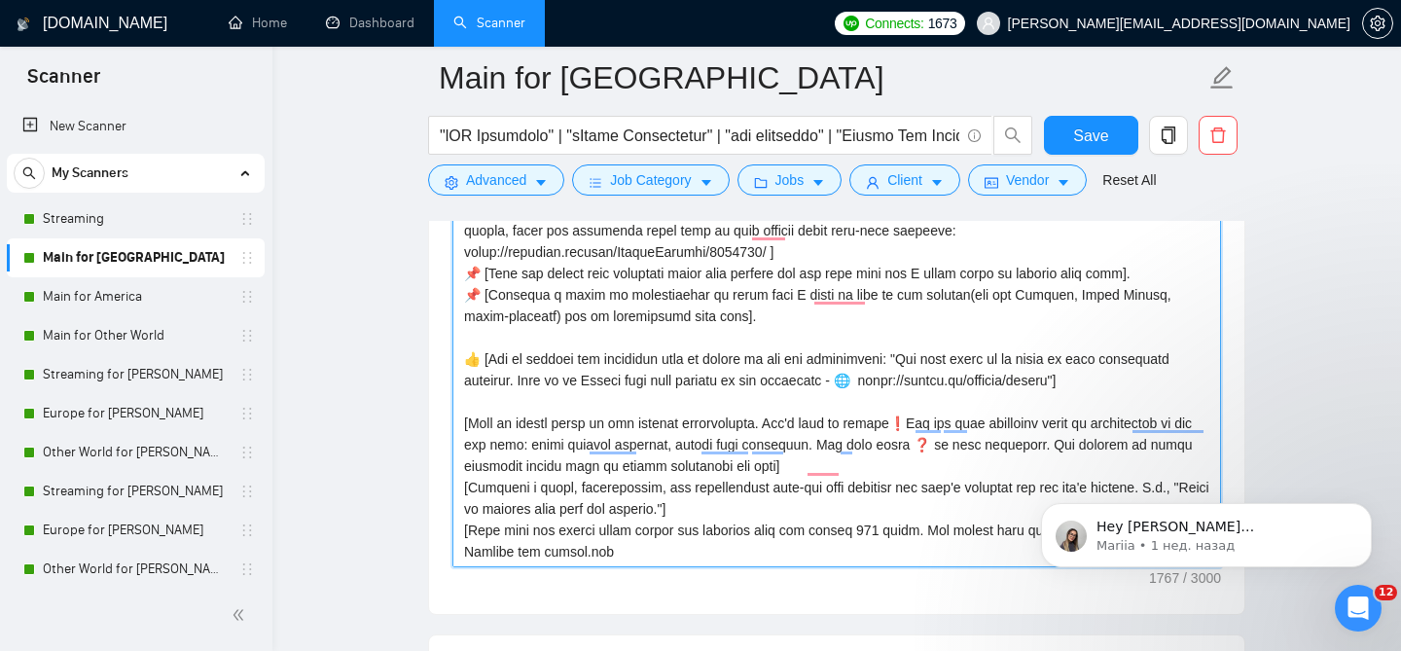
scroll to position [2338, 0]
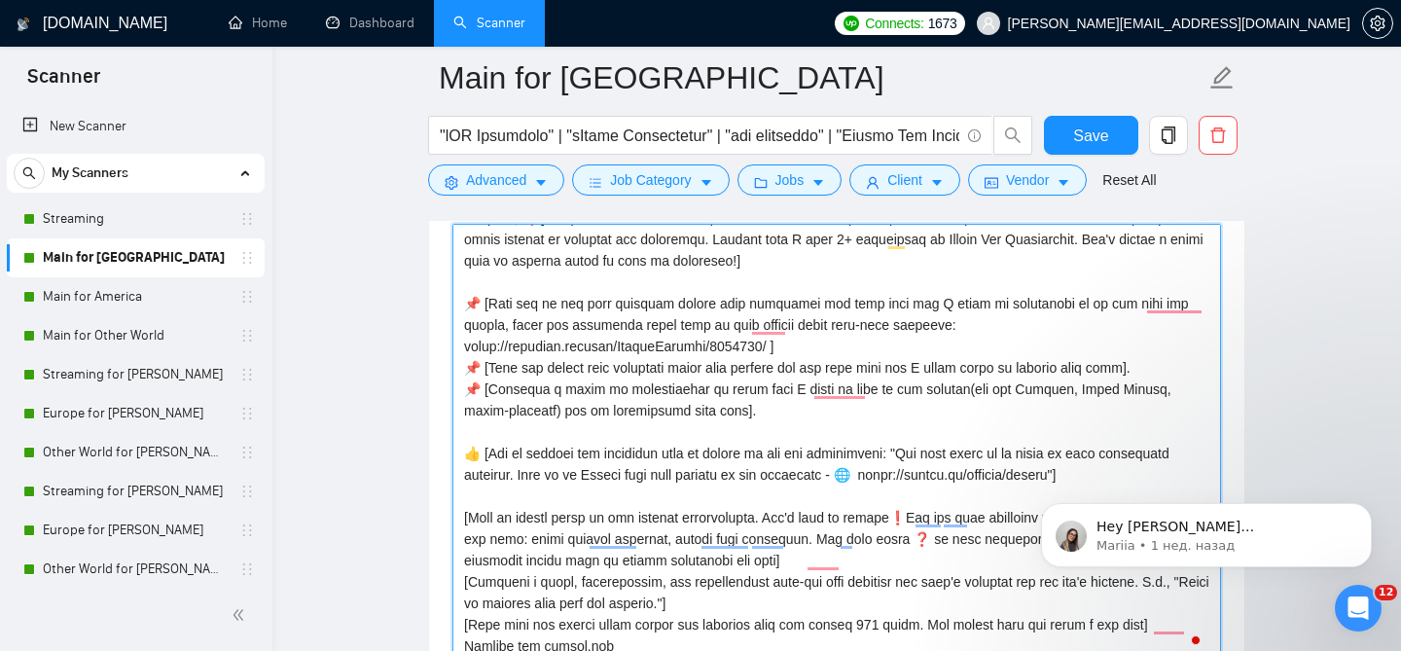
drag, startPoint x: 481, startPoint y: 379, endPoint x: 466, endPoint y: 377, distance: 14.7
click at [466, 377] on textarea "Cover letter template:" at bounding box center [836, 443] width 769 height 438
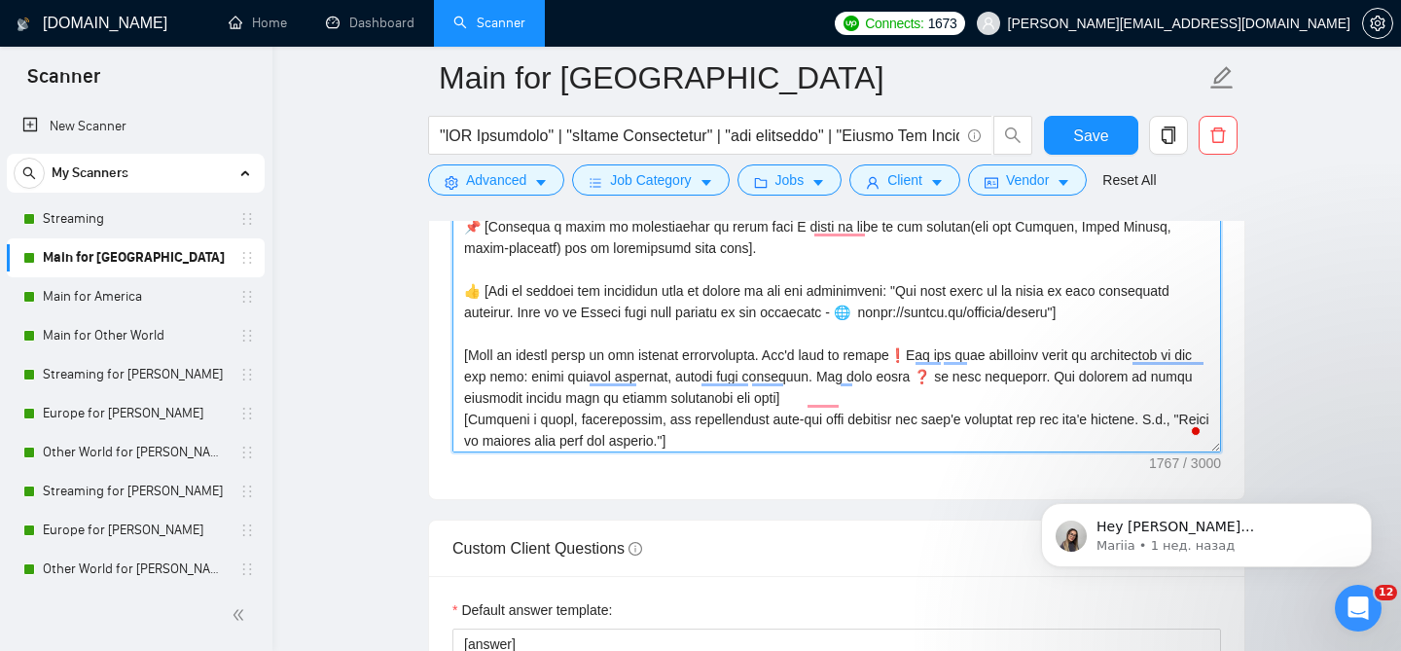
scroll to position [0, 0]
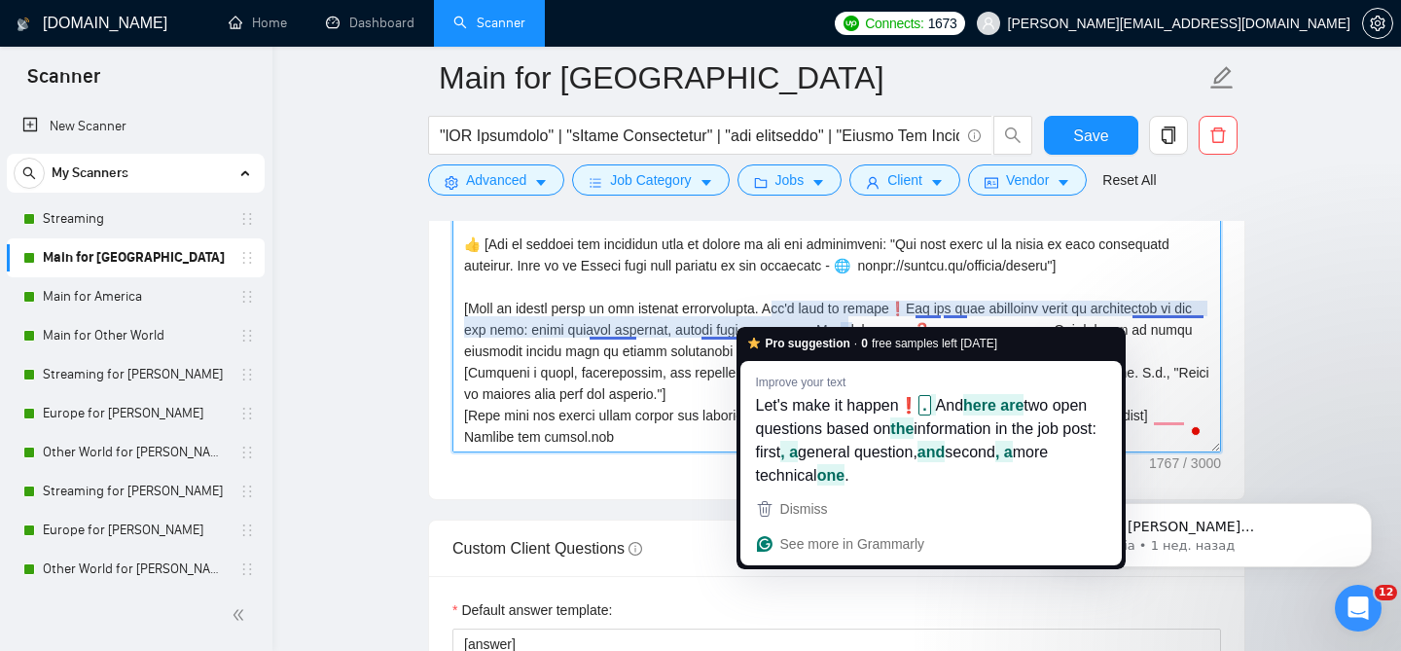
click at [683, 368] on textarea "Cover letter template:" at bounding box center [836, 234] width 769 height 438
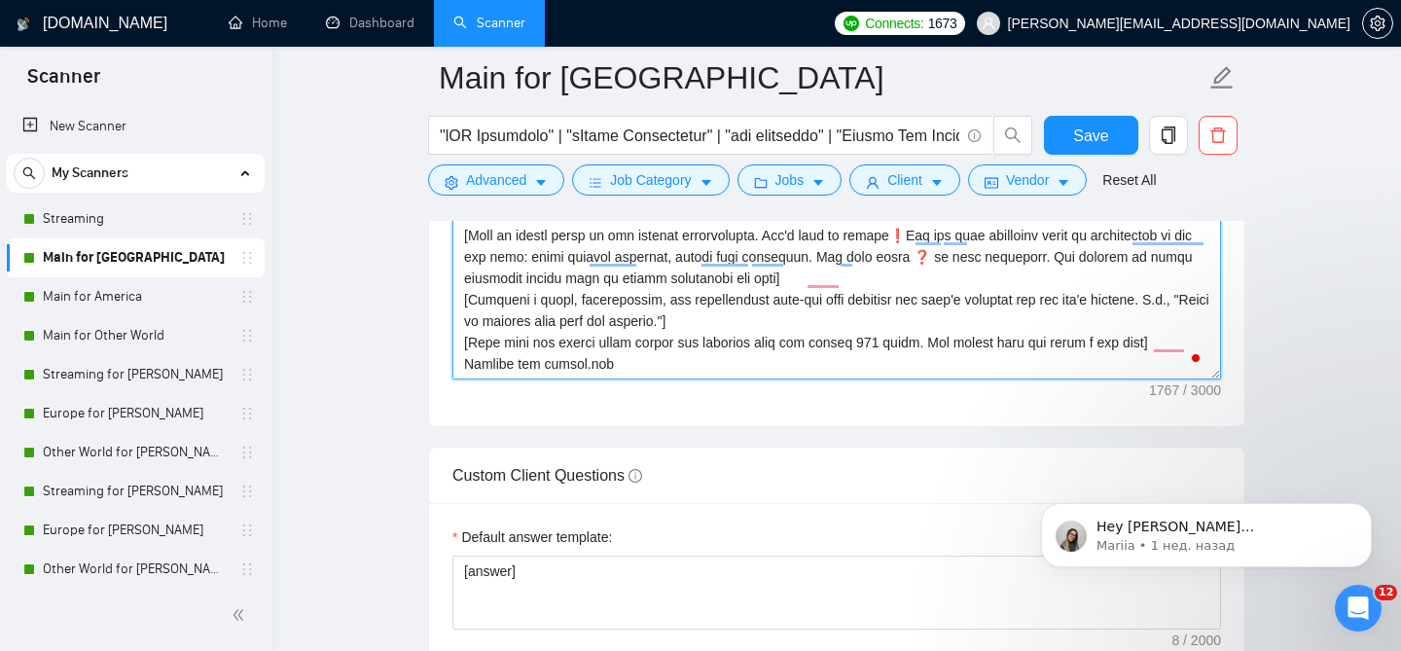
scroll to position [2623, 0]
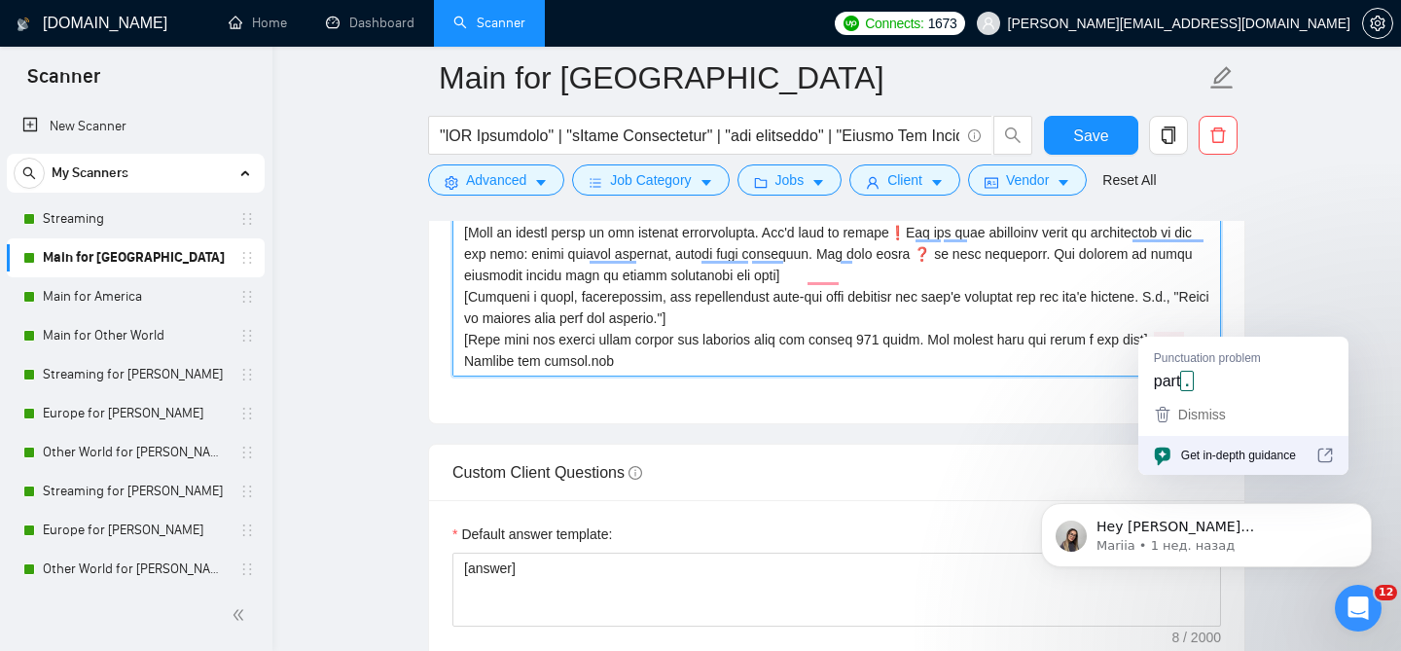
drag, startPoint x: 461, startPoint y: 323, endPoint x: 1187, endPoint y: 319, distance: 725.7
click at [1187, 319] on textarea "Cover letter template:" at bounding box center [836, 158] width 769 height 438
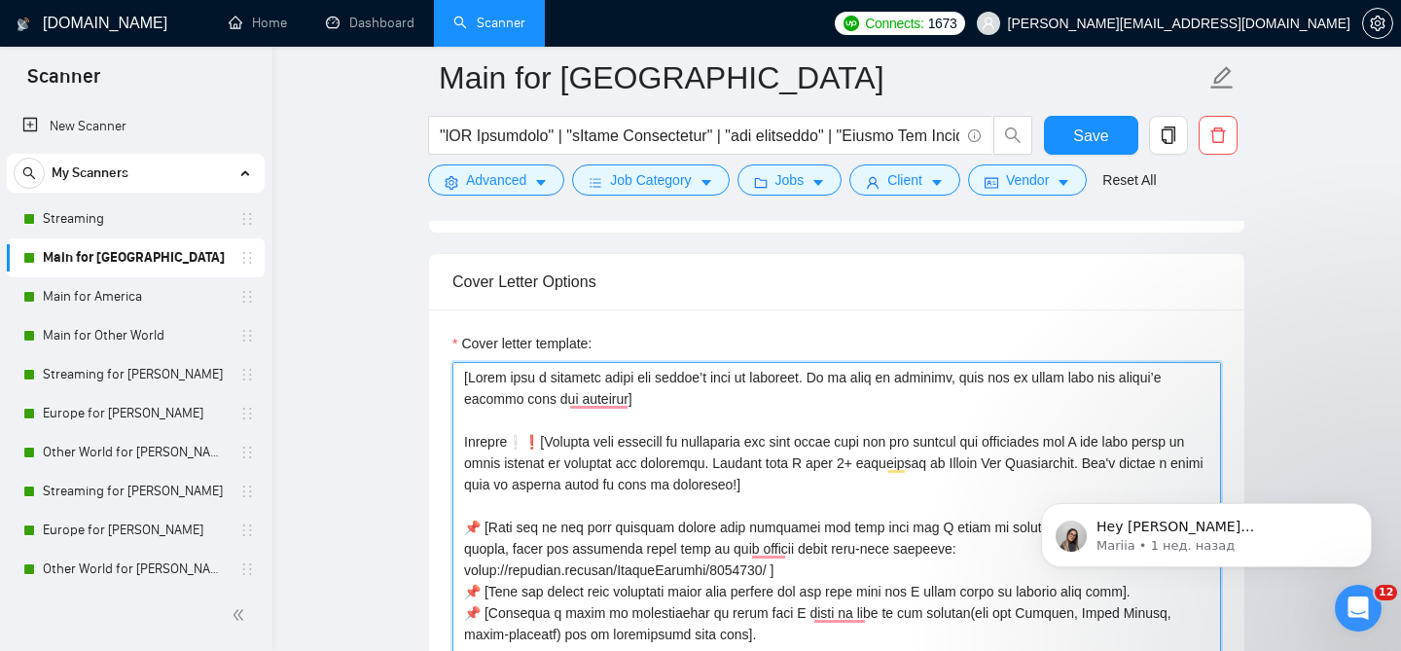
drag, startPoint x: 643, startPoint y: 386, endPoint x: 463, endPoint y: 359, distance: 182.0
click at [463, 362] on textarea "Cover letter template:" at bounding box center [836, 581] width 769 height 438
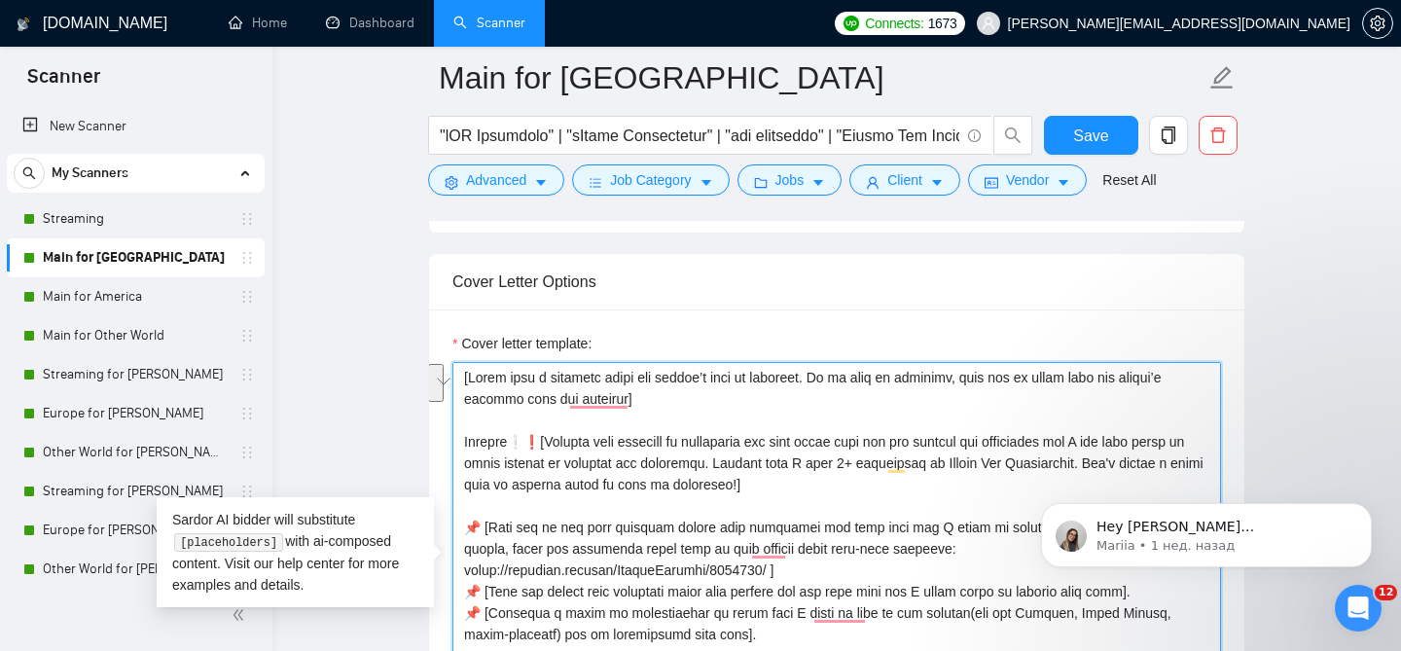
click at [644, 479] on textarea "Cover letter template:" at bounding box center [836, 581] width 769 height 438
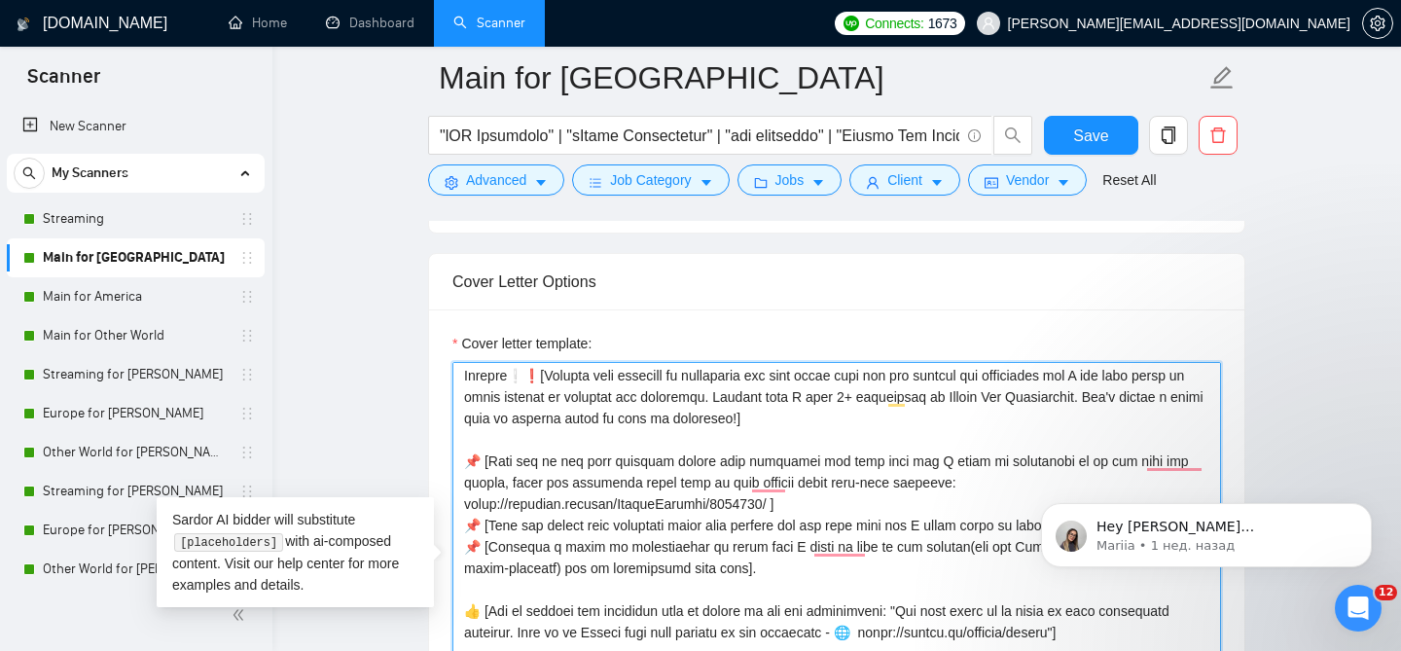
scroll to position [74, 0]
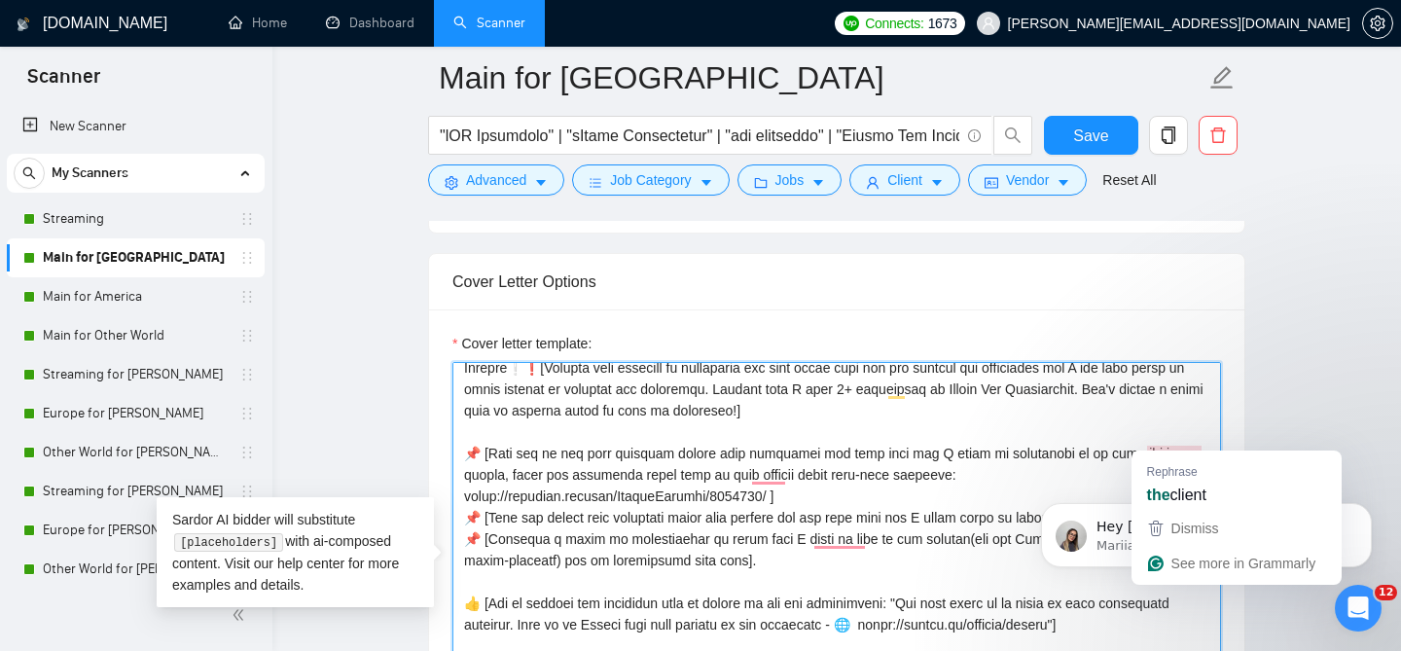
drag, startPoint x: 486, startPoint y: 439, endPoint x: 1203, endPoint y: 442, distance: 717.0
click at [1203, 442] on textarea "Cover letter template:" at bounding box center [836, 581] width 769 height 438
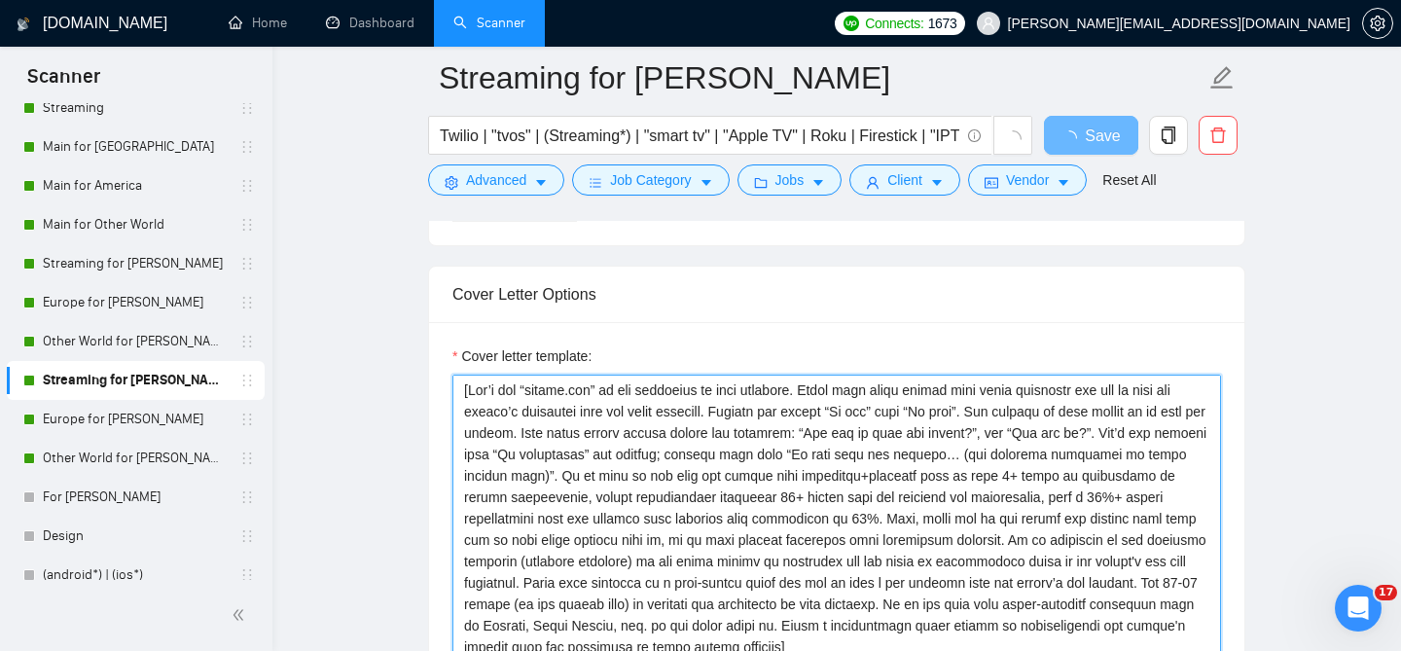
click at [665, 403] on textarea "Cover letter template:" at bounding box center [836, 594] width 769 height 438
